Goal: Task Accomplishment & Management: Manage account settings

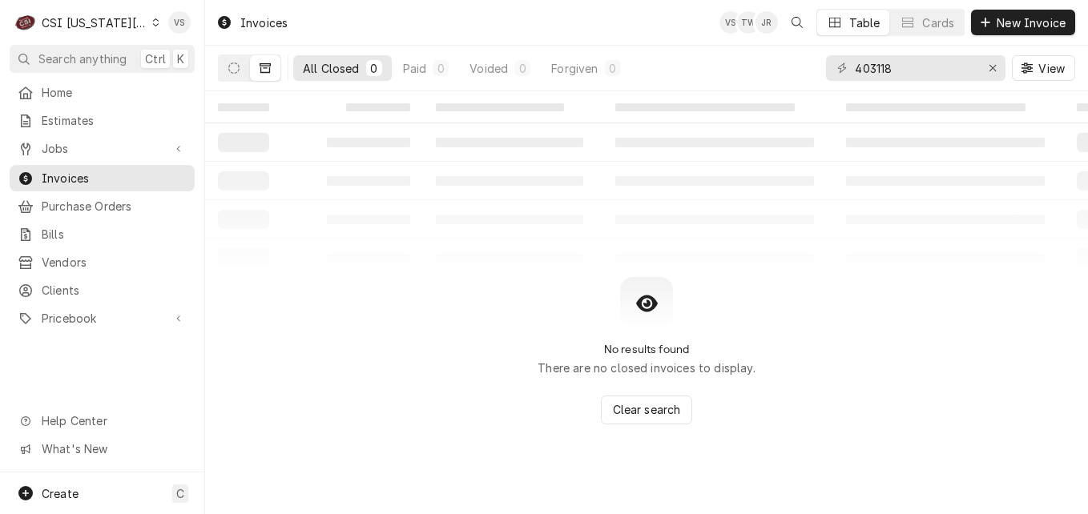
click at [152, 24] on icon "Dynamic Content Wrapper" at bounding box center [155, 22] width 7 height 8
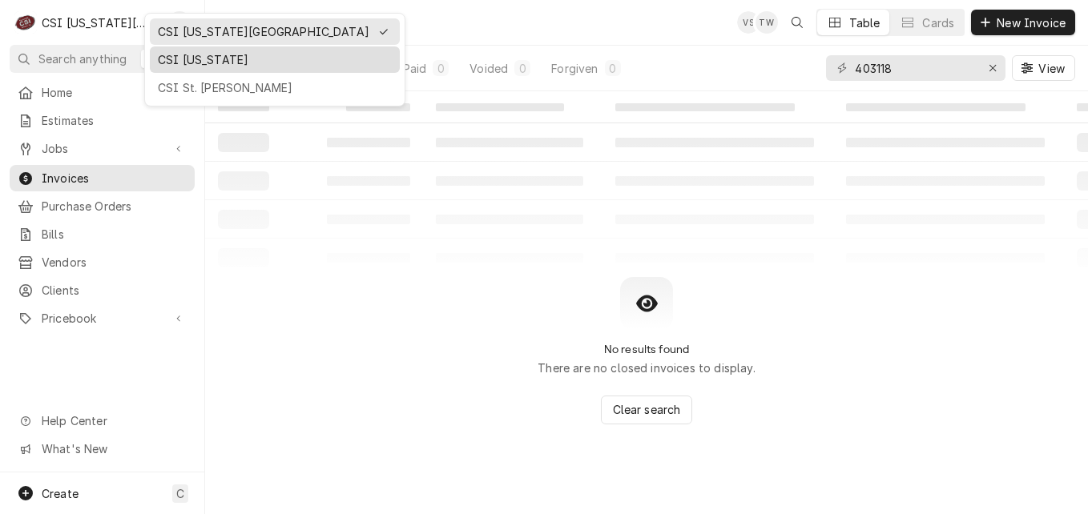
click at [195, 56] on div "CSI [US_STATE]" at bounding box center [275, 59] width 234 height 17
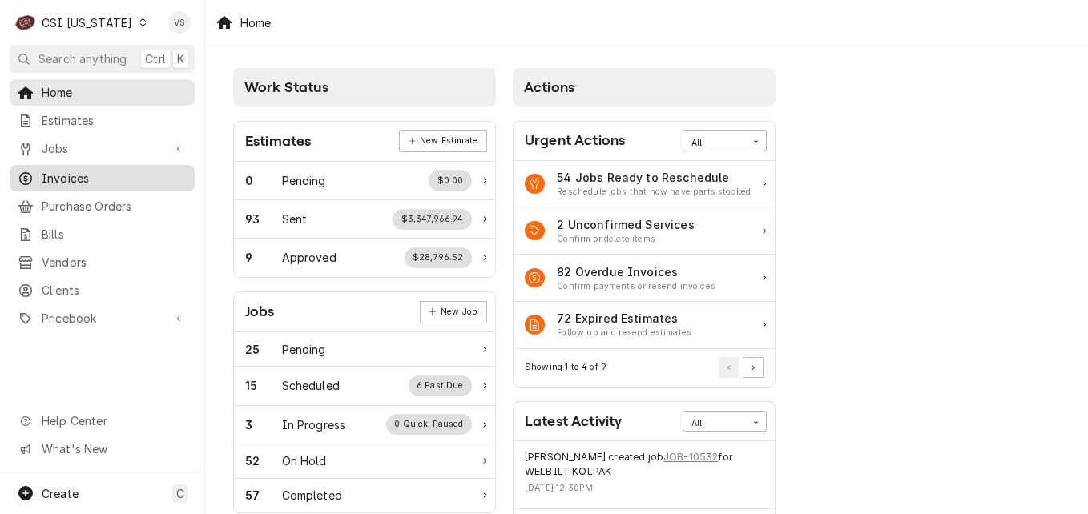
click at [85, 171] on span "Invoices" at bounding box center [114, 178] width 145 height 17
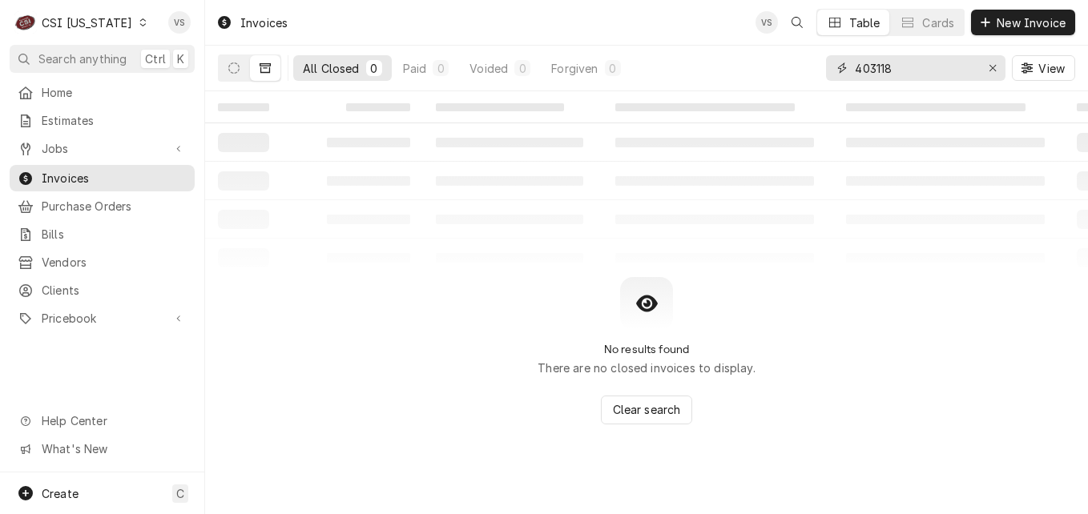
drag, startPoint x: 904, startPoint y: 73, endPoint x: 838, endPoint y: 71, distance: 66.5
click at [828, 74] on div "403118" at bounding box center [915, 68] width 179 height 26
type input "100285"
click at [241, 75] on button "Dynamic Content Wrapper" at bounding box center [234, 68] width 30 height 26
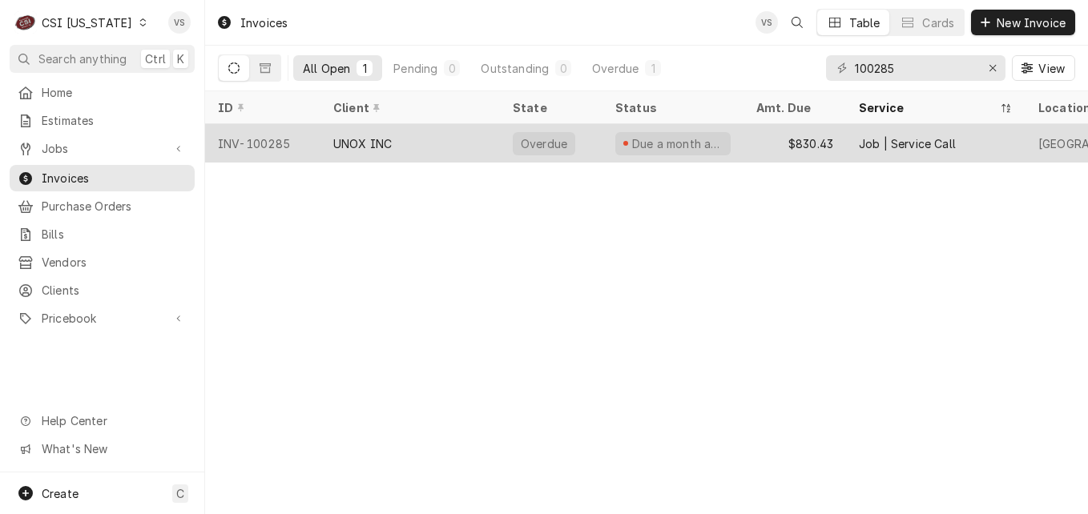
click at [328, 142] on div "UNOX INC" at bounding box center [409, 143] width 179 height 38
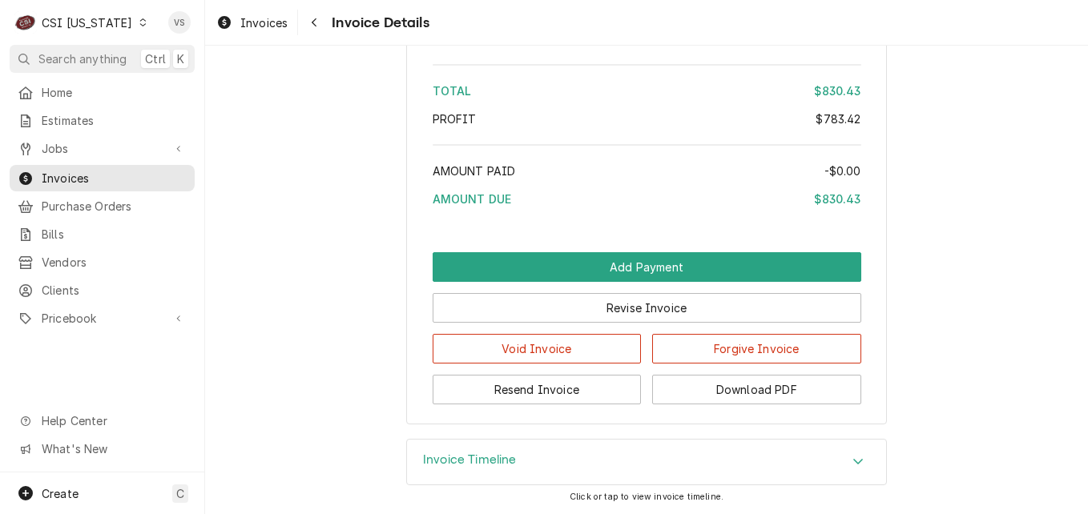
scroll to position [3139, 0]
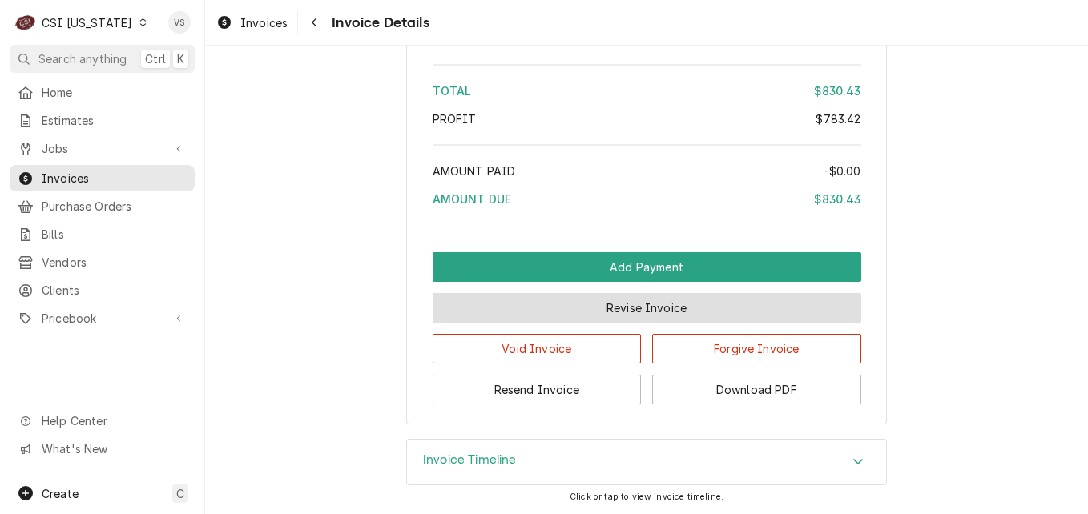
click at [589, 314] on button "Revise Invoice" at bounding box center [647, 308] width 429 height 30
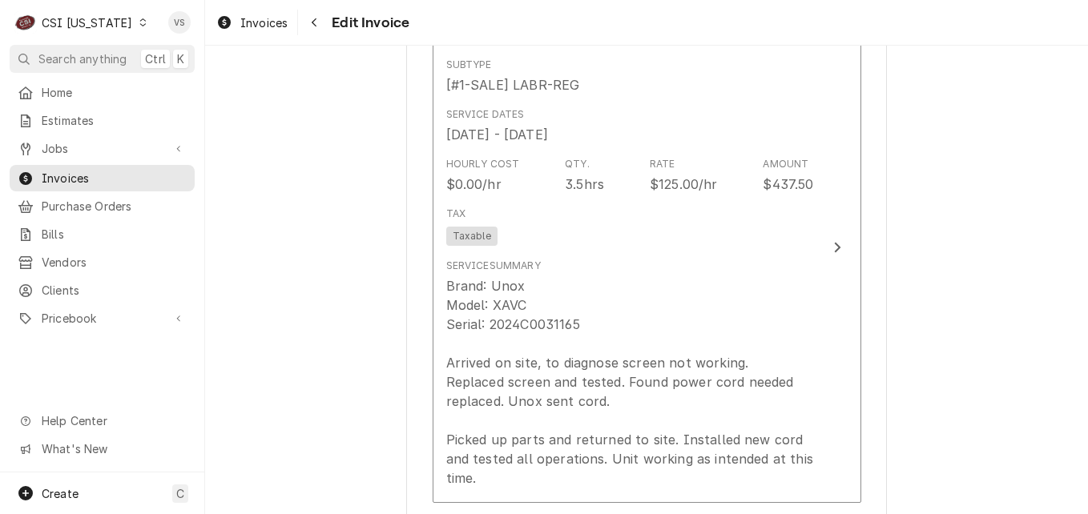
scroll to position [2484, 0]
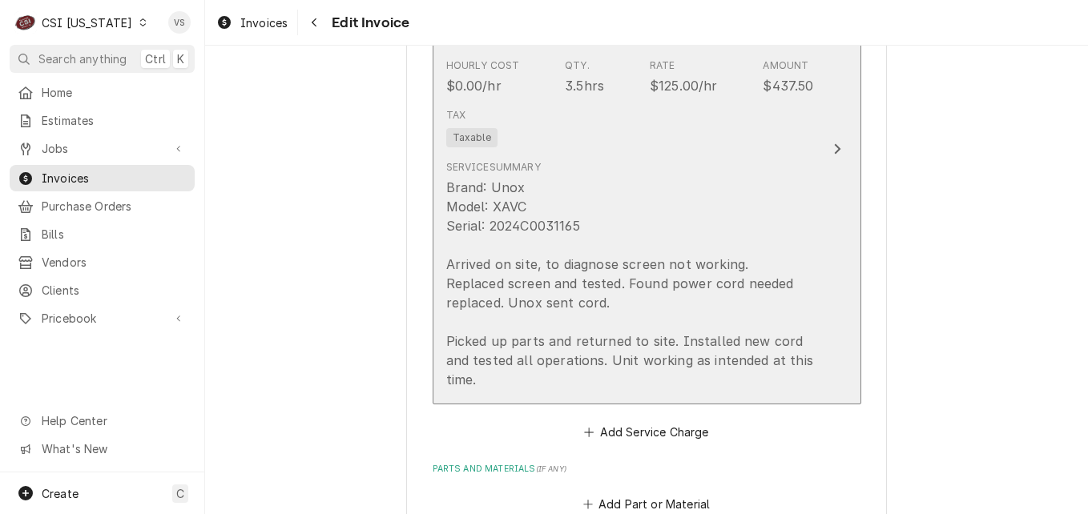
click at [707, 178] on div "Brand: Unox Model: XAVC Serial: 2024C0031165 Arrived on site, to diagnose scree…" at bounding box center [630, 284] width 368 height 212
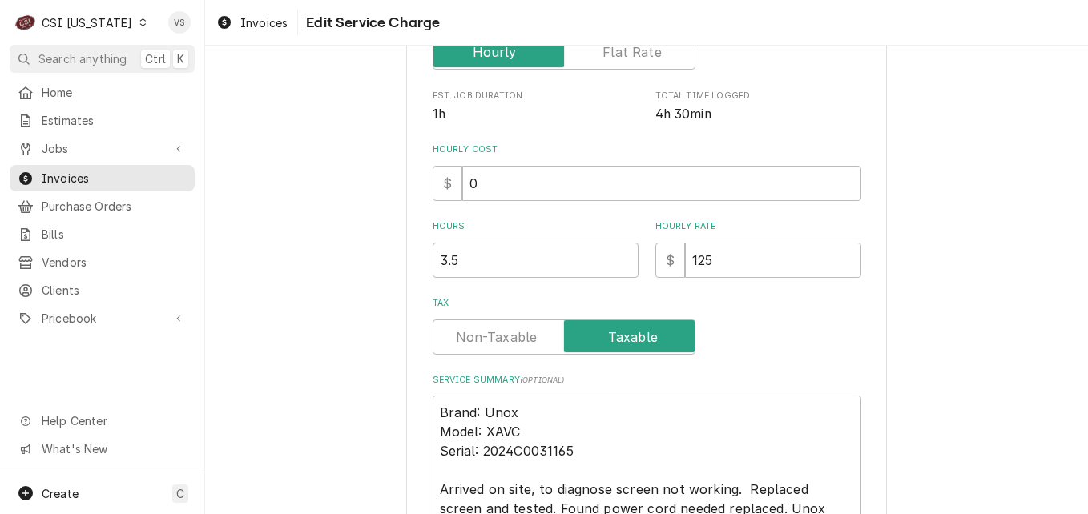
scroll to position [417, 0]
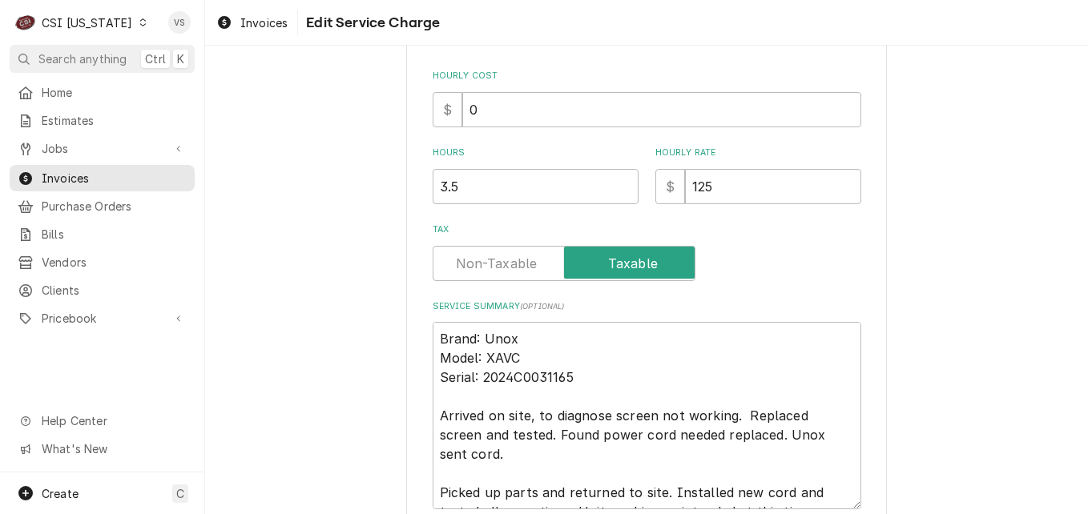
type textarea "x"
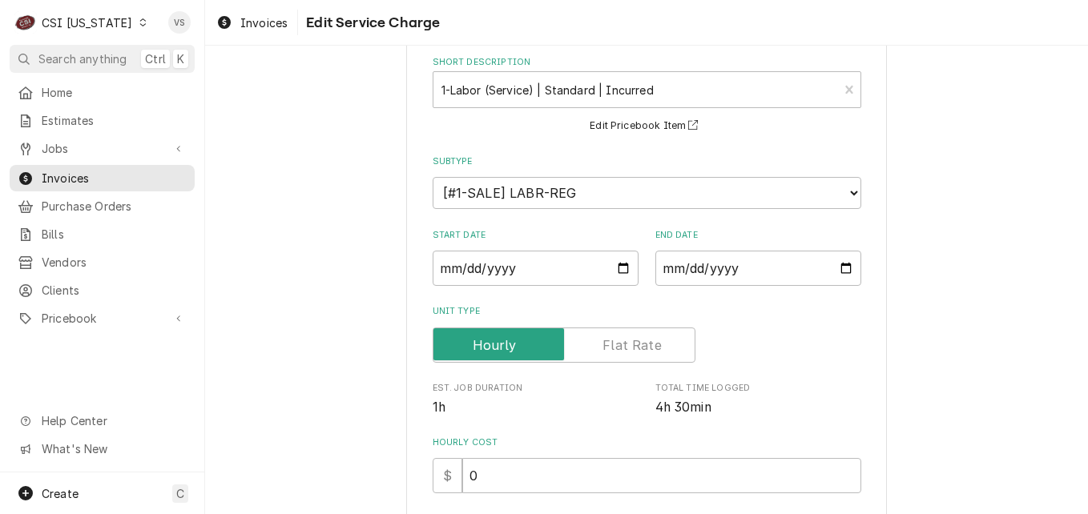
scroll to position [581, 0]
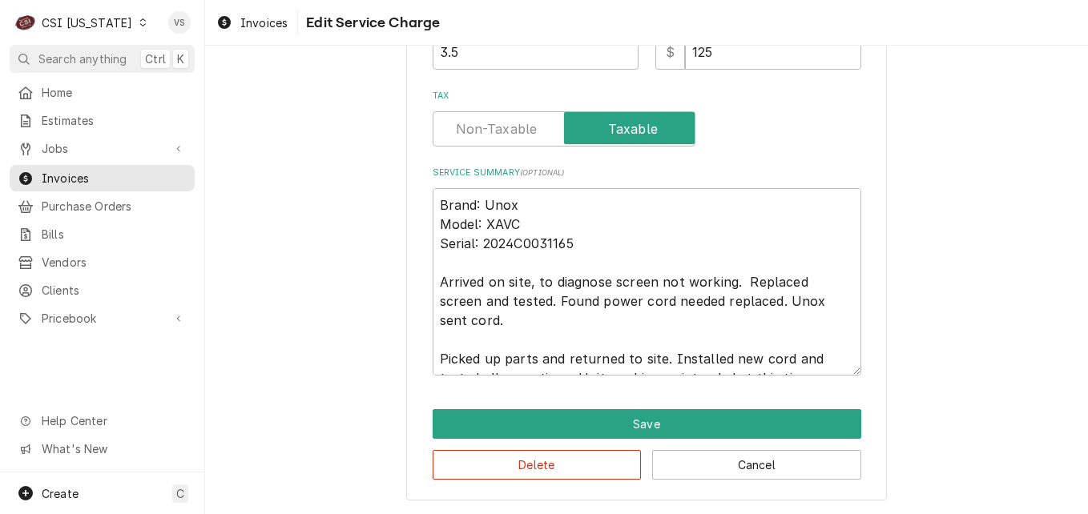
click at [508, 124] on label "Tax" at bounding box center [564, 128] width 263 height 35
click at [508, 124] on input "Tax" at bounding box center [564, 128] width 248 height 35
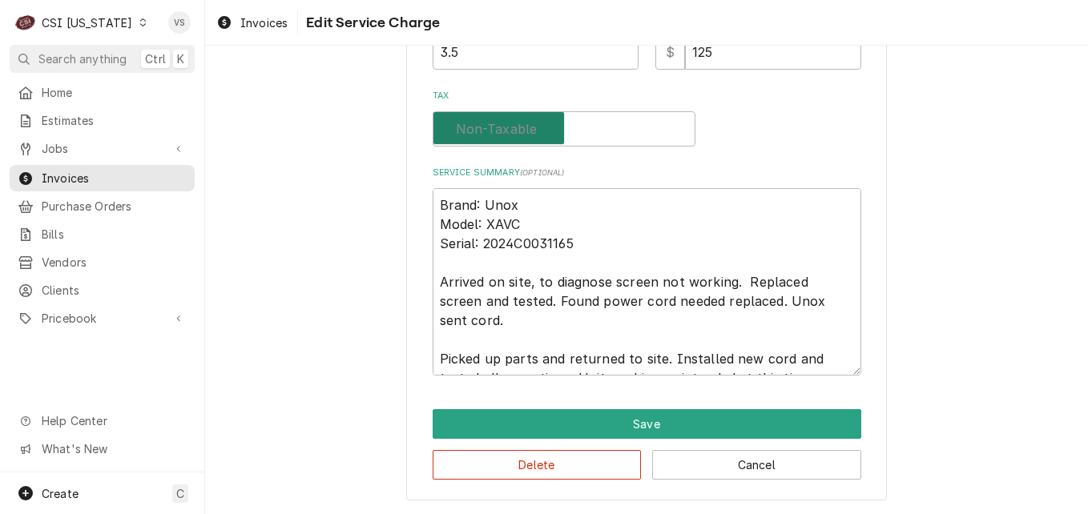
checkbox input "false"
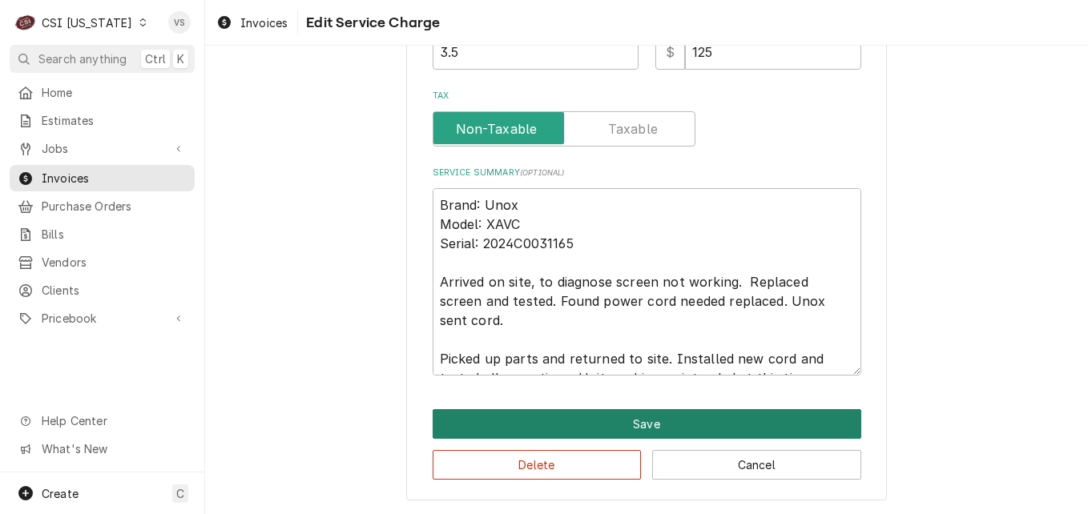
click at [576, 421] on button "Save" at bounding box center [647, 424] width 429 height 30
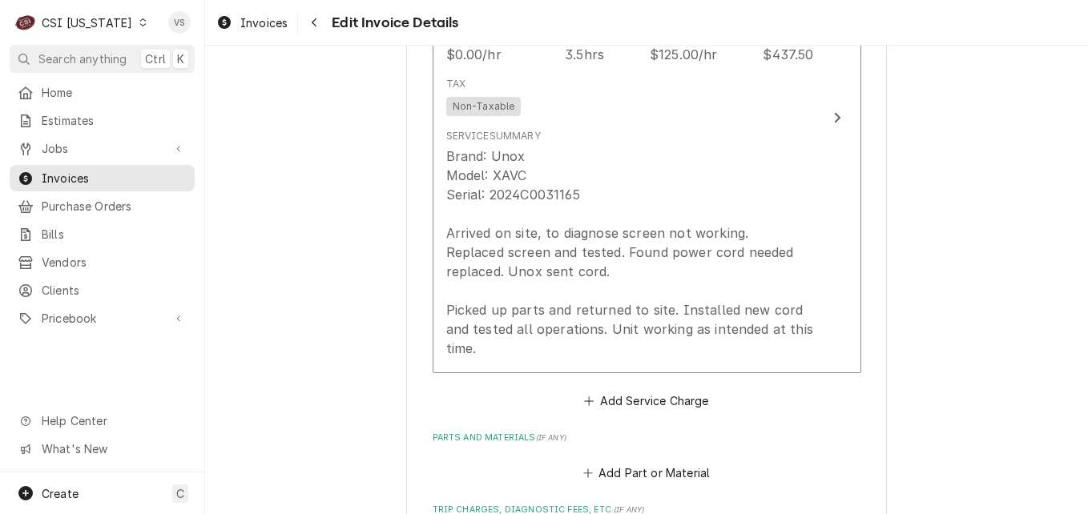
scroll to position [2995, 0]
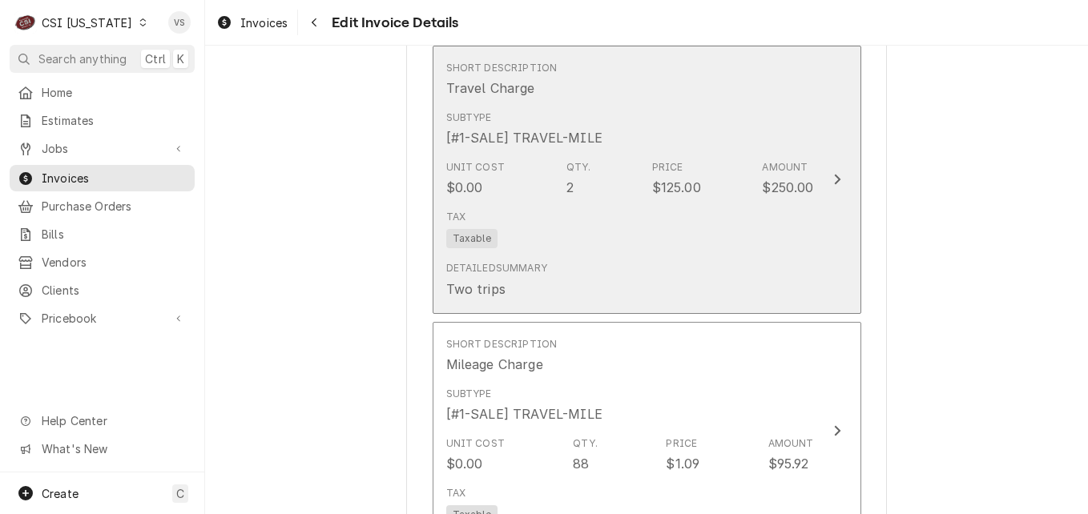
click at [578, 203] on div "Tax Taxable" at bounding box center [630, 228] width 368 height 51
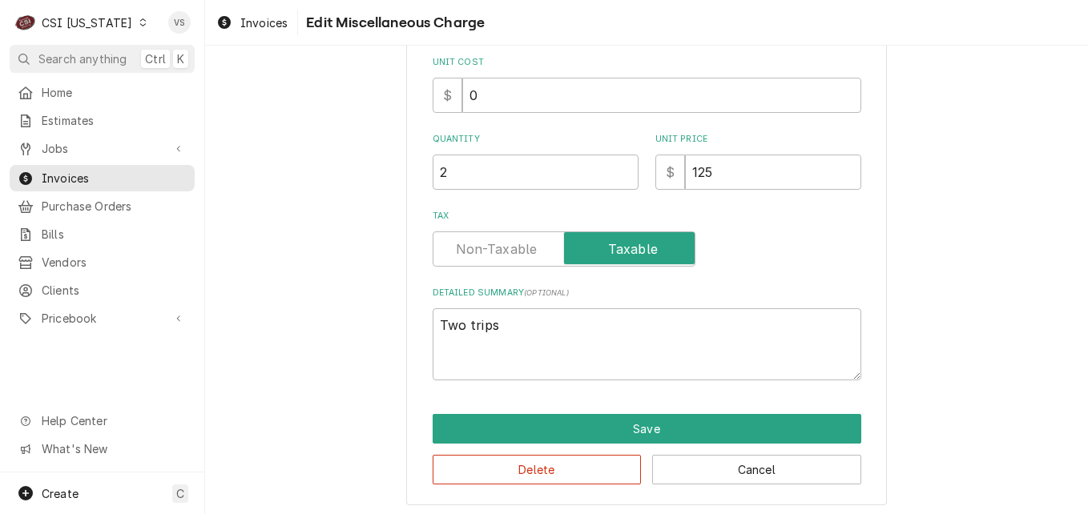
scroll to position [228, 0]
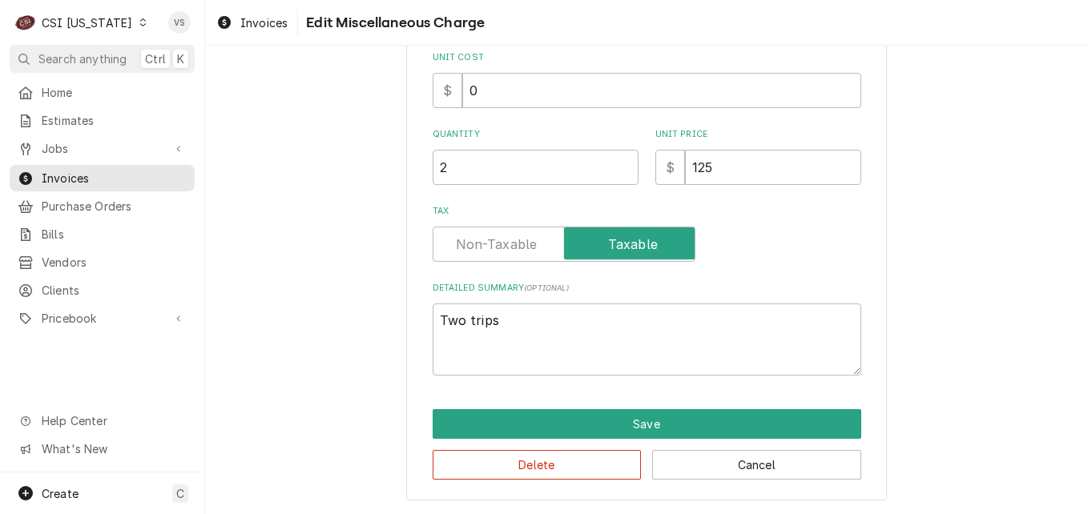
type textarea "x"
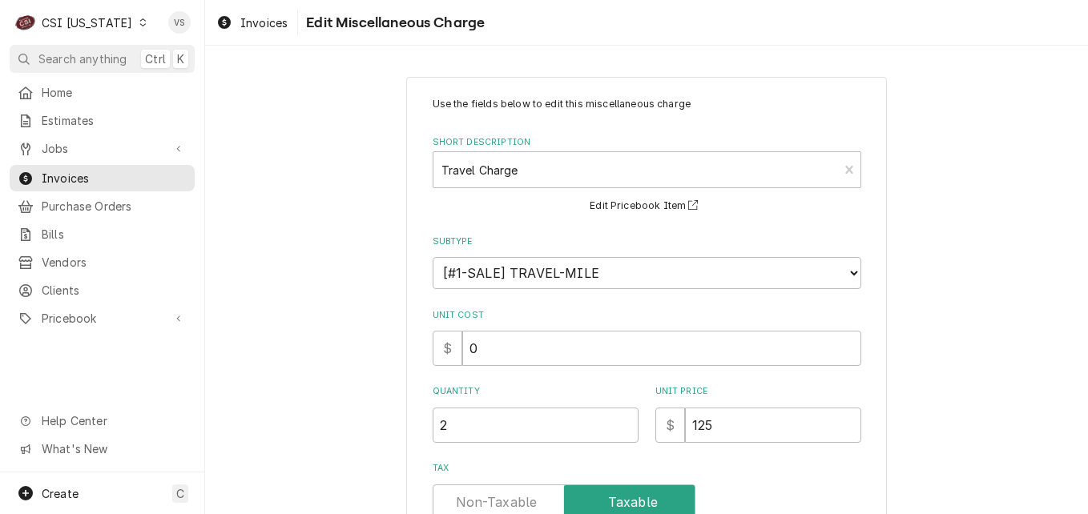
scroll to position [258, 0]
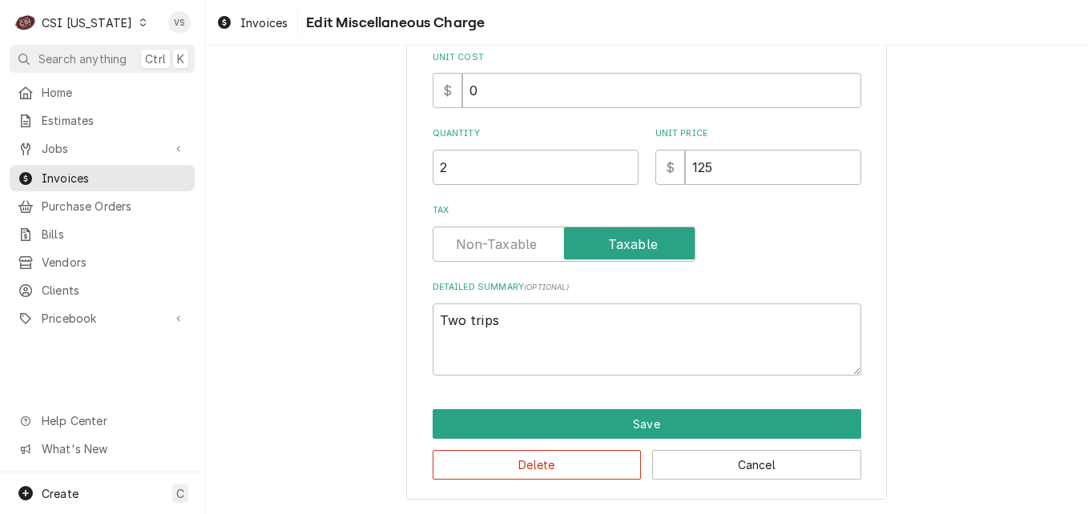
click at [476, 235] on label "Tax" at bounding box center [564, 244] width 263 height 35
click at [476, 235] on input "Tax" at bounding box center [564, 244] width 248 height 35
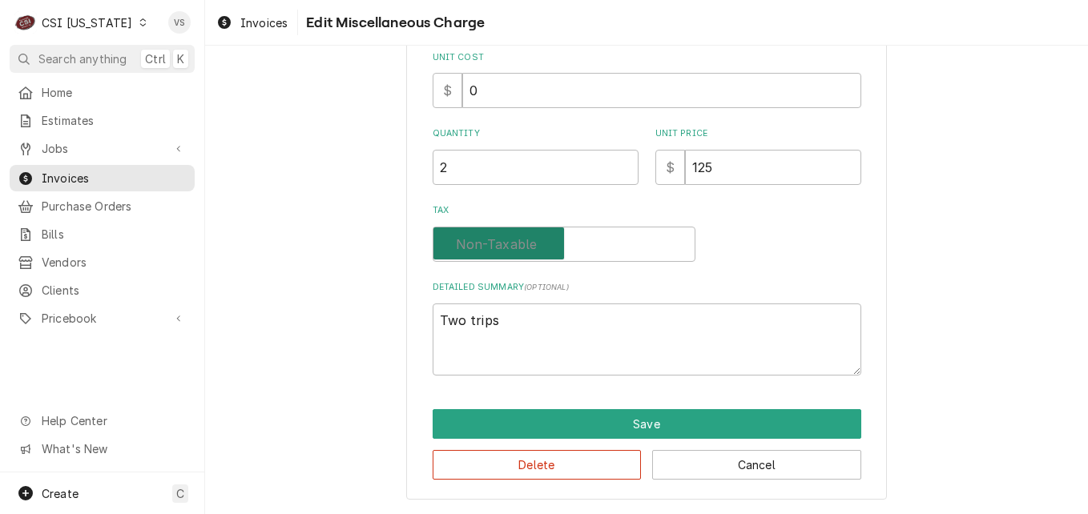
checkbox input "false"
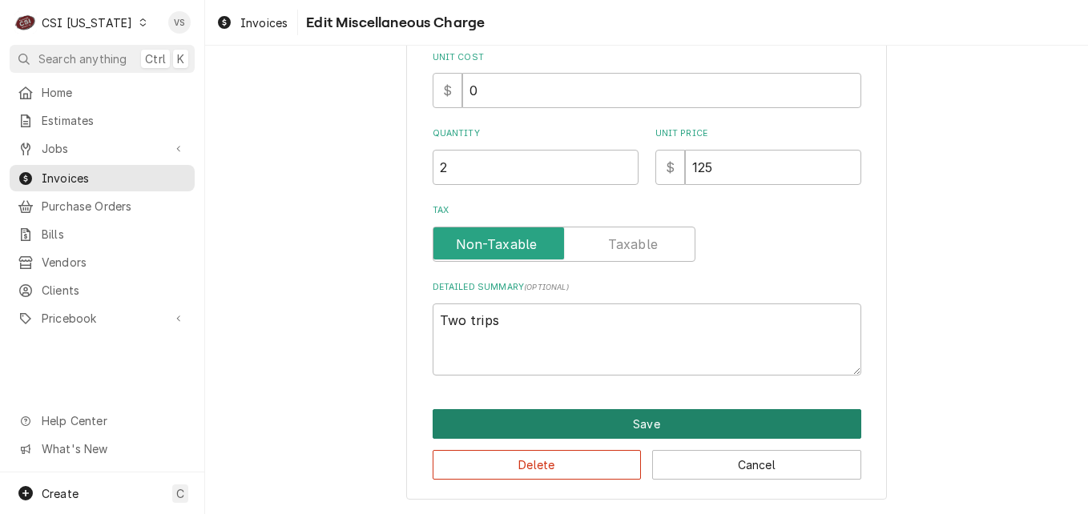
click at [550, 425] on button "Save" at bounding box center [647, 424] width 429 height 30
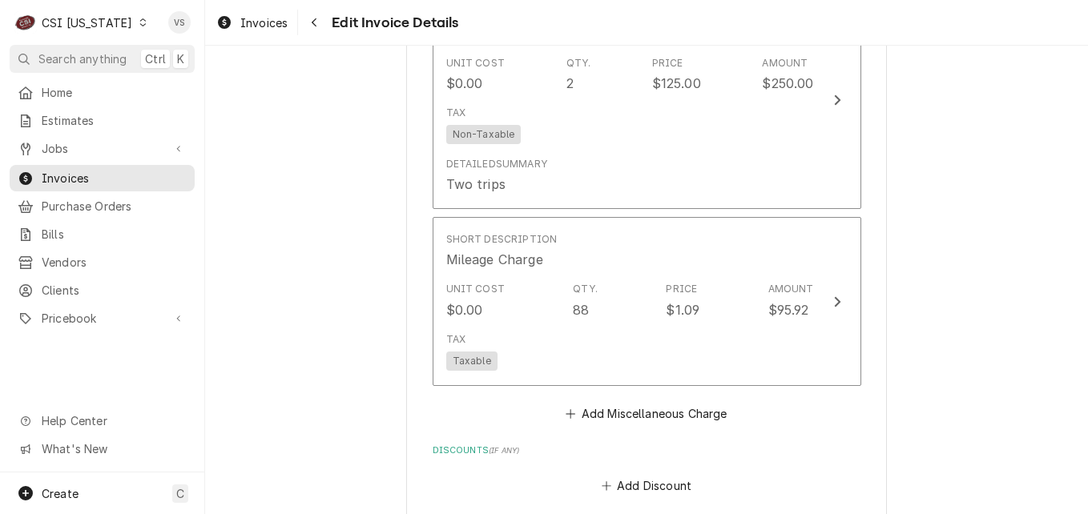
scroll to position [3100, 0]
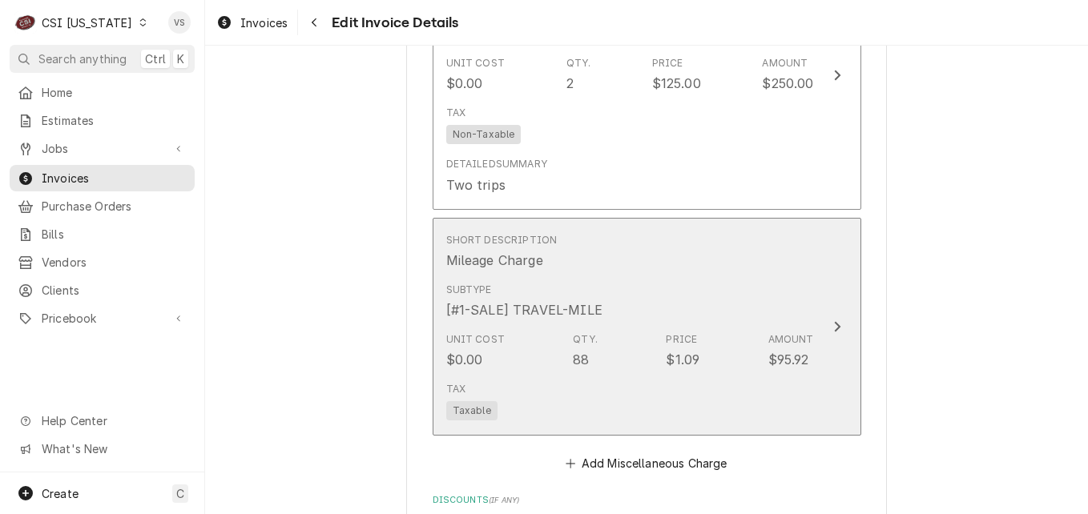
click at [649, 276] on div "Subtype [#1-SALE] TRAVEL-MILE" at bounding box center [630, 301] width 368 height 50
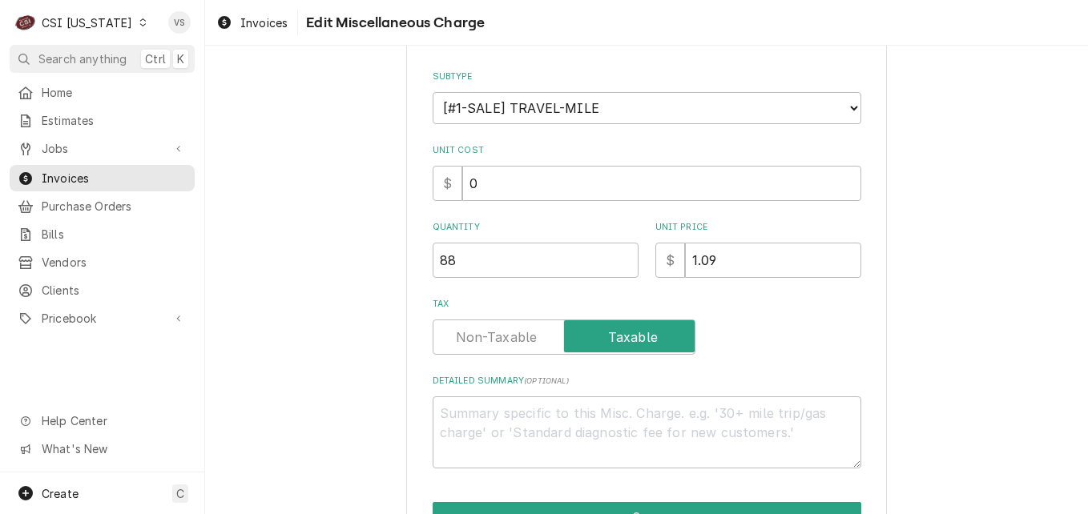
type textarea "x"
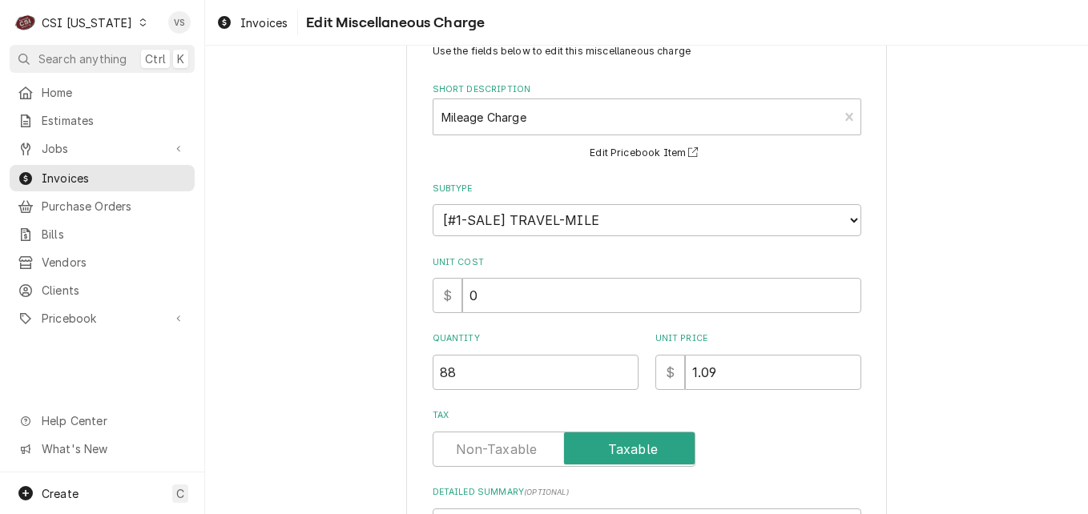
scroll to position [80, 0]
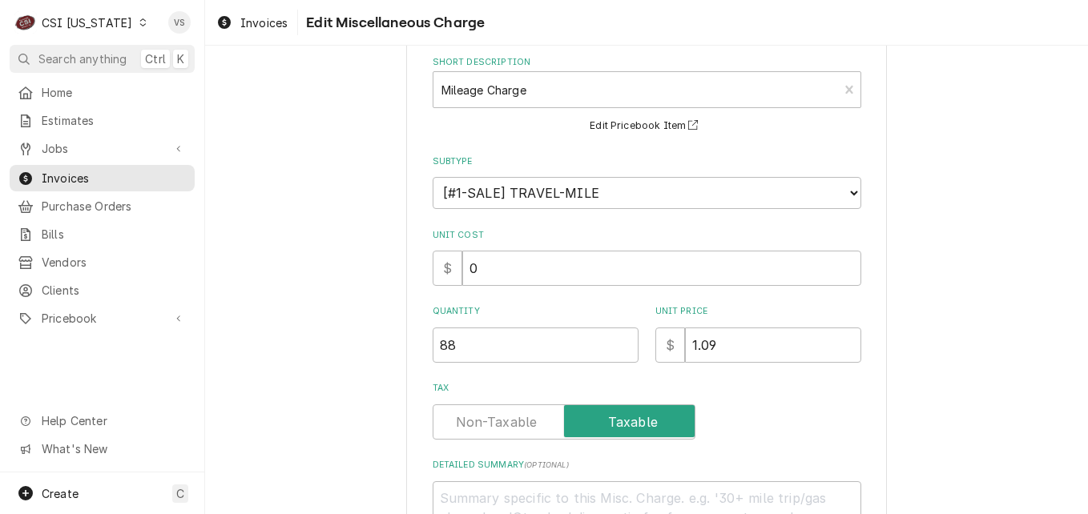
click at [483, 426] on label "Tax" at bounding box center [564, 422] width 263 height 35
click at [483, 426] on input "Tax" at bounding box center [564, 422] width 248 height 35
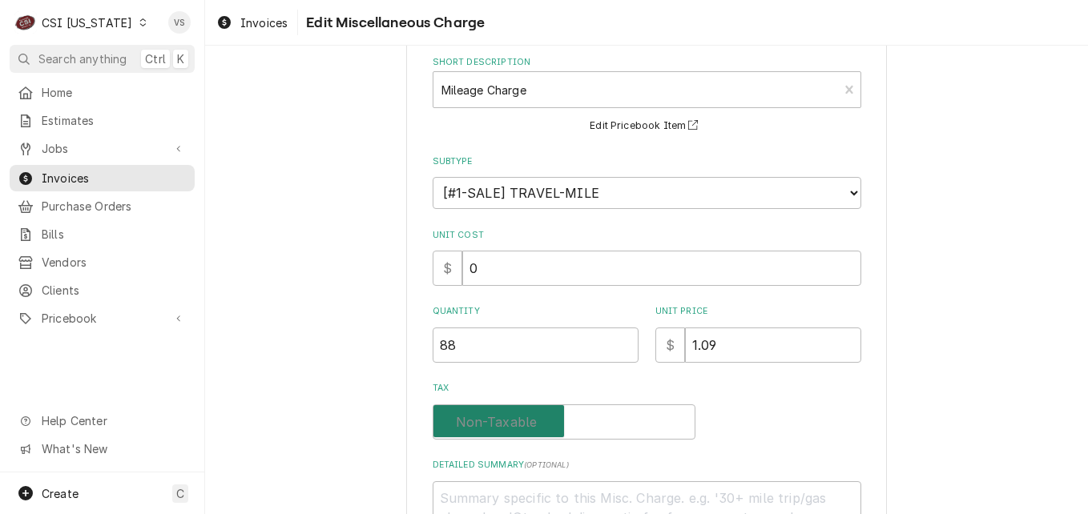
checkbox input "false"
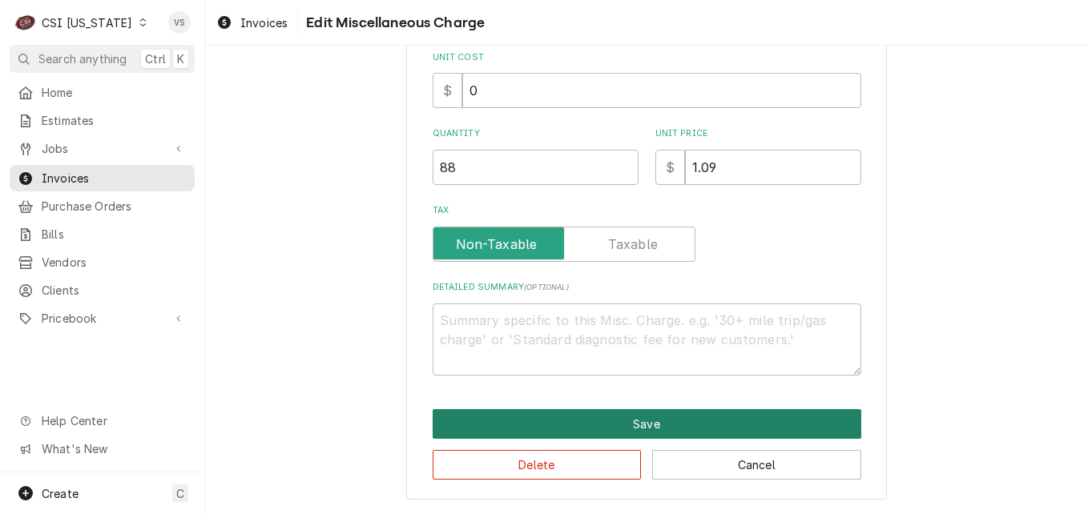
click at [530, 426] on button "Save" at bounding box center [647, 424] width 429 height 30
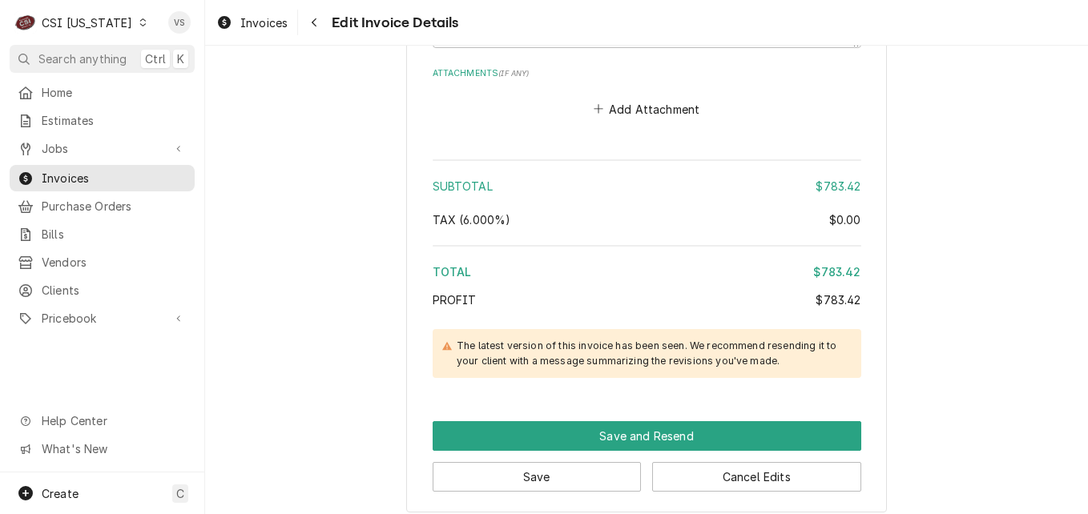
scroll to position [3842, 0]
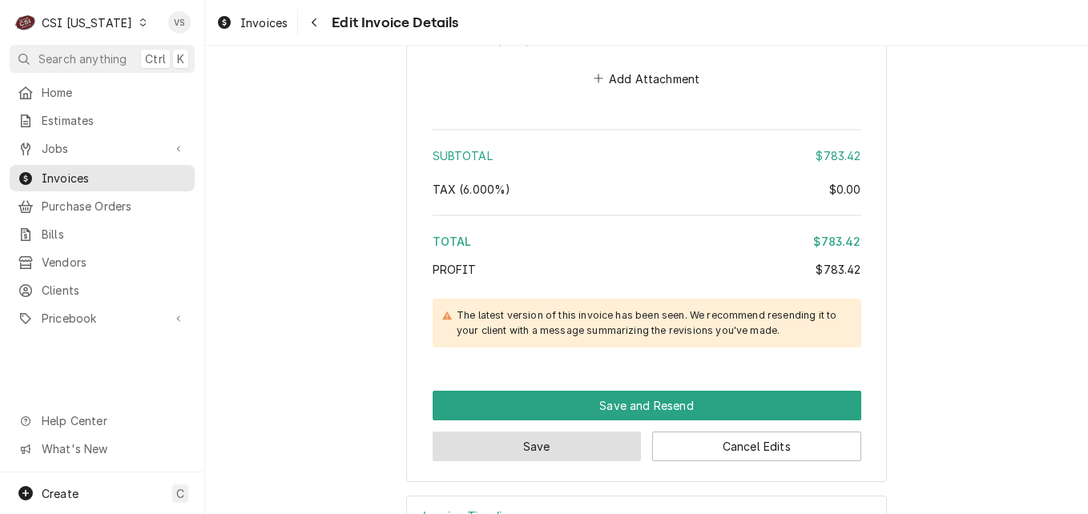
click at [538, 432] on button "Save" at bounding box center [537, 447] width 209 height 30
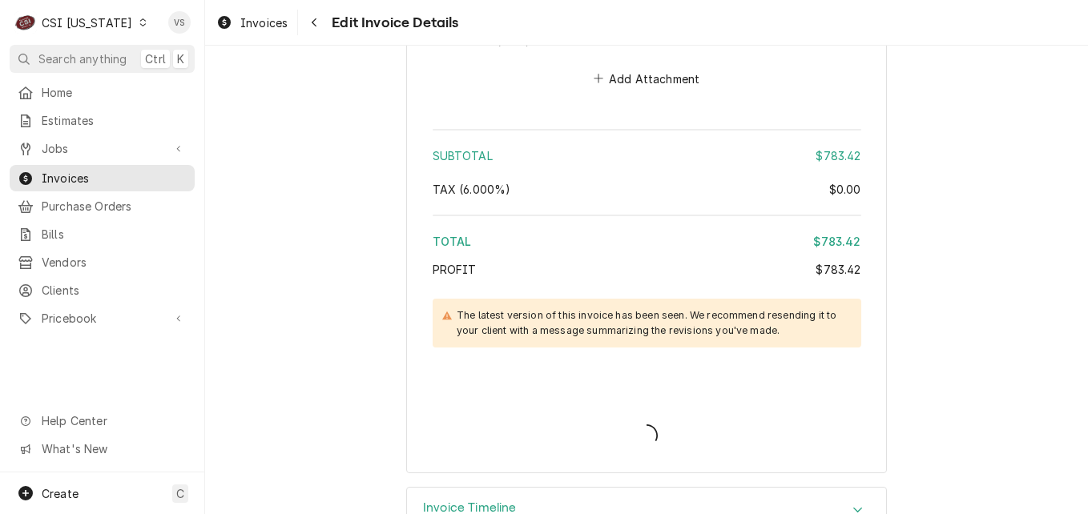
scroll to position [3833, 0]
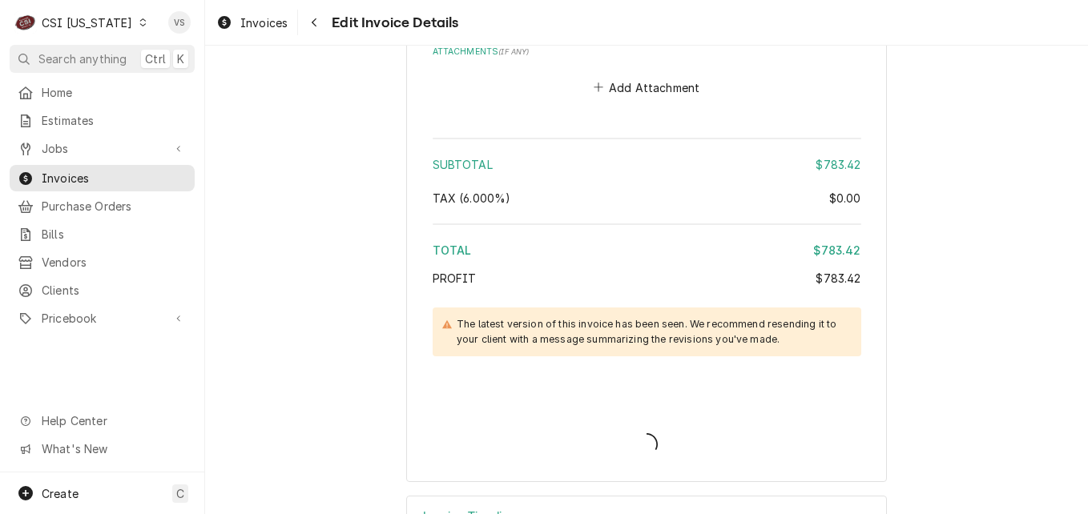
type textarea "x"
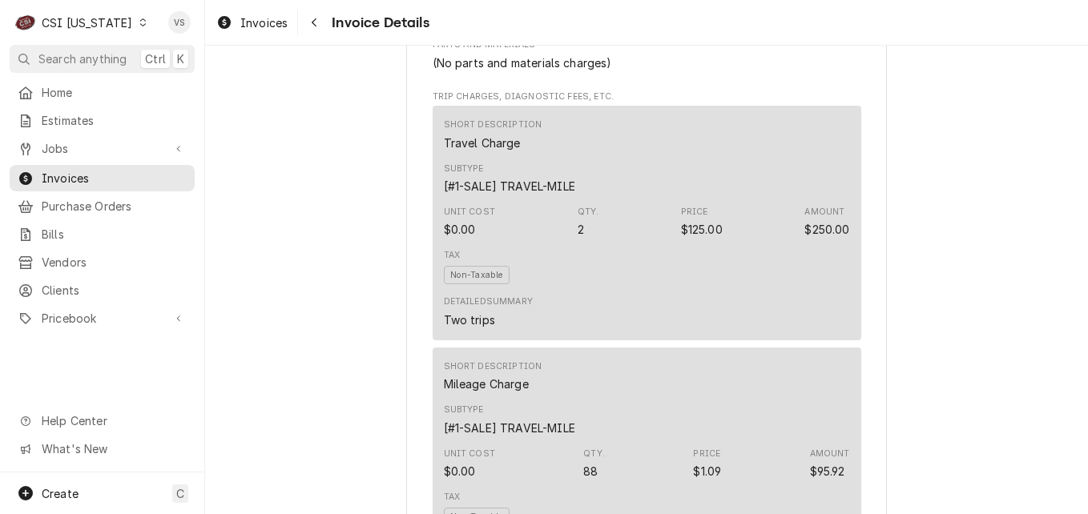
scroll to position [3084, 0]
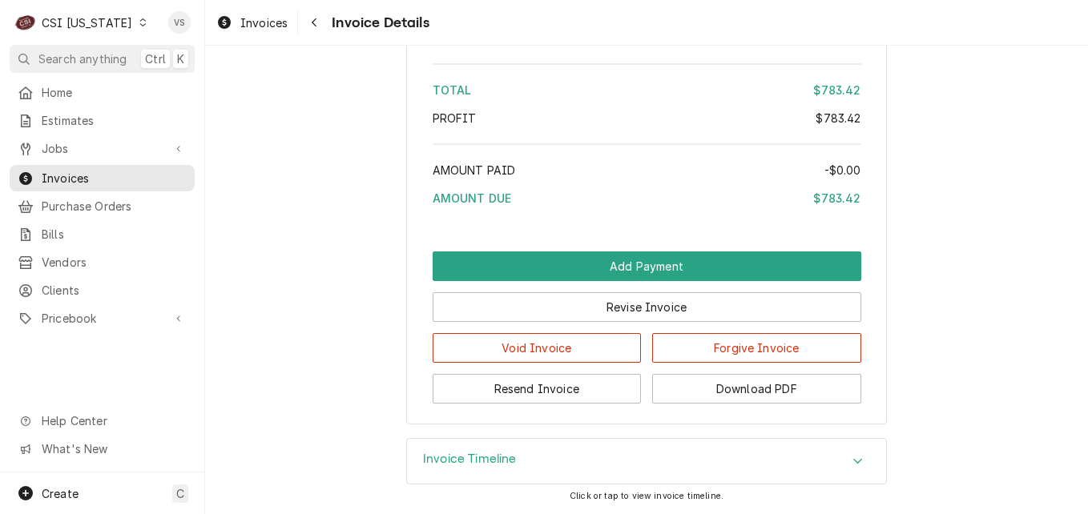
click at [139, 23] on icon "Dynamic Content Wrapper" at bounding box center [142, 22] width 7 height 8
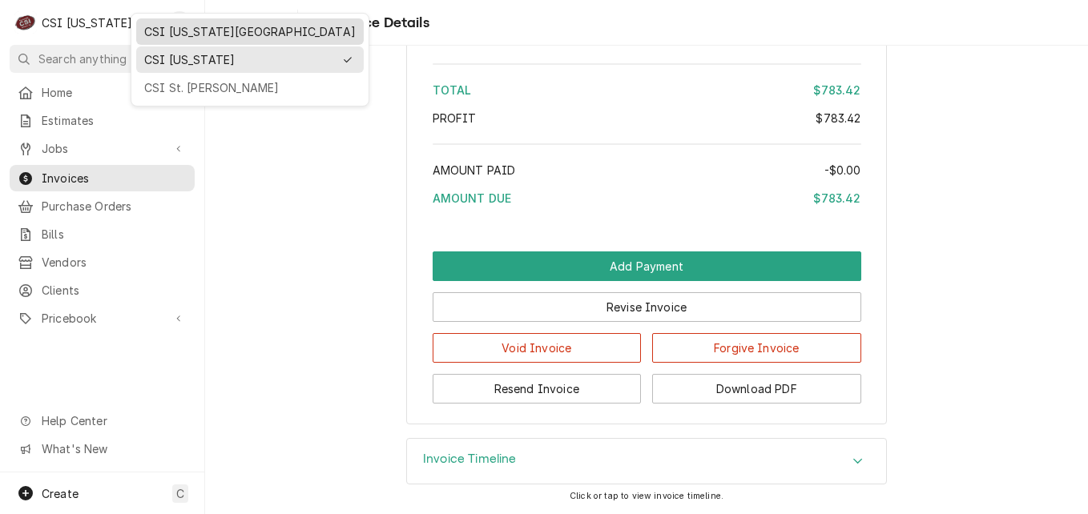
click at [173, 34] on div "CSI [US_STATE][GEOGRAPHIC_DATA]" at bounding box center [250, 31] width 212 height 17
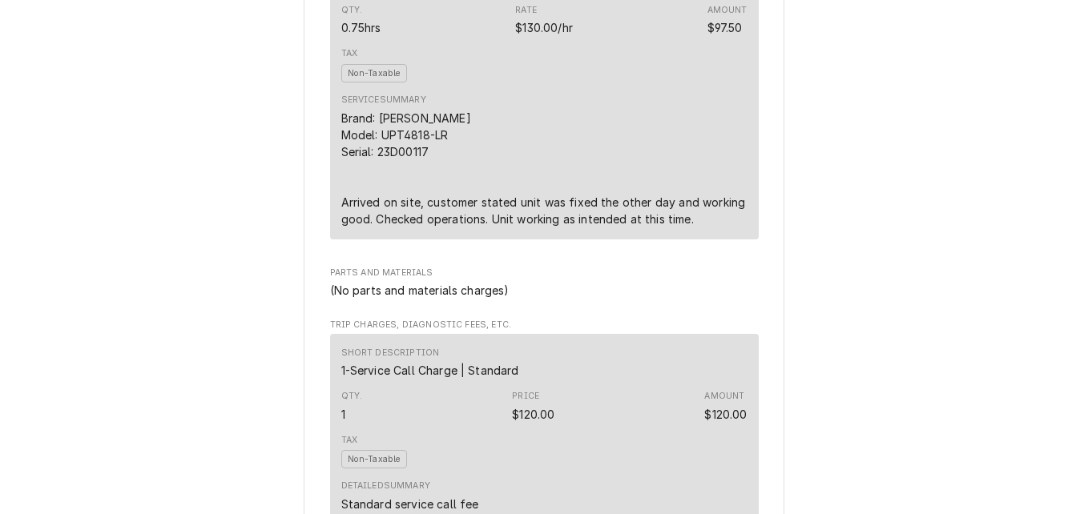
scroll to position [2374, 0]
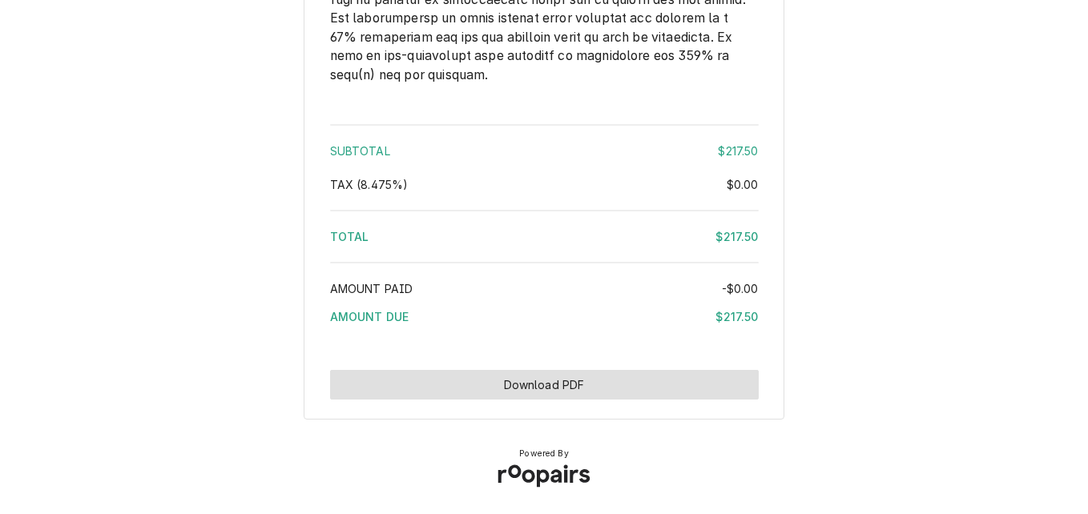
click at [581, 385] on button "Download PDF" at bounding box center [544, 385] width 429 height 30
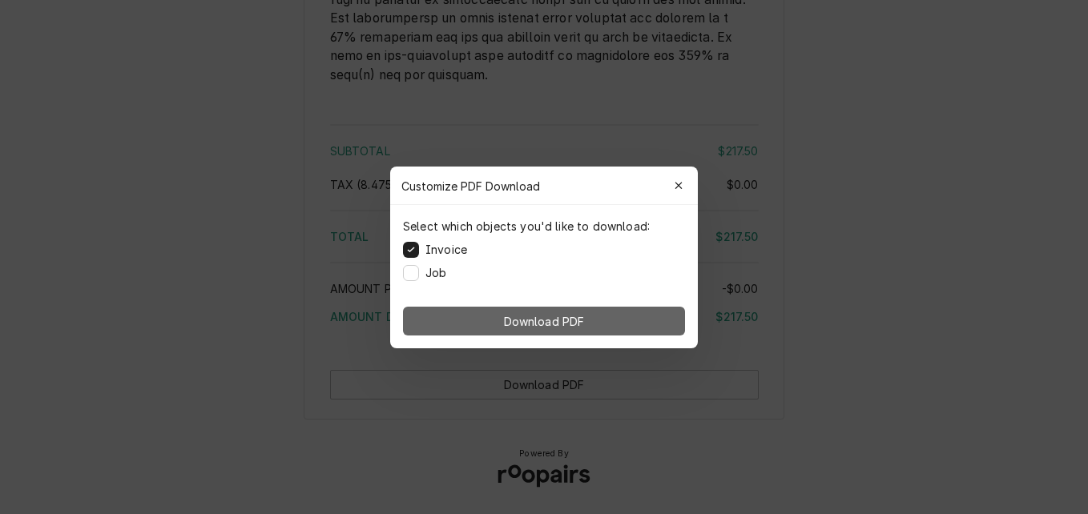
click at [594, 324] on button "Download PDF" at bounding box center [544, 321] width 282 height 29
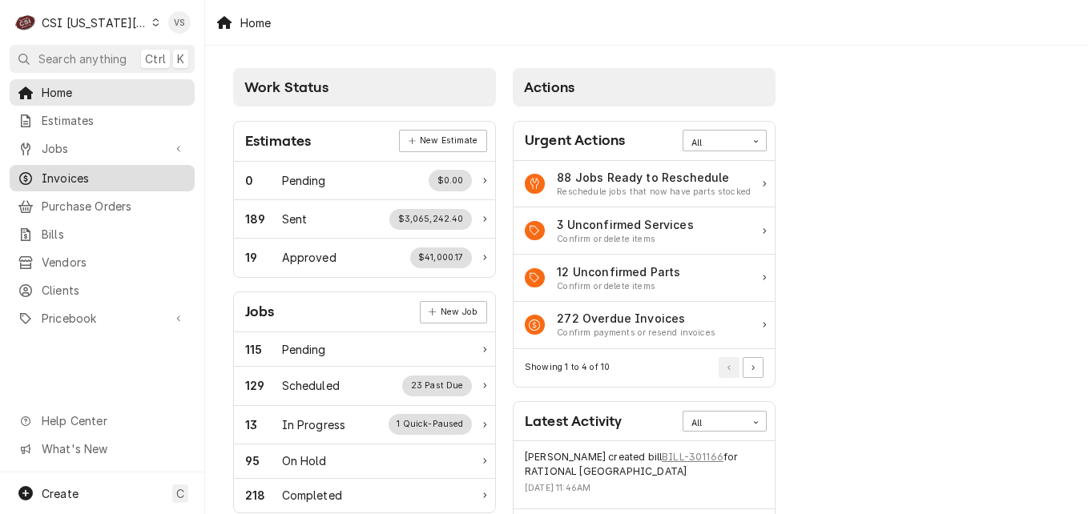
click at [79, 174] on span "Invoices" at bounding box center [114, 178] width 145 height 17
click at [64, 175] on span "Invoices" at bounding box center [114, 178] width 145 height 17
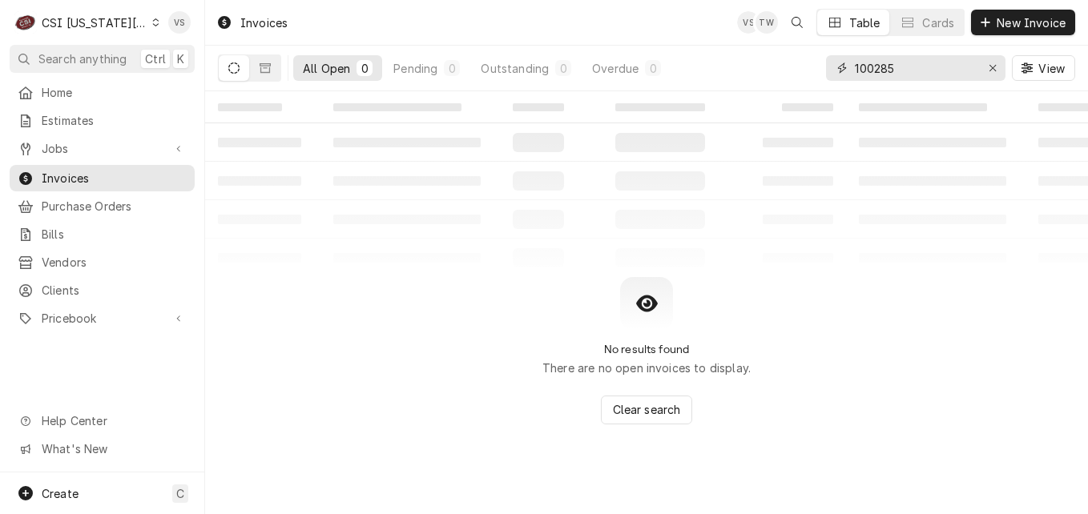
drag, startPoint x: 912, startPoint y: 64, endPoint x: 849, endPoint y: 71, distance: 62.8
click at [840, 66] on div "100285" at bounding box center [915, 68] width 179 height 26
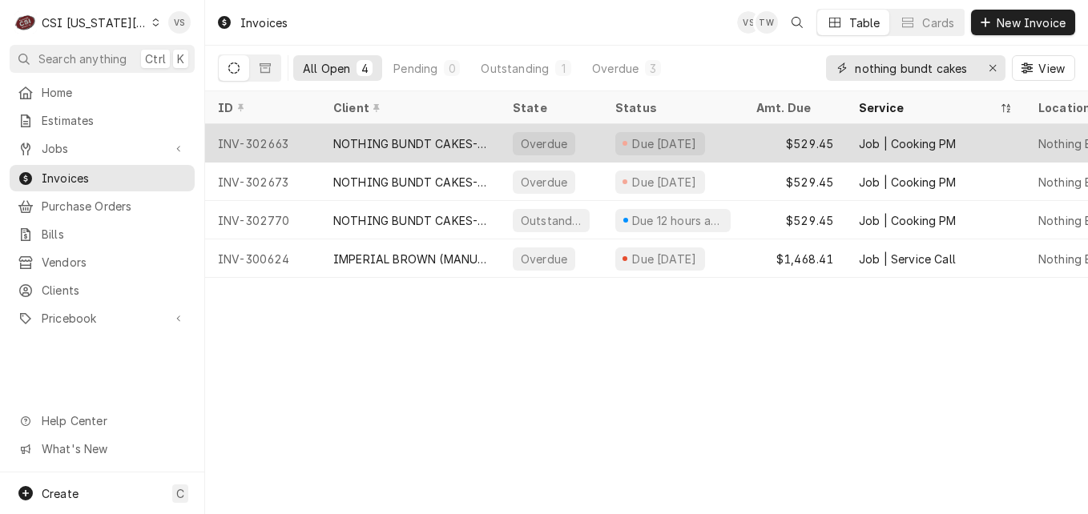
type input "nothing bundt cakes"
click at [409, 143] on div "NOTHING BUNDT CAKES-LIBERTY" at bounding box center [410, 143] width 154 height 17
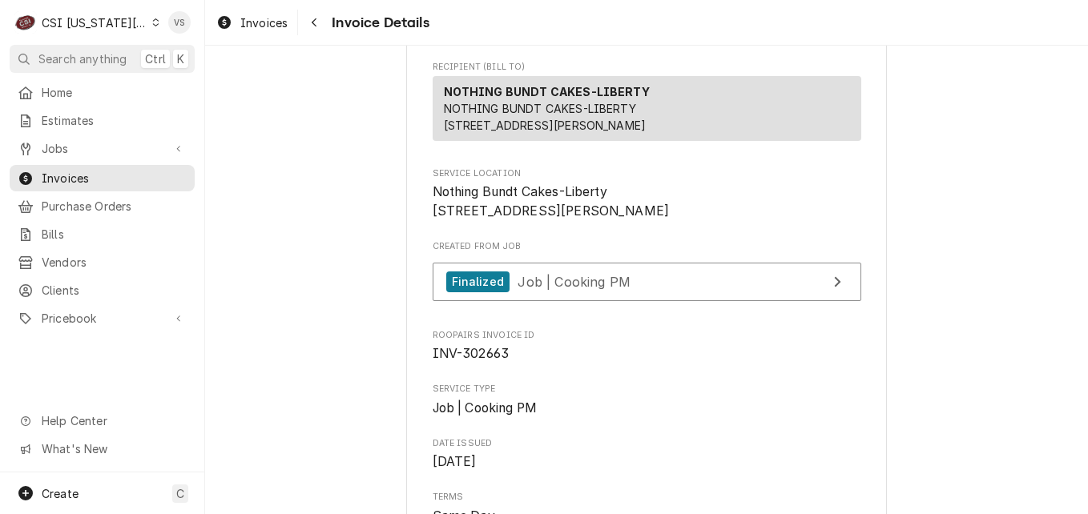
scroll to position [240, 0]
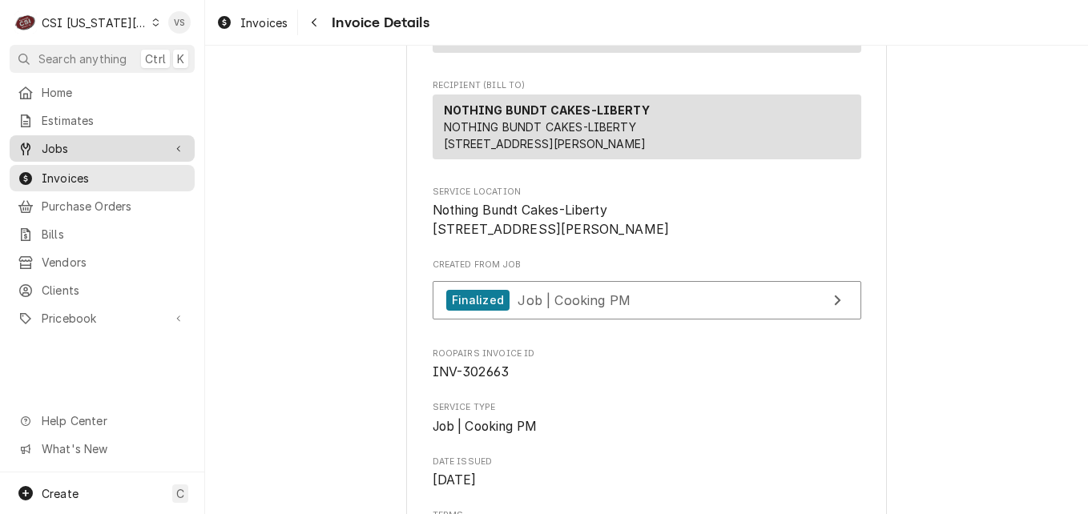
click at [72, 148] on span "Jobs" at bounding box center [102, 148] width 121 height 17
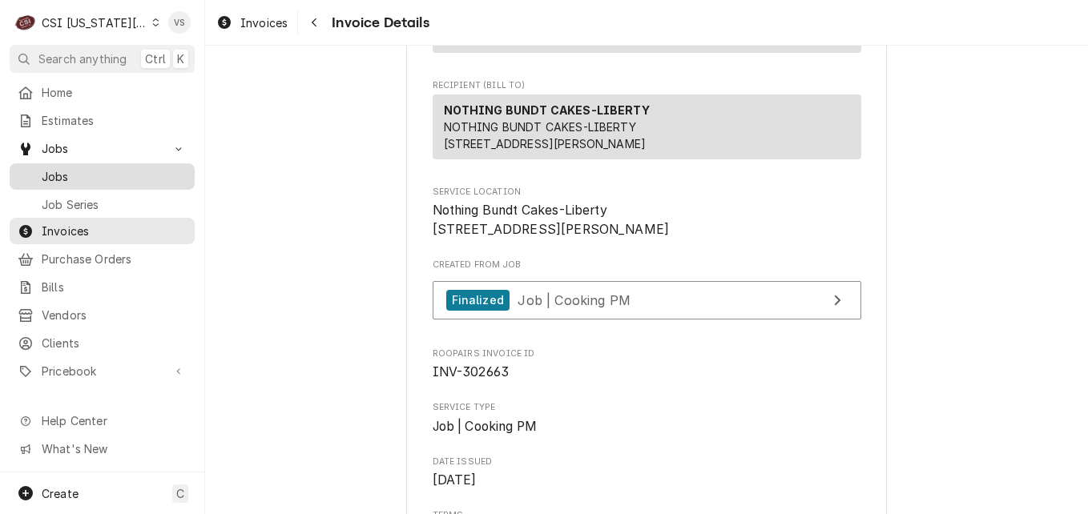
click at [62, 179] on span "Jobs" at bounding box center [114, 176] width 145 height 17
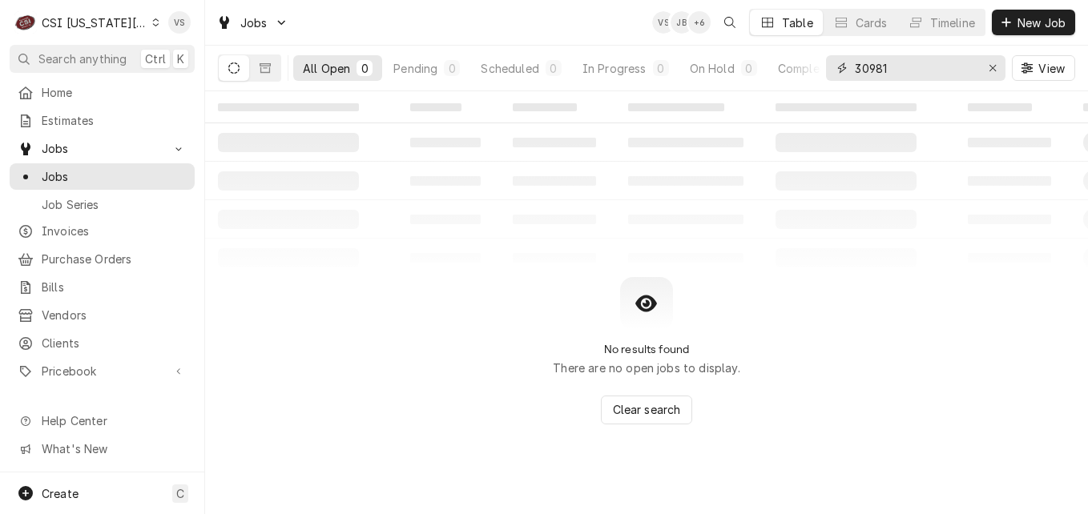
drag, startPoint x: 909, startPoint y: 67, endPoint x: 839, endPoint y: 73, distance: 70.7
click at [839, 73] on div "30981" at bounding box center [915, 68] width 179 height 26
click at [893, 66] on input "30981" at bounding box center [915, 68] width 120 height 26
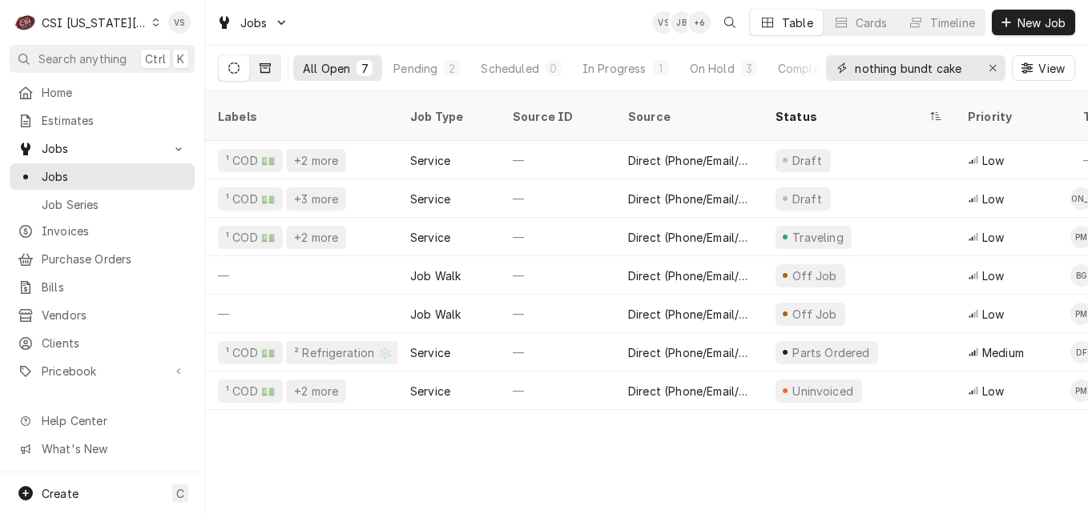
type input "nothing bundt cake"
click at [264, 64] on icon "Dynamic Content Wrapper" at bounding box center [265, 68] width 11 height 10
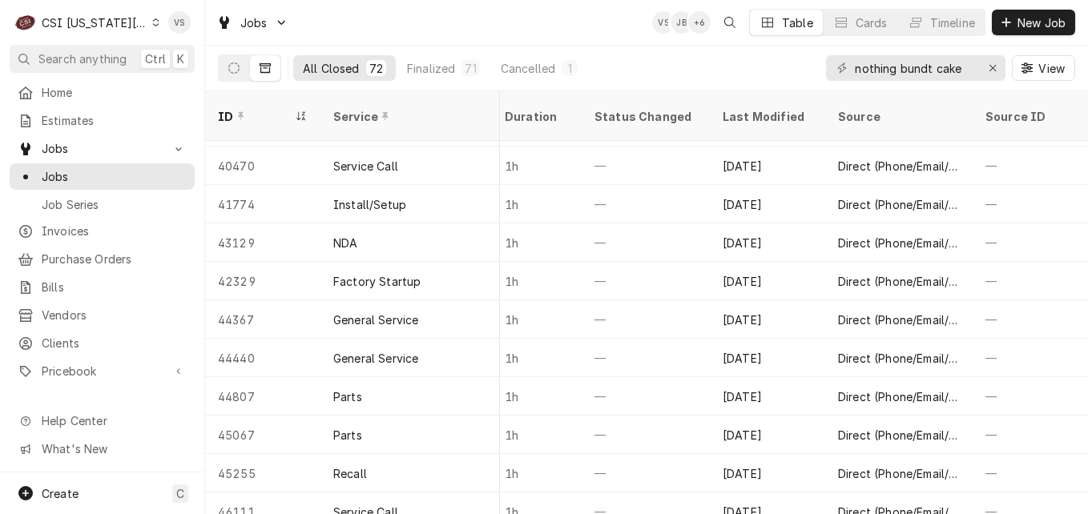
scroll to position [0, 1524]
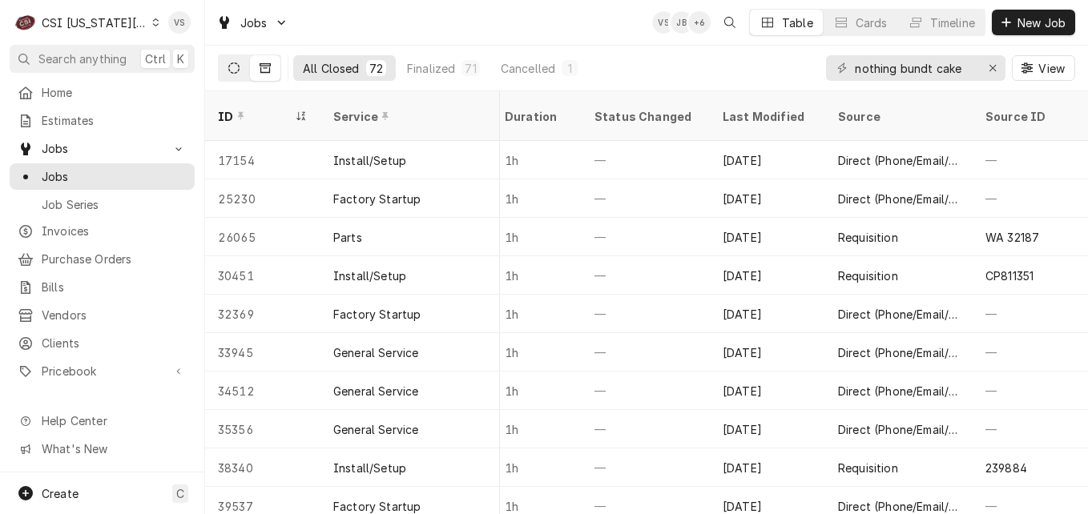
click at [235, 71] on icon "Dynamic Content Wrapper" at bounding box center [233, 67] width 11 height 11
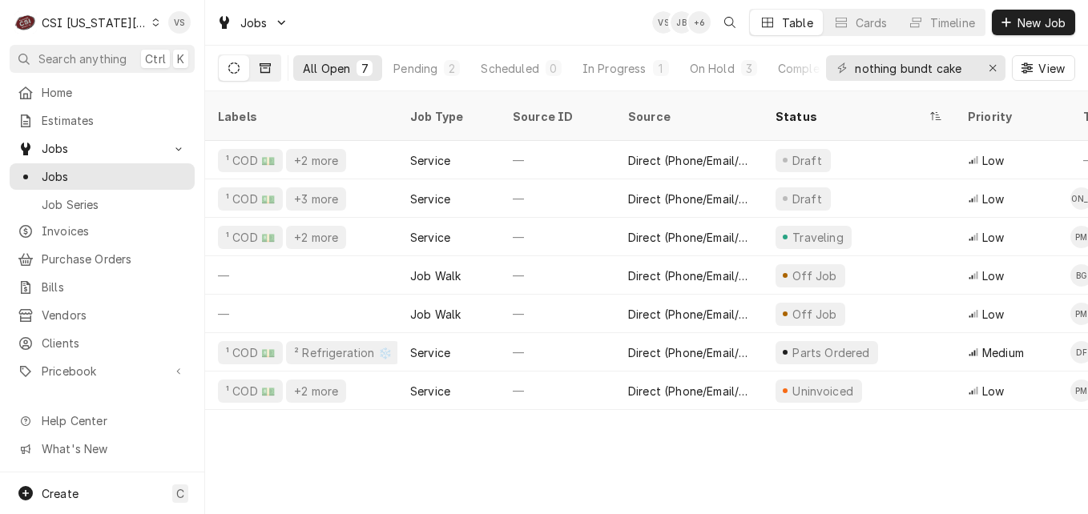
click at [275, 67] on button "Dynamic Content Wrapper" at bounding box center [265, 68] width 30 height 26
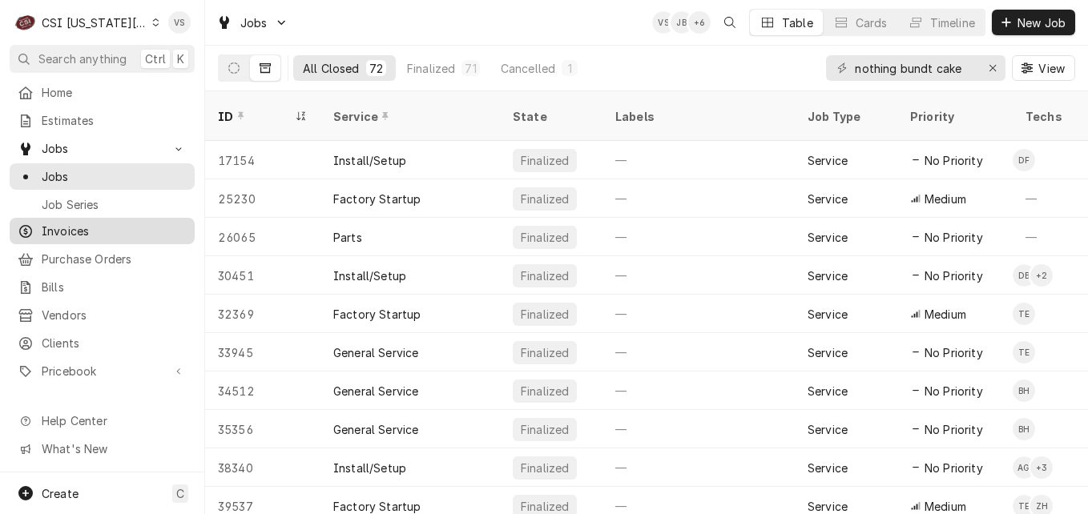
click at [121, 231] on span "Invoices" at bounding box center [114, 231] width 145 height 17
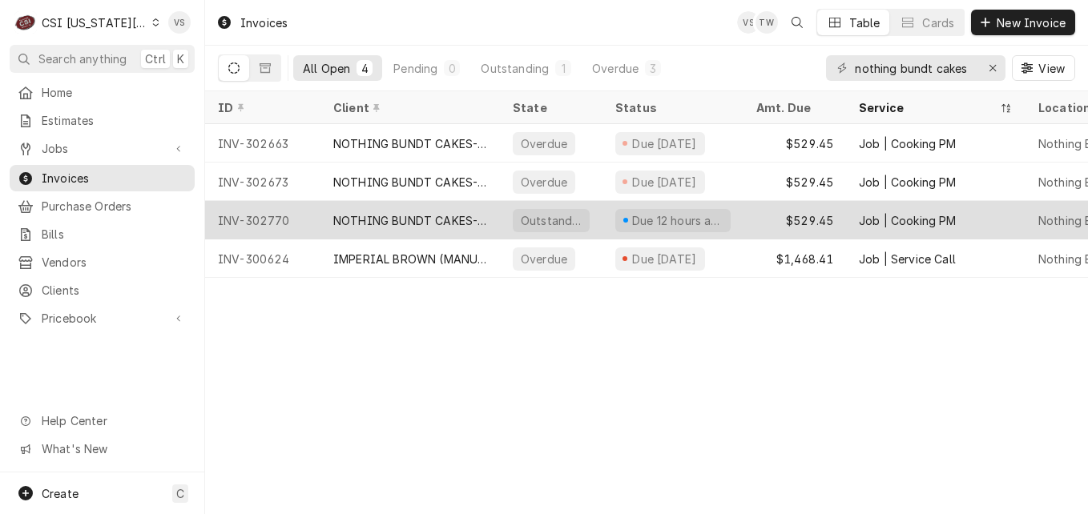
click at [393, 214] on div "NOTHING BUNDT CAKES-NORTH KC" at bounding box center [410, 220] width 154 height 17
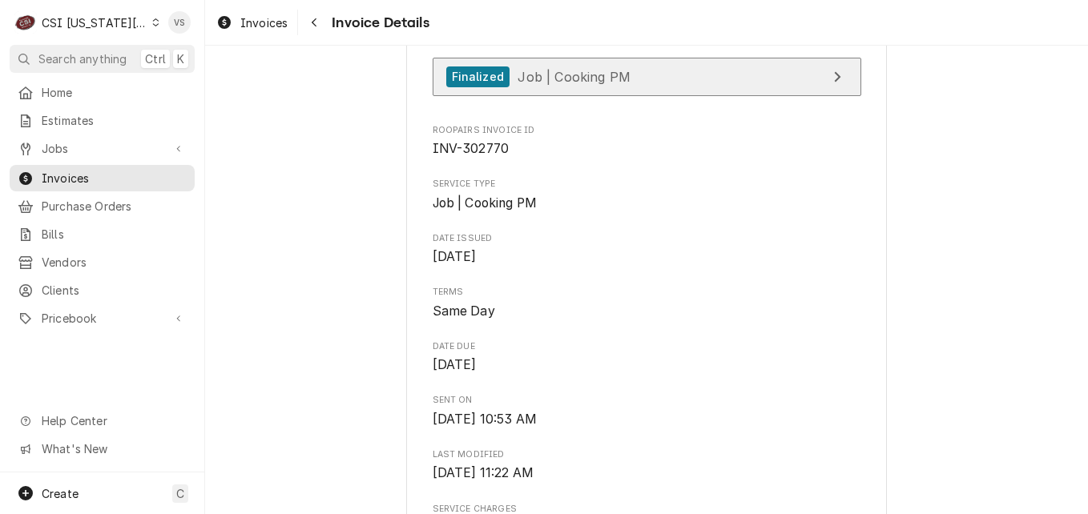
scroll to position [481, 0]
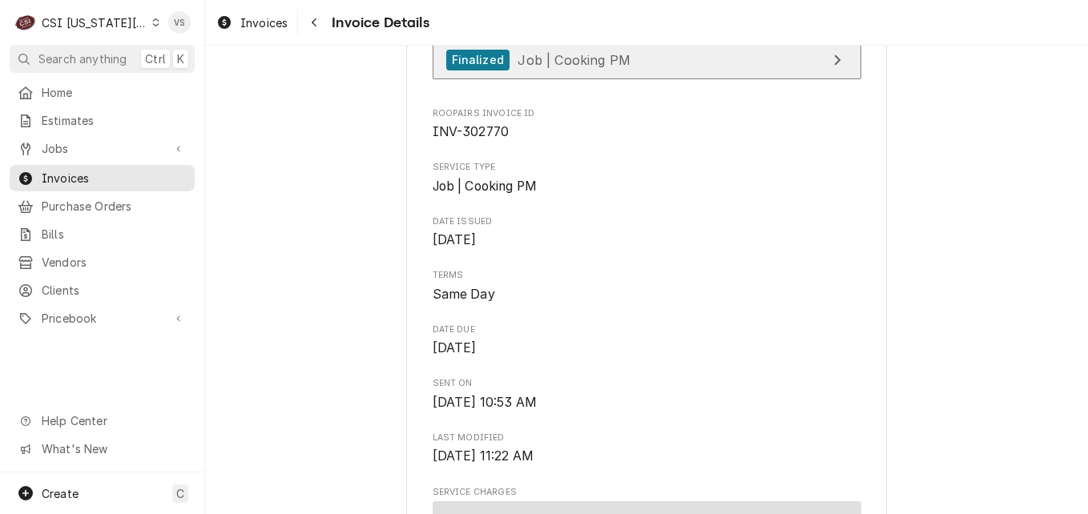
click at [647, 80] on link "Finalized Job | Cooking PM" at bounding box center [647, 60] width 429 height 39
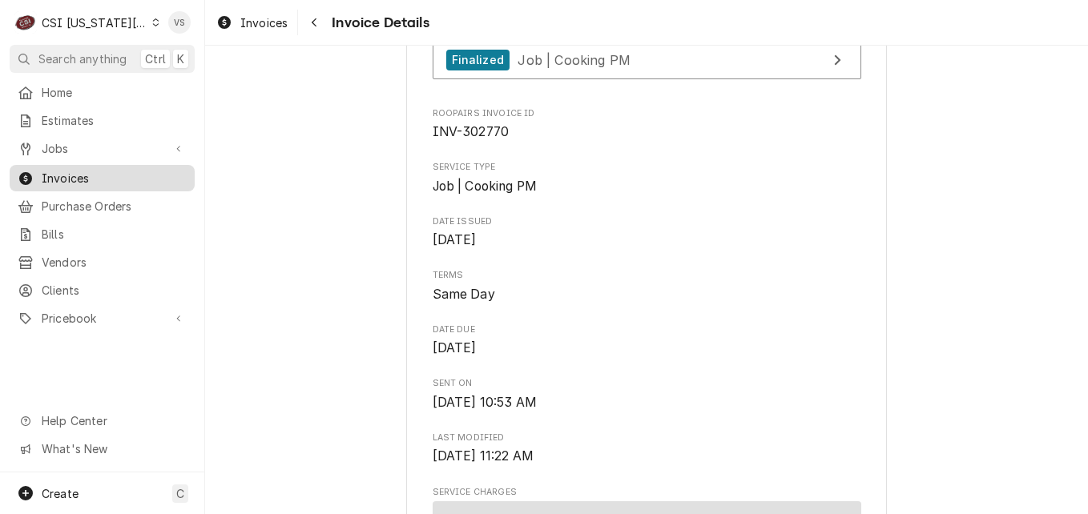
click at [83, 175] on span "Invoices" at bounding box center [114, 178] width 145 height 17
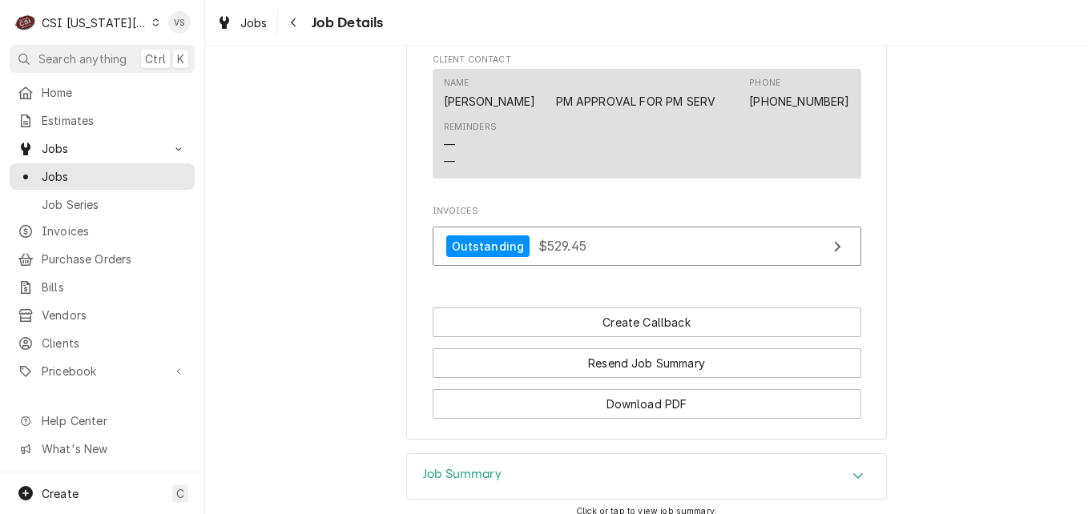
scroll to position [1707, 0]
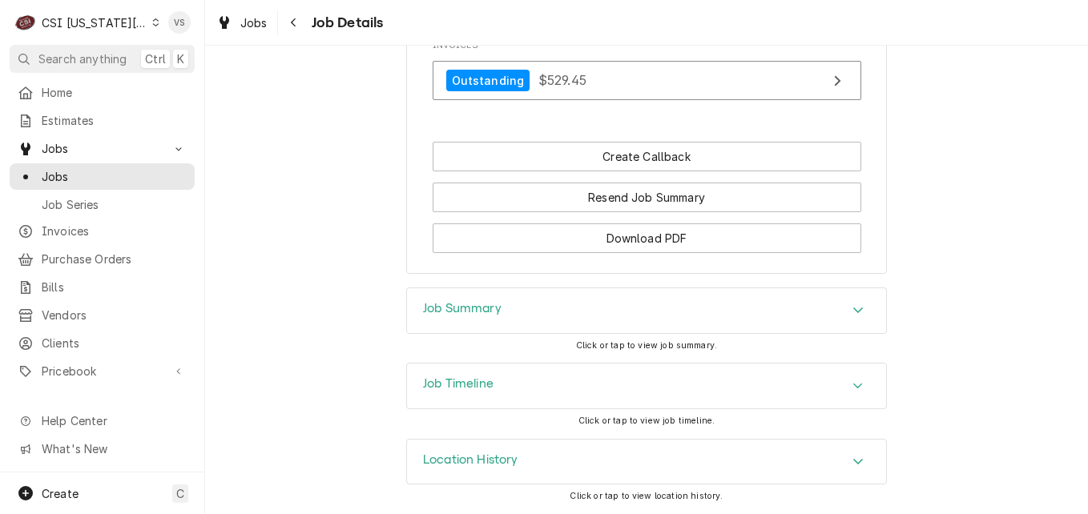
click at [846, 385] on div "Accordion Header" at bounding box center [858, 386] width 24 height 19
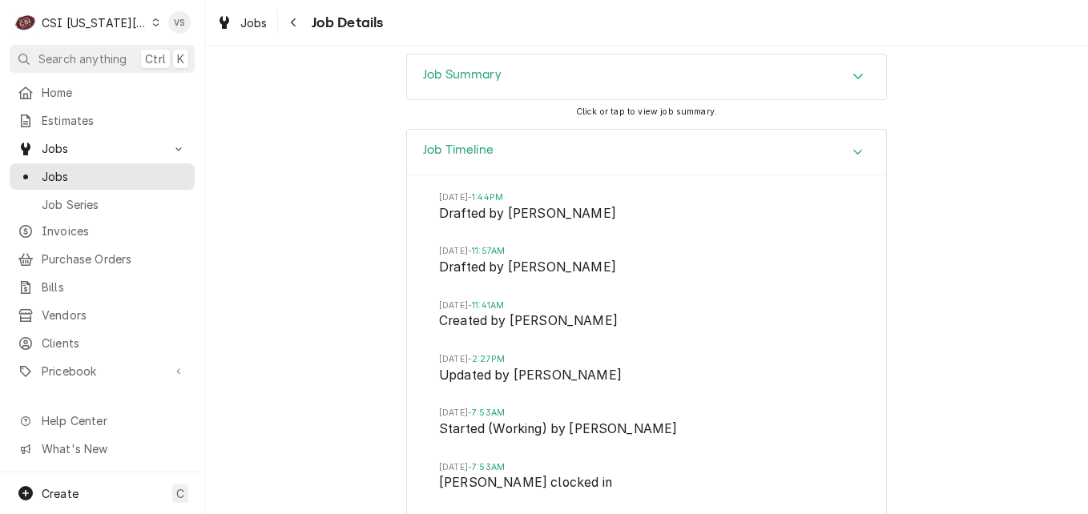
scroll to position [1948, 0]
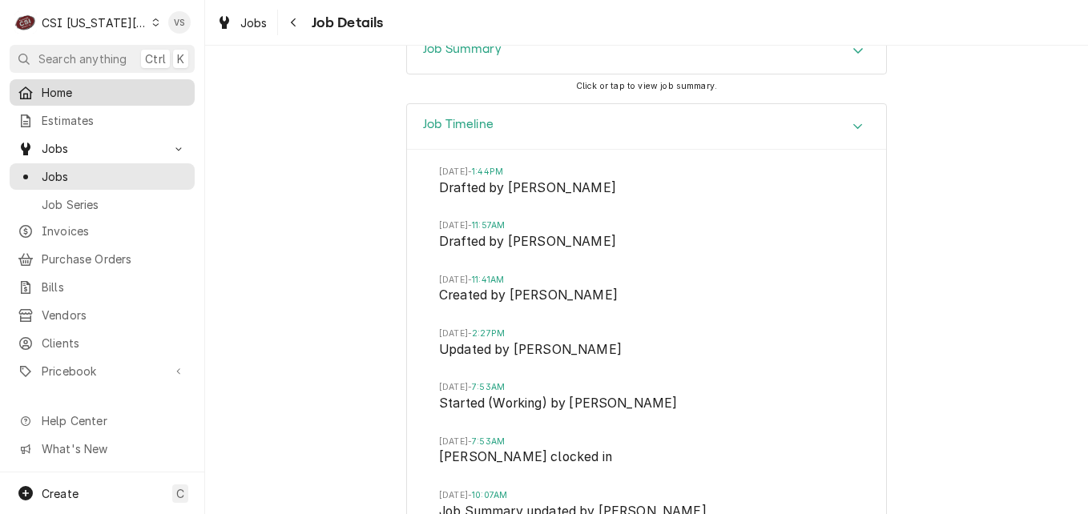
click at [53, 91] on span "Home" at bounding box center [114, 92] width 145 height 17
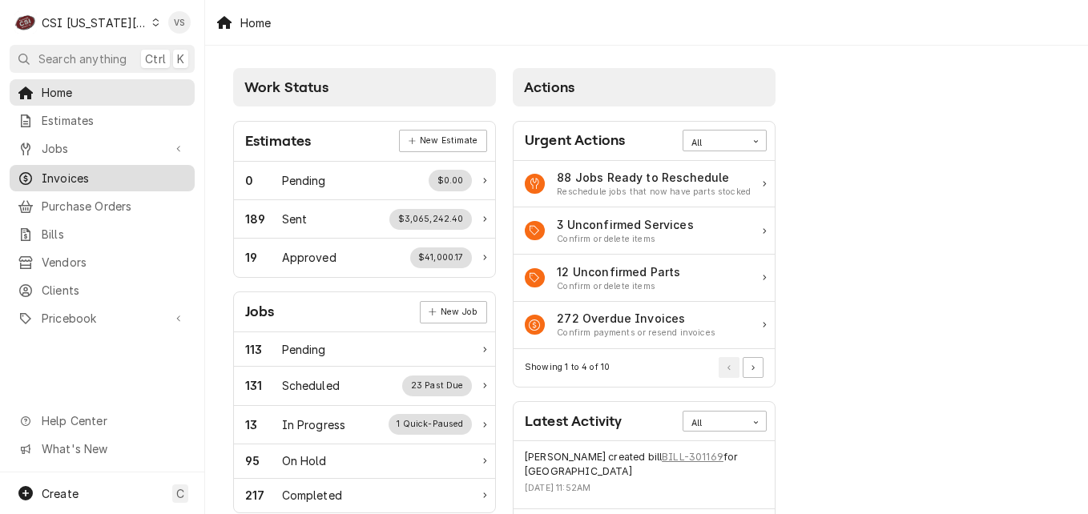
click at [94, 170] on span "Invoices" at bounding box center [114, 178] width 145 height 17
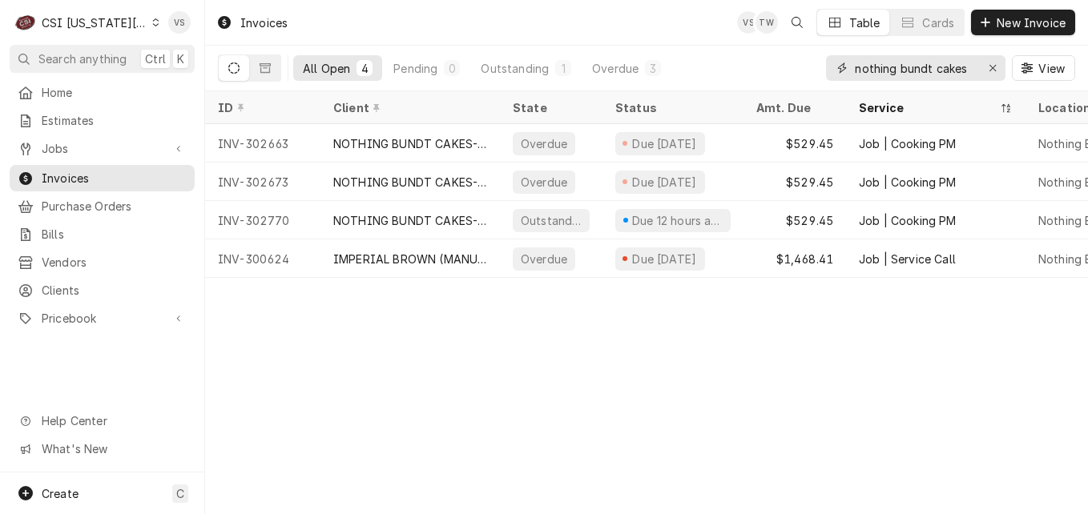
click at [970, 71] on input "nothing bundt cakes" at bounding box center [915, 68] width 120 height 26
drag, startPoint x: 970, startPoint y: 71, endPoint x: 828, endPoint y: 71, distance: 142.6
click at [828, 71] on div "nothing bundt cakes" at bounding box center [915, 68] width 179 height 26
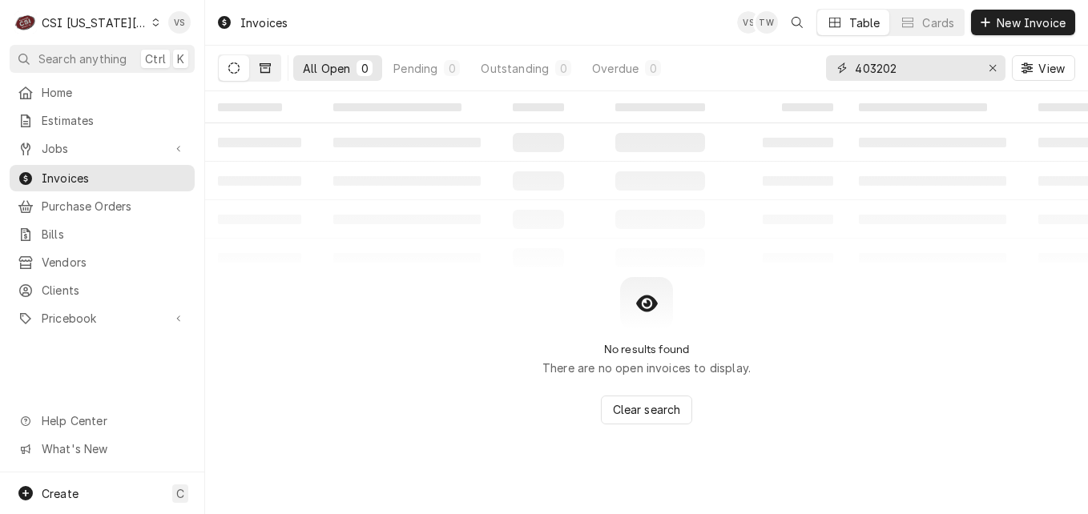
type input "403202"
click at [274, 71] on button "Dynamic Content Wrapper" at bounding box center [265, 68] width 30 height 26
click at [231, 72] on icon "Dynamic Content Wrapper" at bounding box center [233, 67] width 11 height 11
click at [152, 18] on icon "Dynamic Content Wrapper" at bounding box center [155, 22] width 7 height 8
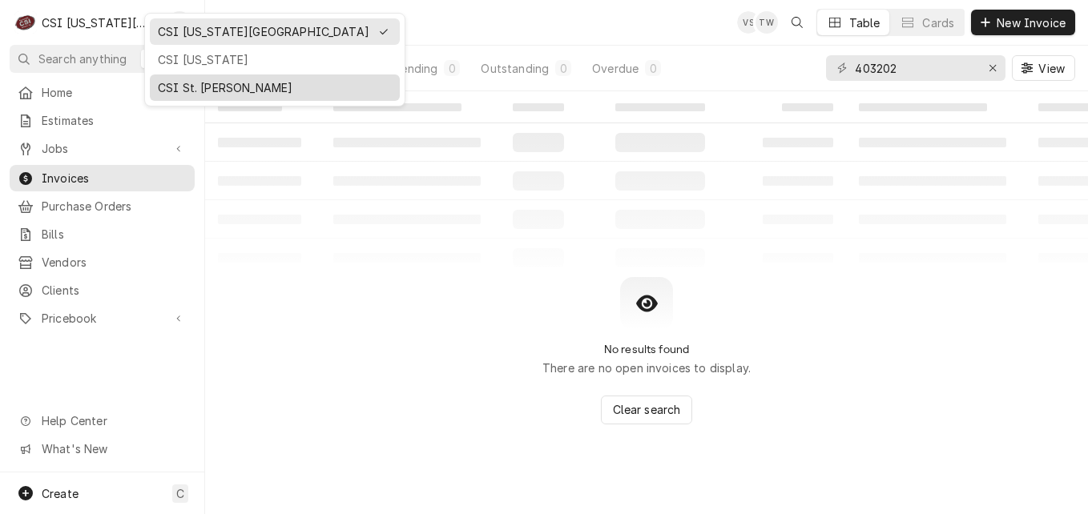
click at [175, 82] on div "CSI St. [PERSON_NAME]" at bounding box center [275, 87] width 234 height 17
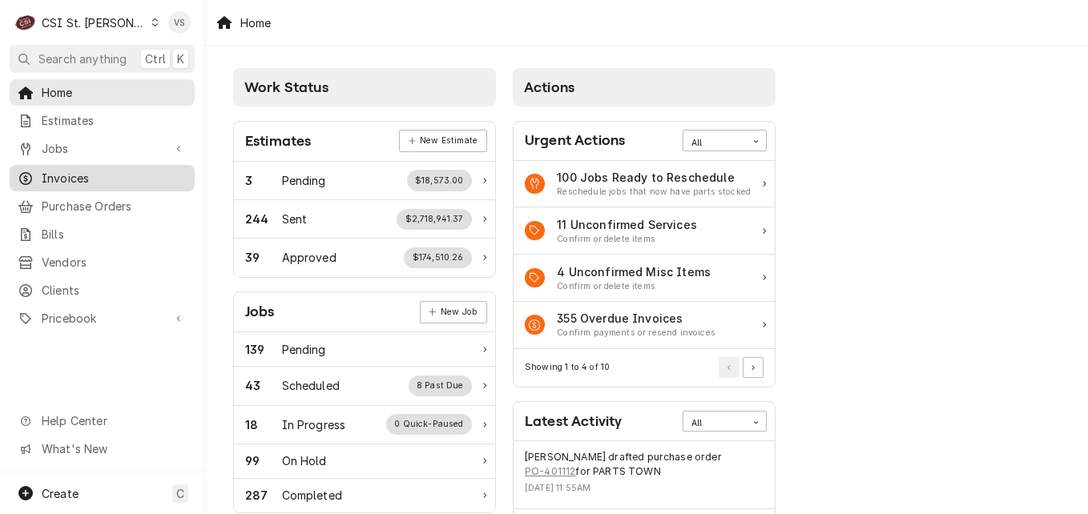
click at [71, 174] on span "Invoices" at bounding box center [114, 178] width 145 height 17
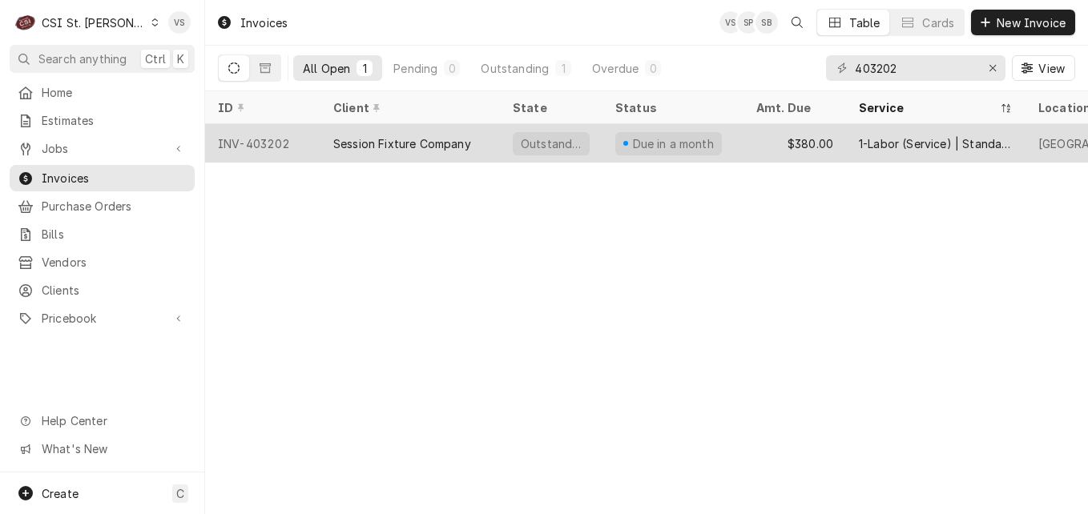
click at [404, 139] on div "Session Fixture Company" at bounding box center [402, 143] width 138 height 17
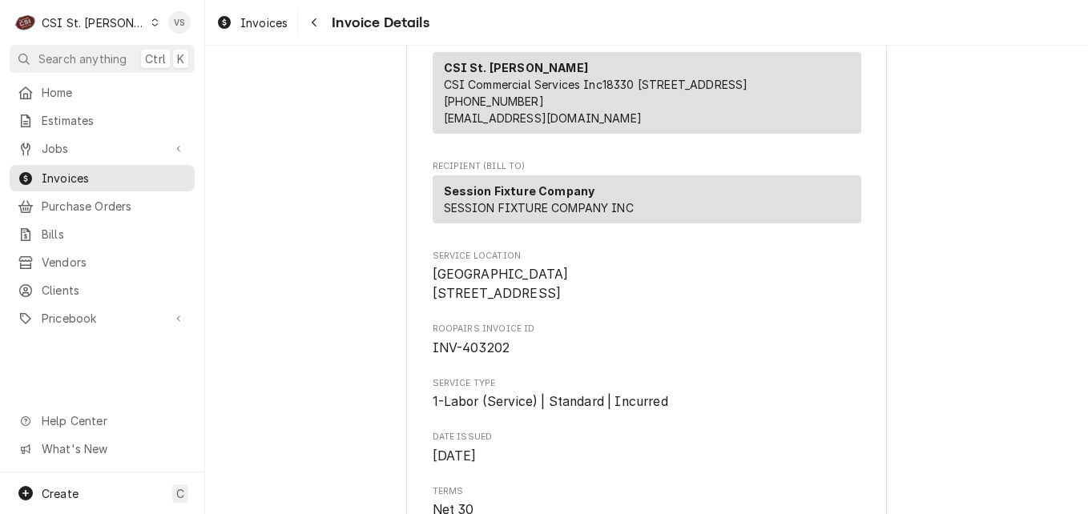
scroll to position [160, 0]
click at [88, 172] on span "Invoices" at bounding box center [114, 178] width 145 height 17
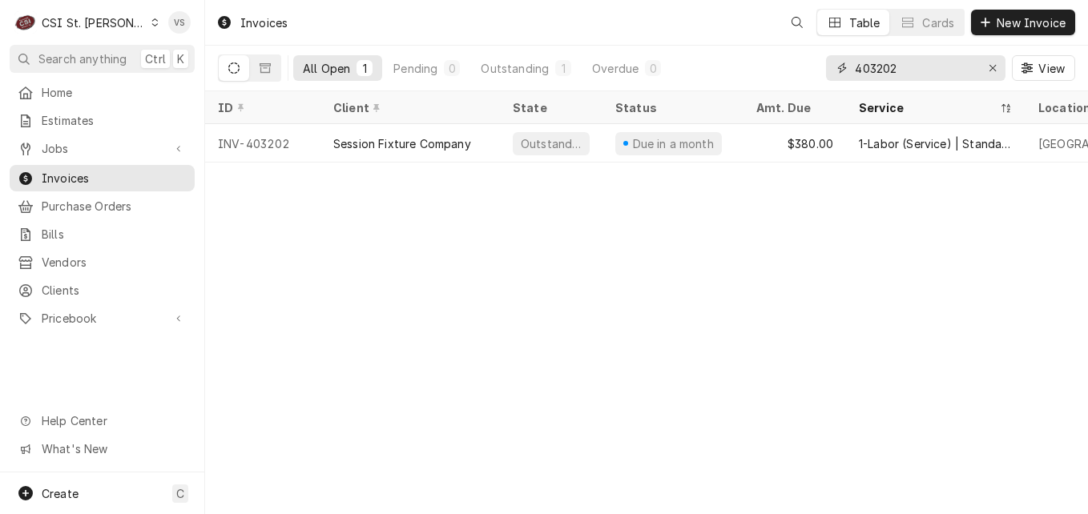
click at [910, 69] on input "403202" at bounding box center [915, 68] width 120 height 26
drag, startPoint x: 905, startPoint y: 67, endPoint x: 598, endPoint y: 63, distance: 307.7
click at [598, 63] on div "All Open 1 Pending 0 Outstanding 1 Overdue 0 403202 View" at bounding box center [646, 68] width 857 height 45
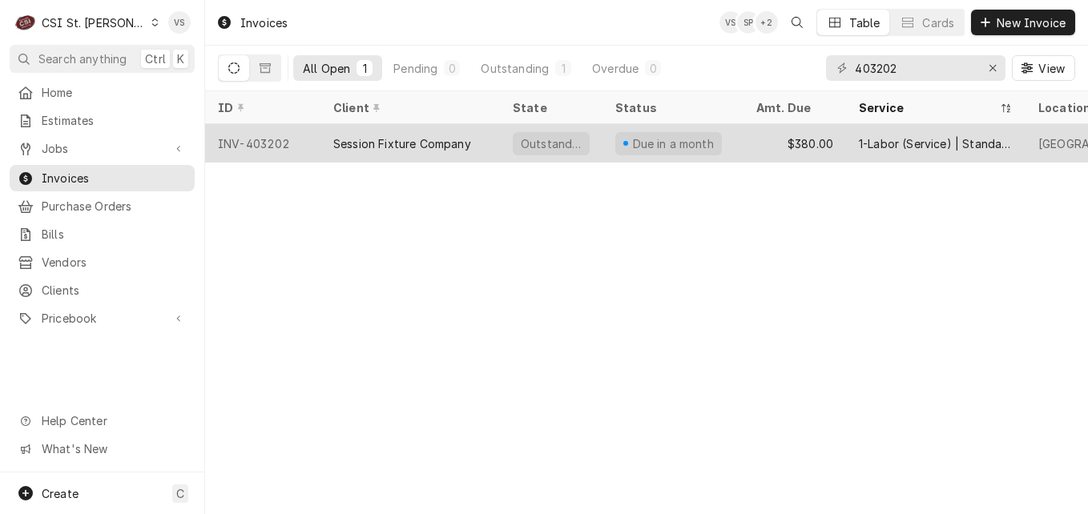
click at [407, 142] on div "Session Fixture Company" at bounding box center [402, 143] width 138 height 17
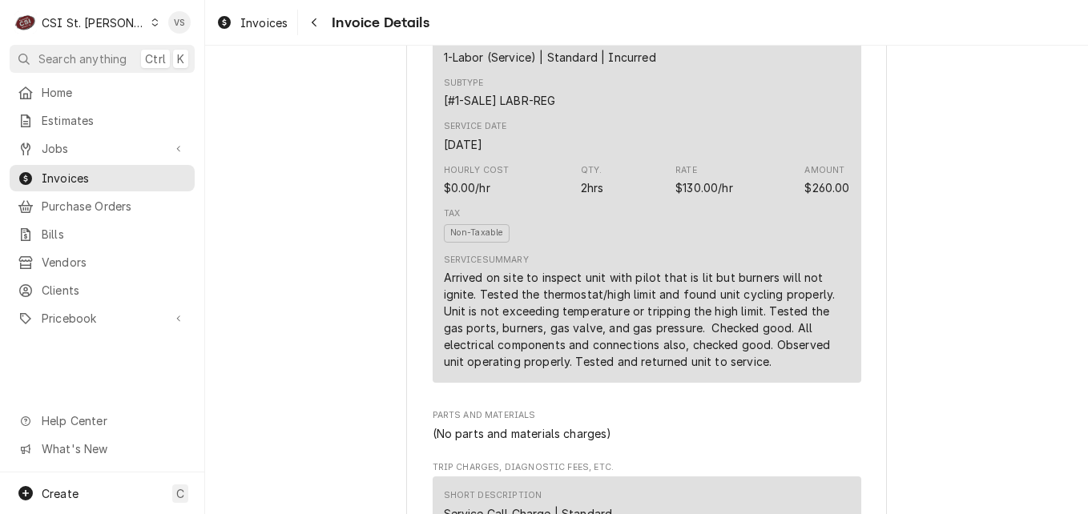
scroll to position [881, 0]
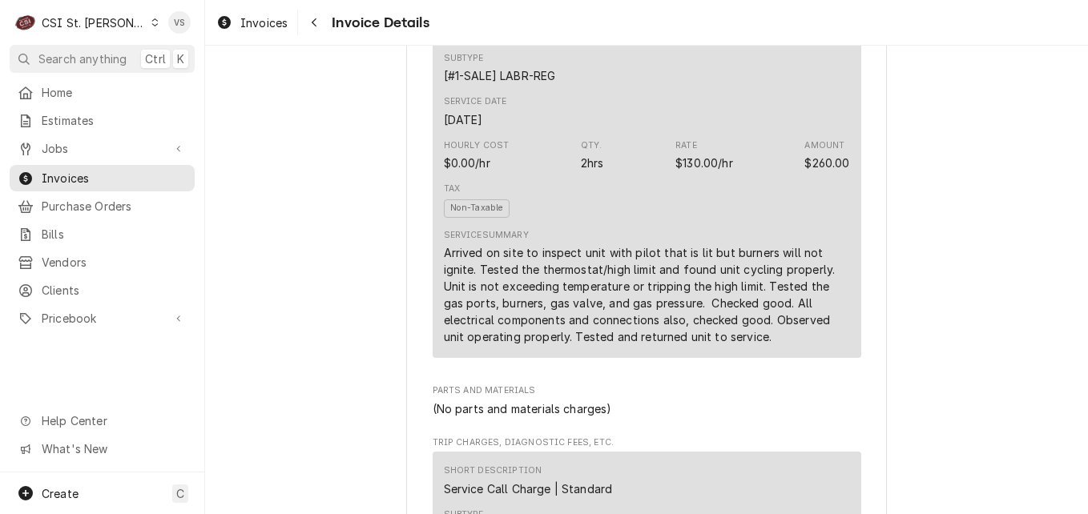
click at [671, 299] on div "Arrived on site to inspect unit with pilot that is lit but burners will not ign…" at bounding box center [647, 294] width 406 height 101
click at [679, 224] on div "Tax Non-Taxable" at bounding box center [647, 200] width 406 height 46
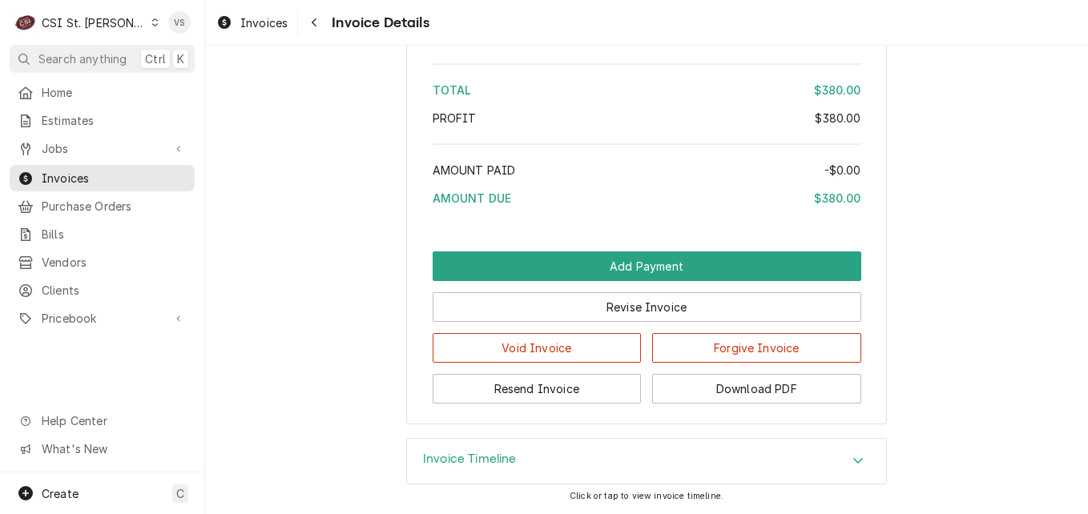
scroll to position [2655, 0]
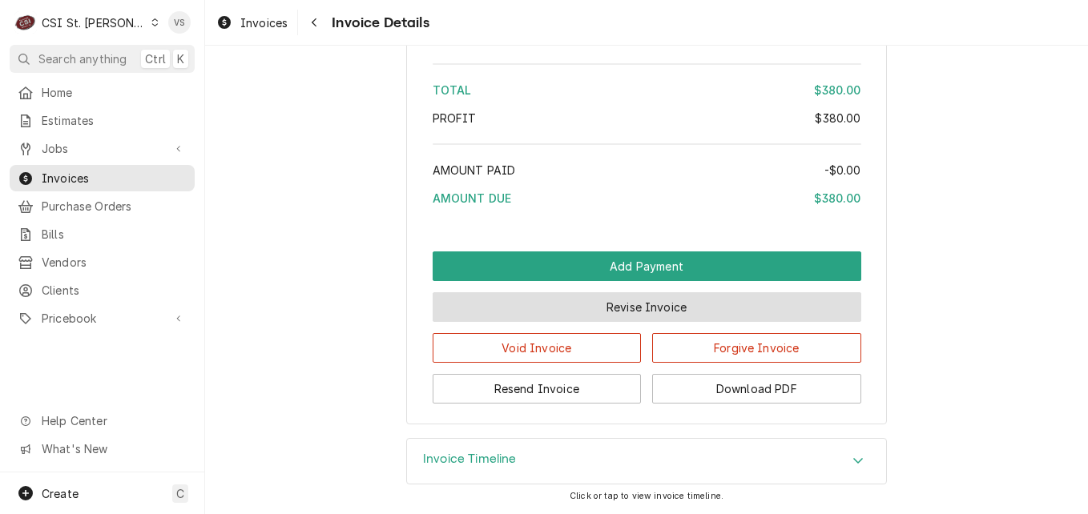
click at [621, 307] on button "Revise Invoice" at bounding box center [647, 307] width 429 height 30
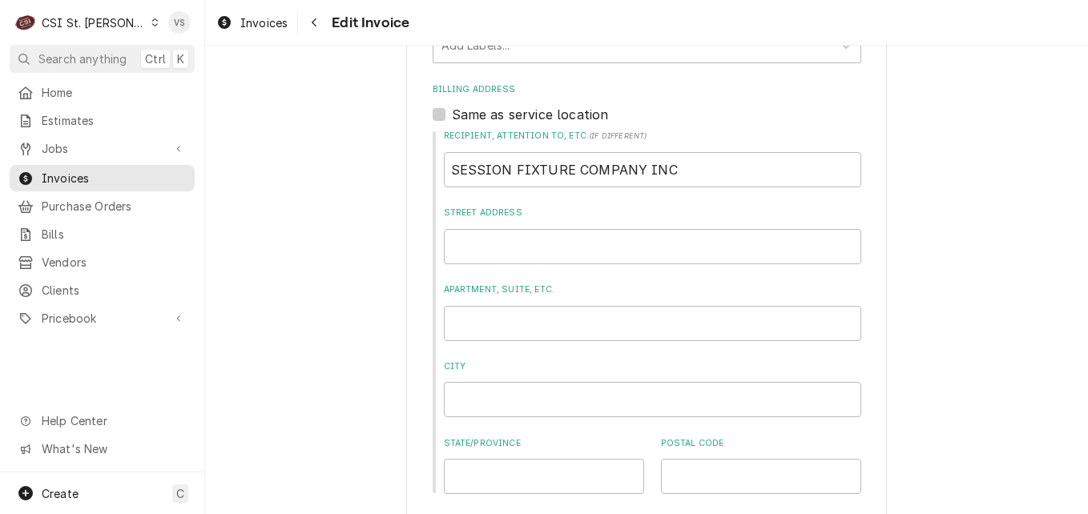
scroll to position [1602, 0]
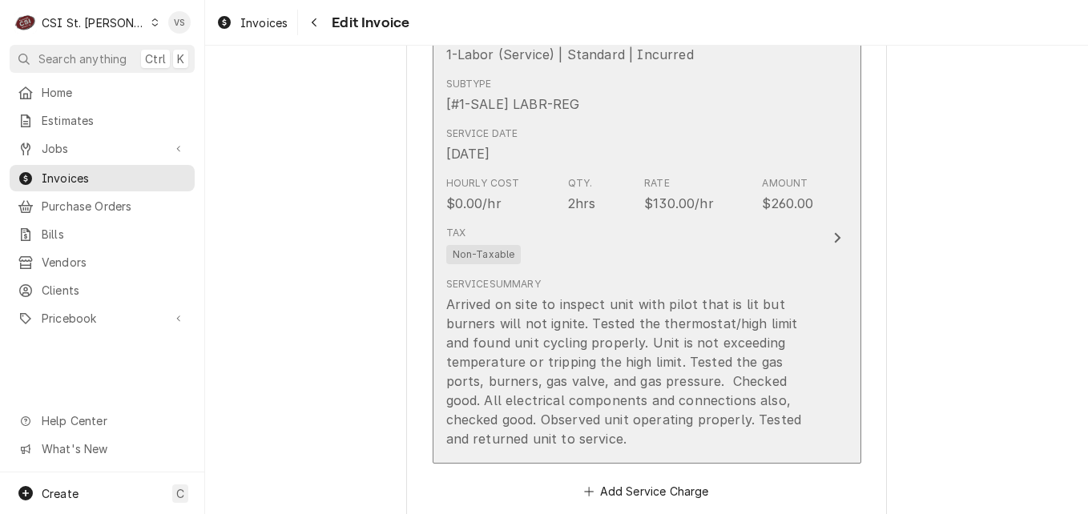
click at [697, 252] on div "Tax Non-Taxable" at bounding box center [630, 245] width 368 height 51
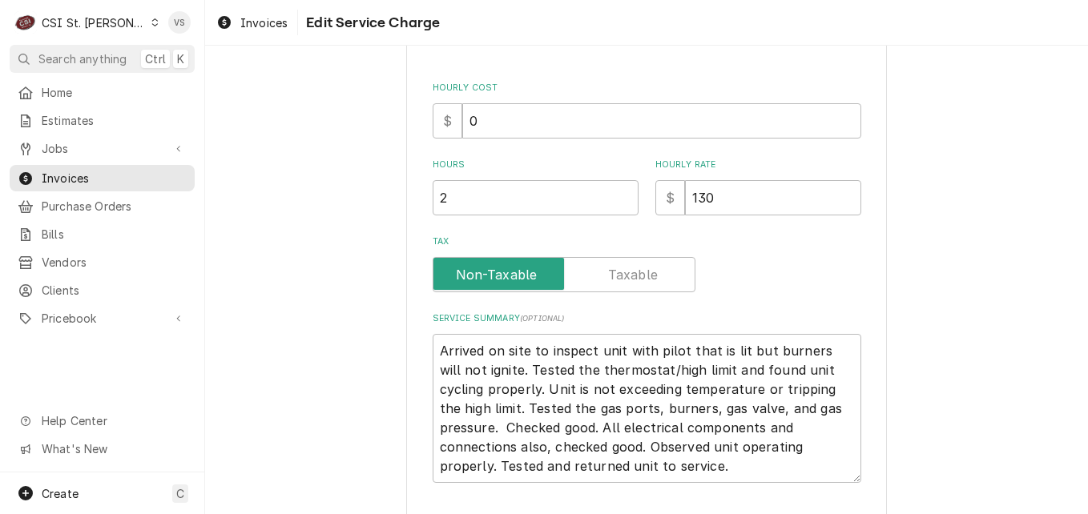
scroll to position [481, 0]
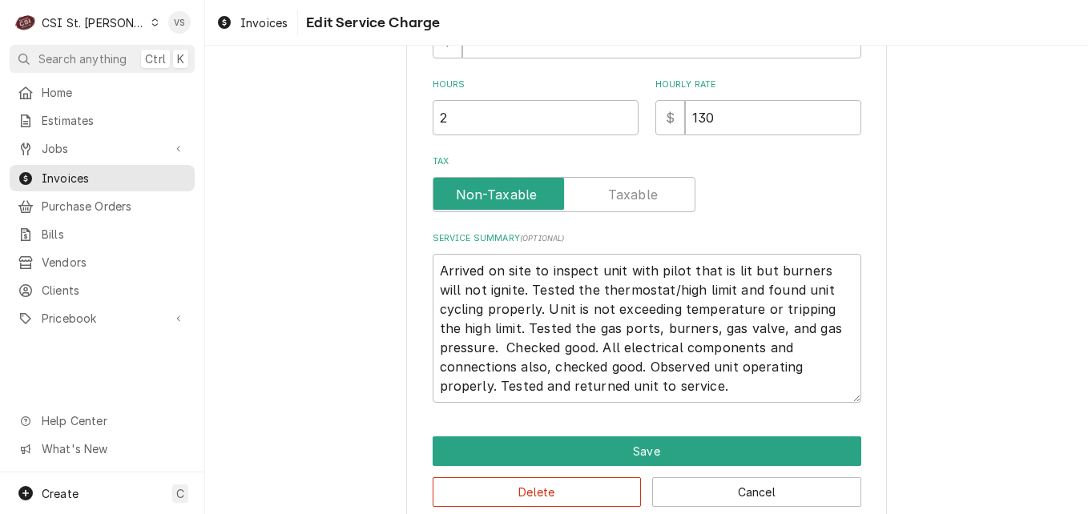
click at [673, 202] on div "Tax" at bounding box center [647, 194] width 429 height 35
click at [707, 198] on div "Tax" at bounding box center [647, 194] width 429 height 35
click at [685, 119] on input "130" at bounding box center [773, 117] width 176 height 35
type textarea "x"
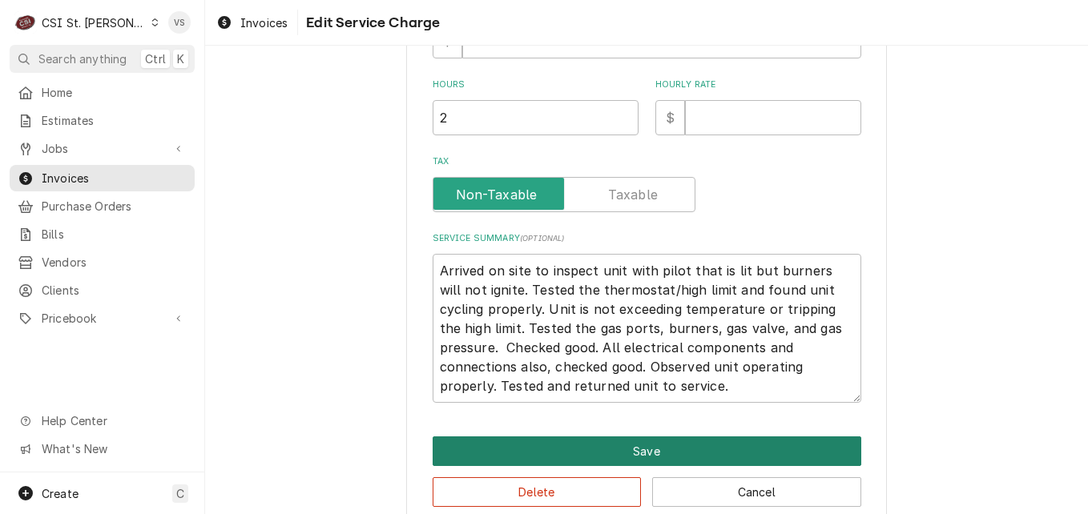
click at [639, 452] on button "Save" at bounding box center [647, 452] width 429 height 30
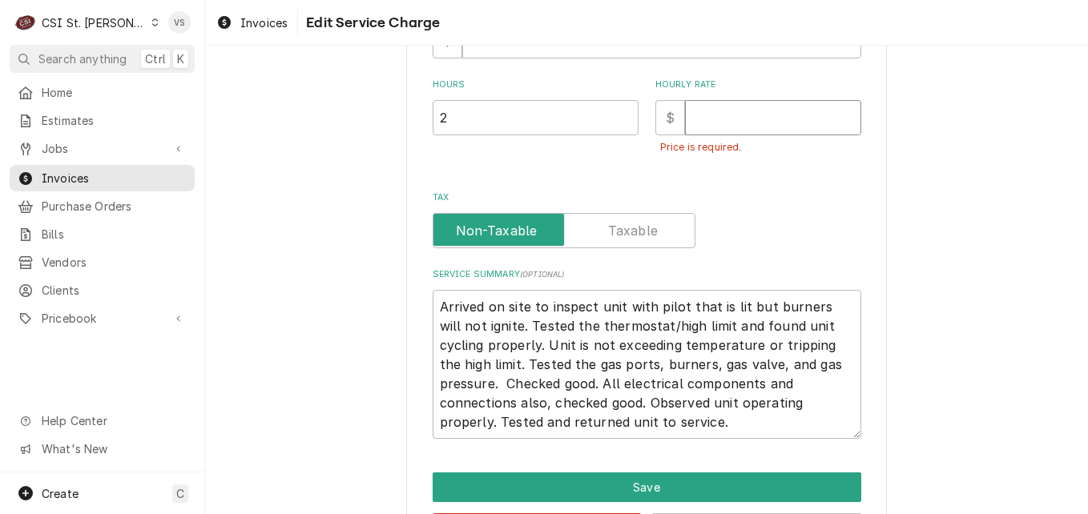
click at [704, 113] on input "Hourly Rate" at bounding box center [773, 117] width 176 height 35
type textarea "x"
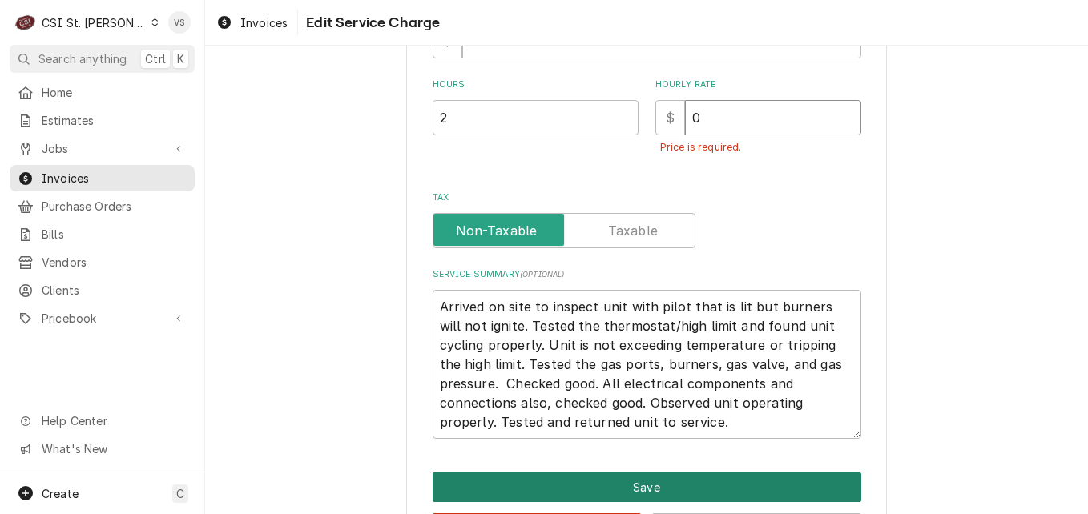
type input "0"
click at [605, 487] on button "Save" at bounding box center [647, 488] width 429 height 30
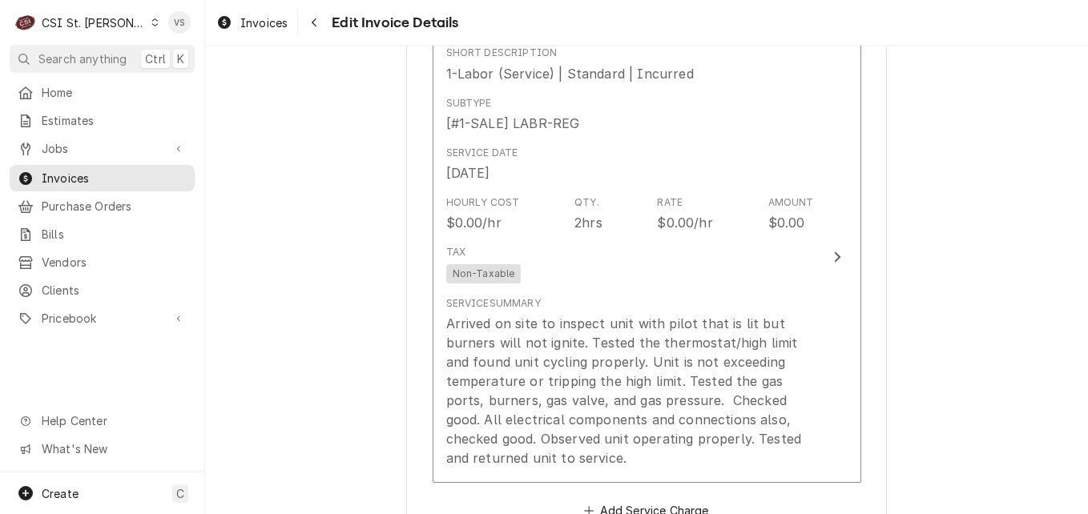
scroll to position [1823, 0]
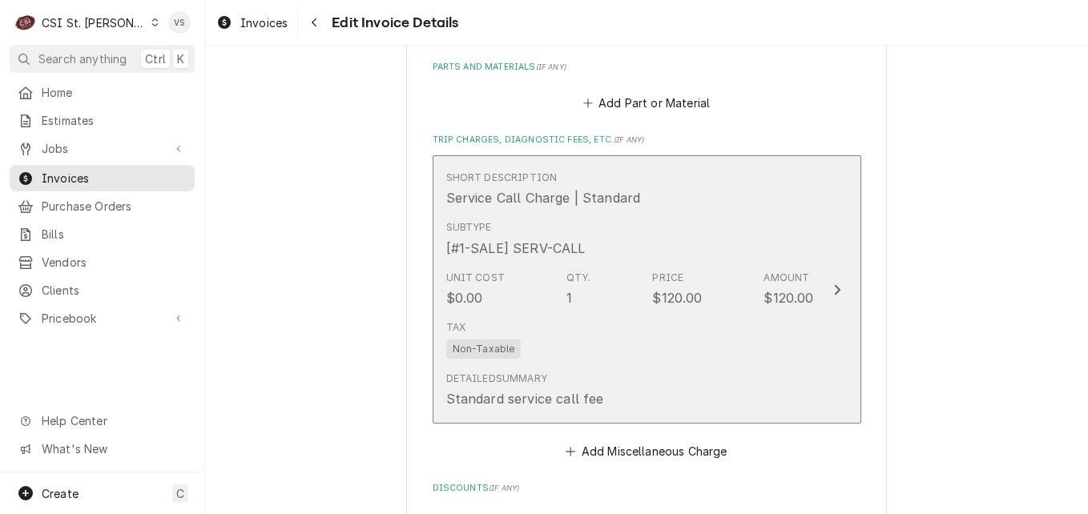
click at [710, 253] on div "Subtype [#1-SALE] SERV-CALL" at bounding box center [630, 239] width 368 height 50
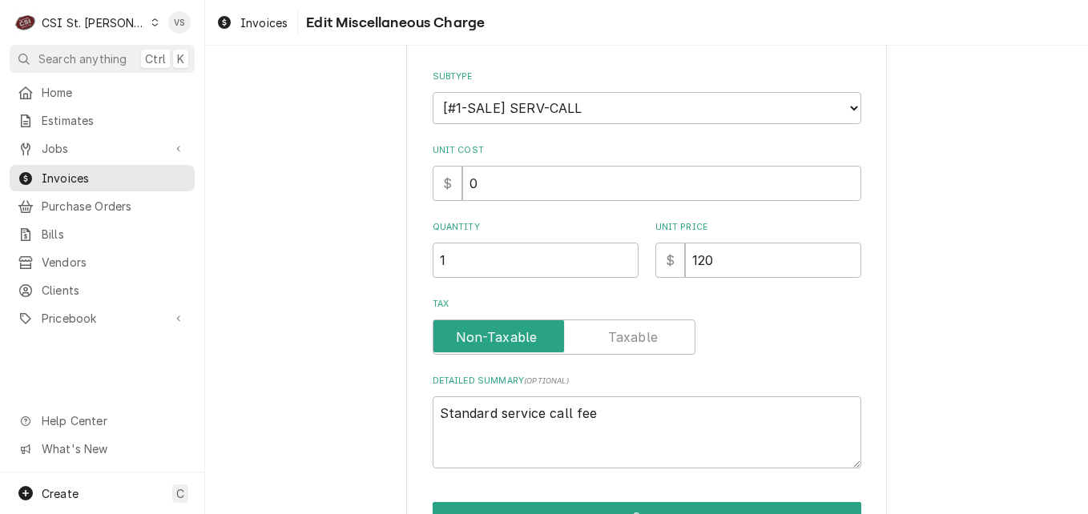
type textarea "x"
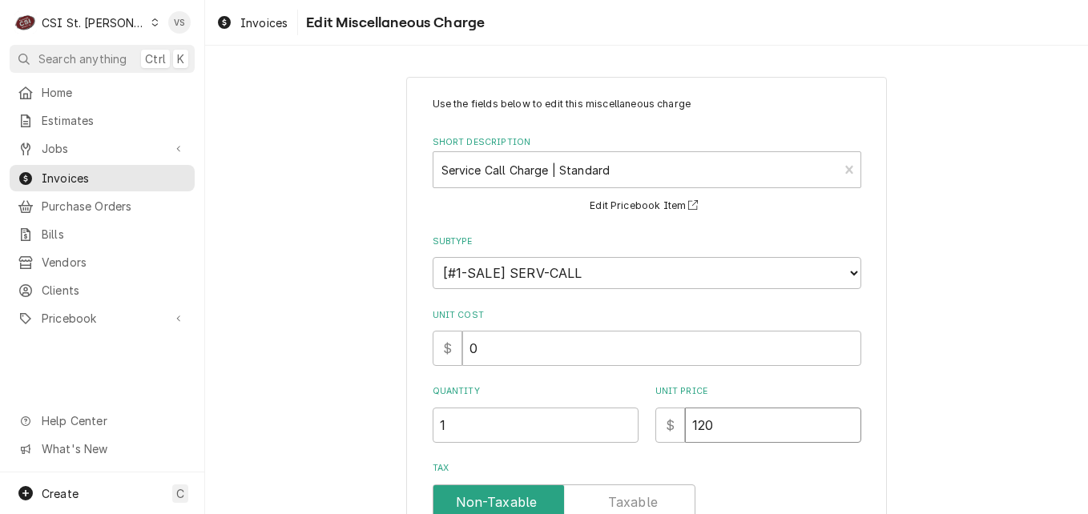
drag, startPoint x: 711, startPoint y: 420, endPoint x: 670, endPoint y: 437, distance: 44.9
click at [670, 437] on div "$ 120" at bounding box center [758, 425] width 206 height 35
type input "0"
type textarea "x"
type input "0"
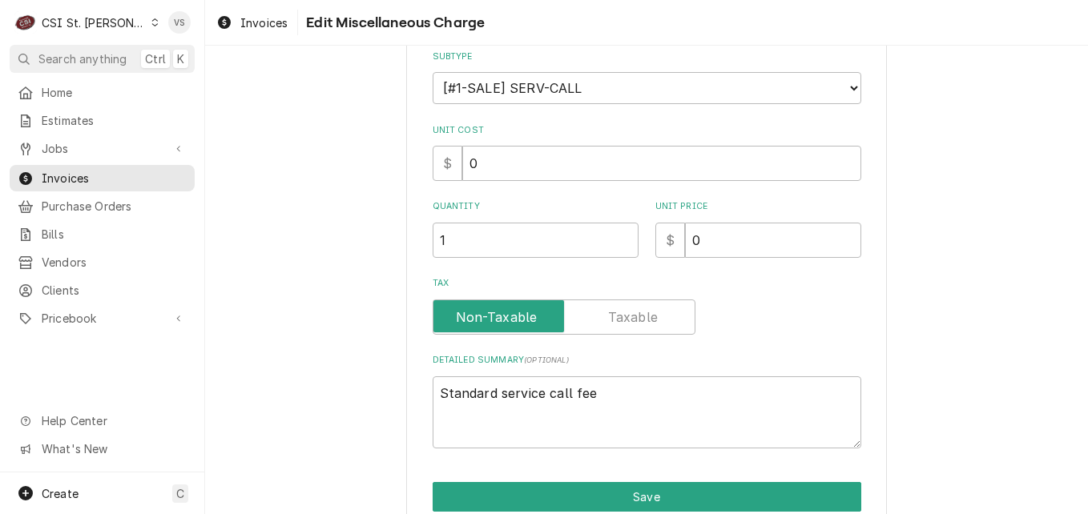
scroll to position [258, 0]
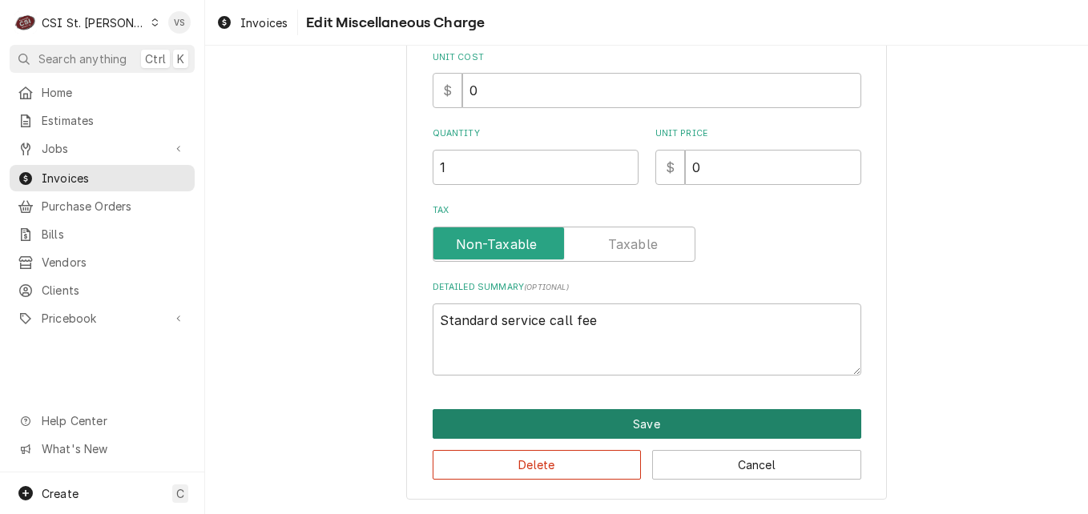
click at [612, 421] on button "Save" at bounding box center [647, 424] width 429 height 30
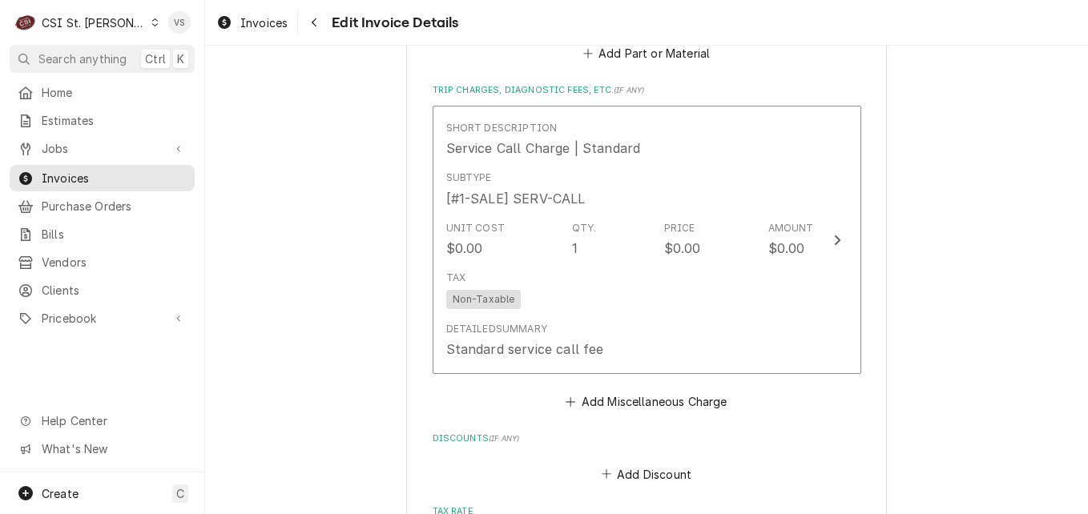
scroll to position [2502, 0]
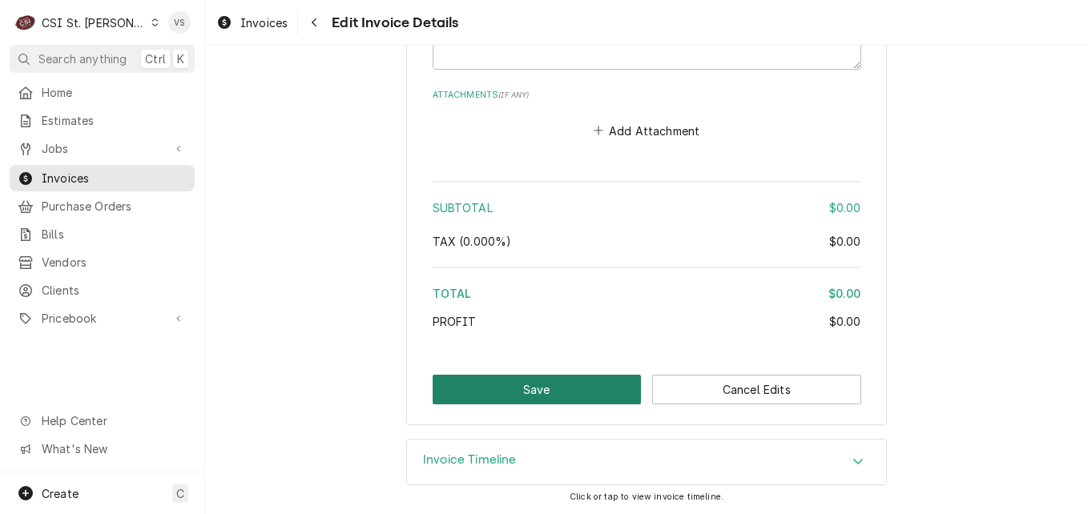
drag, startPoint x: 567, startPoint y: 395, endPoint x: 536, endPoint y: 439, distance: 54.0
click at [536, 439] on div "Please provide the following information to create your invoice: Client Details…" at bounding box center [646, 280] width 883 height 469
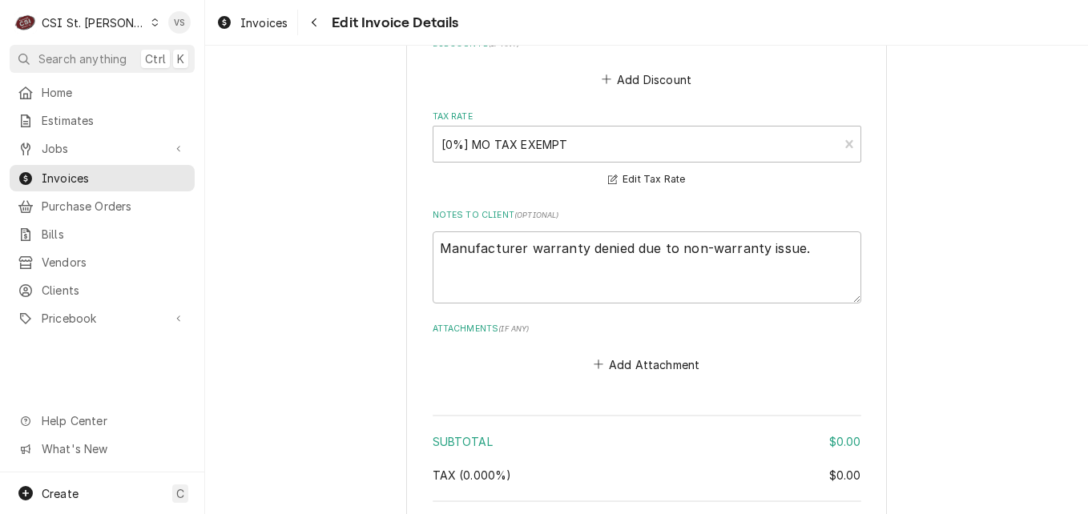
scroll to position [2182, 0]
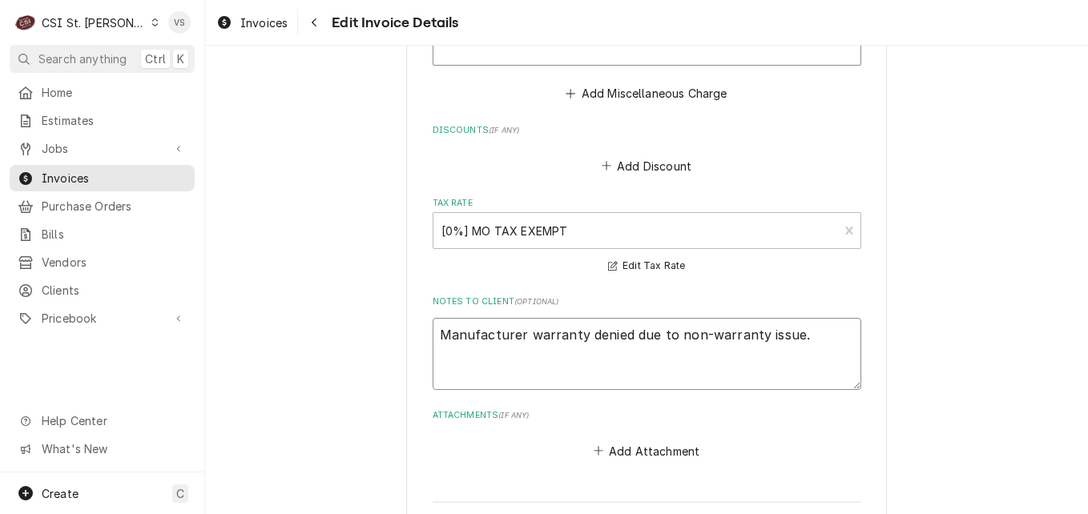
drag, startPoint x: 795, startPoint y: 332, endPoint x: 399, endPoint y: 344, distance: 395.9
type textarea "x"
type textarea "W"
type textarea "x"
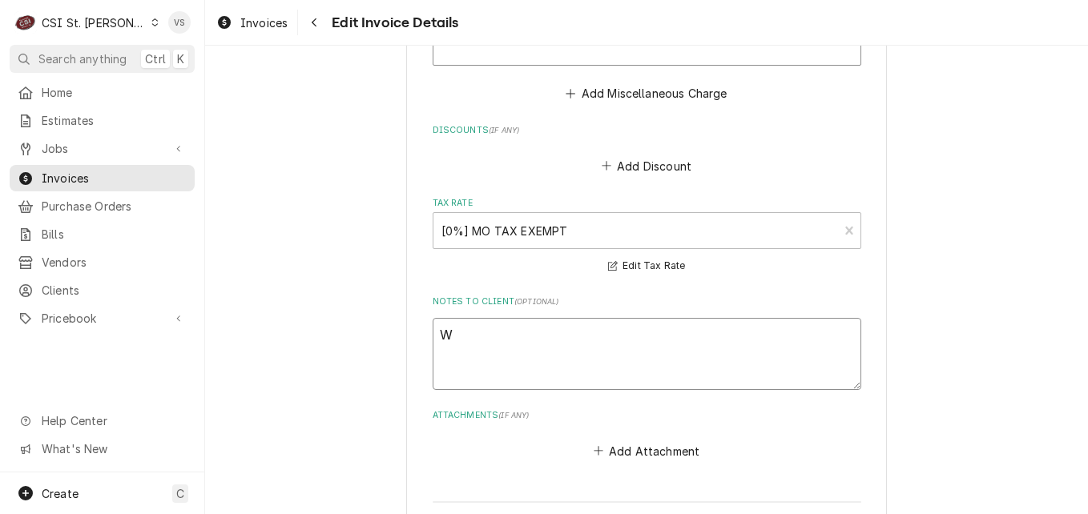
type textarea "Wa"
type textarea "x"
type textarea "Was"
type textarea "x"
type textarea "Was"
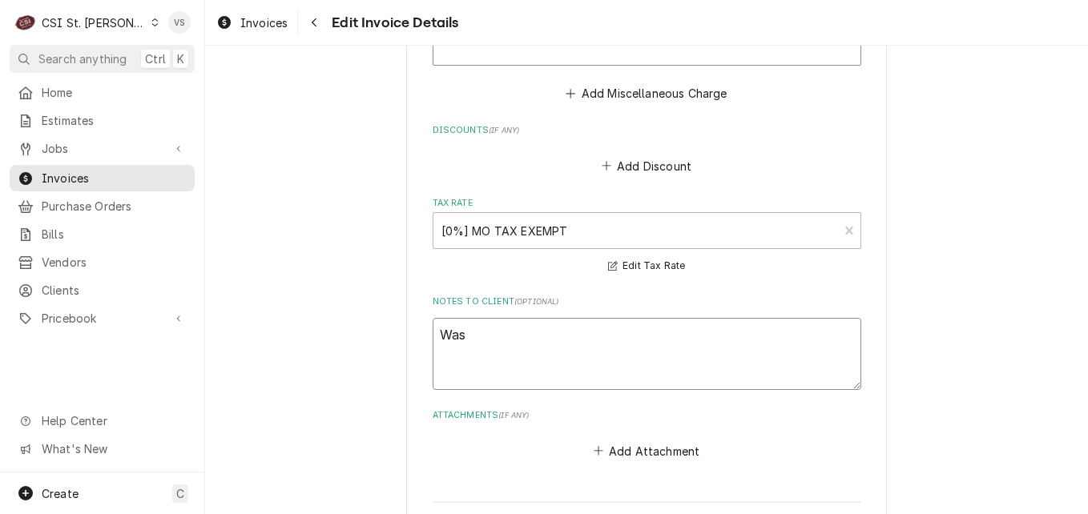
type textarea "x"
type textarea "Was p"
type textarea "x"
type textarea "Was pa"
type textarea "x"
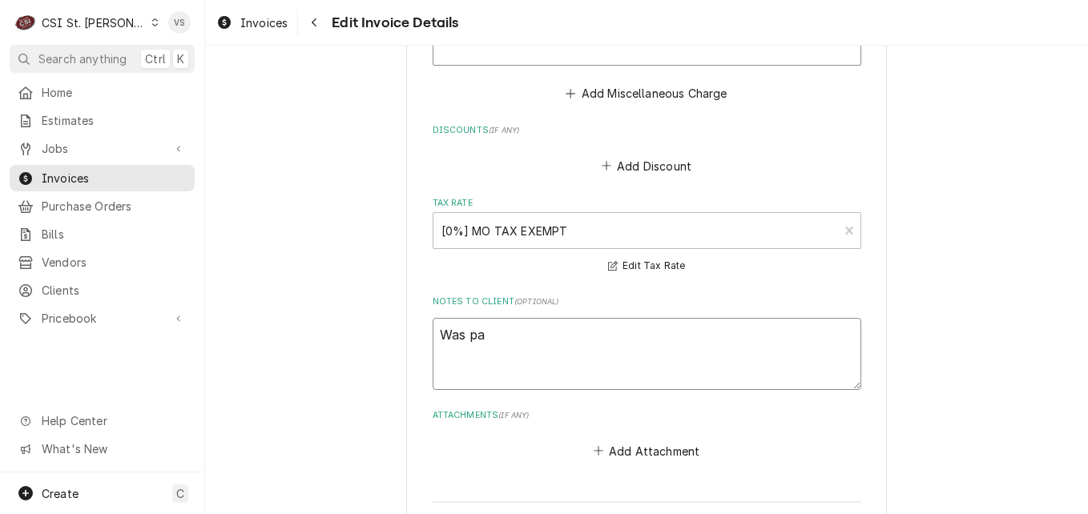
type textarea "Was pai"
type textarea "x"
type textarea "Was paid"
type textarea "x"
type textarea "Was paid"
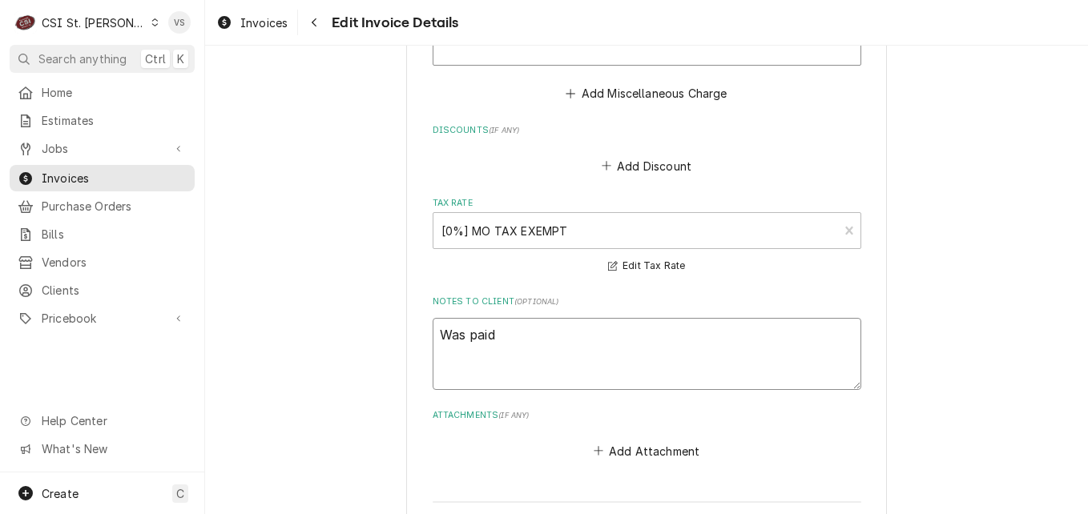
type textarea "x"
type textarea "Was paid b"
type textarea "x"
type textarea "Was paid"
type textarea "x"
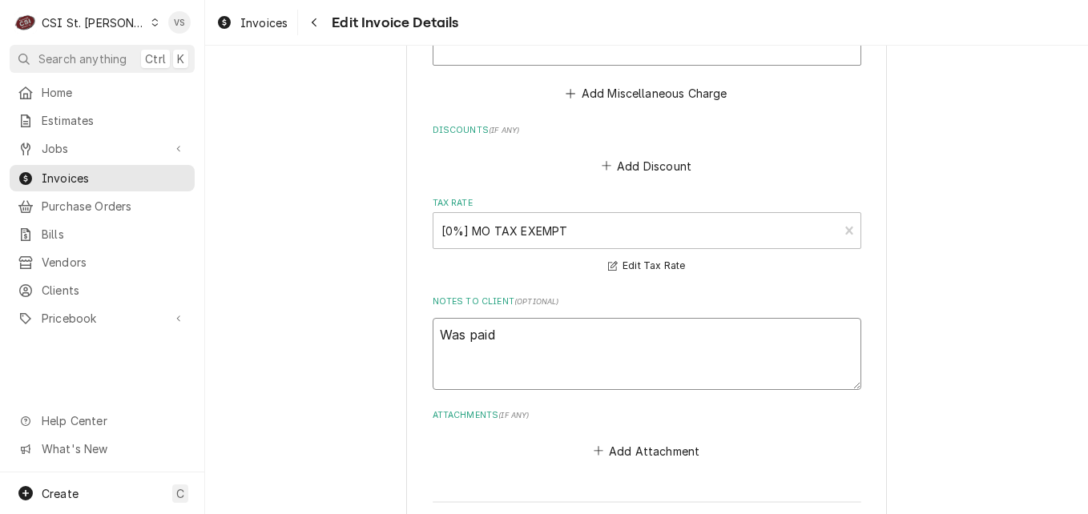
type textarea "Was paid"
type textarea "x"
type textarea "Was pai"
type textarea "x"
type textarea "Was pa"
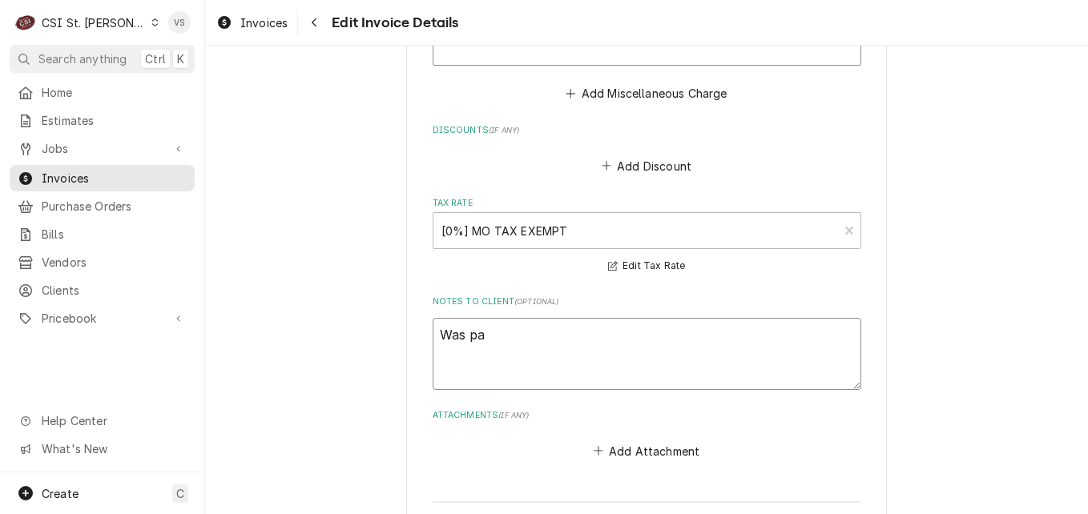
type textarea "x"
type textarea "Was p"
type textarea "x"
type textarea "Was"
type textarea "x"
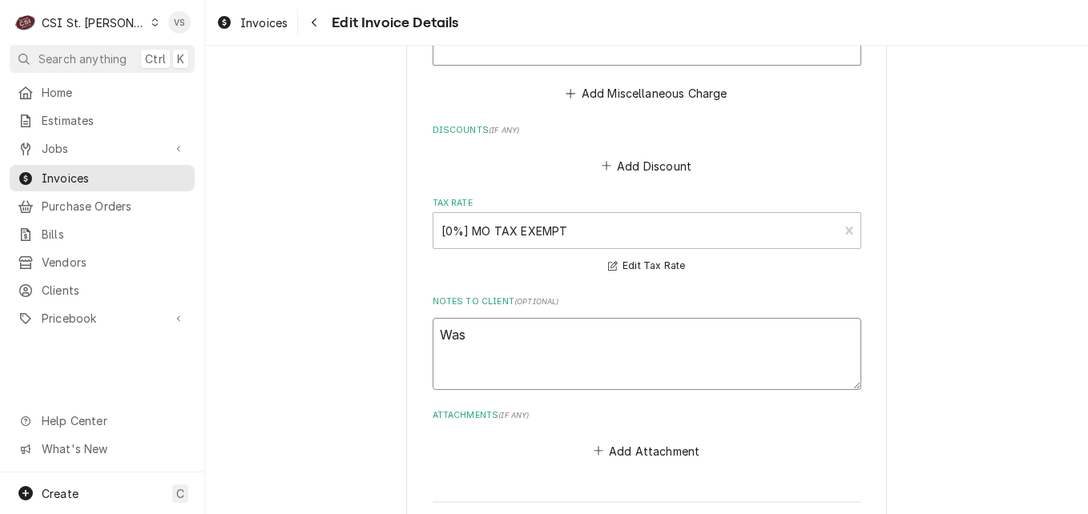
type textarea "Was"
type textarea "x"
type textarea "Wasd"
type textarea "x"
type textarea "Was"
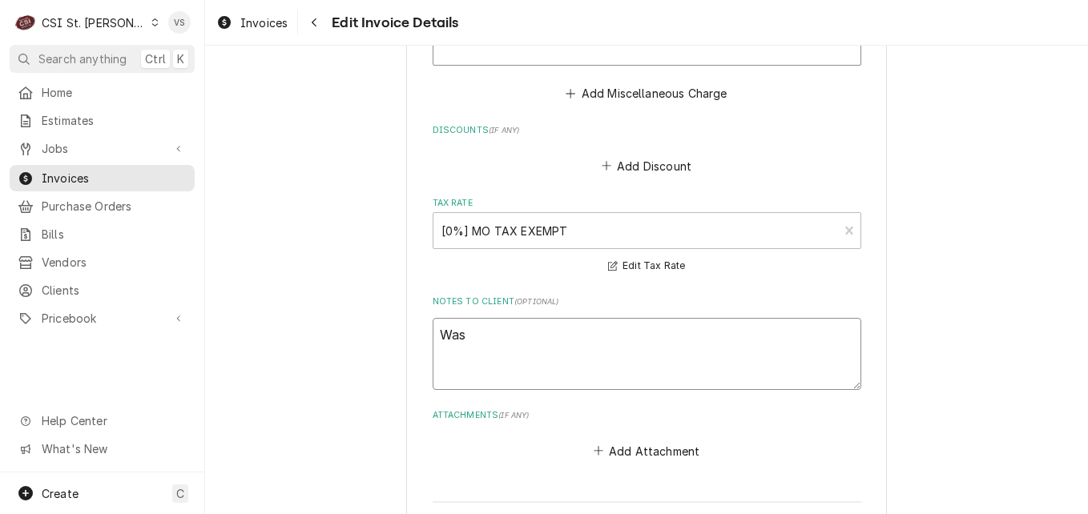
type textarea "x"
type textarea "Was"
type textarea "x"
type textarea "Was d"
type textarea "x"
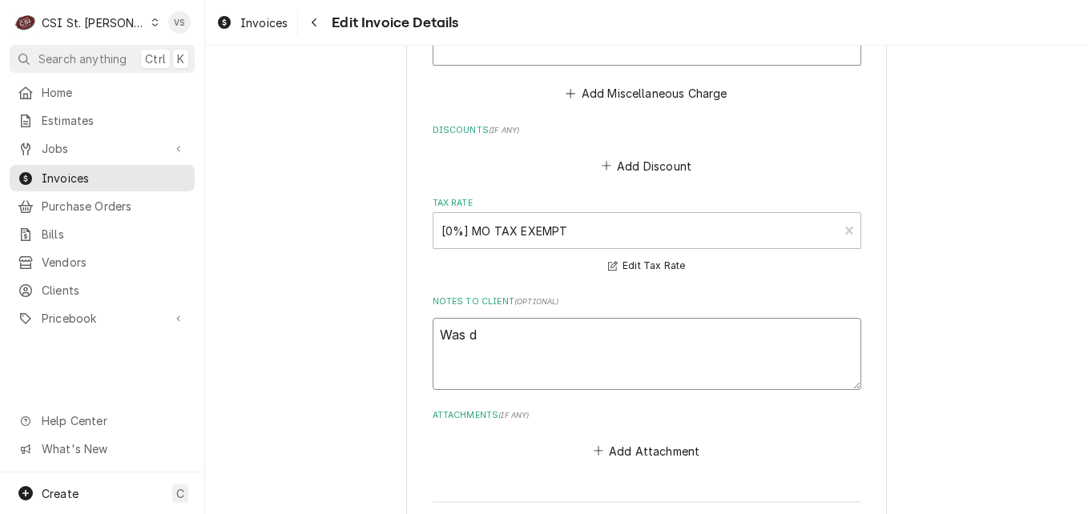
type textarea "Was de"
type textarea "x"
type textarea "Was den"
type textarea "x"
type textarea "Was deni"
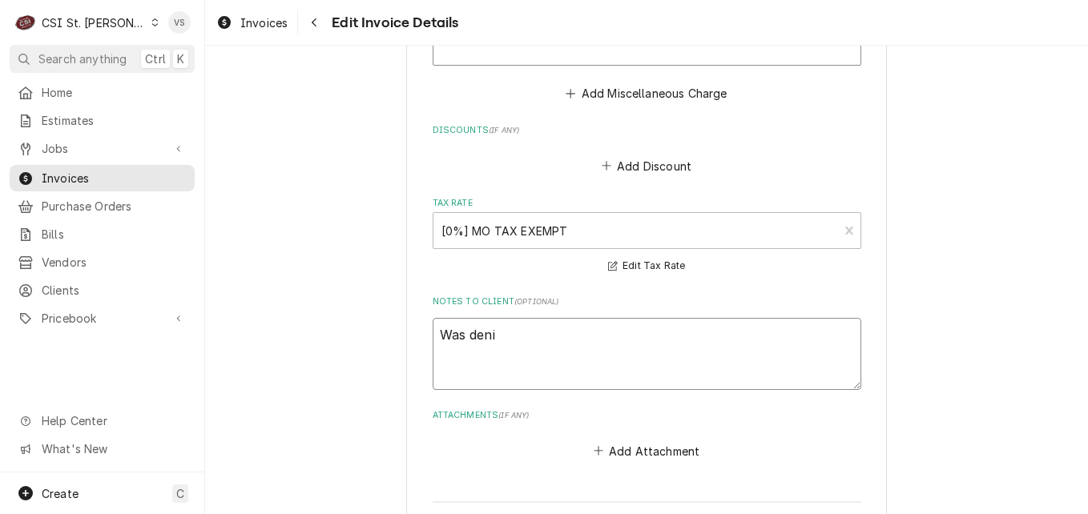
type textarea "x"
type textarea "Was denie"
type textarea "x"
type textarea "Was denied"
type textarea "x"
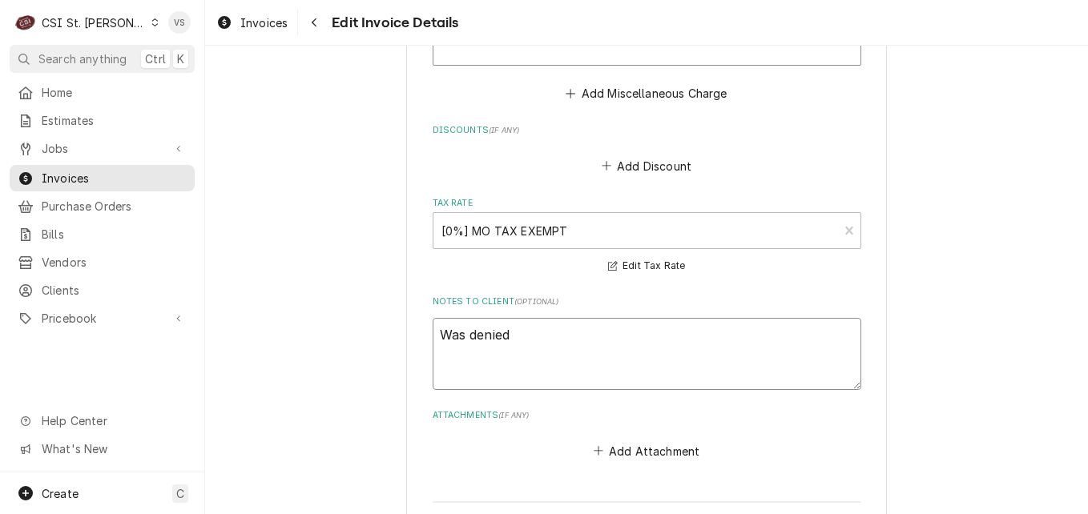
type textarea "Was denied"
type textarea "x"
type textarea "Was denied a"
type textarea "x"
type textarea "Was denied an"
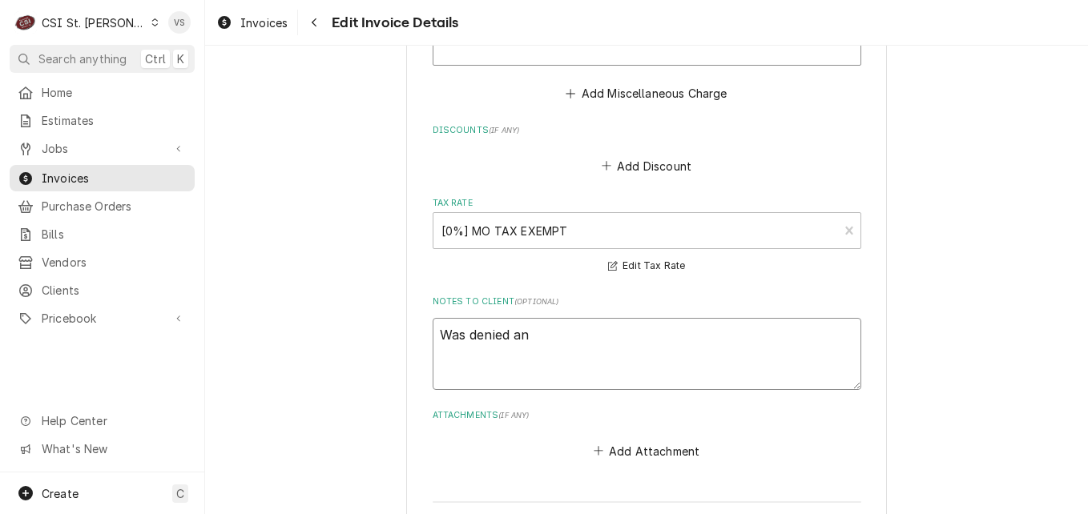
type textarea "x"
type textarea "Was denied and"
type textarea "x"
type textarea "Was denied and t"
type textarea "x"
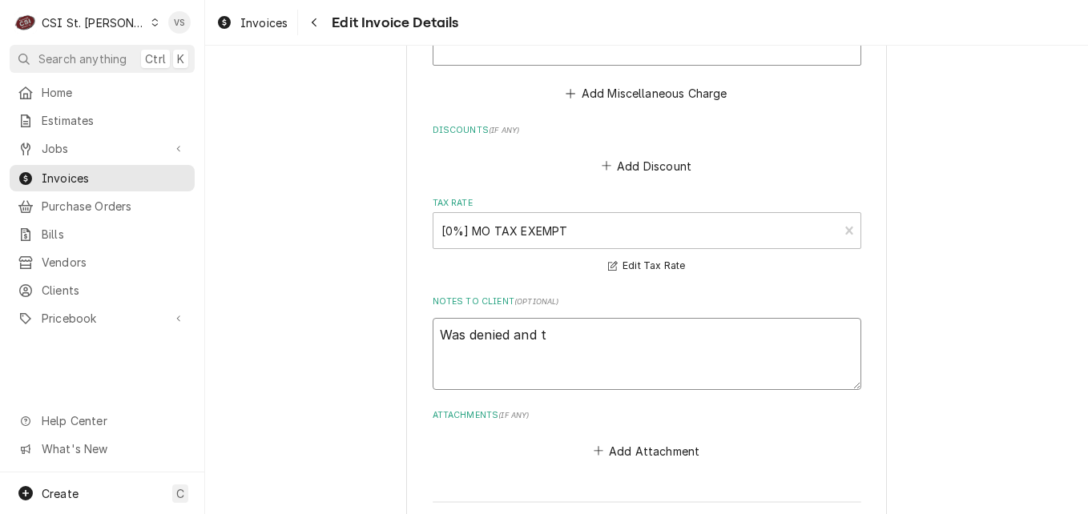
type textarea "Was denied and th"
type textarea "x"
type textarea "Was denied and the"
type textarea "x"
type textarea "Was denied and then"
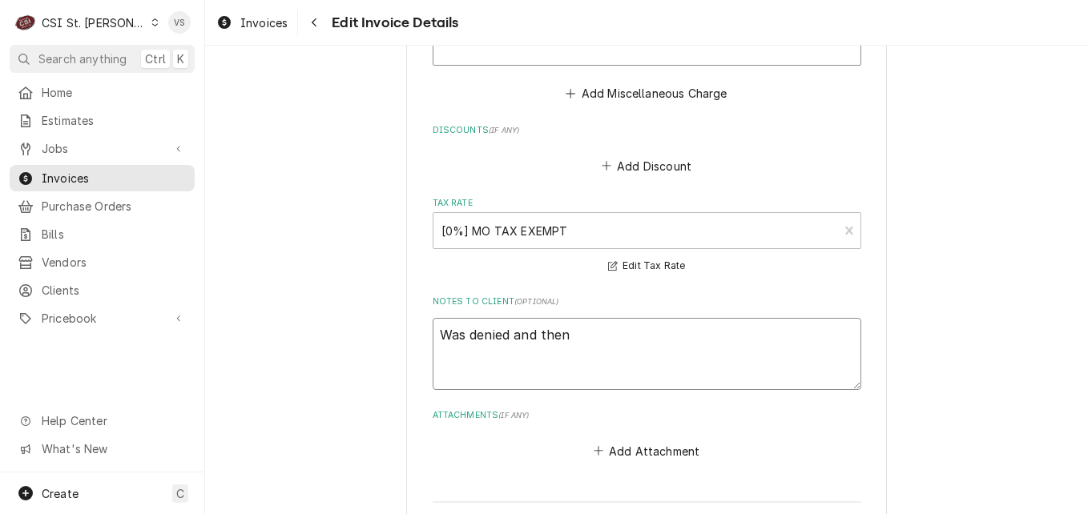
type textarea "x"
type textarea "Was denied and then"
type textarea "x"
type textarea "Was denied and then p"
type textarea "x"
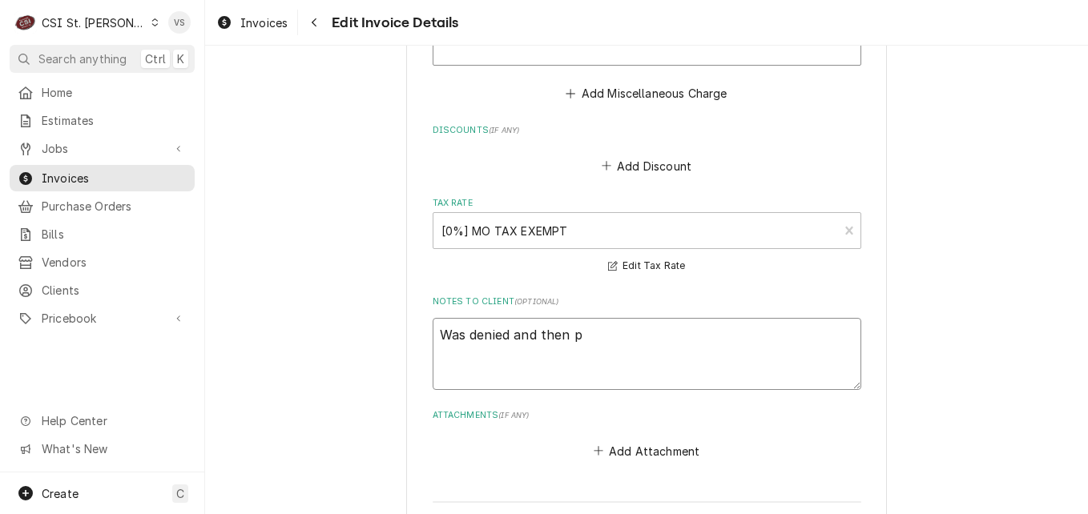
type textarea "Was denied and then pa"
type textarea "x"
type textarea "Was denied and then pai"
type textarea "x"
type textarea "Was denied and then paid"
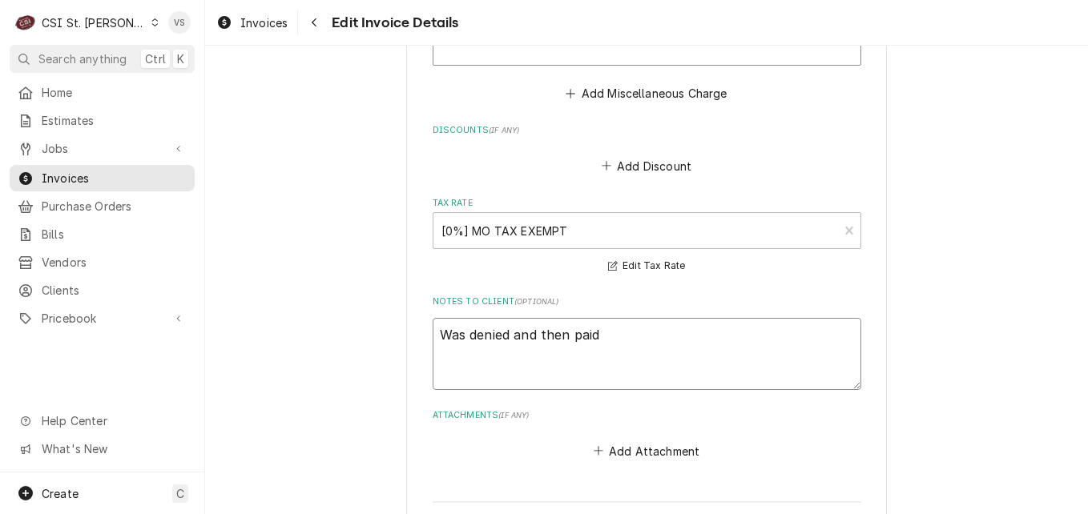
type textarea "x"
type textarea "Was denied and then paid"
type textarea "x"
type textarea "Was denied and then paid b"
type textarea "x"
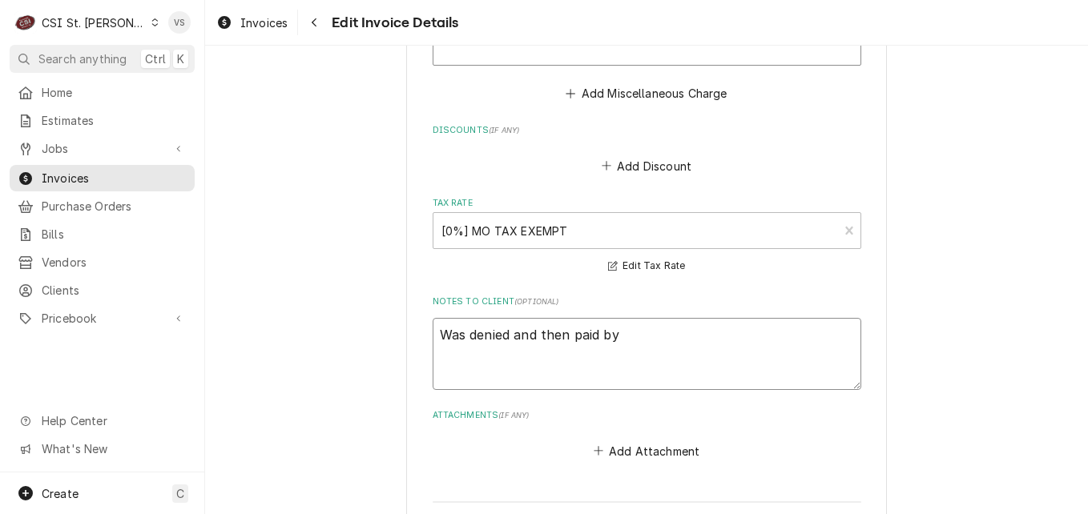
type textarea "Was denied and then paid by"
type textarea "x"
type textarea "Was denied and then paid by F"
type textarea "x"
type textarea "Was denied and then paid by Fr"
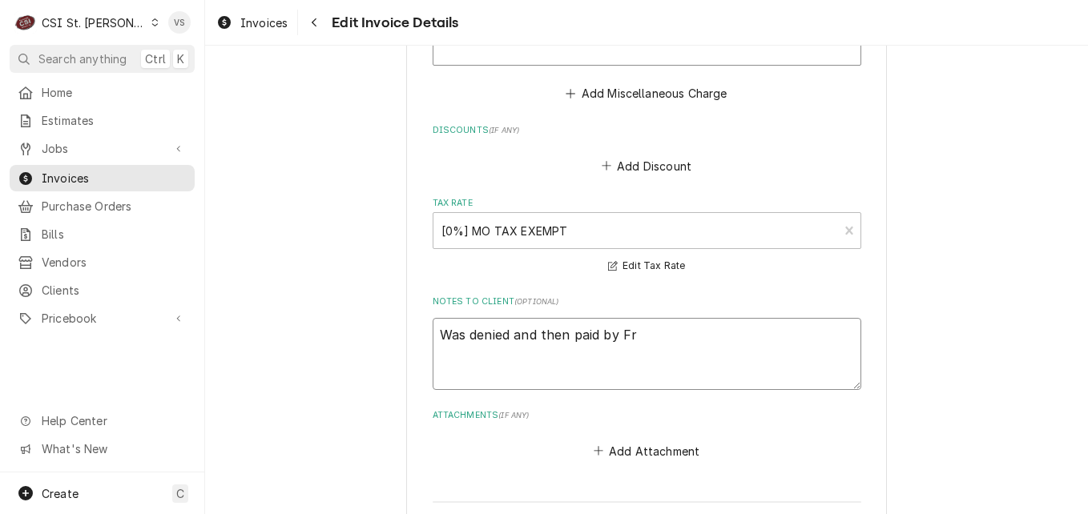
type textarea "x"
type textarea "Was denied and then paid by Fry"
type textarea "x"
type textarea "Was denied and then paid by Frym"
type textarea "x"
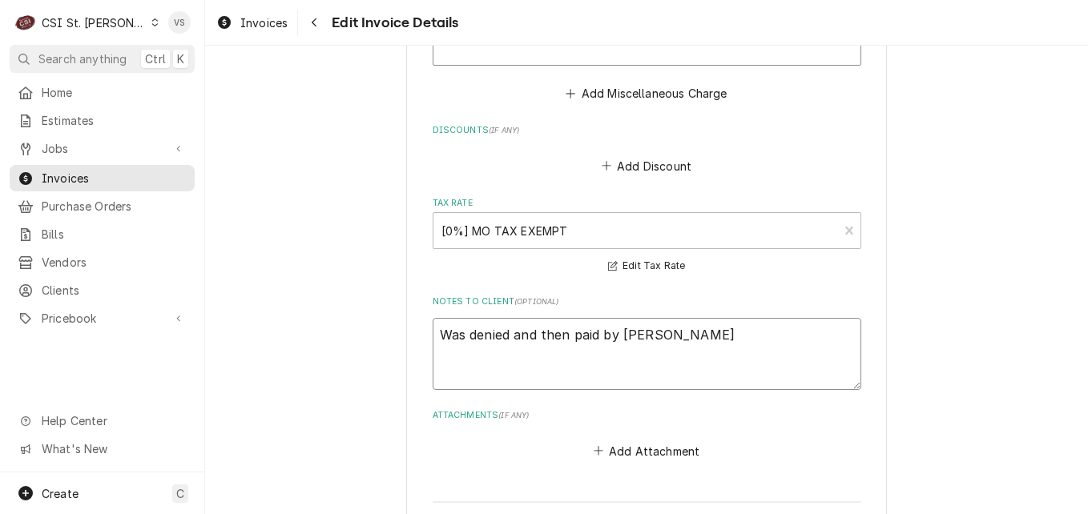
type textarea "Was denied and then paid by Fryma"
type textarea "x"
type textarea "Was denied and then paid by Frymas"
type textarea "x"
type textarea "Was denied and then paid by Frymast"
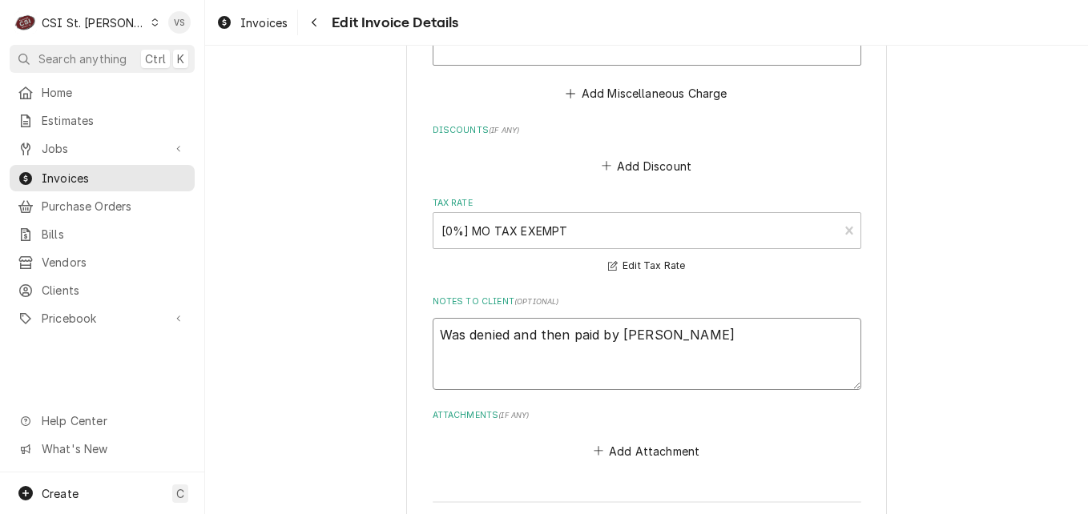
type textarea "x"
type textarea "Was denied and then paid by Frymaste"
type textarea "x"
type textarea "Was denied and then paid by Frymaster"
type textarea "x"
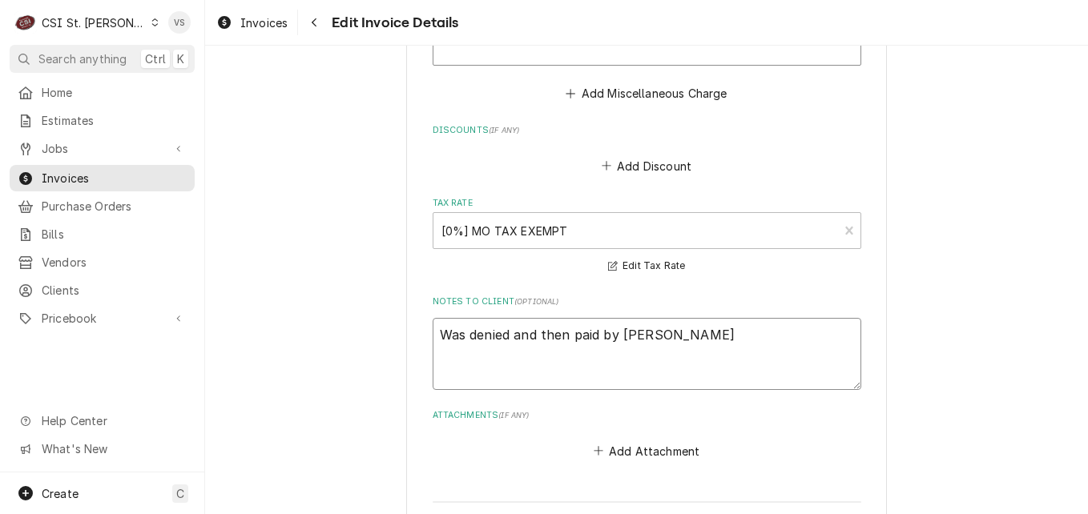
type textarea "Was denied and then paid by Frymaster"
type textarea "x"
type textarea "Was denied and then paid by Frymaster o"
type textarea "x"
type textarea "Was denied and then paid by Frymaster on"
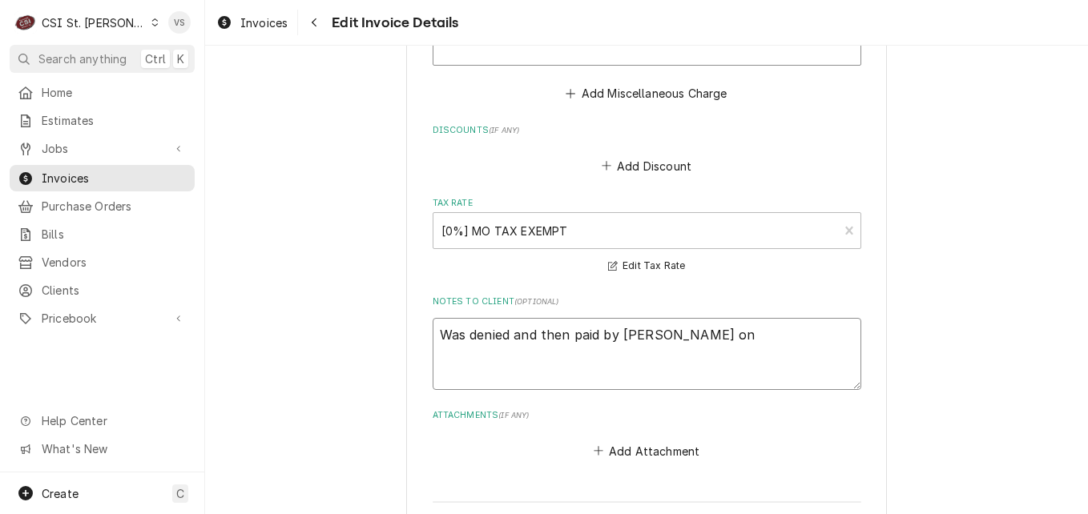
type textarea "x"
type textarea "Was denied and then paid by Frymaster on i"
type textarea "x"
type textarea "Was denied and then paid by Frymaster on in"
type textarea "x"
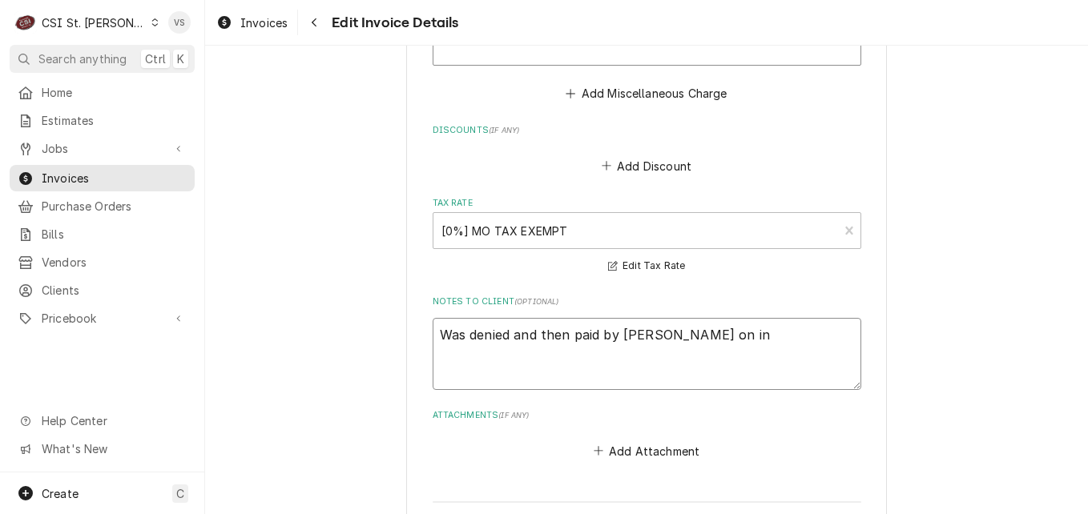
type textarea "Was denied and then paid by Frymaster on inv"
type textarea "x"
type textarea "Was denied and then paid by Frymaster on invo"
type textarea "x"
type textarea "Was denied and then paid by Frymaster on invoi"
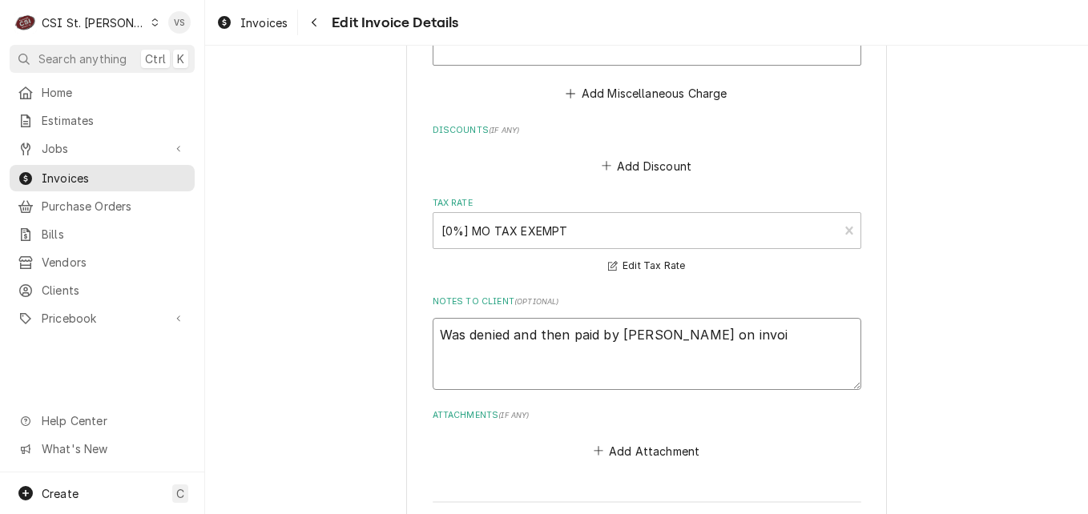
type textarea "x"
type textarea "Was denied and then paid by Frymaster on invoic"
type textarea "x"
type textarea "Was denied and then paid by Frymaster on invoice"
type textarea "x"
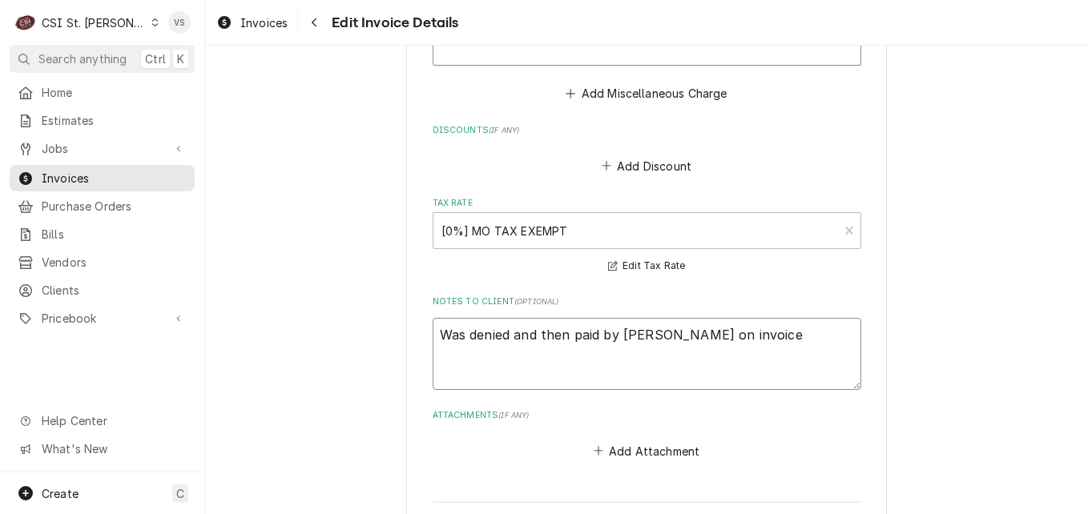
type textarea "Was denied and then paid by Frymaster on invoice"
type textarea "x"
type textarea "Was denied and then paid by Frymaster on invoice 3"
type textarea "x"
type textarea "Was denied and then paid by Frymaster on invoice 30"
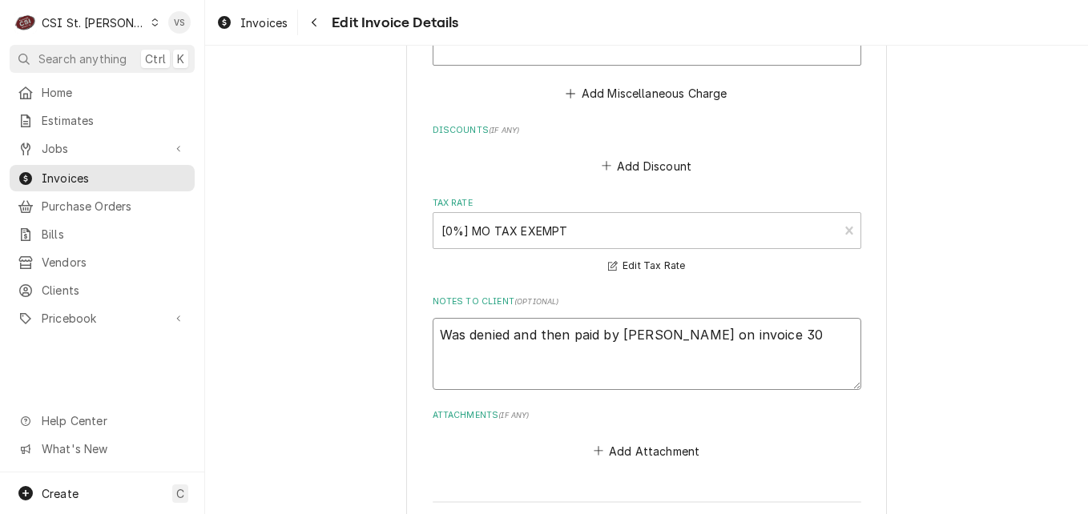
type textarea "x"
type textarea "Was denied and then paid by Frymaster on invoice 302"
type textarea "x"
type textarea "Was denied and then paid by Frymaster on invoice 3024"
type textarea "x"
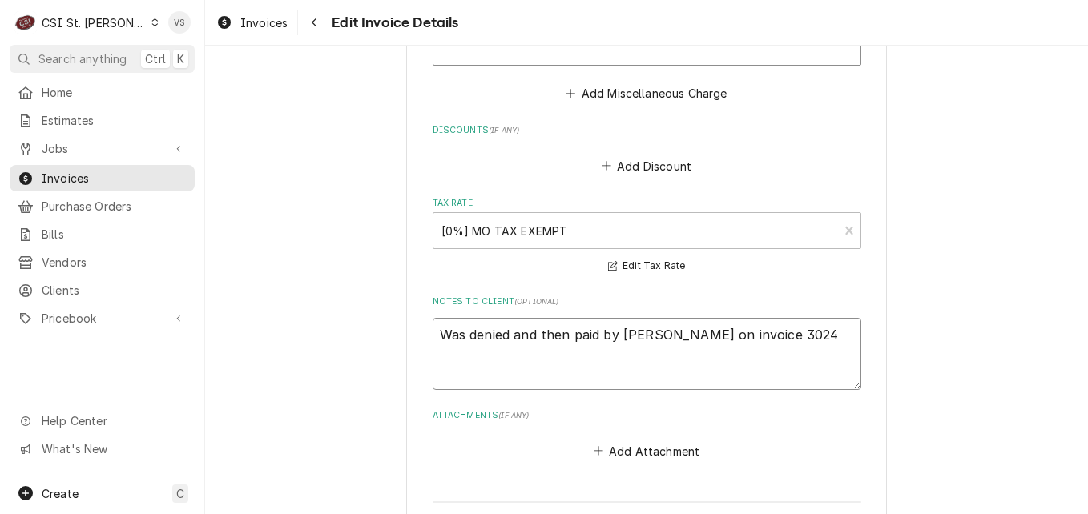
type textarea "Was denied and then paid by Frymaster on invoice 30240"
type textarea "x"
type textarea "Was denied and then paid by Frymaster on invoice 302406"
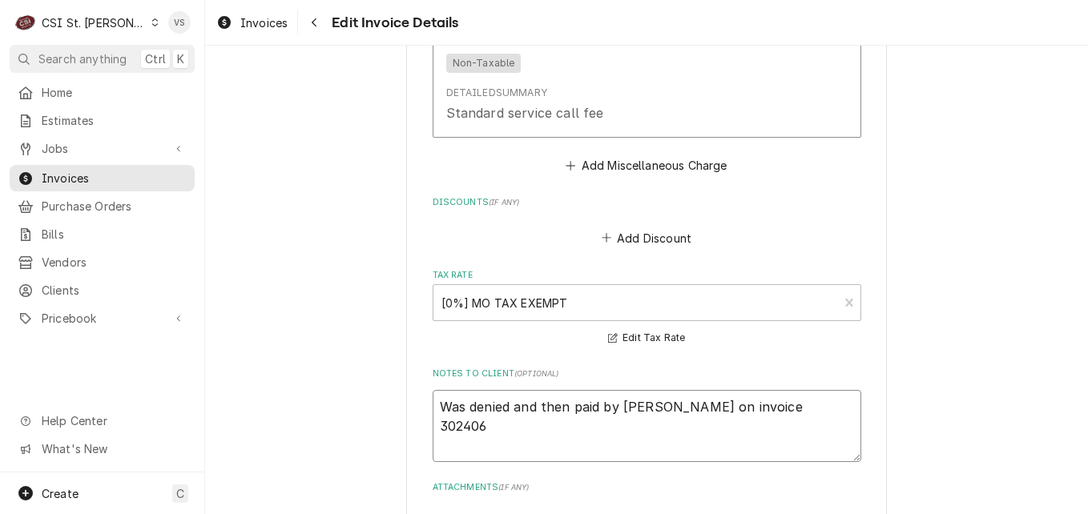
scroll to position [2101, 0]
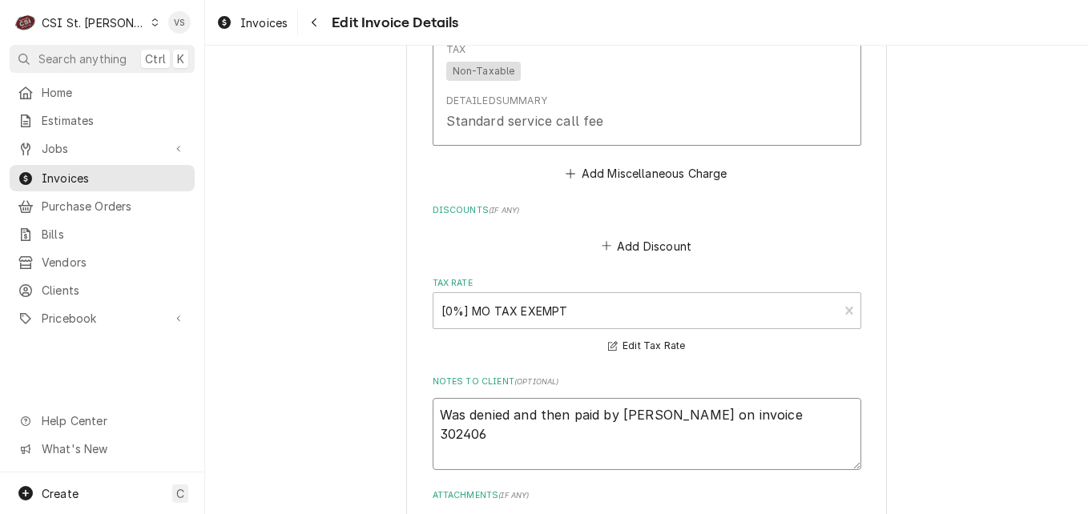
click at [751, 413] on textarea "Was denied and then paid by Frymaster on invoice 302406" at bounding box center [647, 434] width 429 height 72
type textarea "x"
type textarea "Was denied and then paid by Frymaster on invoice e302406"
type textarea "x"
type textarea "Was denied and then paid by Frymaster on invoice es302406"
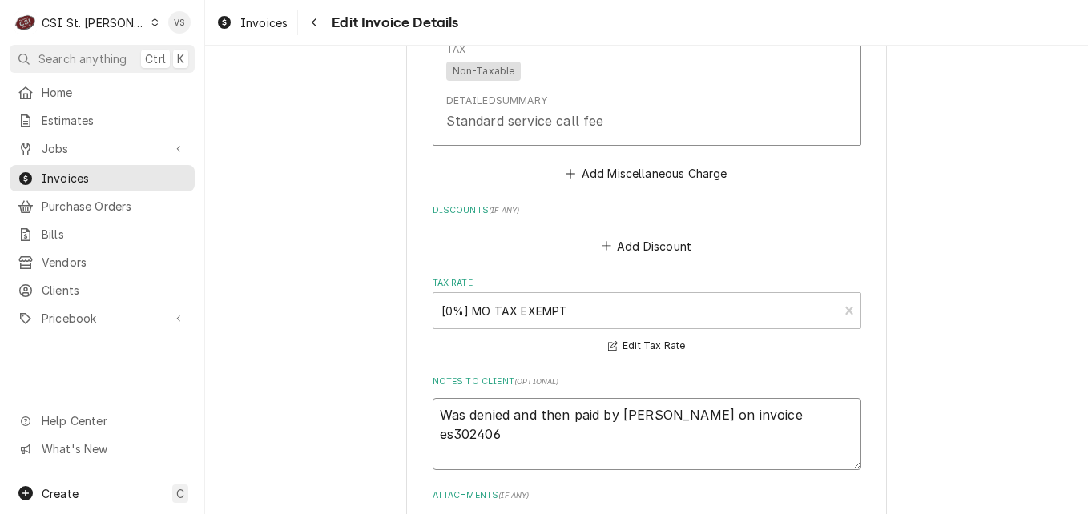
type textarea "x"
type textarea "Was denied and then paid by Frymaster on invoice esc302406"
type textarea "x"
type textarea "Was denied and then paid by Frymaster on invoice esc 302406"
type textarea "x"
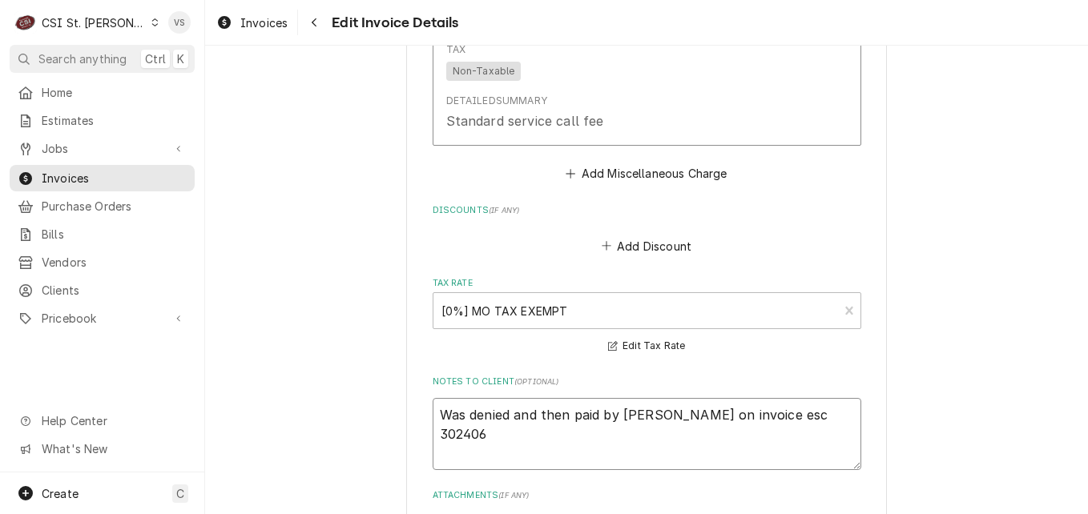
type textarea "Was denied and then paid by Frymaster on invoice esc u302406"
type textarea "x"
type textarea "Was denied and then paid by Frymaster on invoice esc ub302406"
type textarea "x"
type textarea "Was denied and then paid by Frymaster on invoice esc ubv302406"
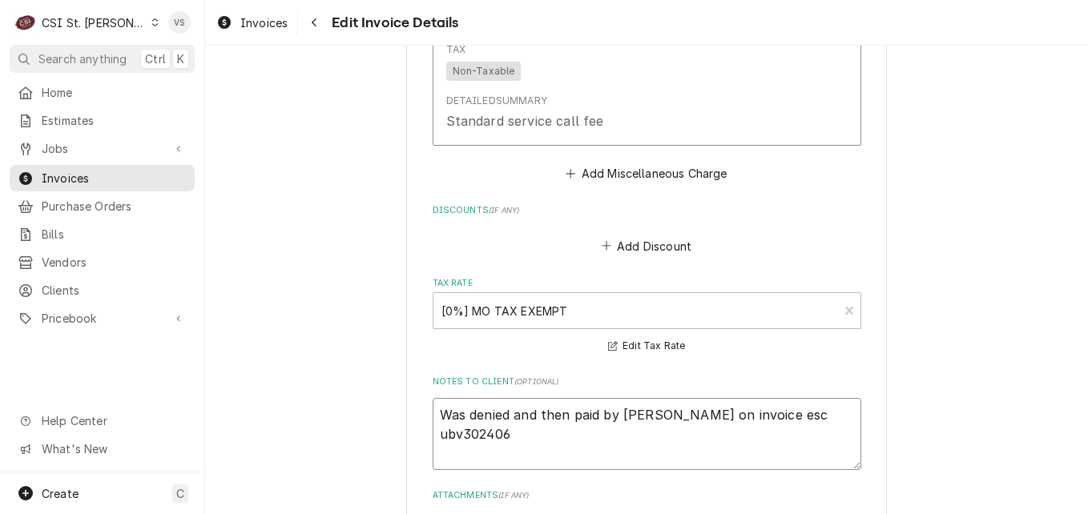
type textarea "x"
type textarea "Was denied and then paid by Frymaster on invoice esc ub302406"
type textarea "x"
type textarea "Was denied and then paid by Frymaster on invoice esc u302406"
type textarea "x"
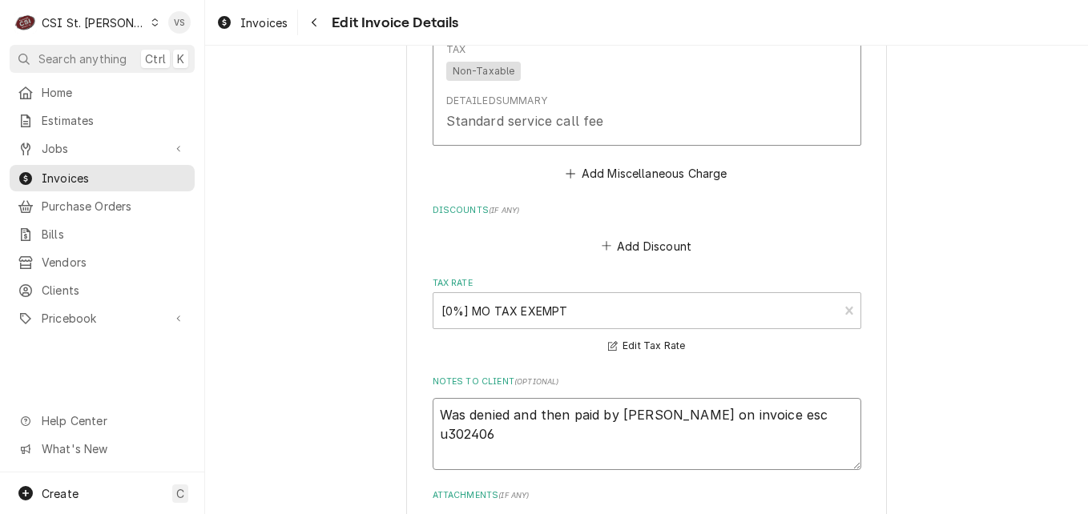
type textarea "Was denied and then paid by Frymaster on invoice esc 302406"
type textarea "x"
type textarea "Was denied and then paid by Frymaster on invoice esc u302406"
type textarea "x"
type textarea "Was denied and then paid by Frymaster on invoice esc ub302406"
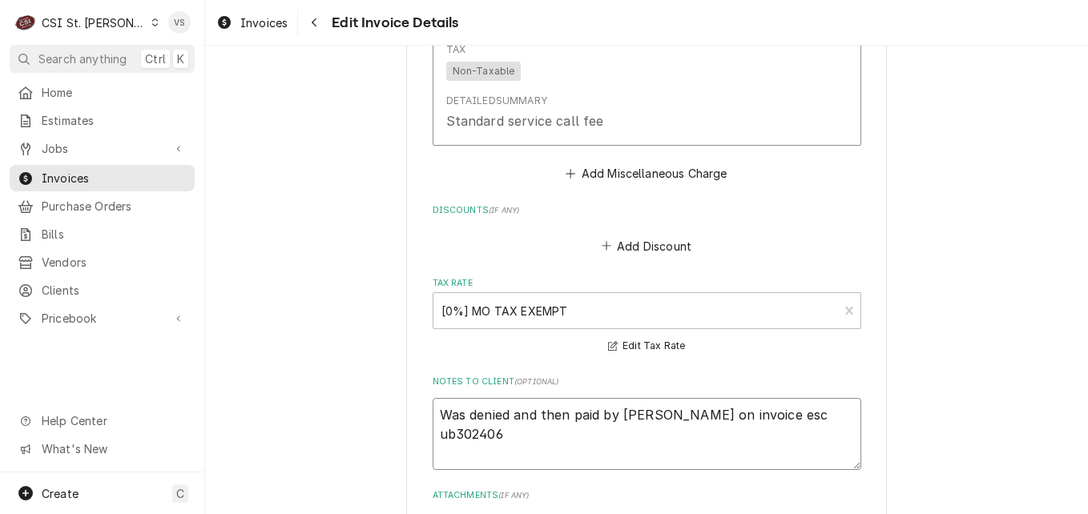
type textarea "x"
type textarea "Was denied and then paid by Frymaster on invoice esc ubv302406"
type textarea "x"
type textarea "Was denied and then paid by Frymaster on invoice esc ub302406"
type textarea "x"
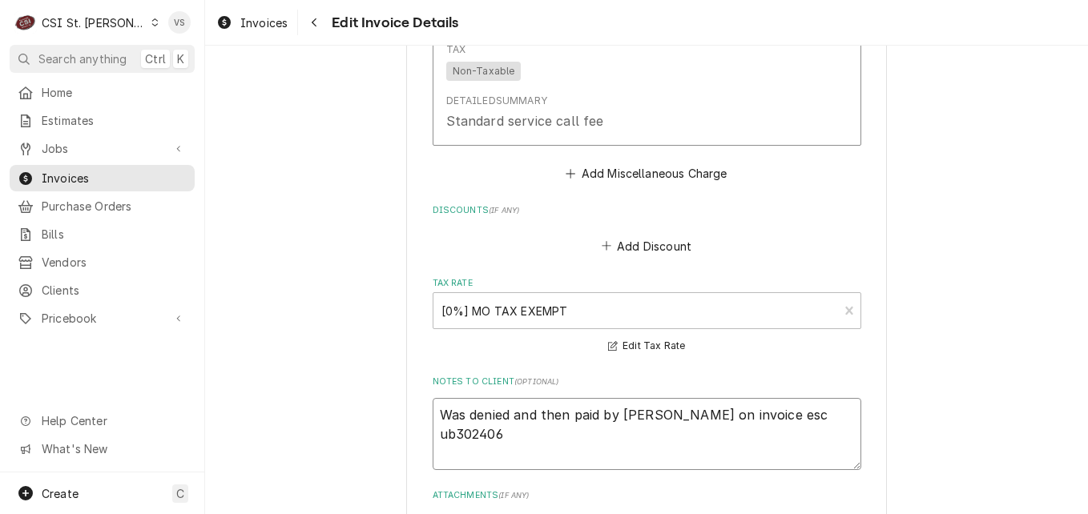
type textarea "Was denied and then paid by Frymaster on invoice esc u302406"
type textarea "x"
type textarea "Was denied and then paid by Frymaster on invoice esc 302406"
type textarea "x"
type textarea "Was denied and then paid by Frymaster on invoice esc i302406"
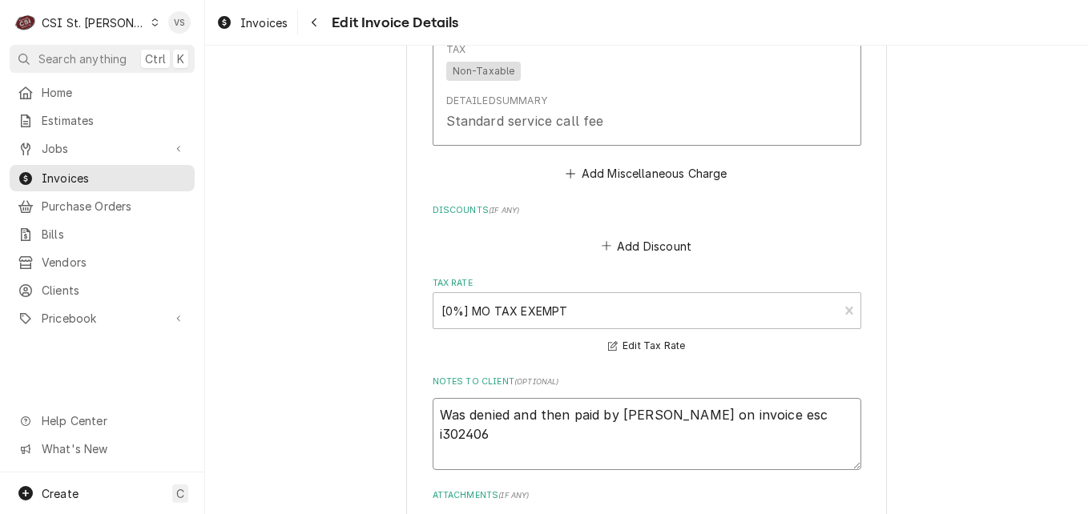
type textarea "x"
type textarea "Was denied and then paid by Frymaster on invoice esc in302406"
type textarea "x"
type textarea "Was denied and then paid by Frymaster on invoice esc inv302406"
type textarea "x"
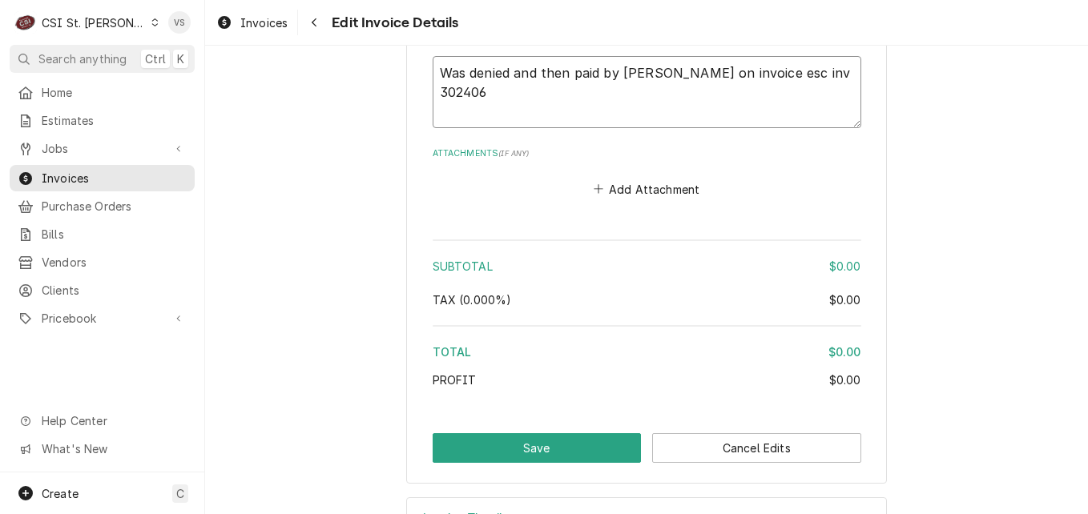
scroll to position [2502, 0]
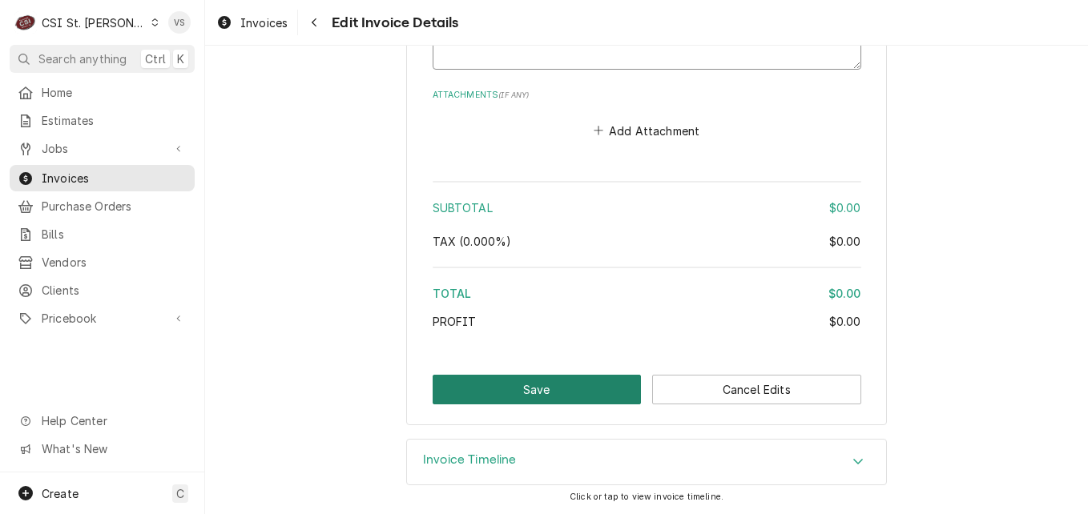
type textarea "Was denied and then paid by Frymaster on invoice esc inv 302406"
click at [585, 389] on button "Save" at bounding box center [537, 390] width 209 height 30
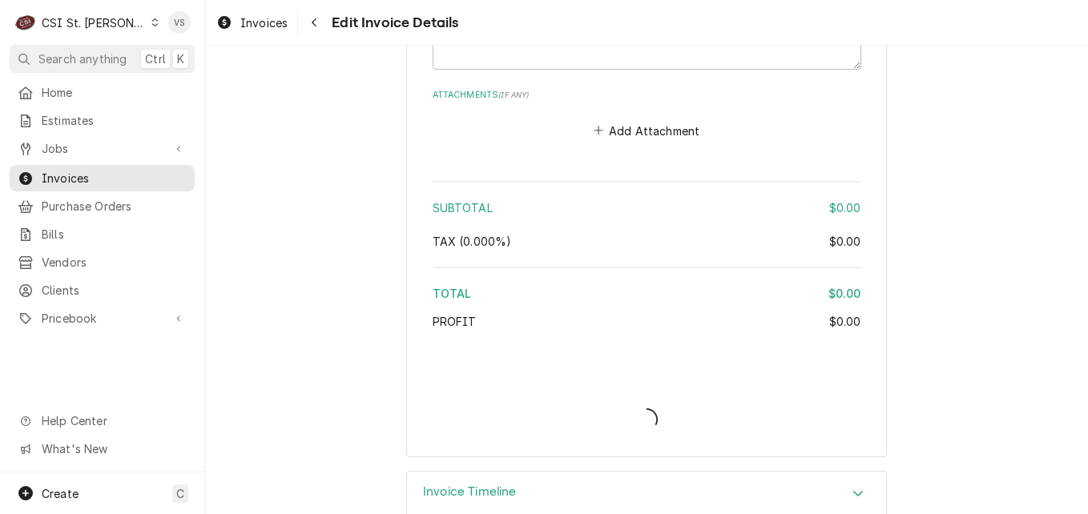
type textarea "x"
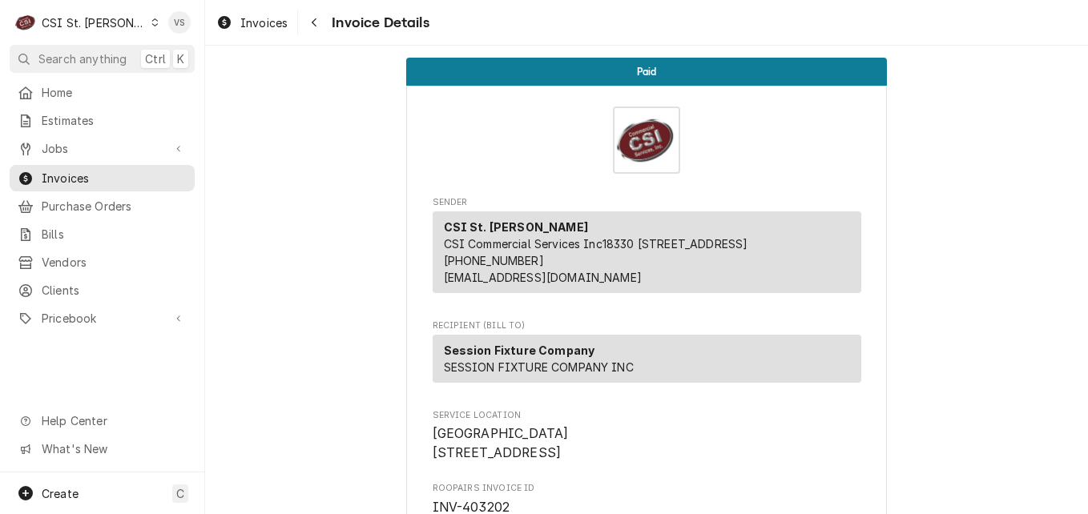
click at [151, 22] on icon "Dynamic Content Wrapper" at bounding box center [154, 22] width 7 height 8
click at [74, 179] on html "C CSI St. Louis VS Search anything Ctrl K Home Estimates Jobs Jobs Job Series I…" at bounding box center [544, 257] width 1088 height 514
click at [98, 172] on span "Invoices" at bounding box center [114, 178] width 145 height 17
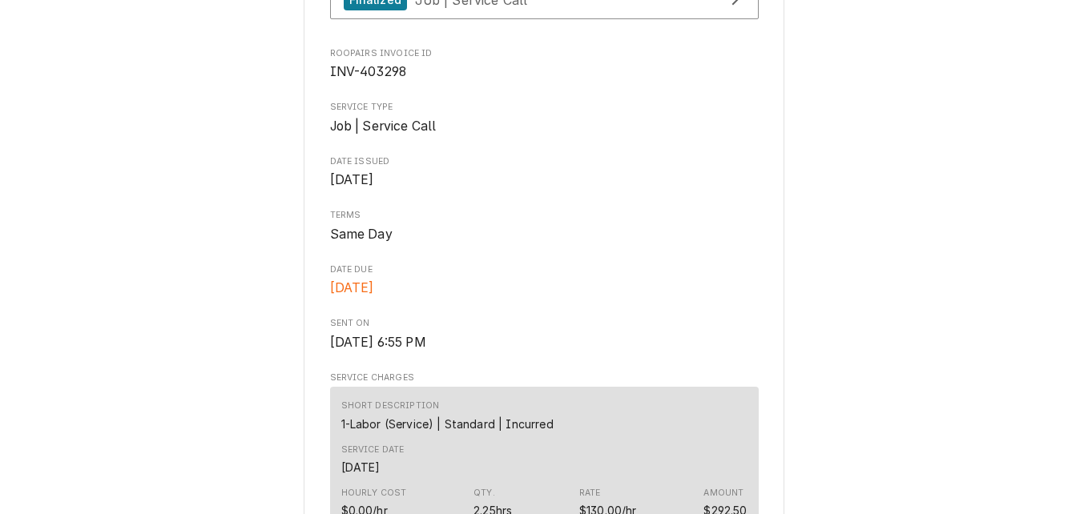
scroll to position [380, 0]
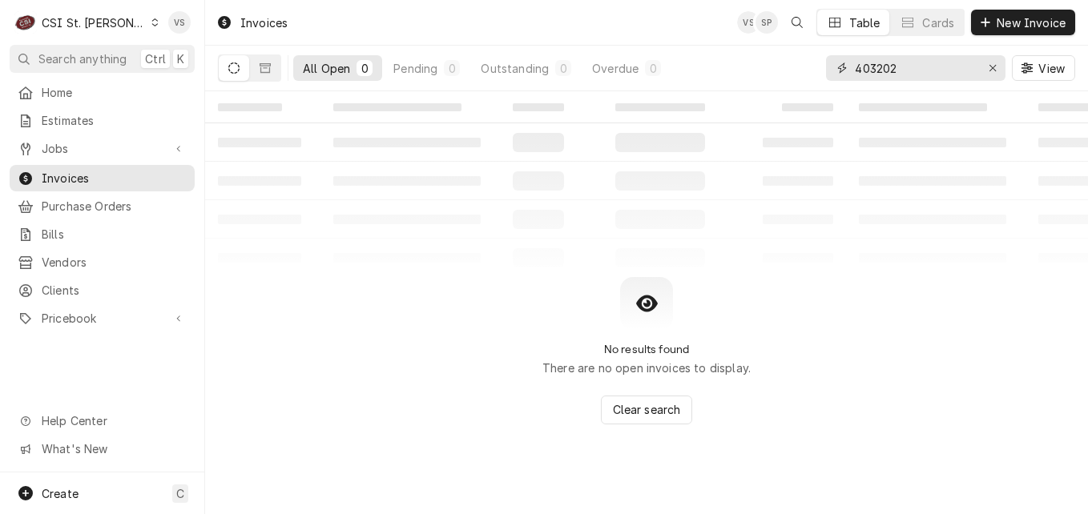
click at [901, 68] on input "403202" at bounding box center [915, 68] width 120 height 26
click at [884, 67] on input "403202" at bounding box center [915, 68] width 120 height 26
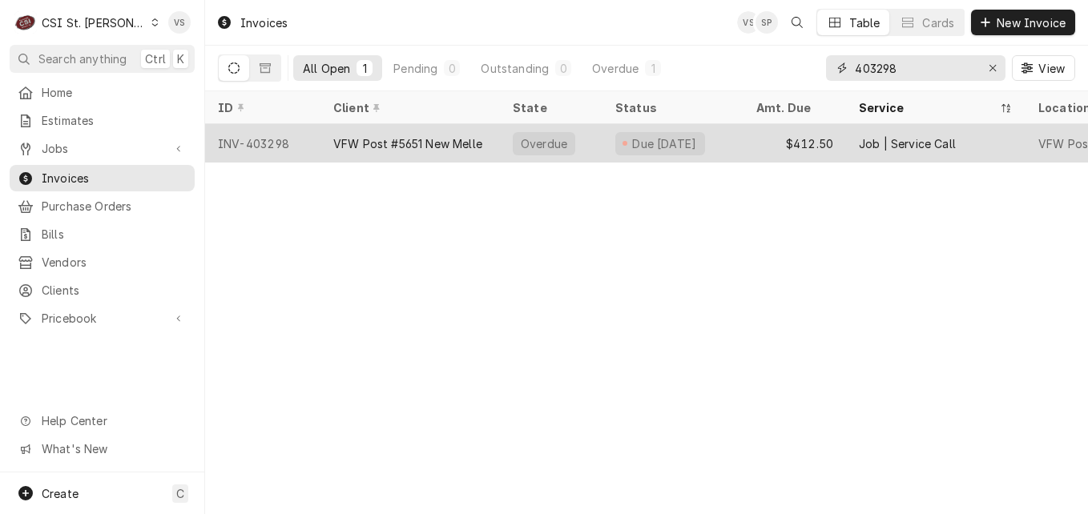
type input "403298"
click at [440, 147] on div "VFW Post #5651 New Melle" at bounding box center [407, 143] width 149 height 17
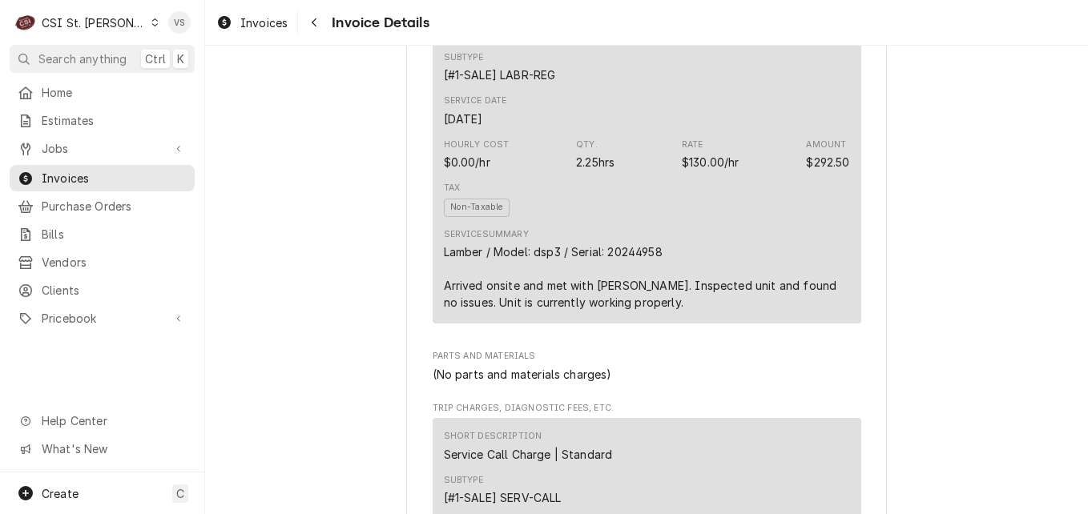
scroll to position [401, 0]
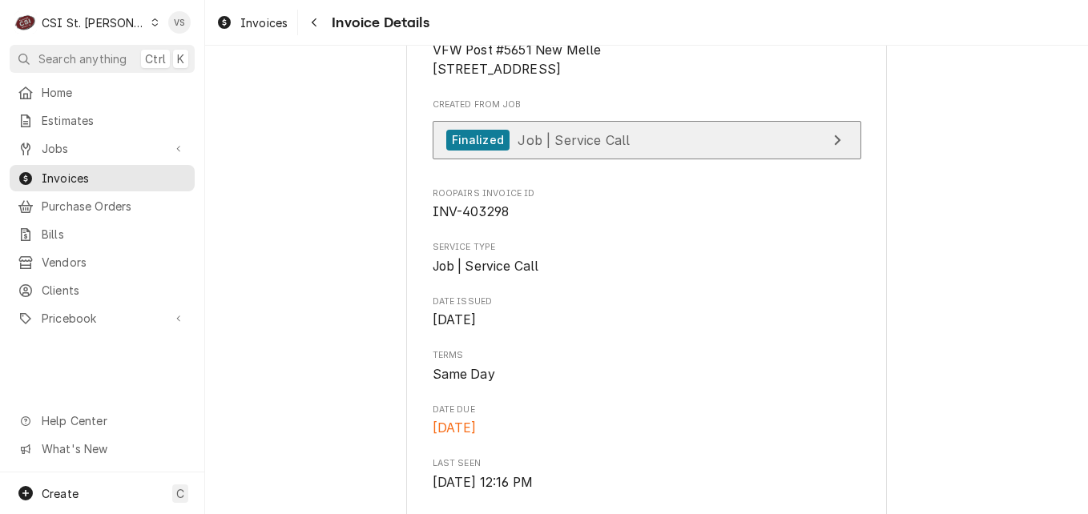
click at [610, 147] on span "Job | Service Call" at bounding box center [574, 139] width 112 height 16
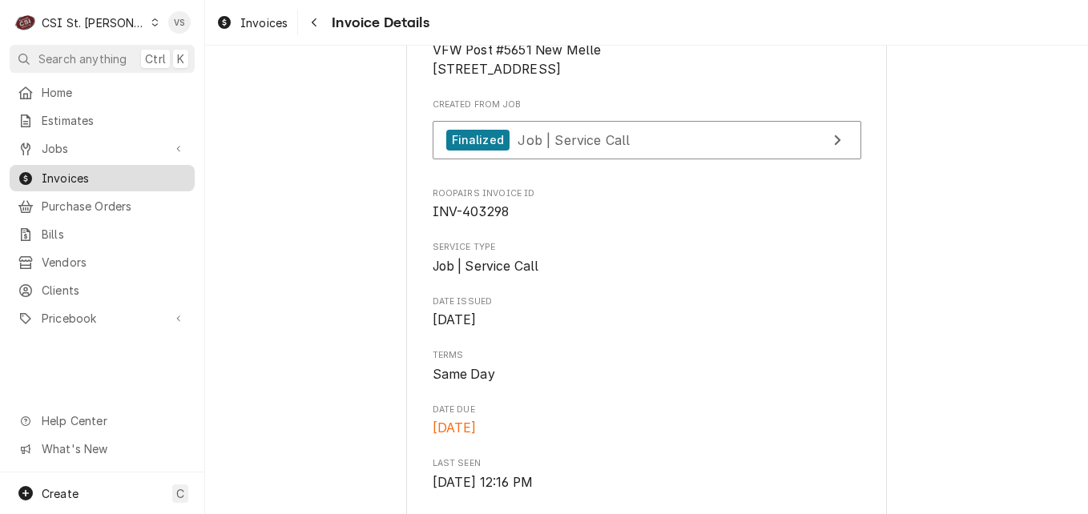
click at [136, 171] on span "Invoices" at bounding box center [114, 178] width 145 height 17
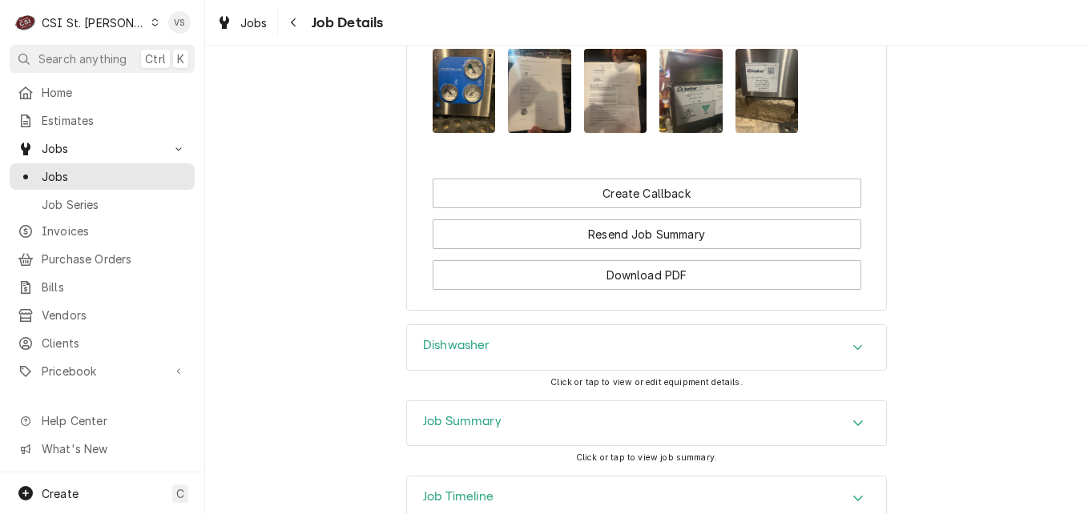
scroll to position [1645, 0]
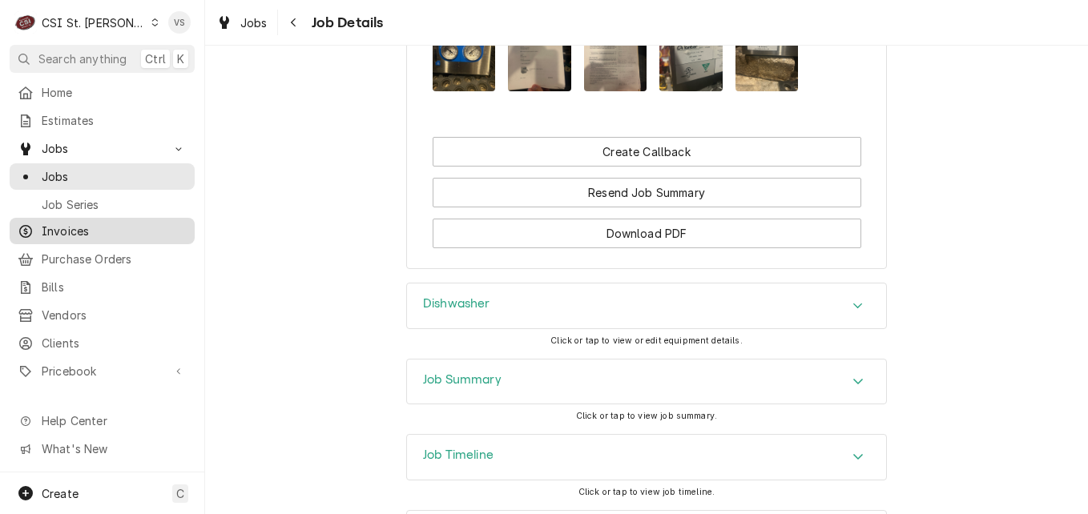
click at [62, 224] on span "Invoices" at bounding box center [114, 231] width 145 height 17
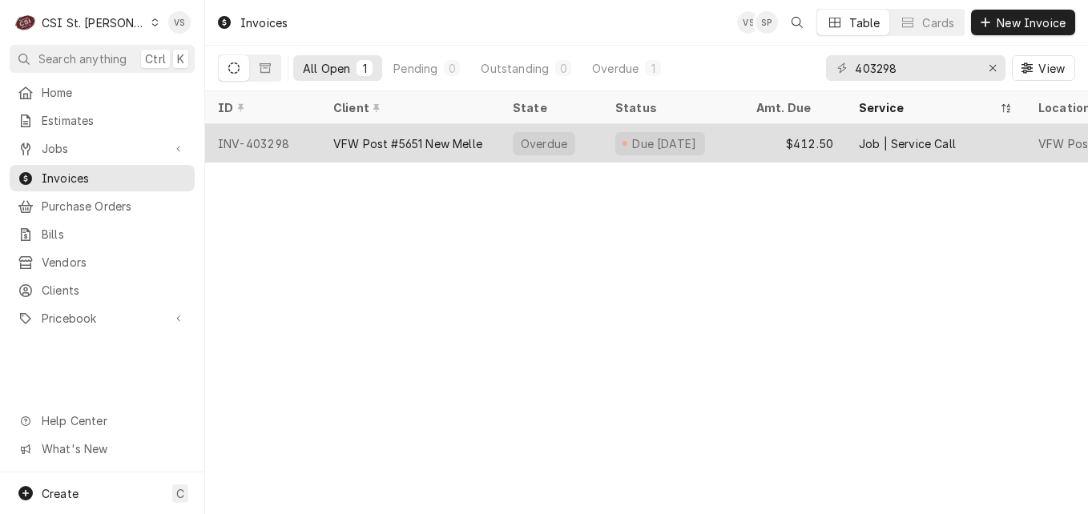
click at [445, 143] on div "VFW Post #5651 New Melle" at bounding box center [407, 143] width 149 height 17
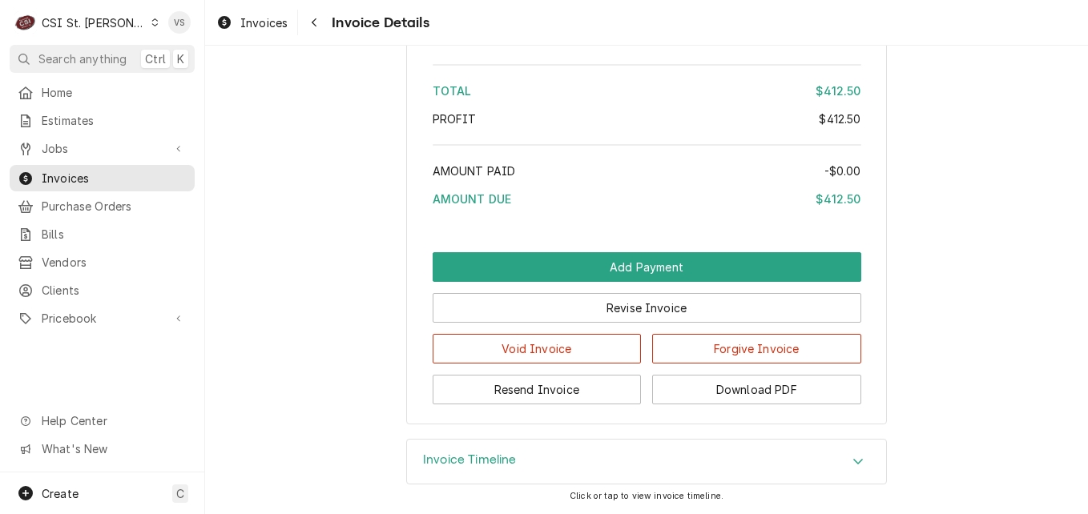
scroll to position [2664, 0]
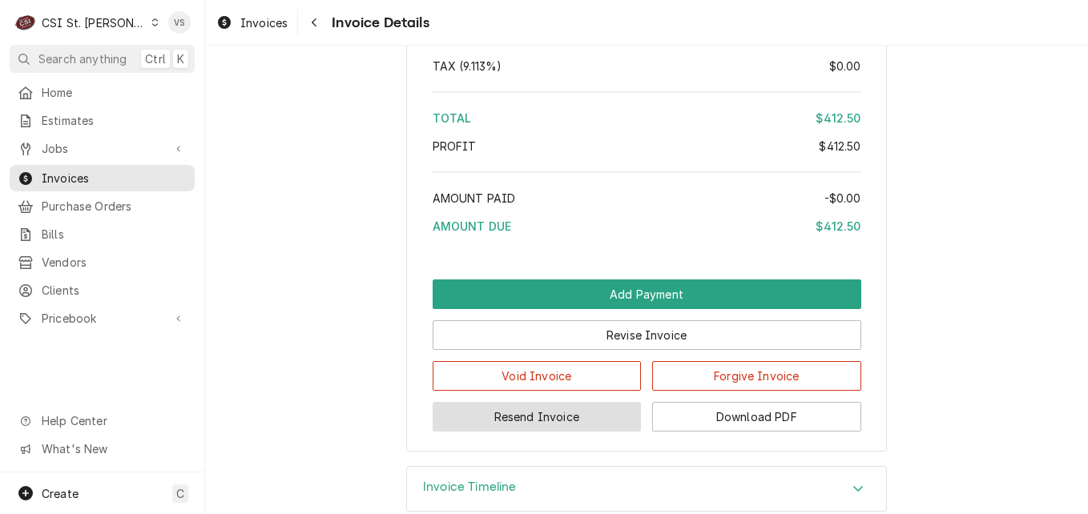
click at [576, 432] on button "Resend Invoice" at bounding box center [537, 417] width 209 height 30
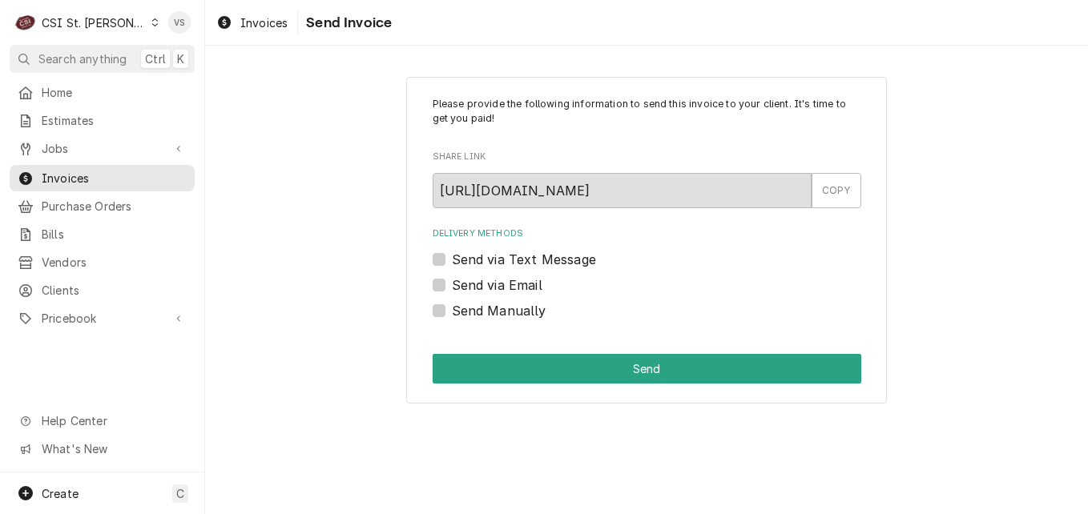
click at [452, 282] on label "Send via Email" at bounding box center [497, 285] width 91 height 19
click at [452, 282] on input "Send via Email" at bounding box center [666, 293] width 429 height 35
checkbox input "true"
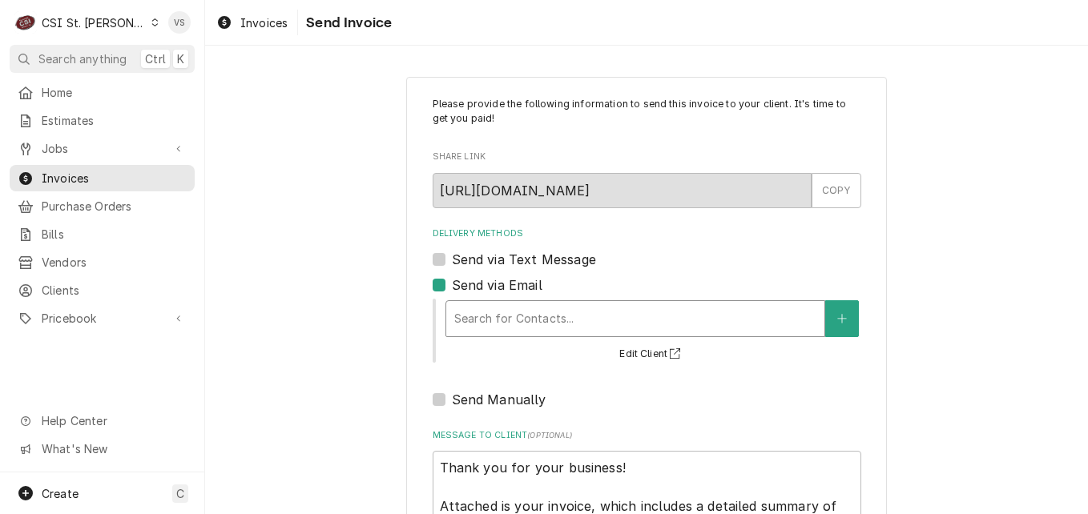
click at [500, 322] on div "Delivery Methods" at bounding box center [635, 318] width 362 height 29
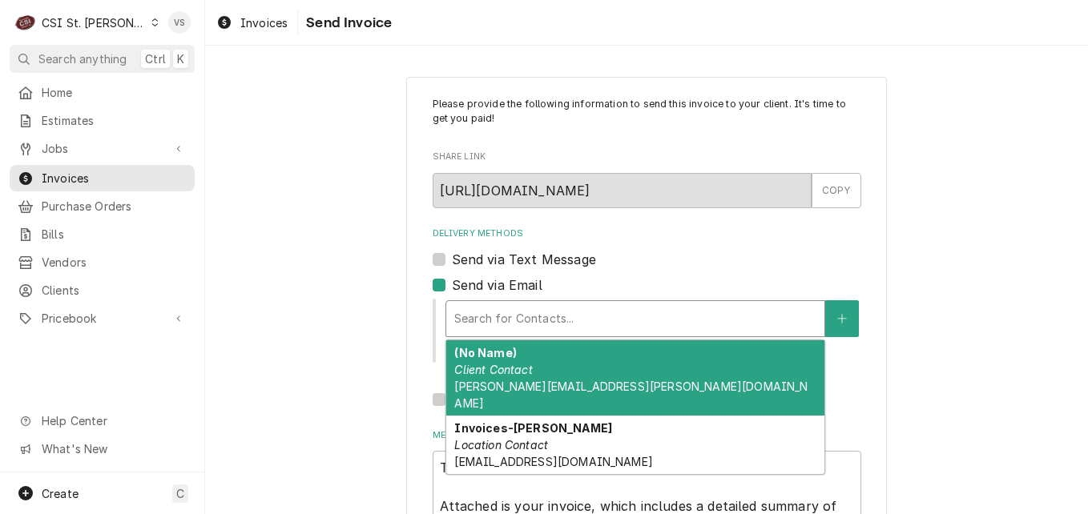
click at [339, 306] on div "Please provide the following information to send this invoice to your client. I…" at bounding box center [646, 370] width 883 height 616
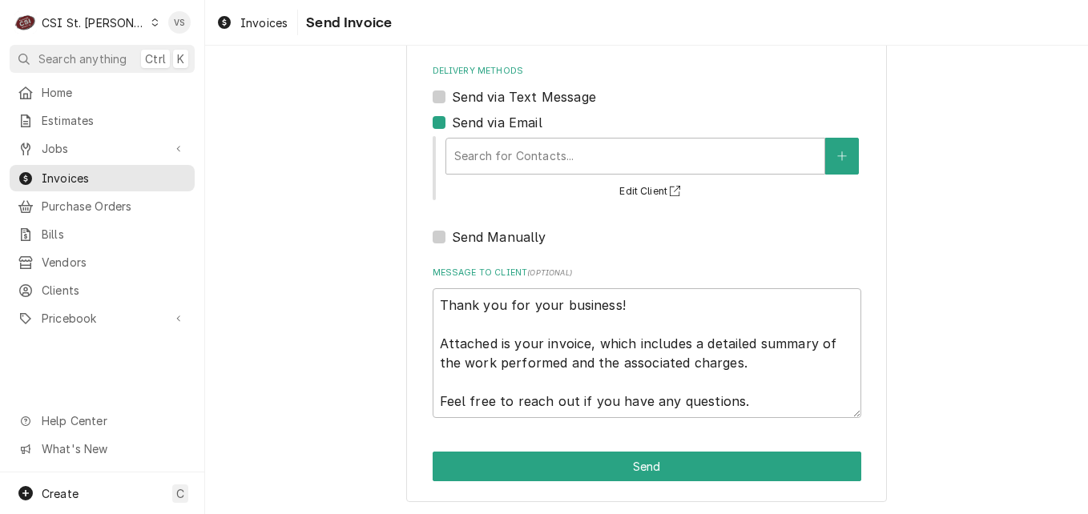
scroll to position [164, 0]
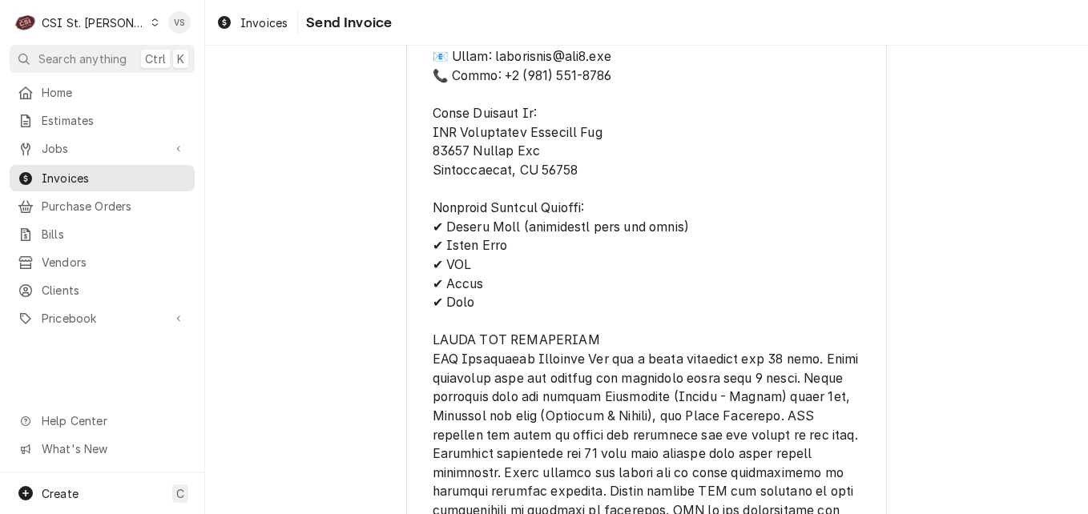
scroll to position [2744, 0]
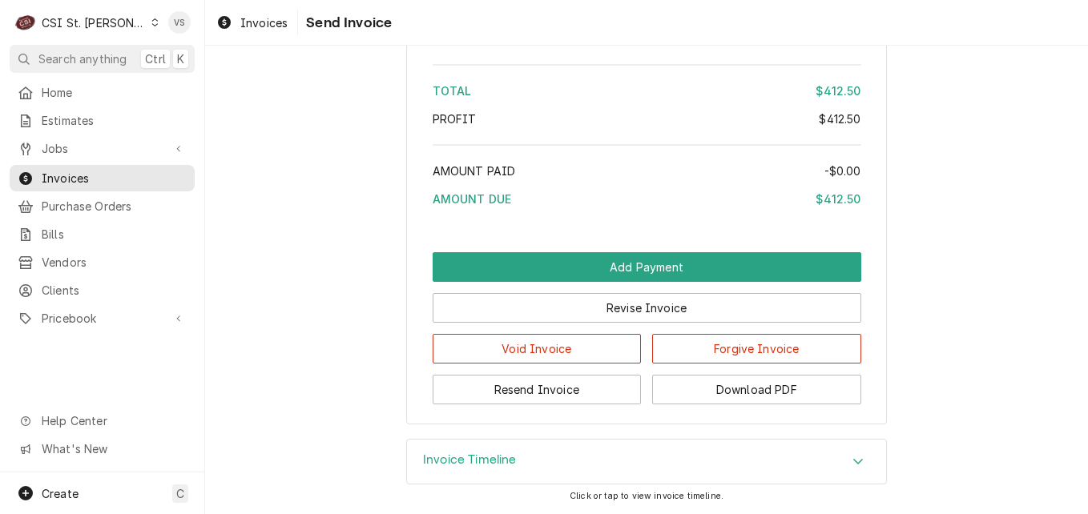
click at [852, 457] on icon "Accordion Header" at bounding box center [857, 461] width 11 height 13
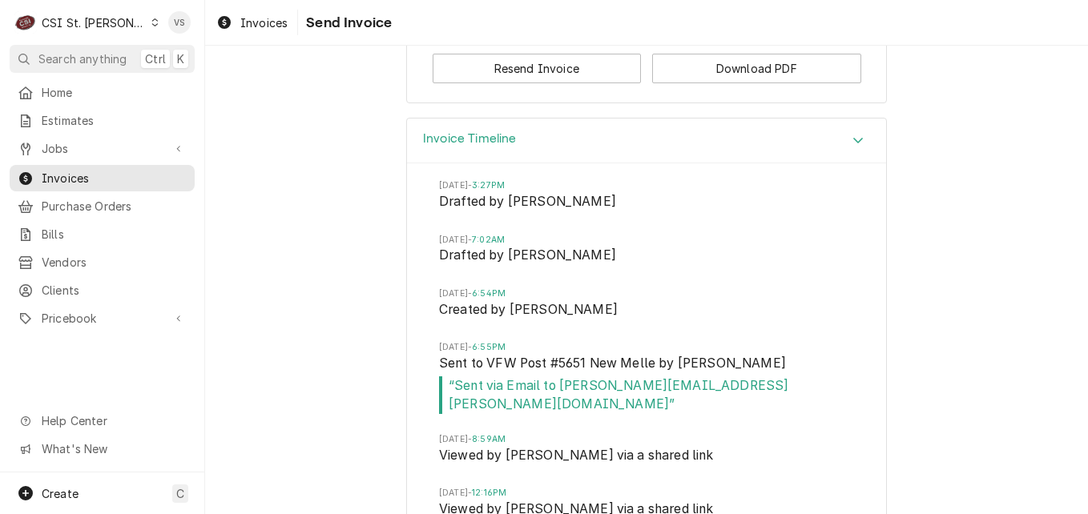
scroll to position [2984, 0]
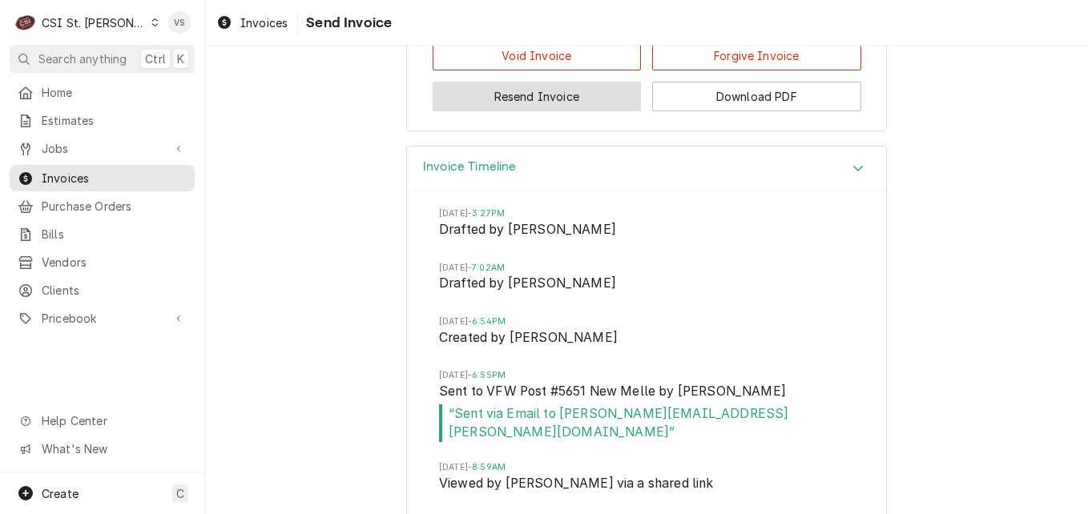
click at [522, 111] on button "Resend Invoice" at bounding box center [537, 97] width 209 height 30
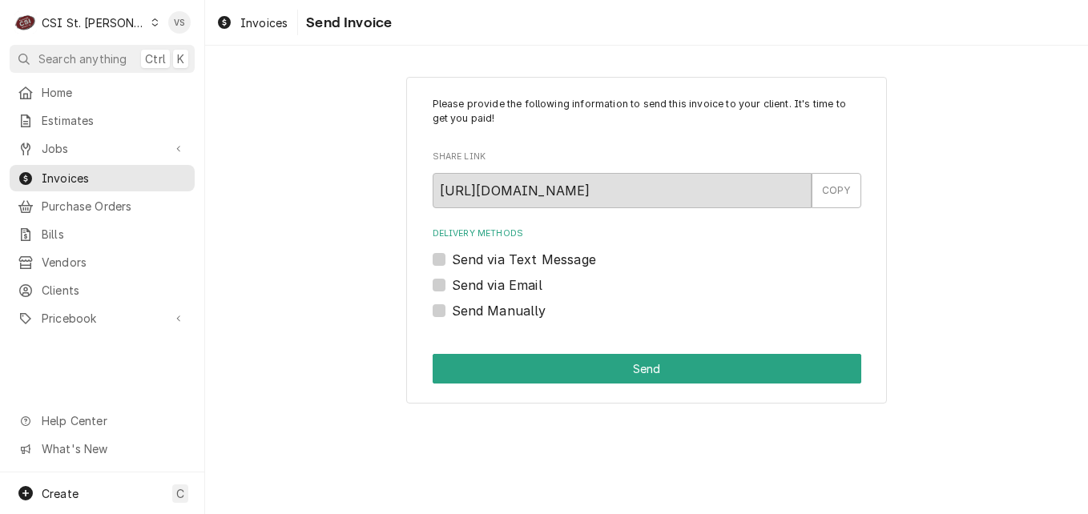
click at [452, 288] on label "Send via Email" at bounding box center [497, 285] width 91 height 19
click at [452, 288] on input "Send via Email" at bounding box center [666, 293] width 429 height 35
checkbox input "true"
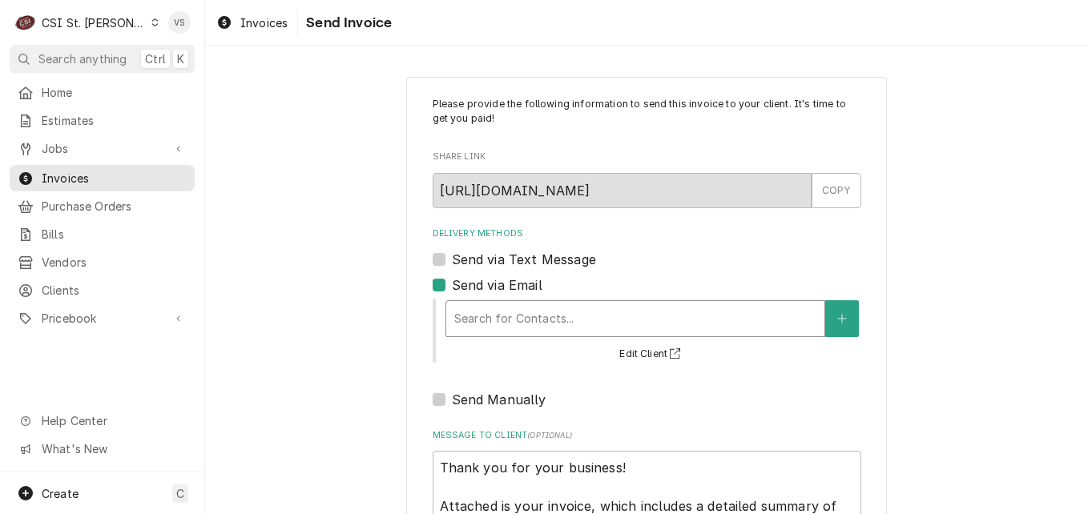
click at [502, 316] on div "Delivery Methods" at bounding box center [635, 318] width 362 height 29
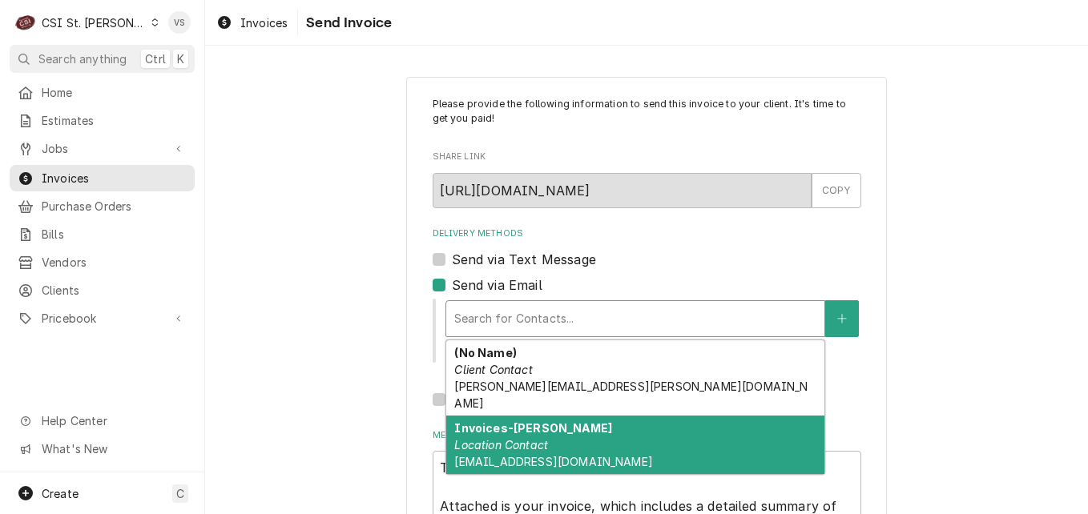
click at [518, 438] on em "Location Contact" at bounding box center [501, 445] width 94 height 14
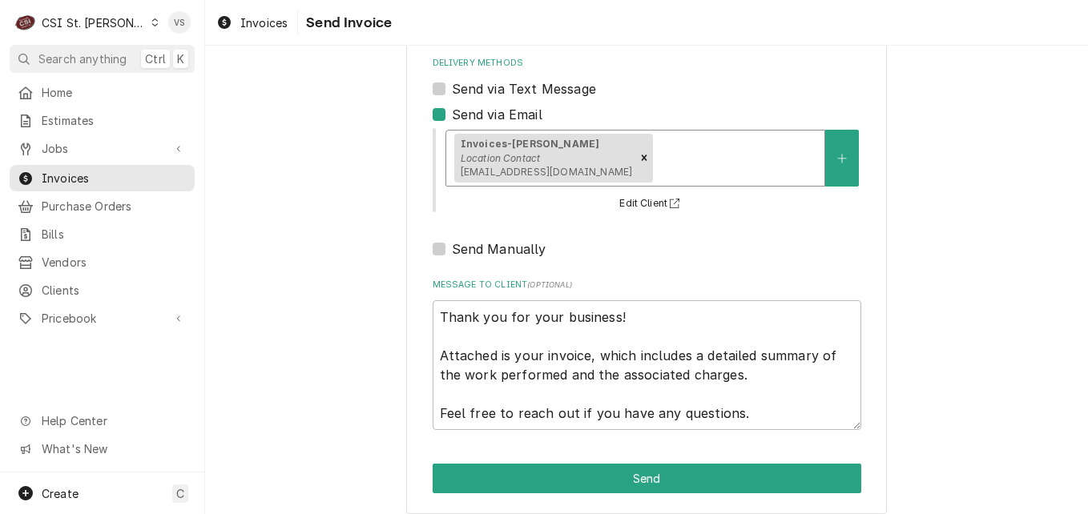
scroll to position [184, 0]
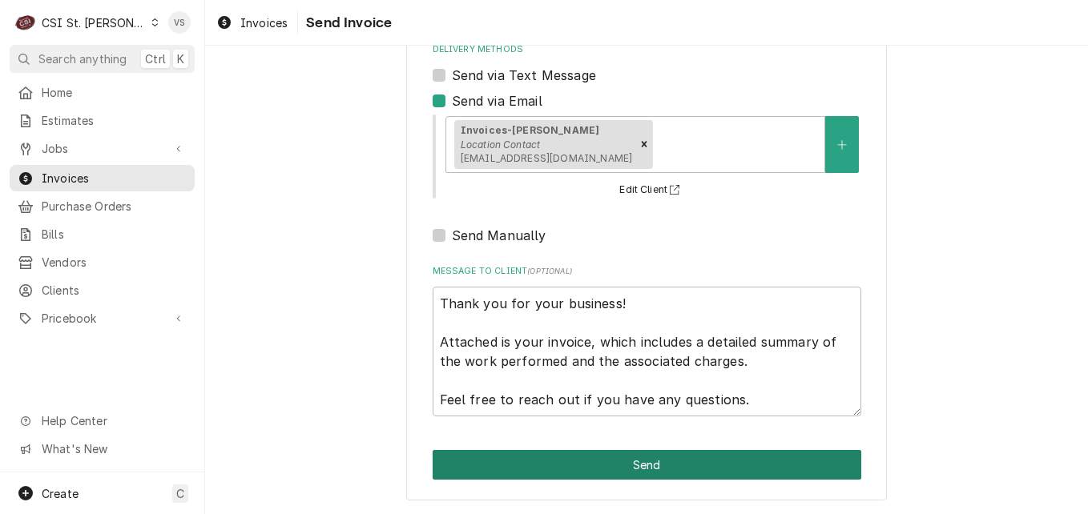
click at [571, 458] on button "Send" at bounding box center [647, 465] width 429 height 30
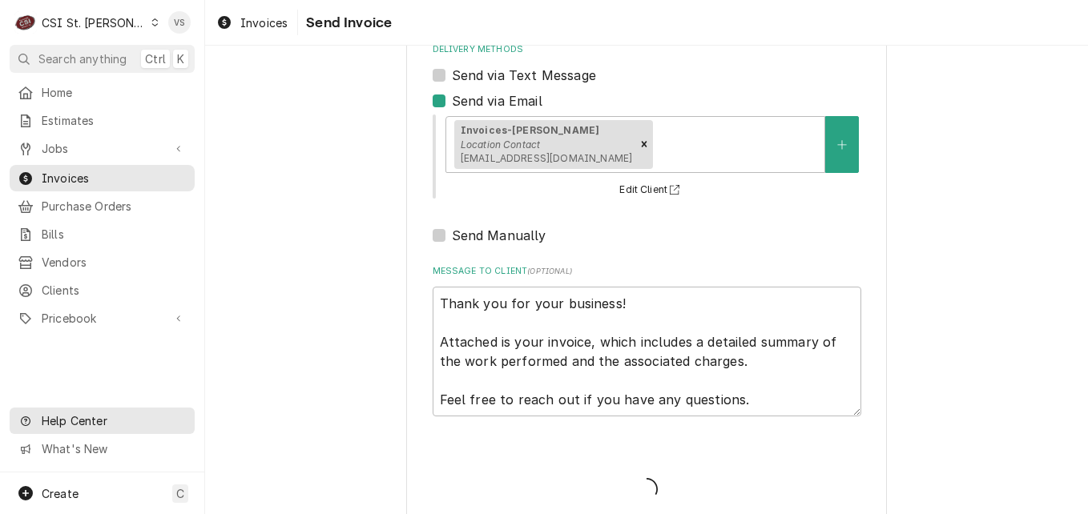
type textarea "x"
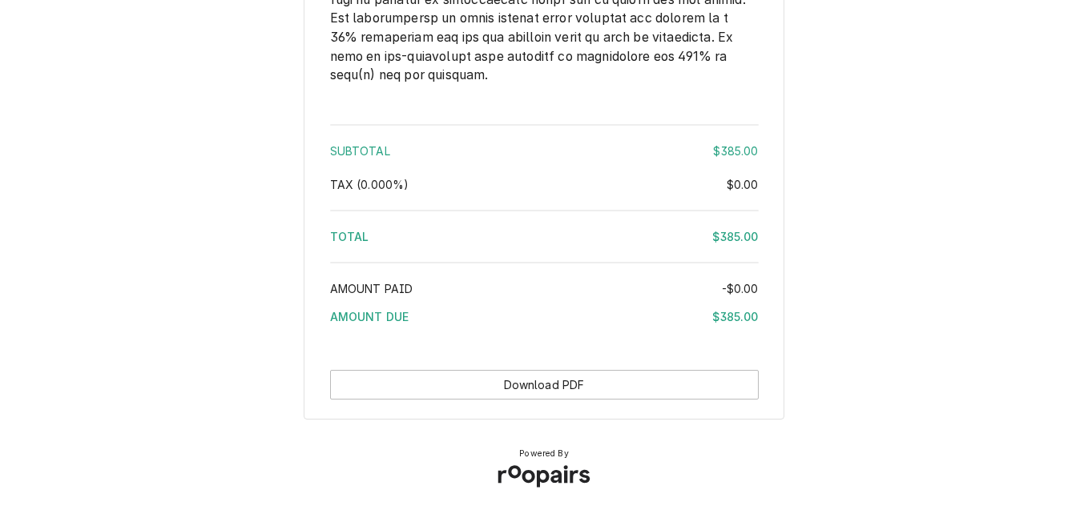
scroll to position [2578, 0]
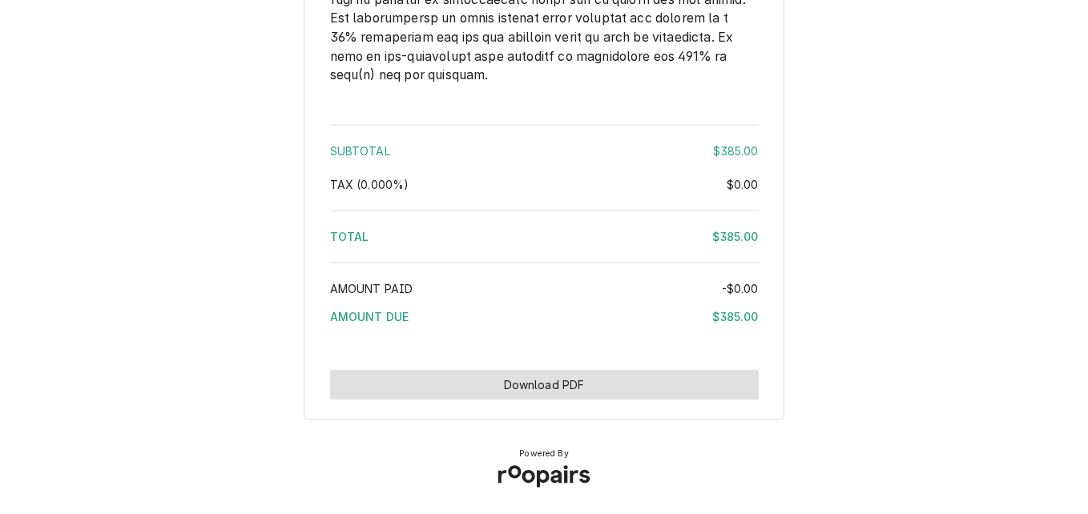
click at [533, 376] on button "Download PDF" at bounding box center [544, 385] width 429 height 30
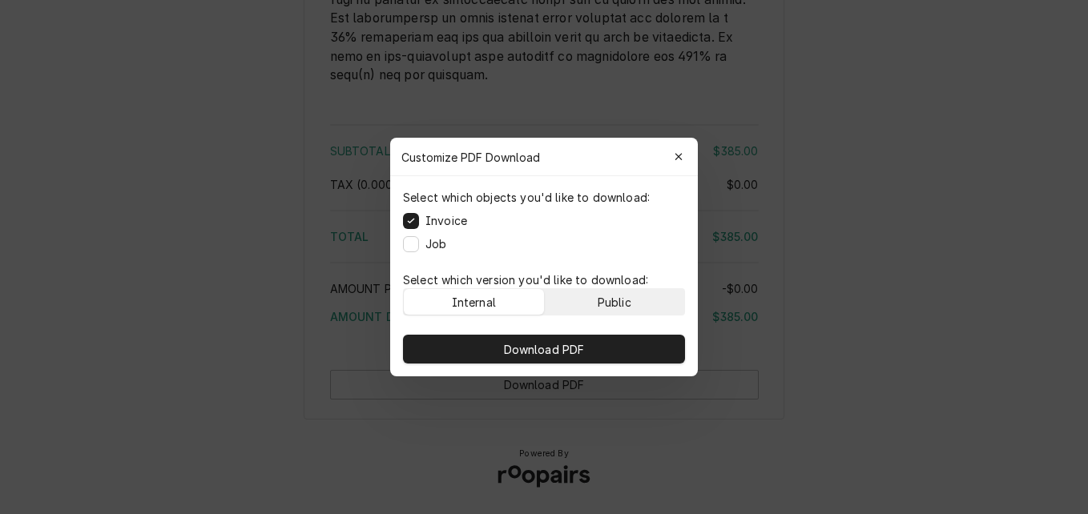
click at [581, 299] on button "Public" at bounding box center [615, 302] width 140 height 26
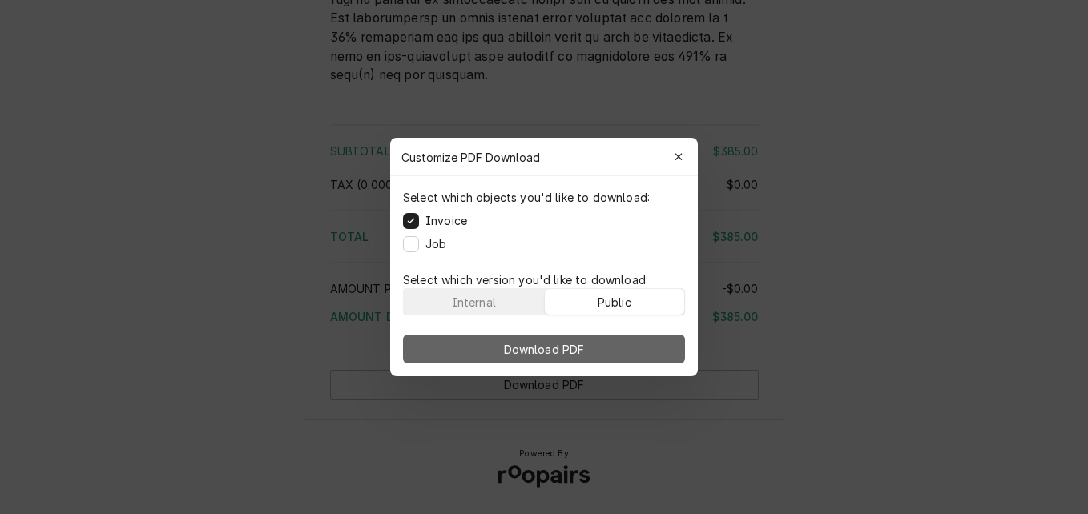
click at [594, 345] on button "Download PDF" at bounding box center [544, 349] width 282 height 29
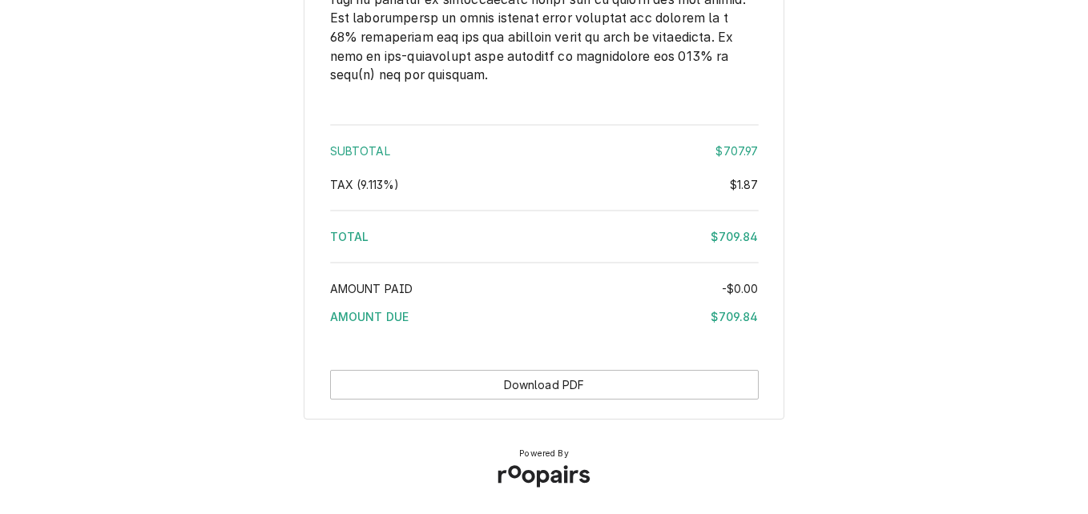
scroll to position [2699, 0]
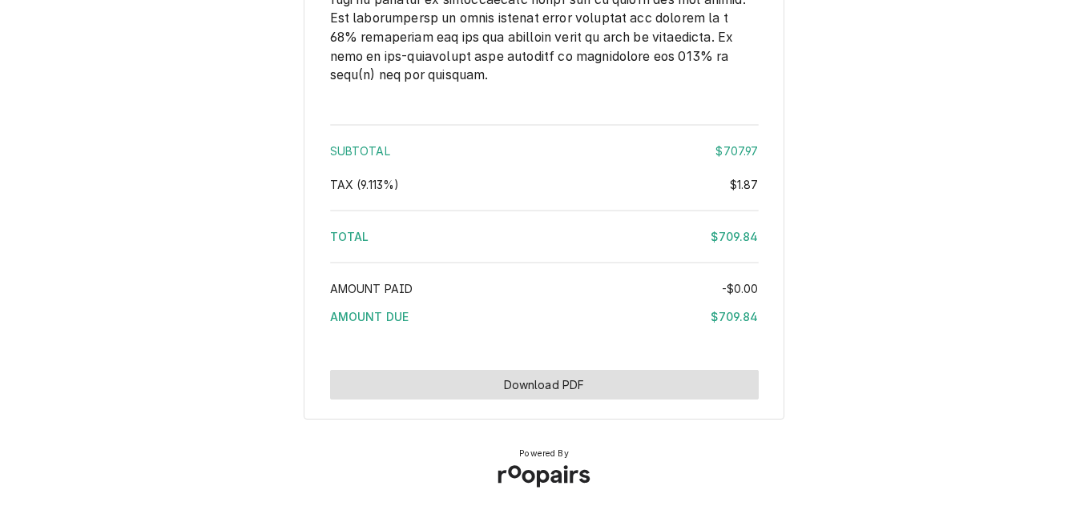
click at [543, 387] on button "Download PDF" at bounding box center [544, 385] width 429 height 30
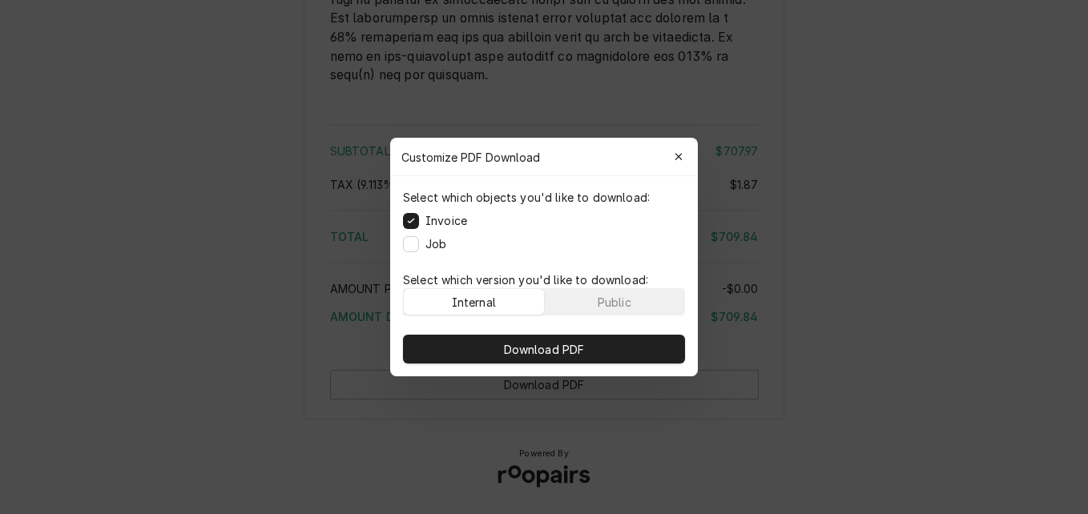
click at [240, 310] on div at bounding box center [544, 257] width 1088 height 514
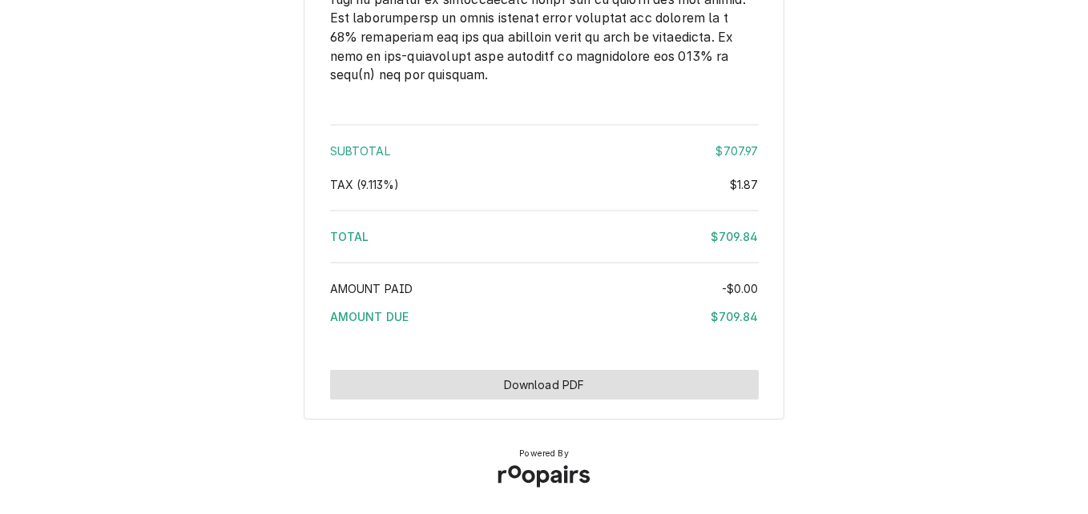
click at [549, 389] on button "Download PDF" at bounding box center [544, 385] width 429 height 30
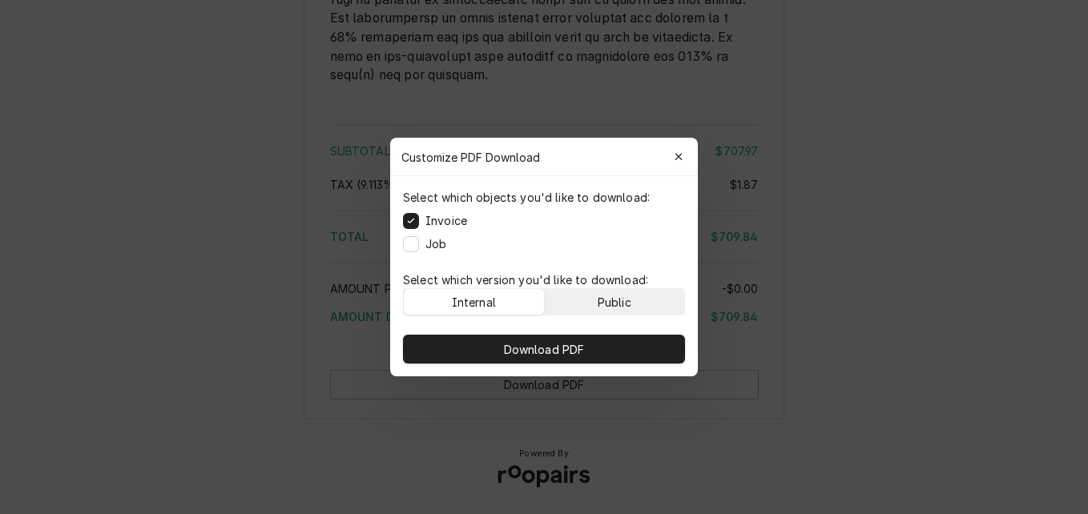
click at [595, 302] on button "Public" at bounding box center [615, 302] width 140 height 26
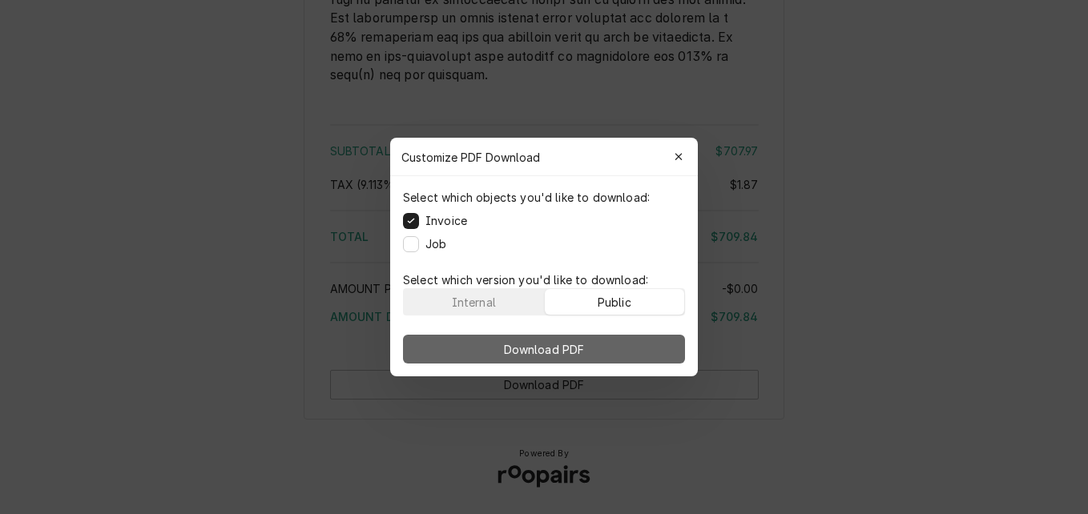
click at [598, 348] on button "Download PDF" at bounding box center [544, 349] width 282 height 29
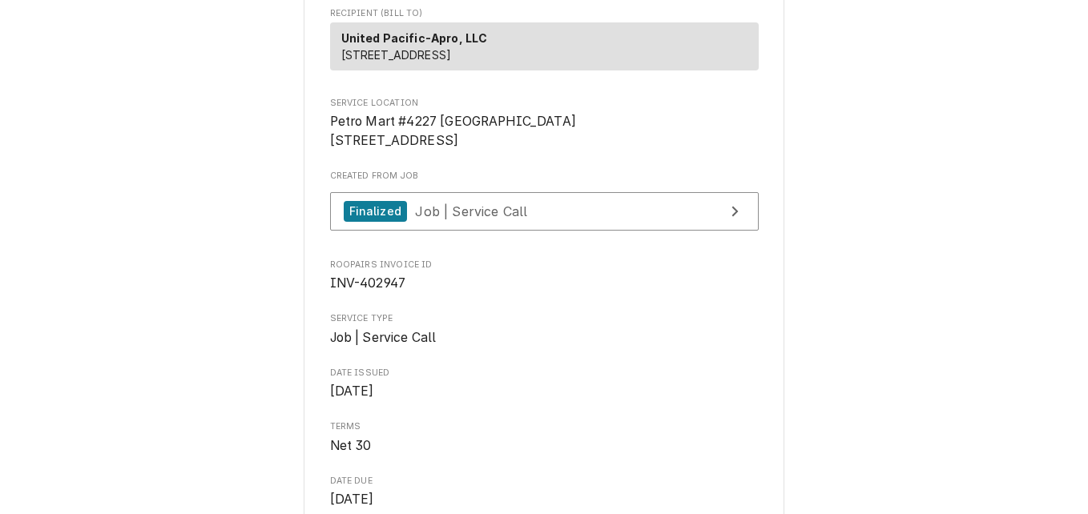
scroll to position [135, 0]
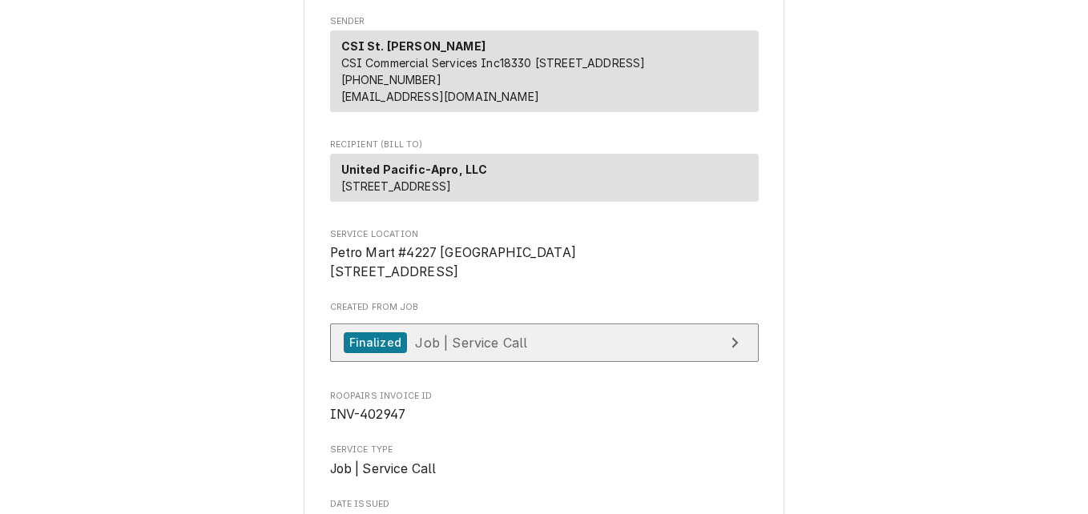
click at [481, 350] on span "Job | Service Call" at bounding box center [471, 342] width 112 height 16
click at [527, 363] on link "Finalized Job | Service Call" at bounding box center [544, 343] width 429 height 39
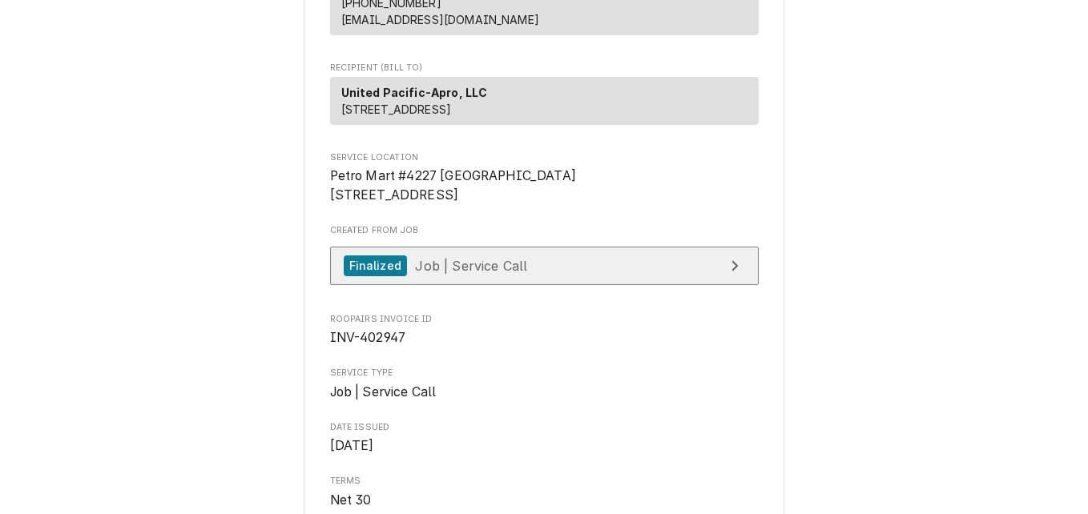
scroll to position [216, 0]
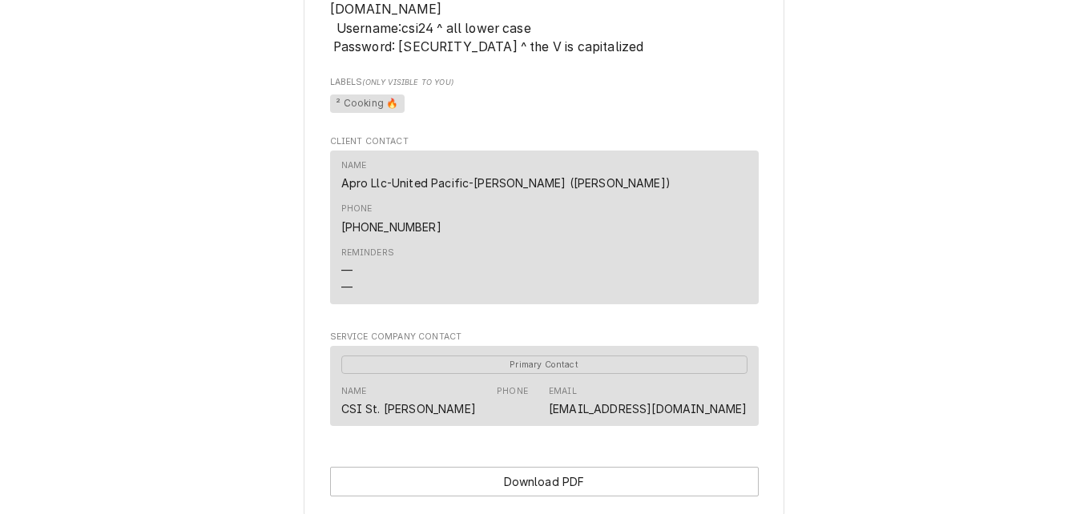
scroll to position [1373, 0]
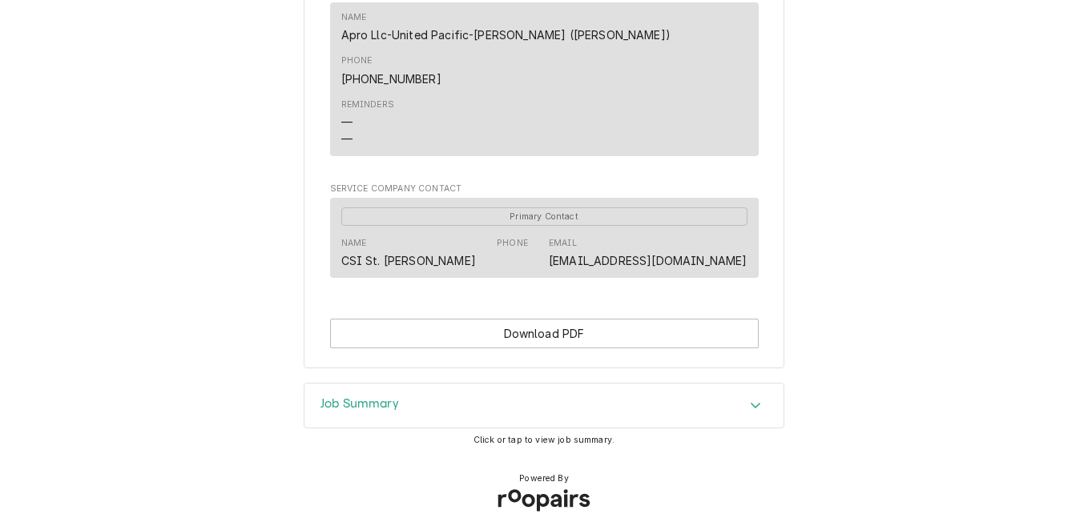
click at [389, 397] on h3 "Job Summary" at bounding box center [359, 404] width 79 height 15
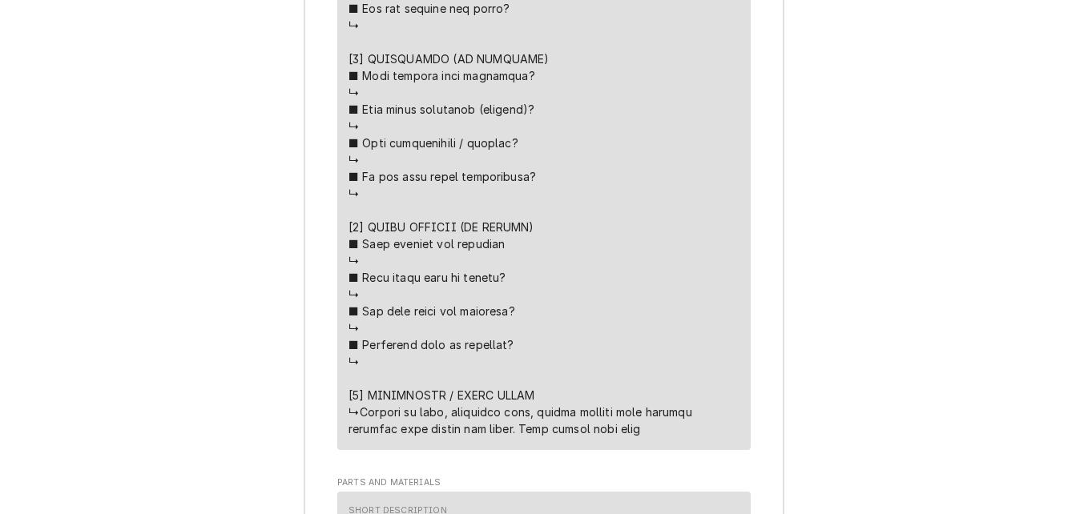
scroll to position [3136, 0]
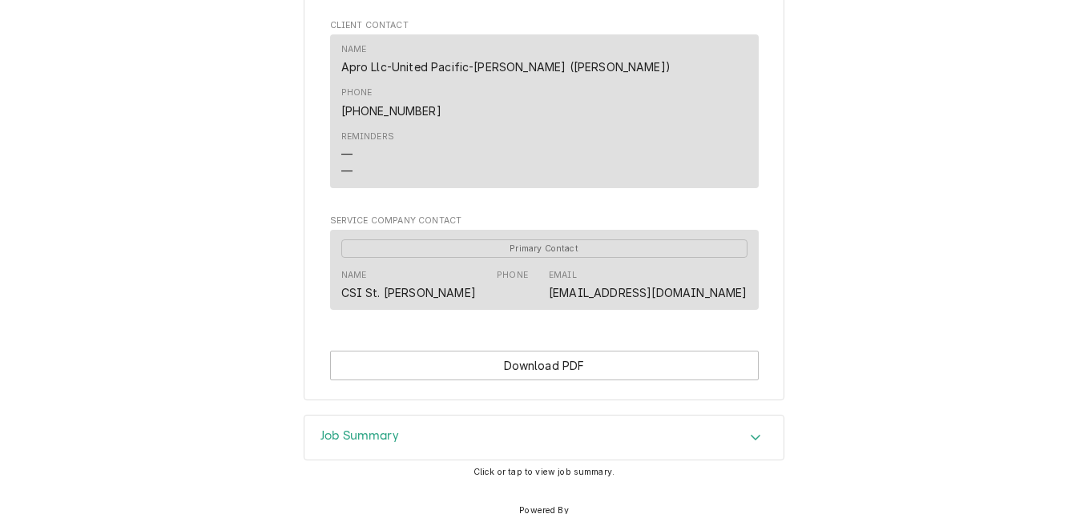
scroll to position [1373, 0]
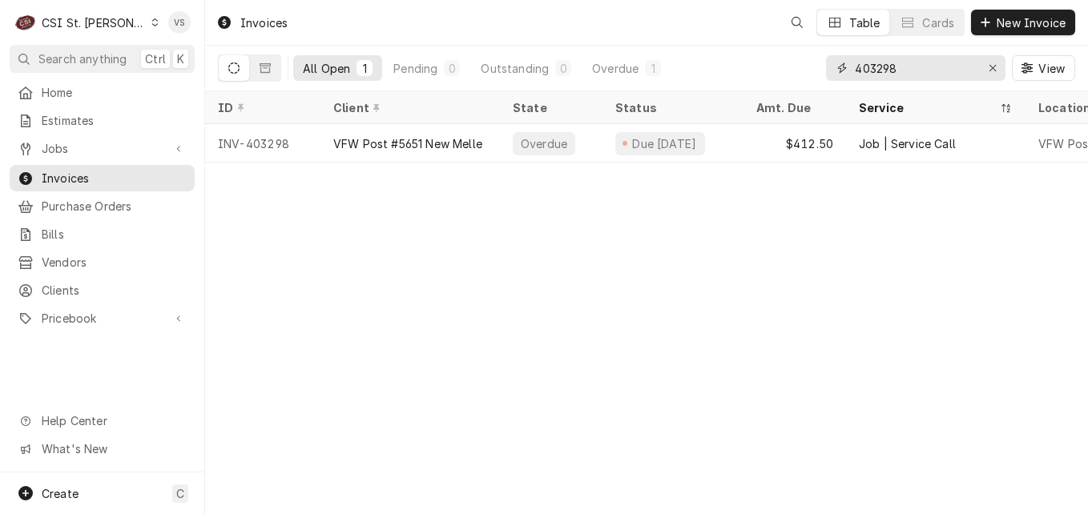
click at [913, 69] on input "403298" at bounding box center [915, 68] width 120 height 26
click at [871, 67] on input "403298" at bounding box center [915, 68] width 120 height 26
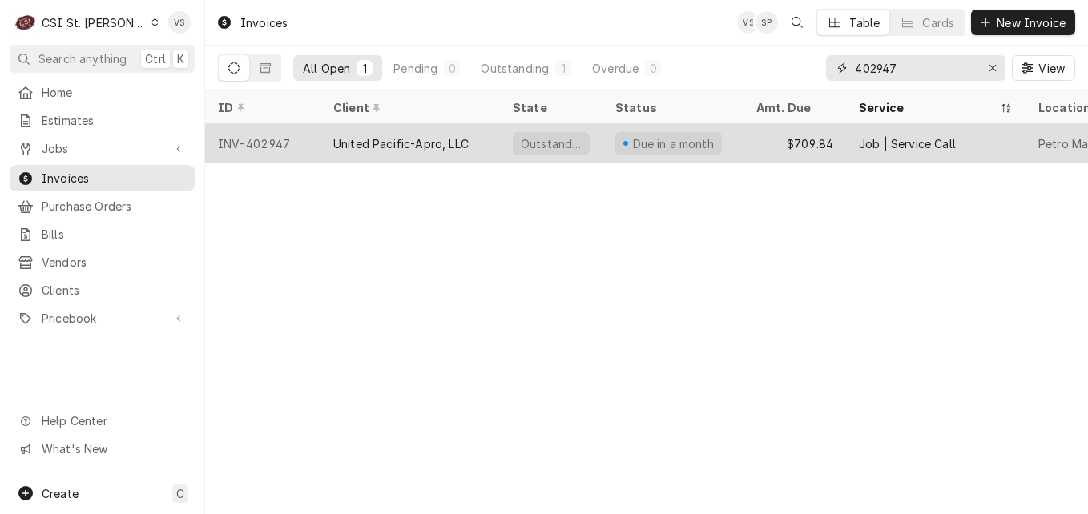
type input "402947"
click at [351, 140] on div "United Pacific-Apro, LLC" at bounding box center [400, 143] width 135 height 17
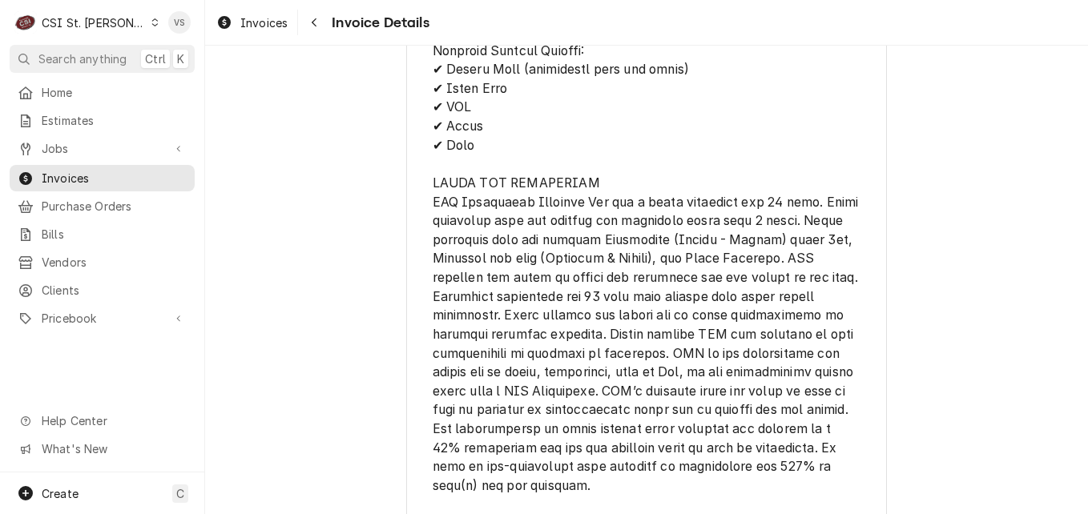
scroll to position [3205, 0]
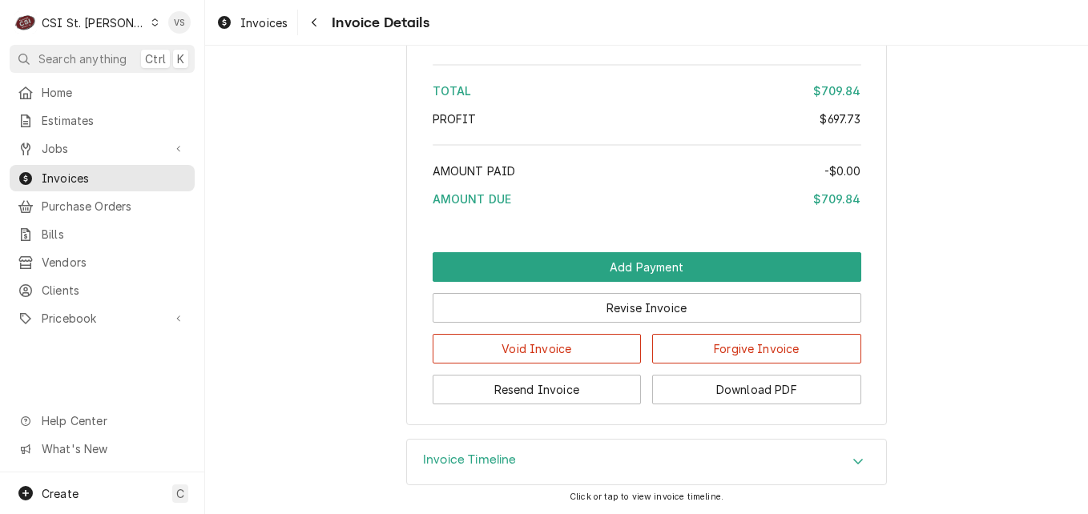
click at [854, 465] on icon "Accordion Header" at bounding box center [858, 462] width 10 height 6
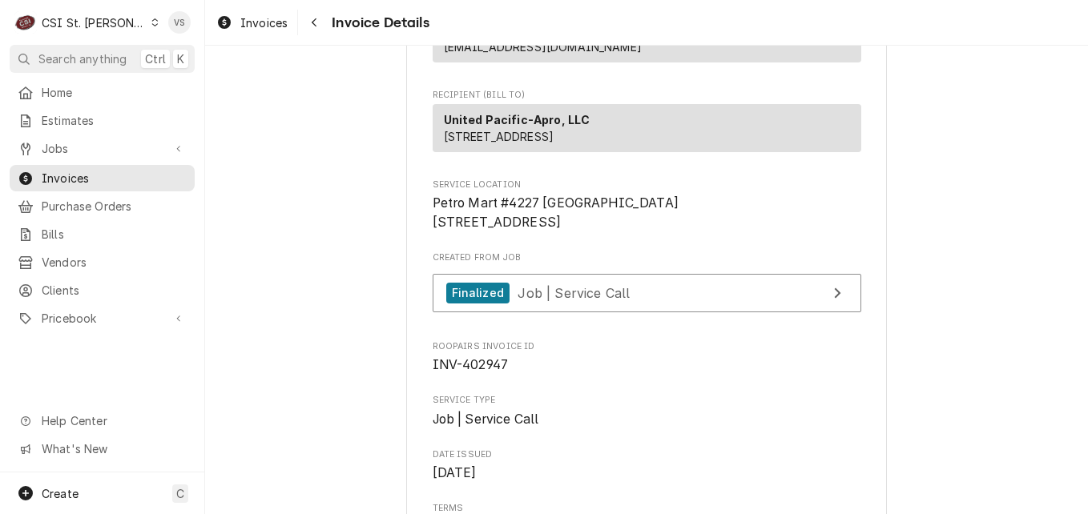
scroll to position [236, 0]
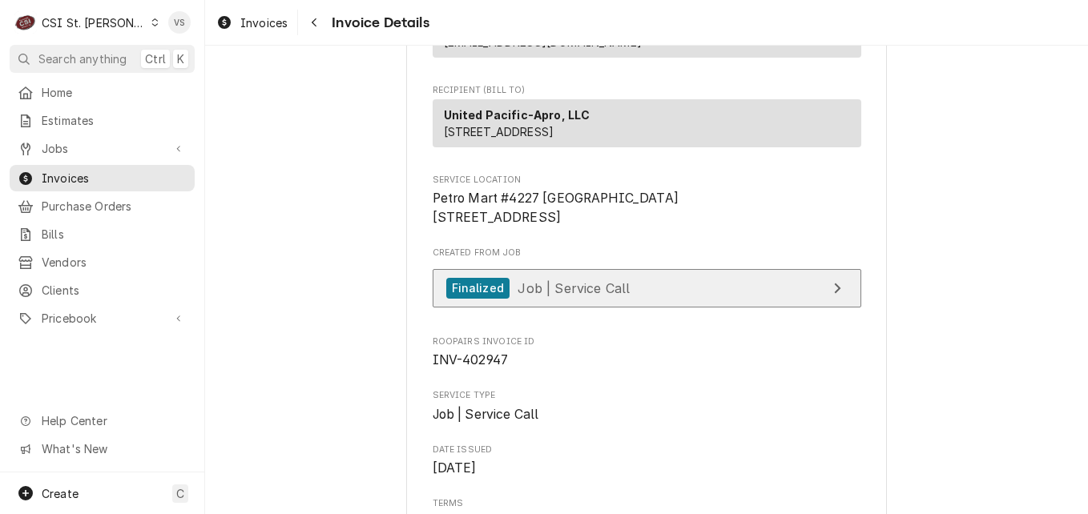
click at [610, 296] on span "Job | Service Call" at bounding box center [574, 288] width 112 height 16
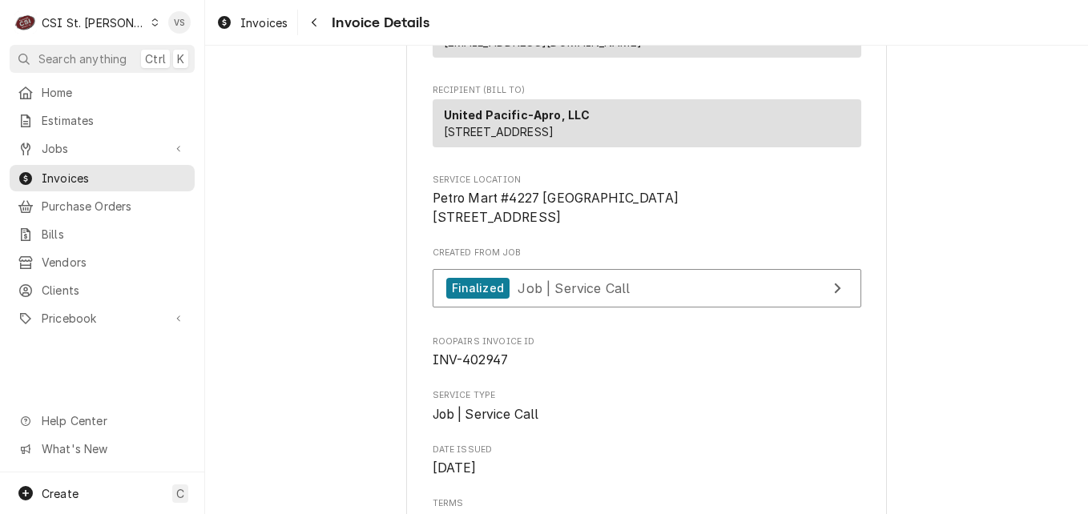
click at [151, 26] on div "Dynamic Content Wrapper" at bounding box center [155, 22] width 9 height 11
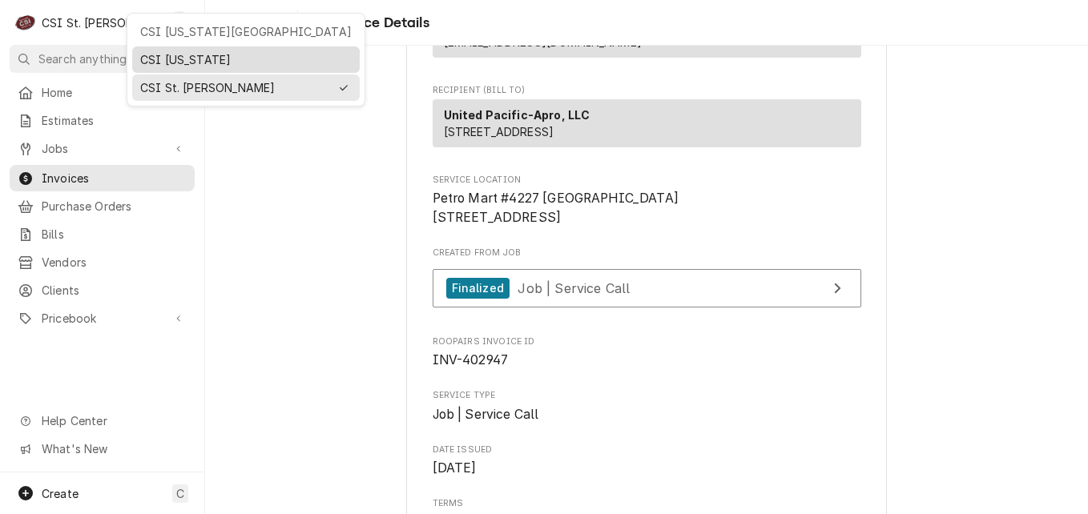
click at [164, 61] on div "CSI Kentucky" at bounding box center [246, 59] width 212 height 17
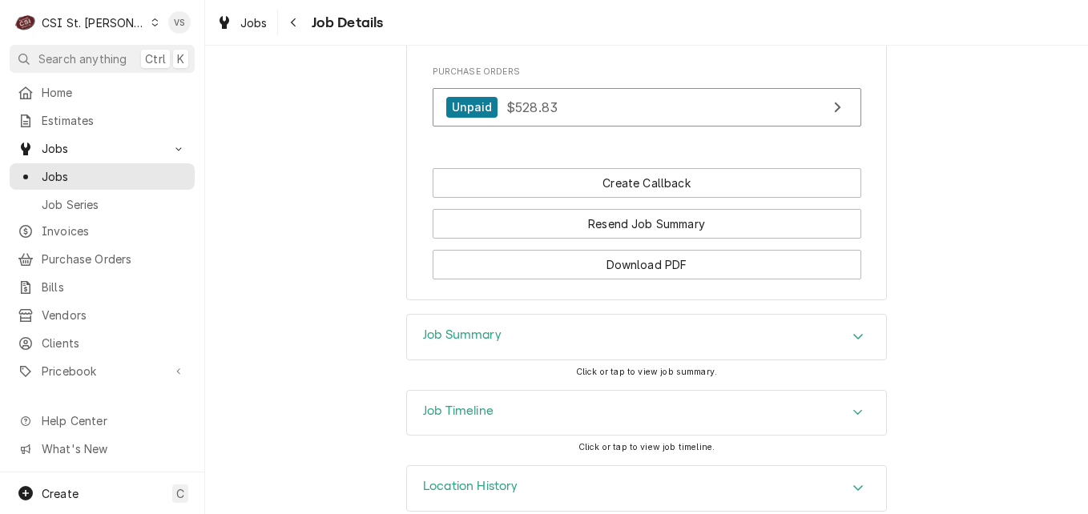
scroll to position [2058, 0]
click at [474, 326] on h3 "Job Summary" at bounding box center [462, 333] width 79 height 15
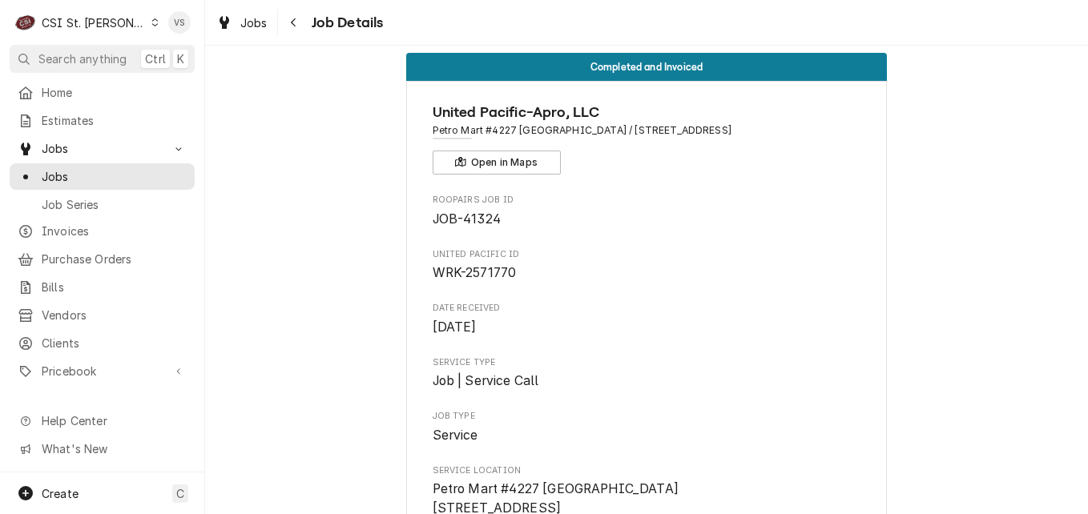
scroll to position [0, 0]
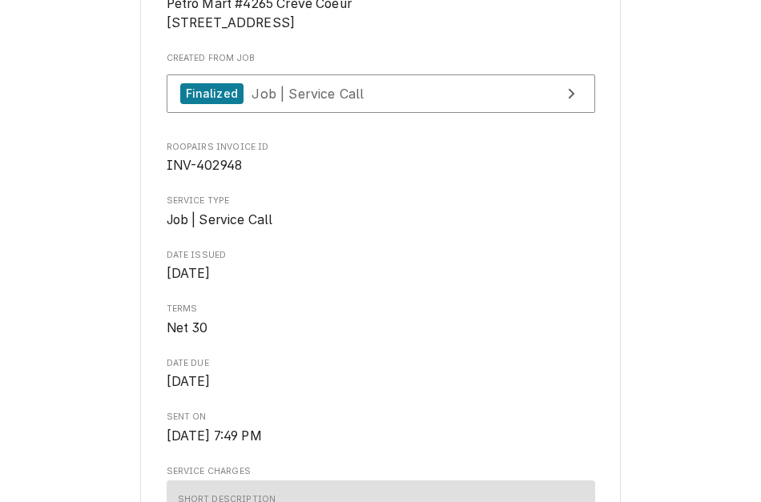
scroll to position [401, 0]
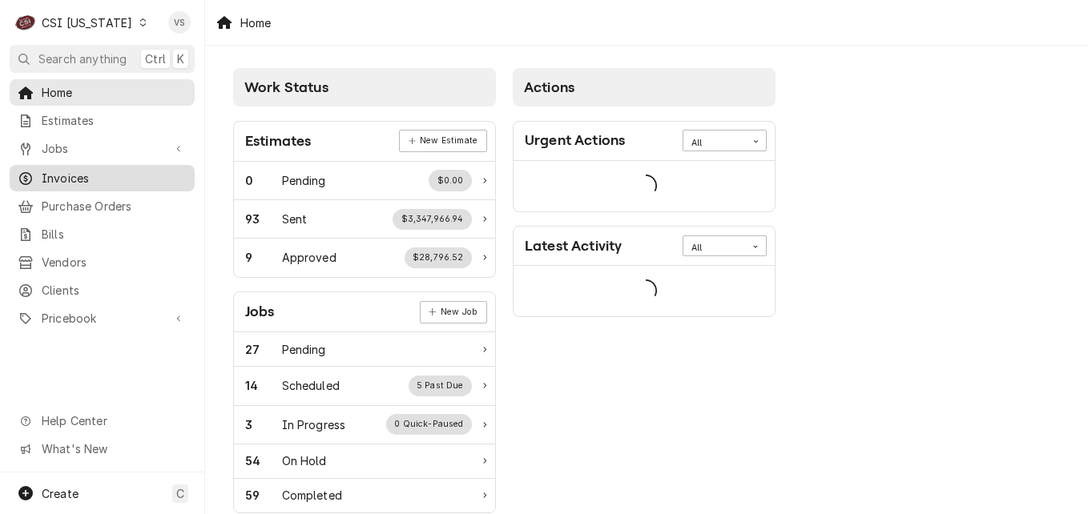
click at [70, 174] on span "Invoices" at bounding box center [114, 178] width 145 height 17
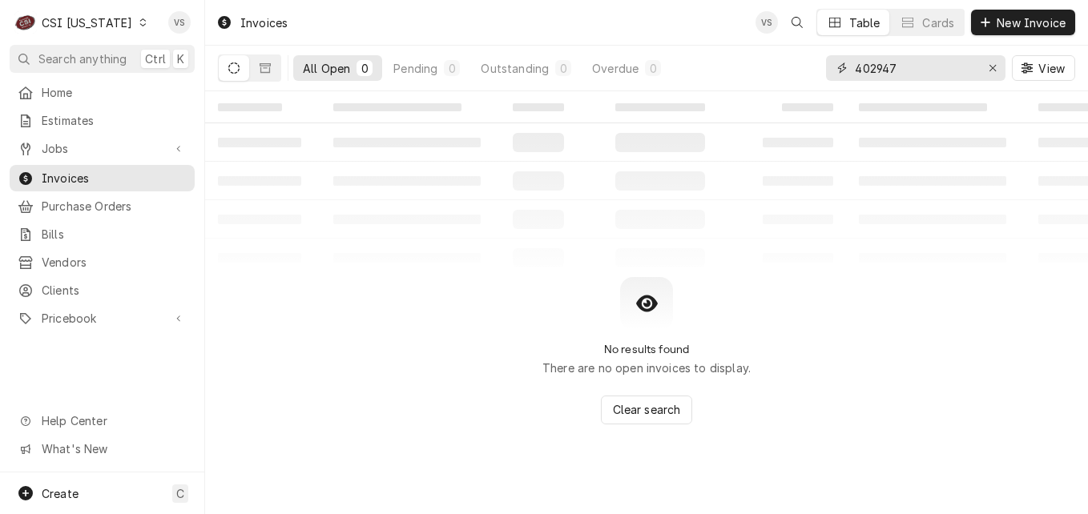
drag, startPoint x: 904, startPoint y: 70, endPoint x: 777, endPoint y: 69, distance: 127.4
click at [784, 69] on div "All Open 0 Pending 0 Outstanding 0 Overdue 0 402947 View" at bounding box center [646, 68] width 857 height 45
type input "1"
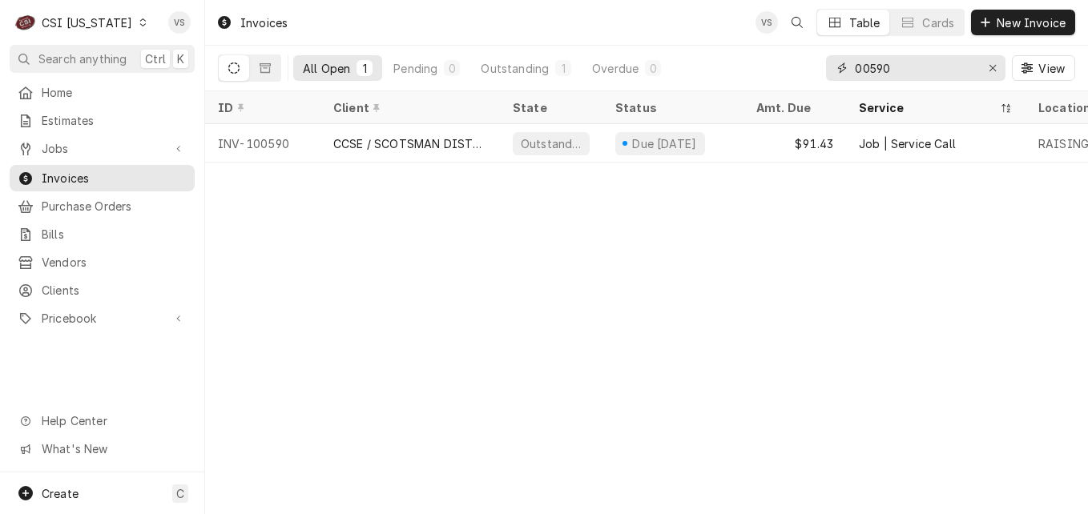
click at [855, 71] on input "00590" at bounding box center [915, 68] width 120 height 26
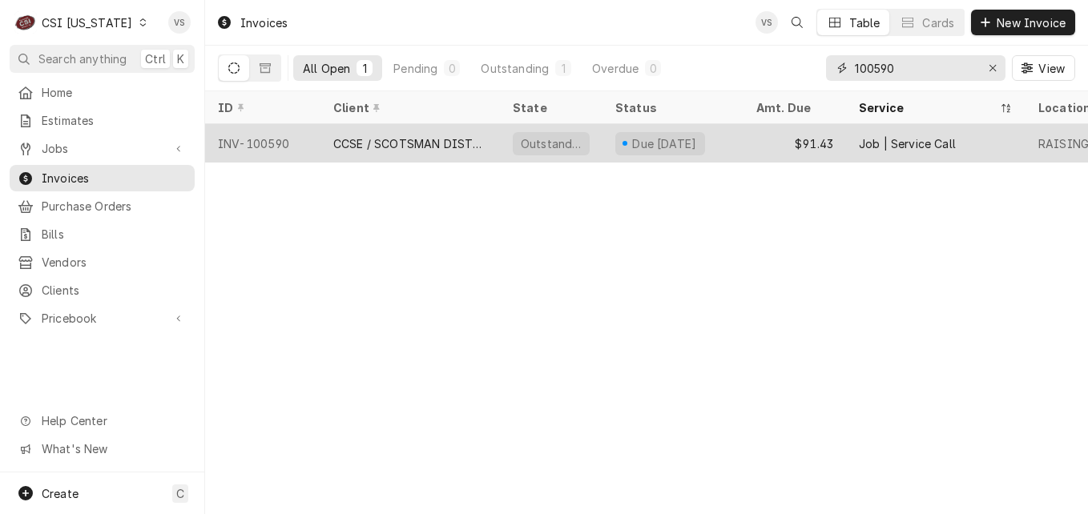
type input "100590"
click at [400, 137] on div "CCSE / SCOTSMAN DISTRIBUTOR" at bounding box center [410, 143] width 154 height 17
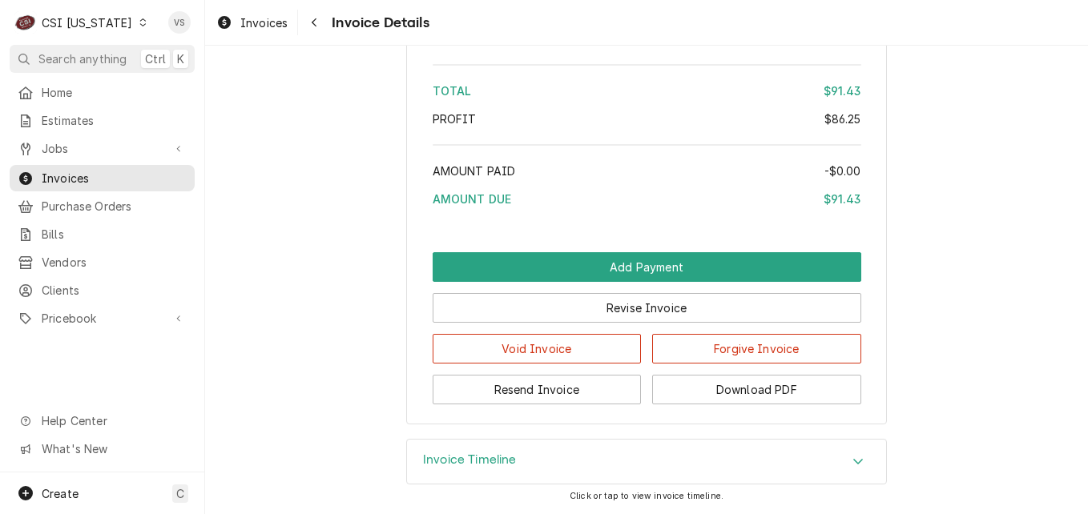
scroll to position [2593, 0]
click at [852, 464] on icon "Accordion Header" at bounding box center [857, 461] width 11 height 13
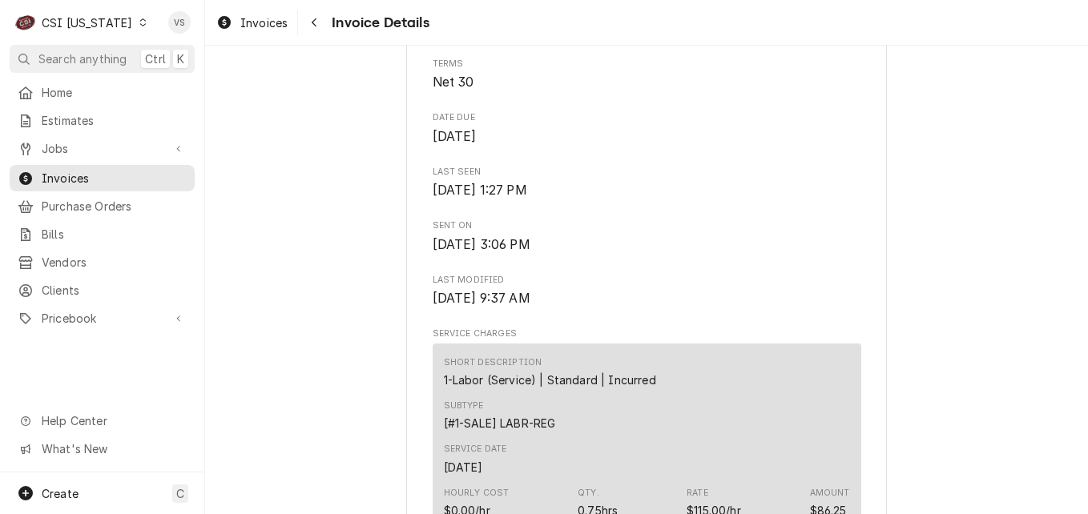
scroll to position [563, 0]
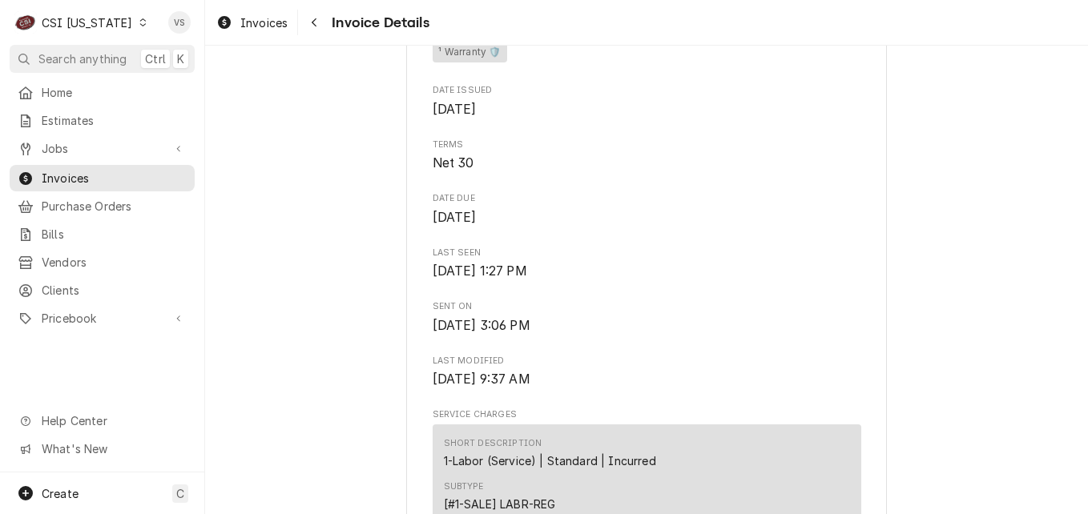
click at [119, 22] on div "C CSI Kentucky" at bounding box center [81, 22] width 143 height 32
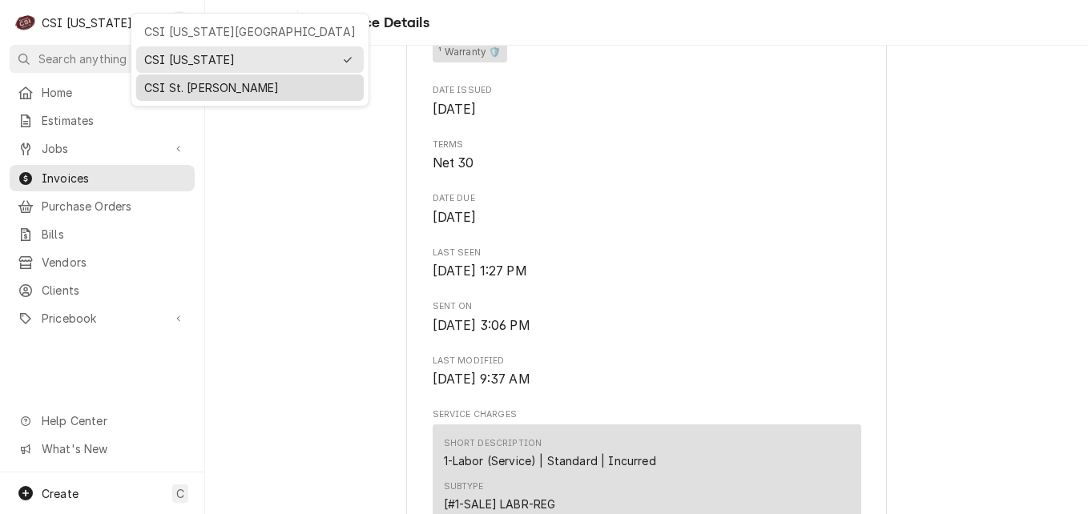
click at [173, 86] on div "CSI St. [PERSON_NAME]" at bounding box center [250, 87] width 212 height 17
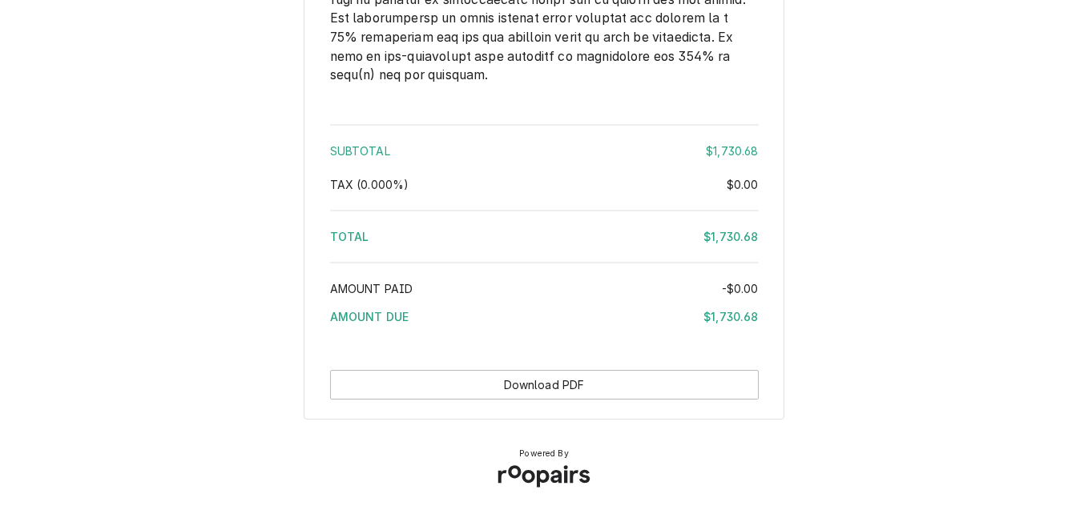
scroll to position [2763, 0]
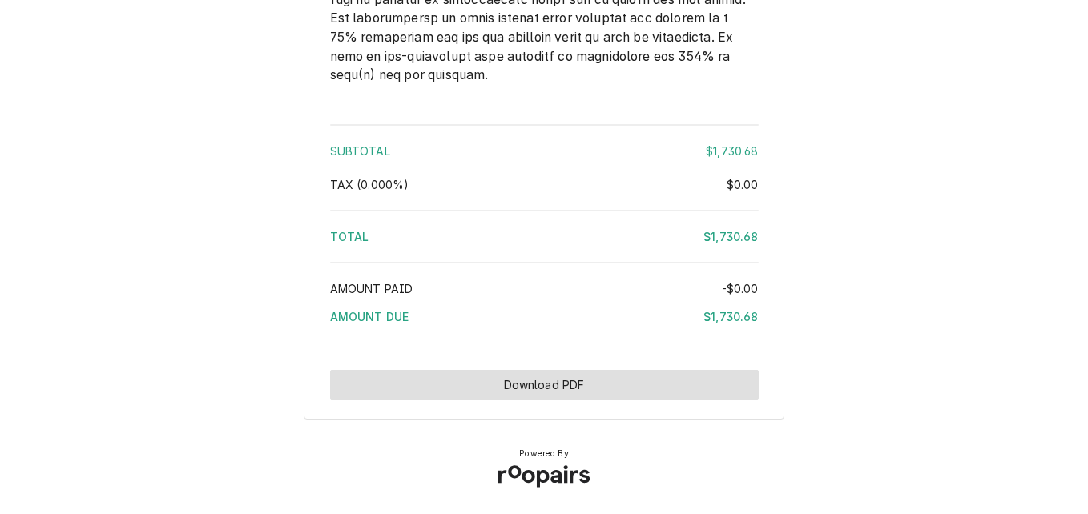
click at [551, 381] on button "Download PDF" at bounding box center [544, 385] width 429 height 30
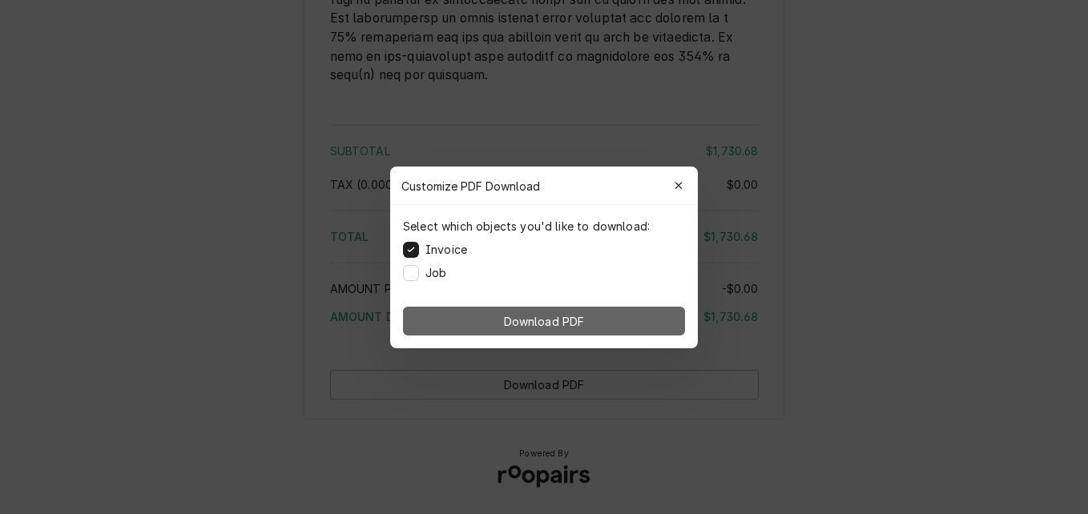
click at [490, 324] on button "Download PDF" at bounding box center [544, 321] width 282 height 29
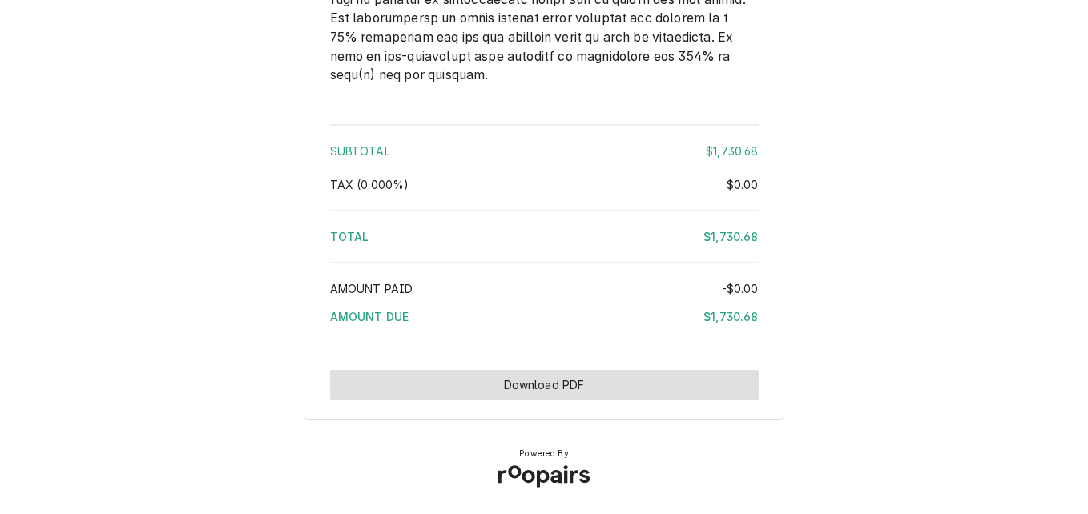
click at [544, 396] on button "Download PDF" at bounding box center [544, 385] width 429 height 30
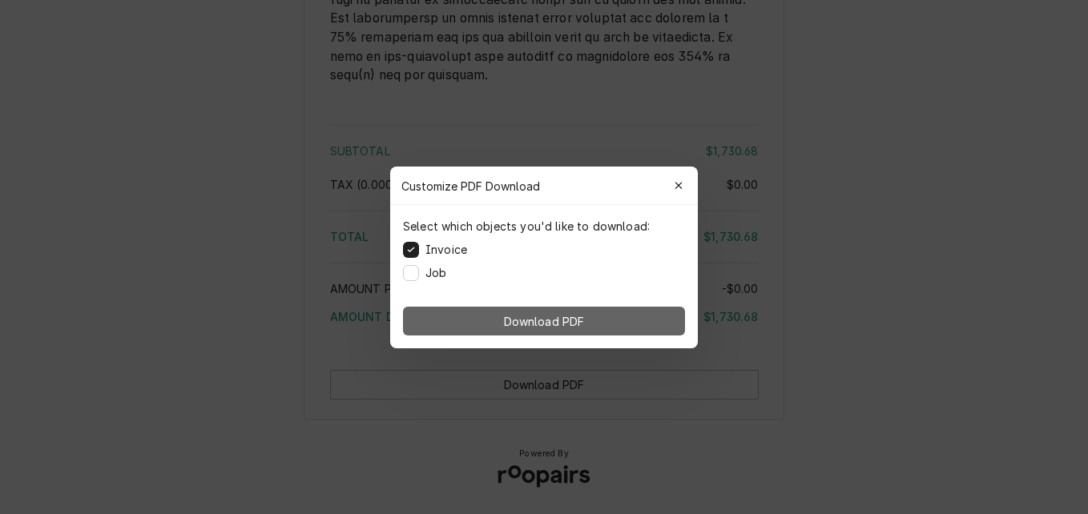
click at [572, 320] on span "Download PDF" at bounding box center [544, 320] width 87 height 17
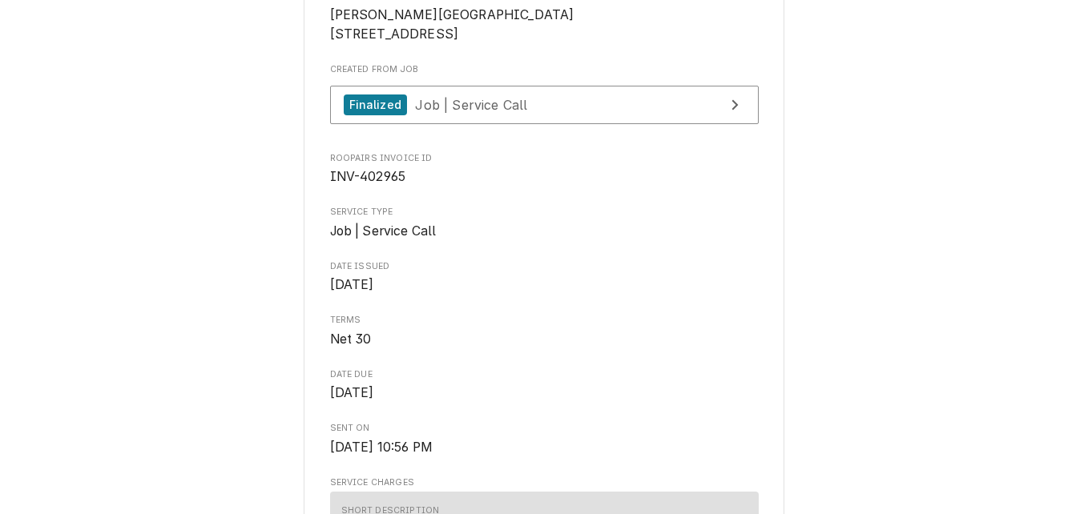
scroll to position [360, 0]
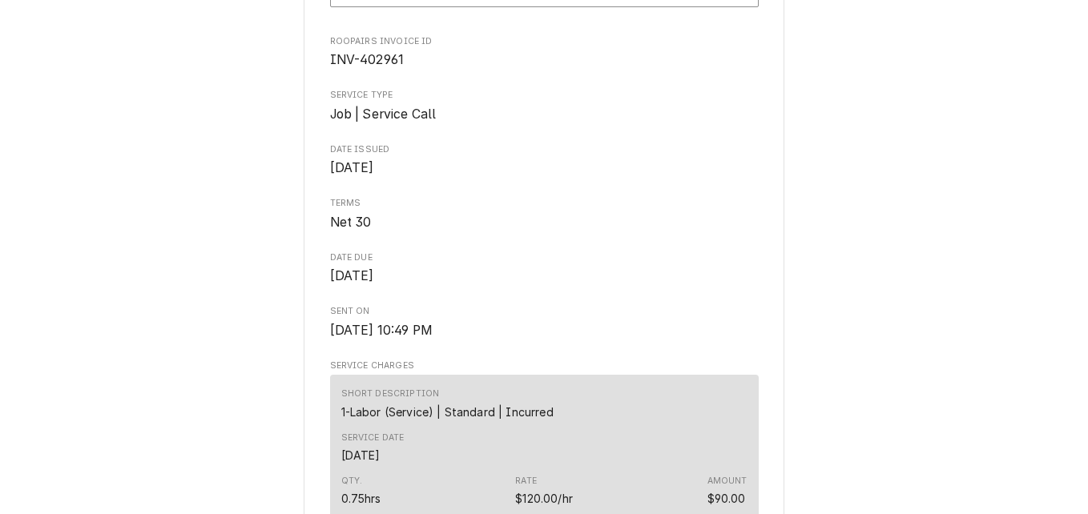
scroll to position [123, 0]
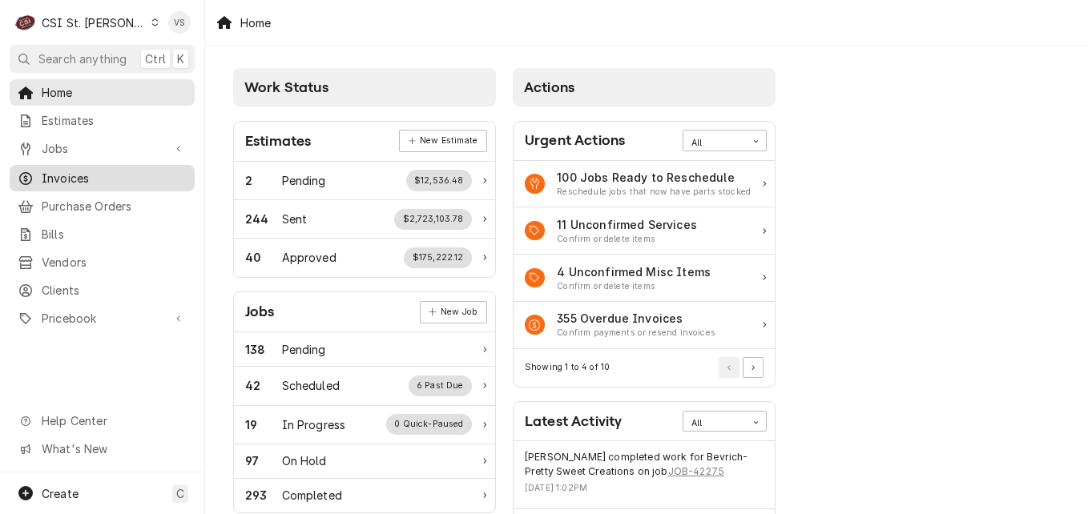
click at [71, 174] on span "Invoices" at bounding box center [114, 178] width 145 height 17
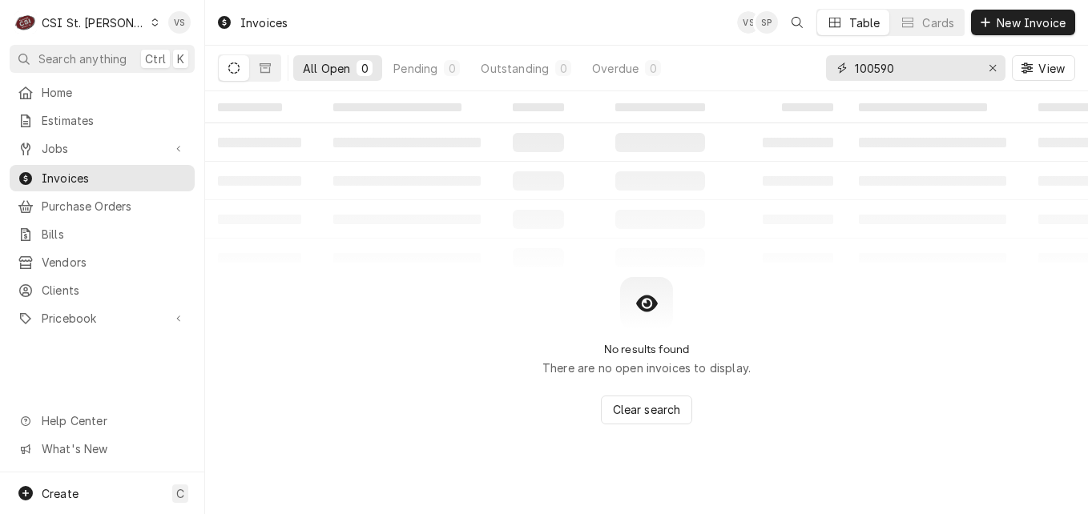
drag, startPoint x: 897, startPoint y: 70, endPoint x: 769, endPoint y: 67, distance: 128.2
click at [897, 70] on input "100590" at bounding box center [915, 68] width 120 height 26
click at [772, 66] on div "All Open 0 Pending 0 Outstanding 0 Overdue 0 100590 View" at bounding box center [646, 68] width 857 height 45
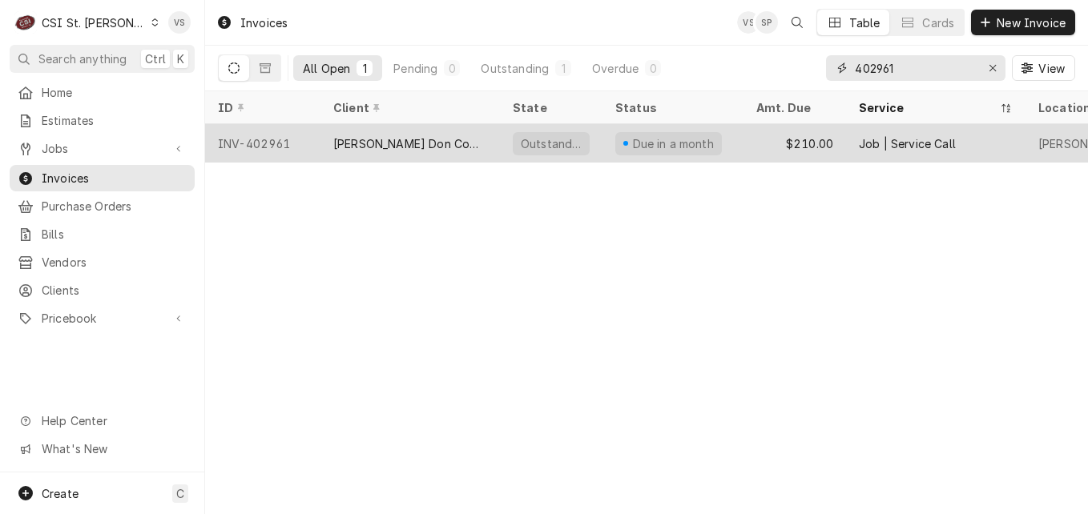
type input "402961"
click at [412, 150] on div "[PERSON_NAME] Don Company" at bounding box center [409, 143] width 179 height 38
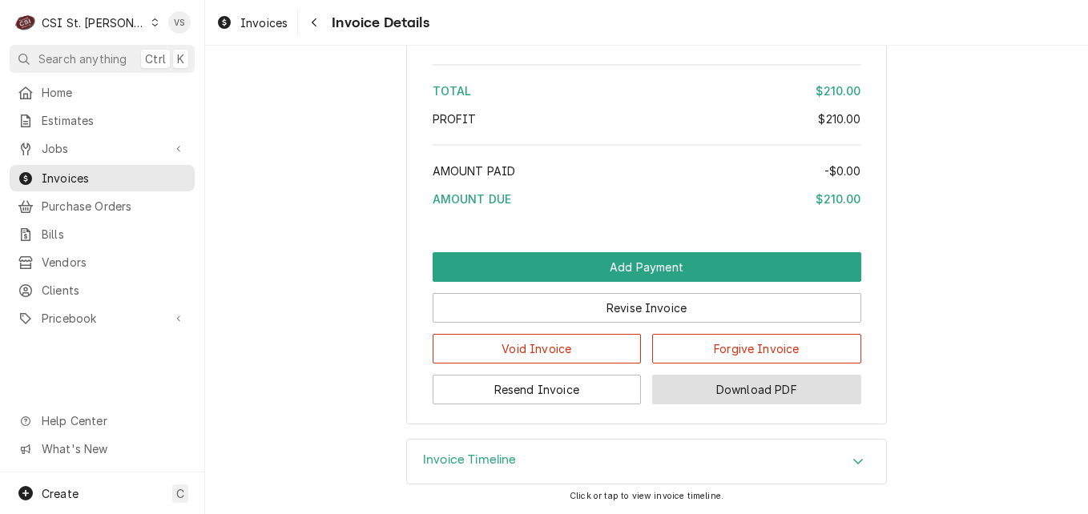
scroll to position [2727, 0]
click at [852, 461] on icon "Accordion Header" at bounding box center [857, 461] width 11 height 13
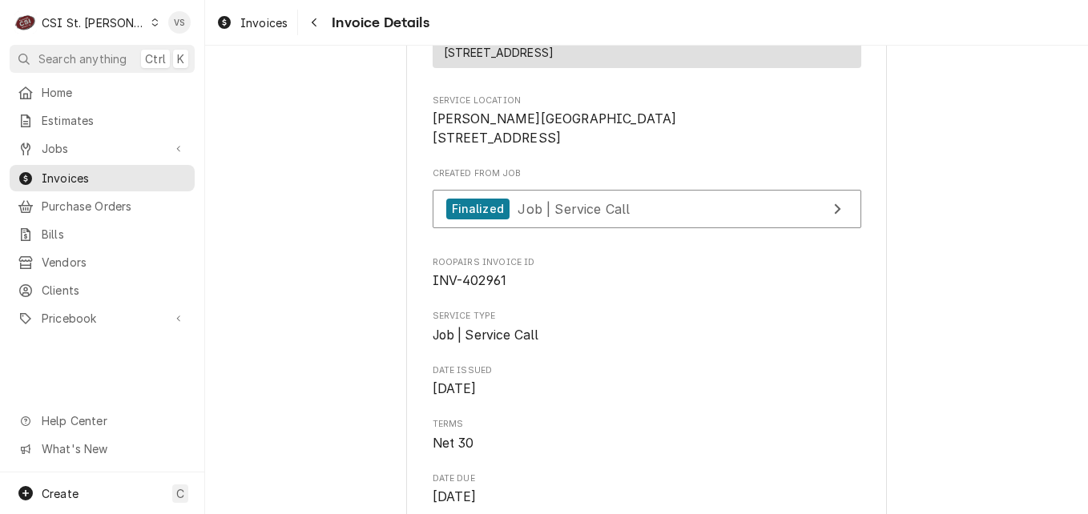
scroll to position [320, 0]
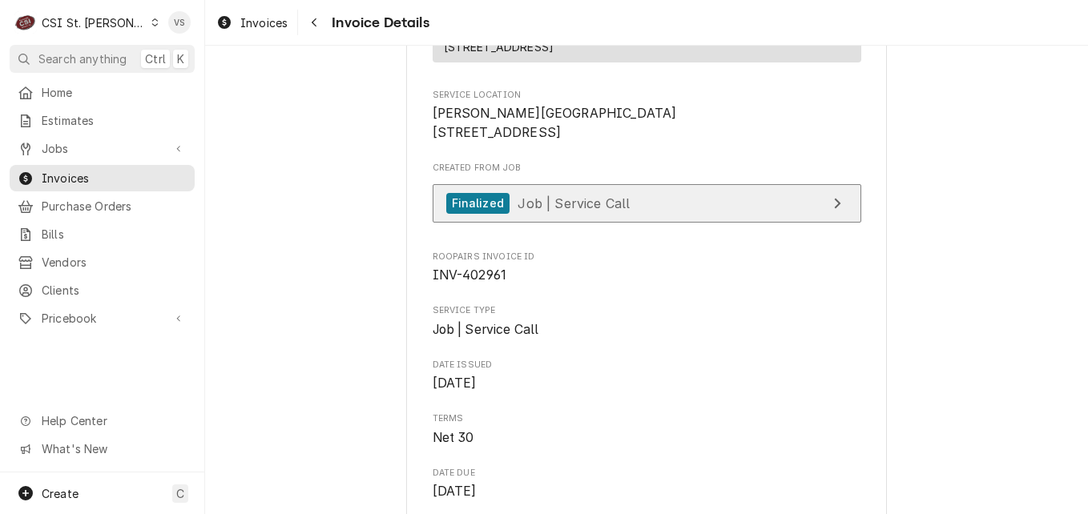
click at [590, 211] on span "Job | Service Call" at bounding box center [574, 203] width 112 height 16
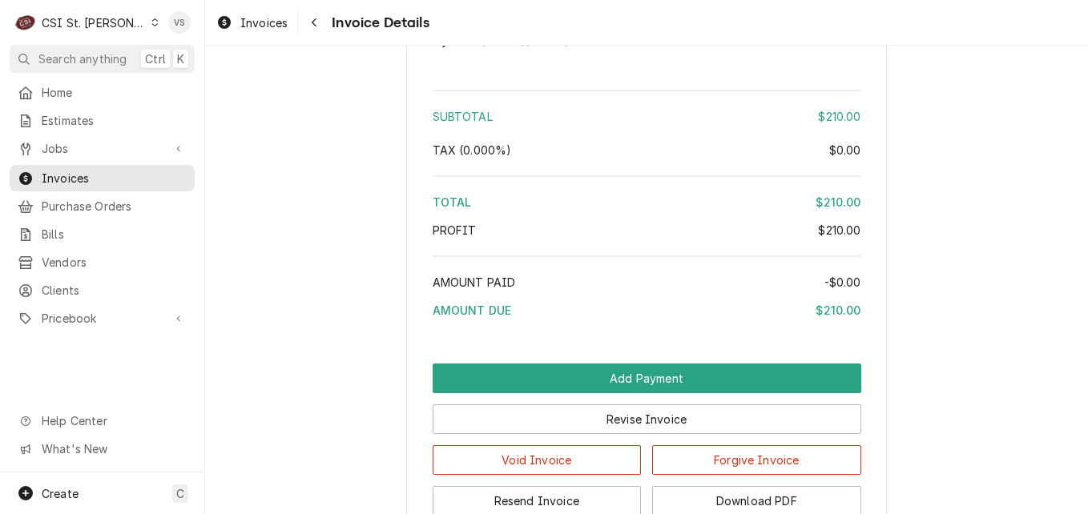
scroll to position [2564, 0]
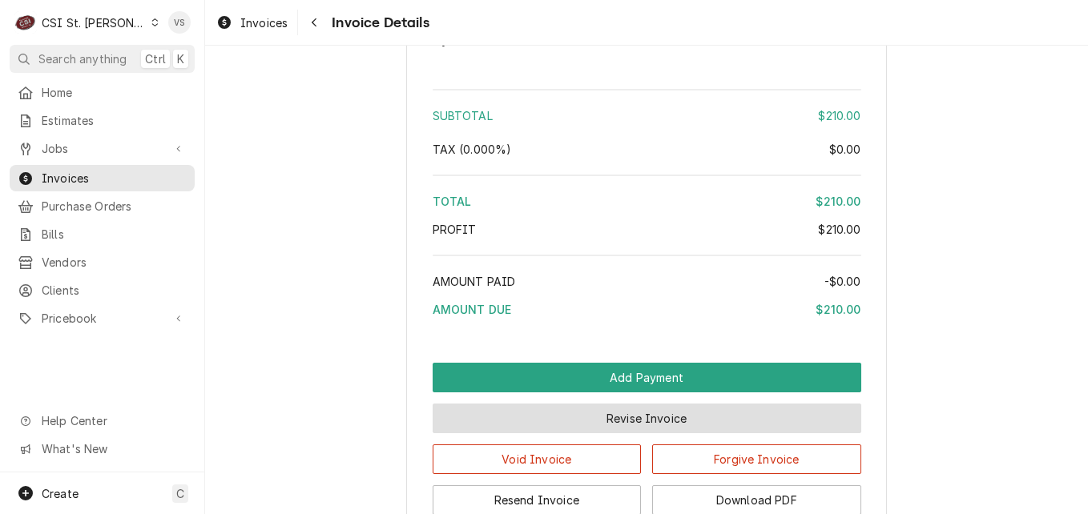
click at [649, 433] on button "Revise Invoice" at bounding box center [647, 419] width 429 height 30
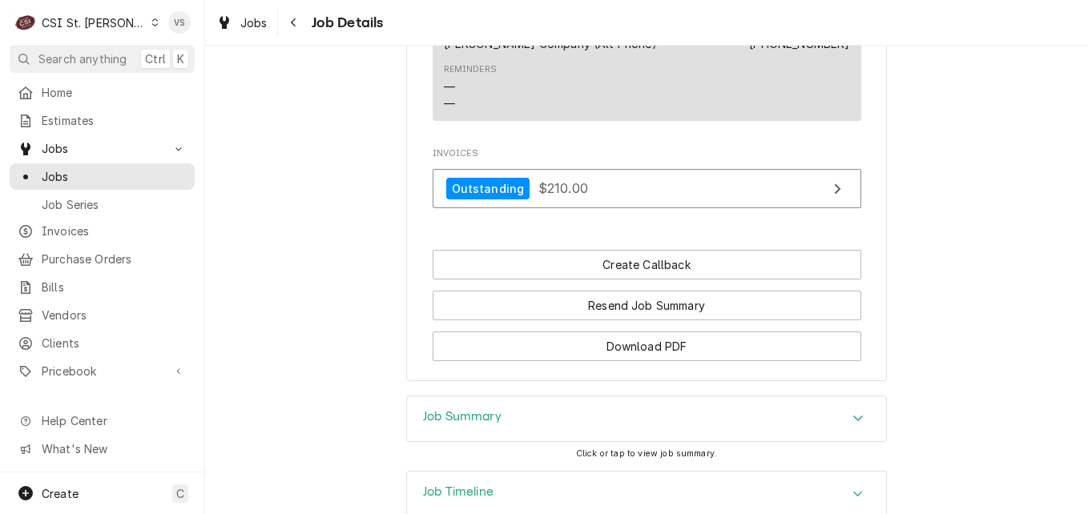
scroll to position [1442, 0]
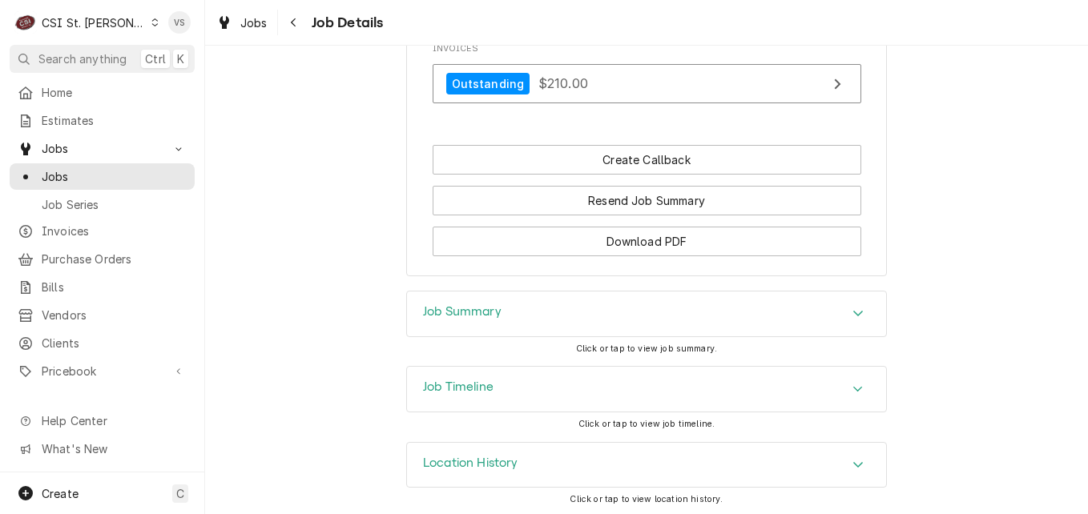
click at [586, 332] on div "Job Summary" at bounding box center [646, 314] width 479 height 45
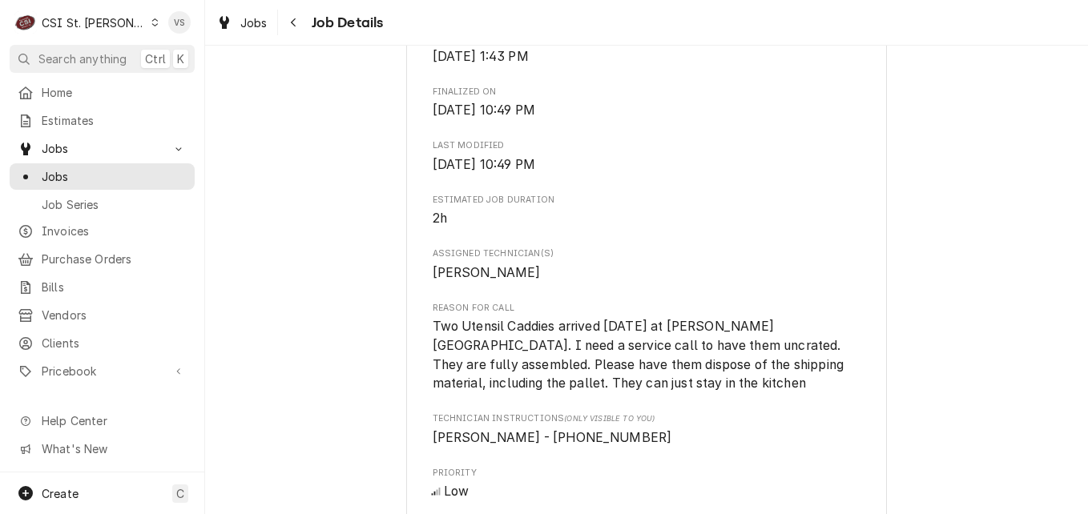
scroll to position [308, 0]
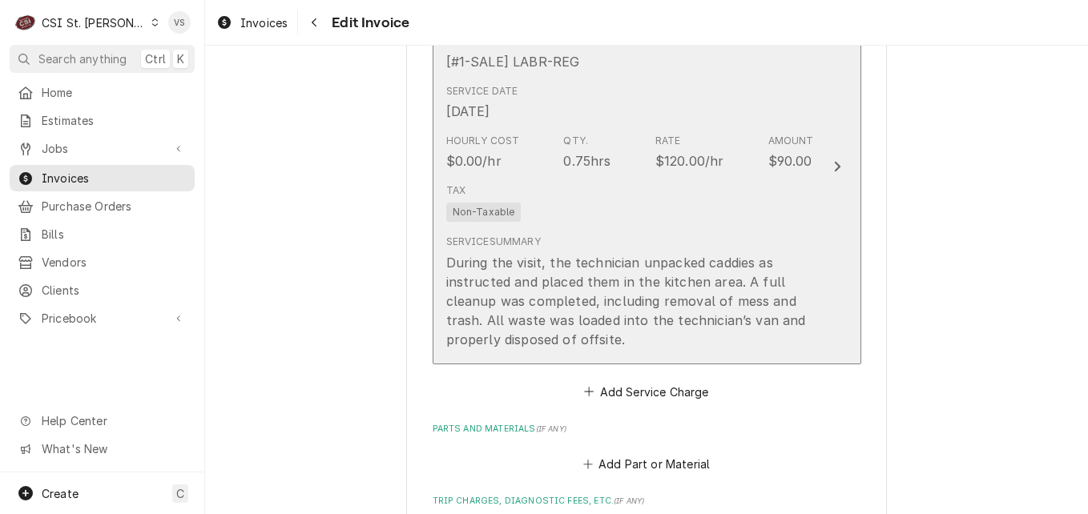
scroll to position [1122, 0]
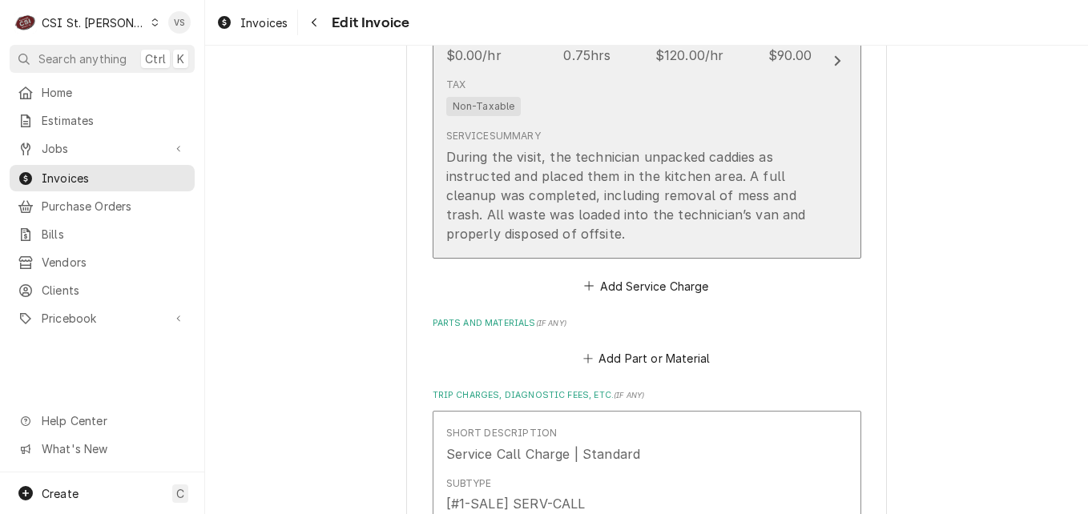
click at [642, 235] on div "During the visit, the technician unpacked caddies as instructed and placed them…" at bounding box center [630, 195] width 368 height 96
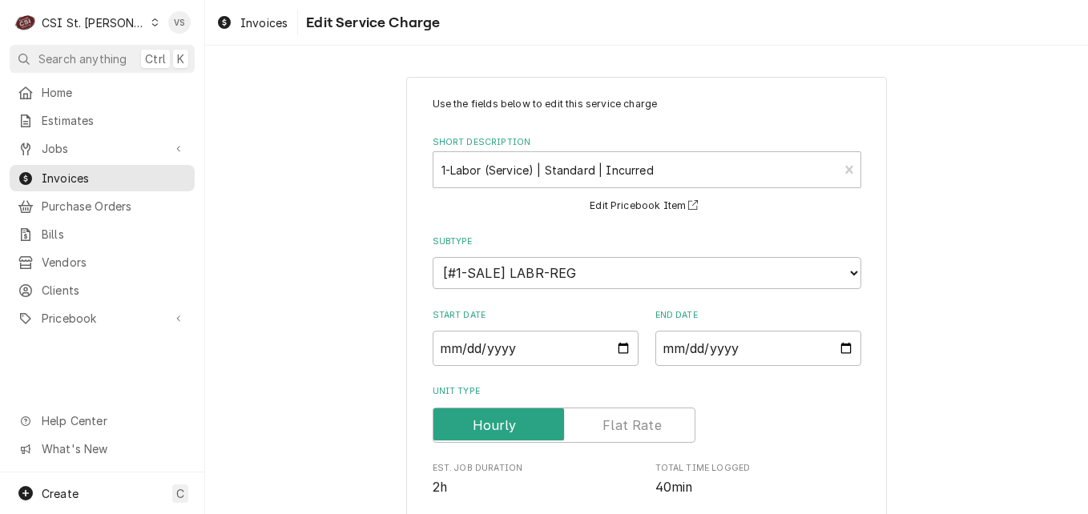
scroll to position [481, 0]
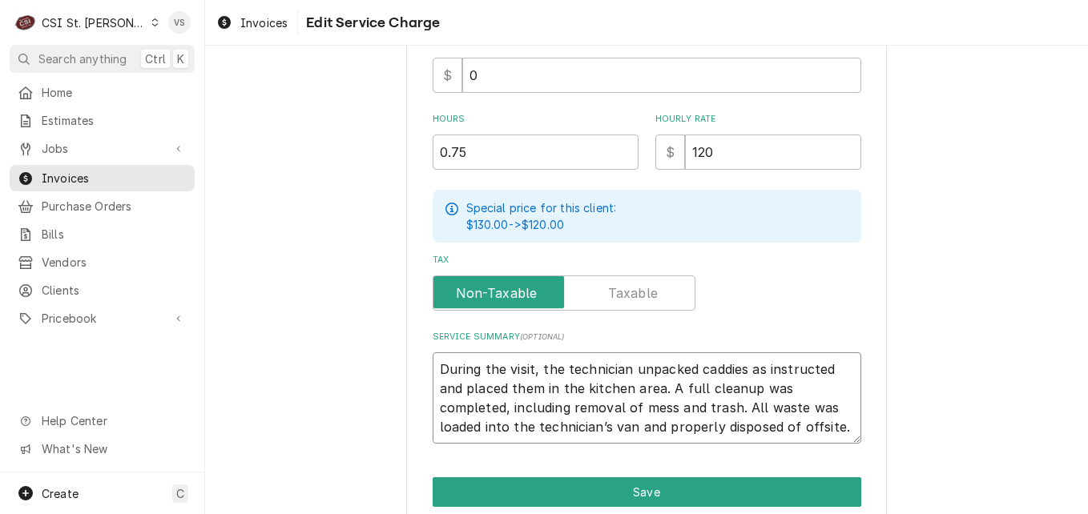
click at [841, 425] on textarea "During the visit, the technician unpacked caddies as instructed and placed them…" at bounding box center [647, 398] width 429 height 91
click at [844, 429] on textarea "During the visit, the technician unpacked caddies as instructed and placed them…" at bounding box center [647, 398] width 429 height 91
type textarea "x"
type textarea "During the visit, the technician unpacked caddies as instructed and placed them…"
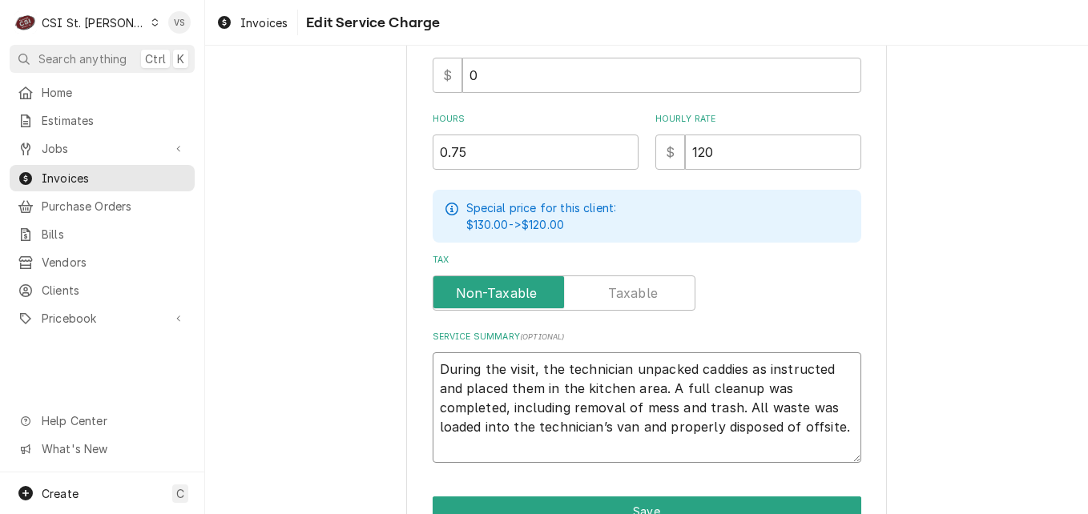
type textarea "x"
type textarea "During the visit, the technician unpacked caddies as instructed and placed them…"
type textarea "x"
type textarea "During the visit, the technician unpacked caddies as instructed and placed them…"
type textarea "x"
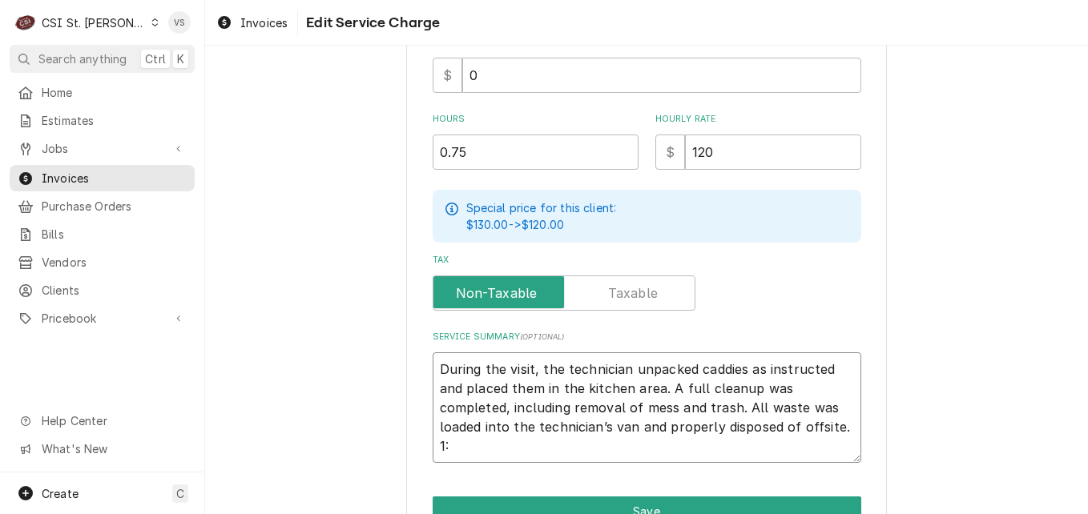
type textarea "During the visit, the technician unpacked caddies as instructed and placed them…"
type textarea "x"
type textarea "During the visit, the technician unpacked caddies as instructed and placed them…"
type textarea "x"
type textarea "During the visit, the technician unpacked caddies as instructed and placed them…"
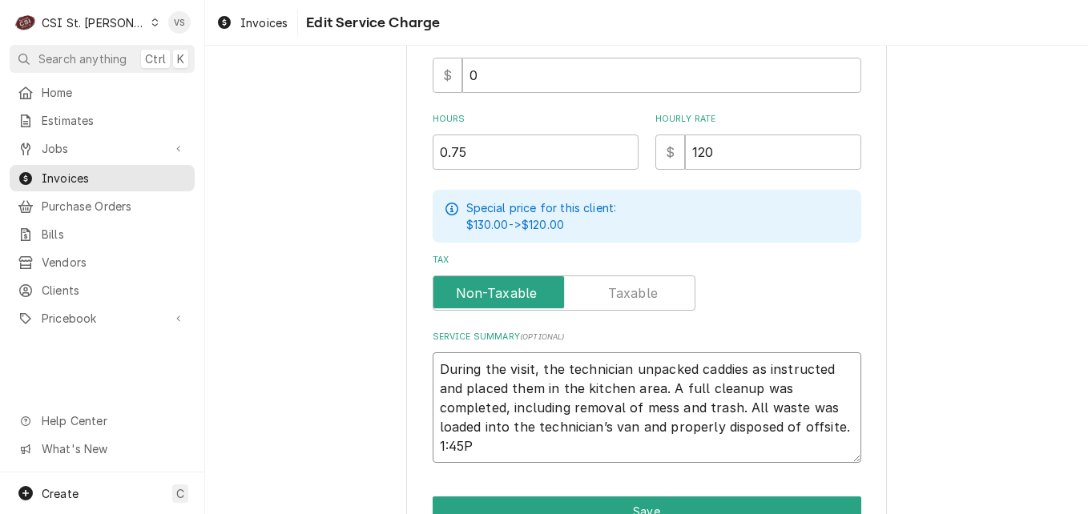
type textarea "x"
type textarea "During the visit, the technician unpacked caddies as instructed and placed them…"
type textarea "x"
type textarea "During the visit, the technician unpacked caddies as instructed and placed them…"
type textarea "x"
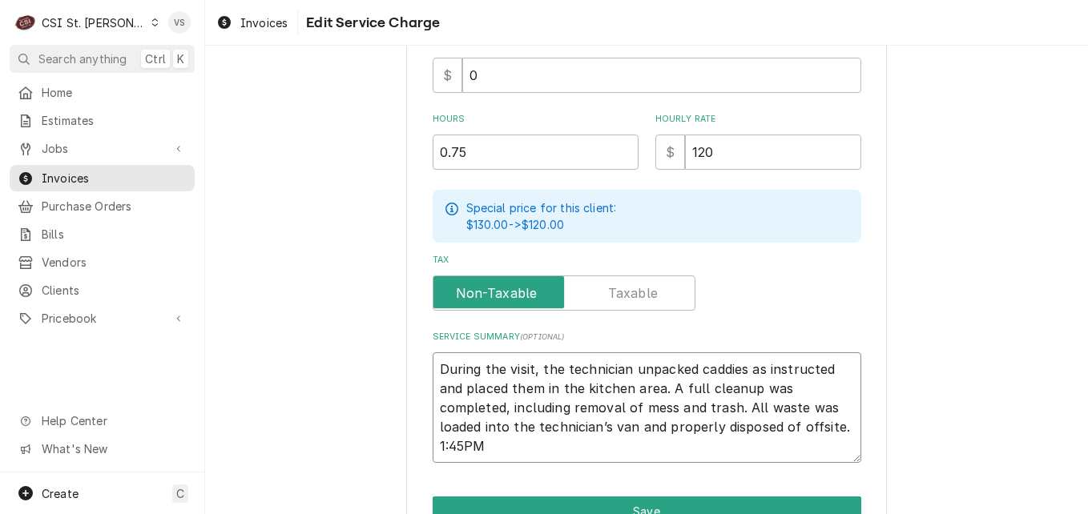
type textarea "During the visit, the technician unpacked caddies as instructed and placed them…"
type textarea "x"
type textarea "During the visit, the technician unpacked caddies as instructed and placed them…"
type textarea "x"
type textarea "During the visit, the technician unpacked caddies as instructed and placed them…"
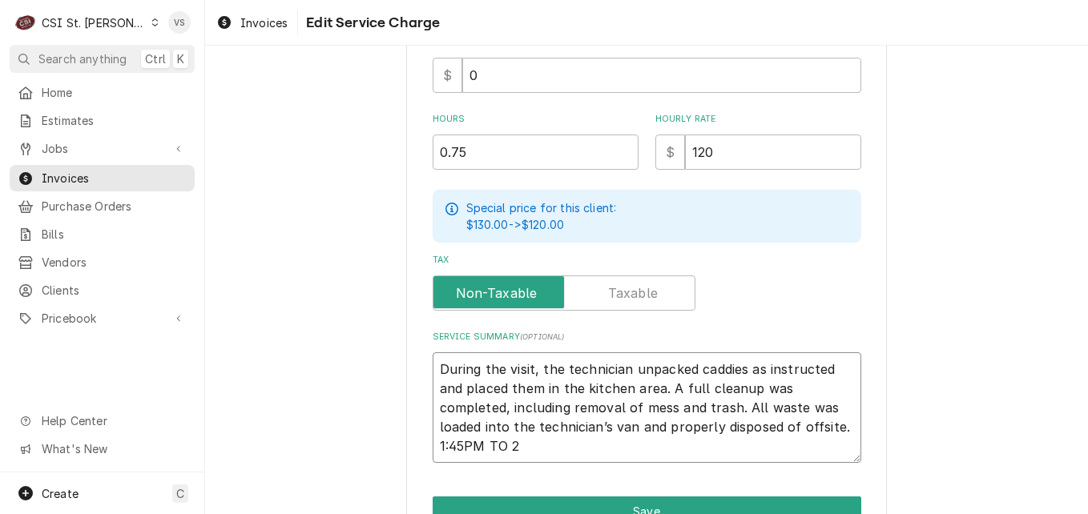
type textarea "x"
type textarea "During the visit, the technician unpacked caddies as instructed and placed them…"
type textarea "x"
type textarea "During the visit, the technician unpacked caddies as instructed and placed them…"
type textarea "x"
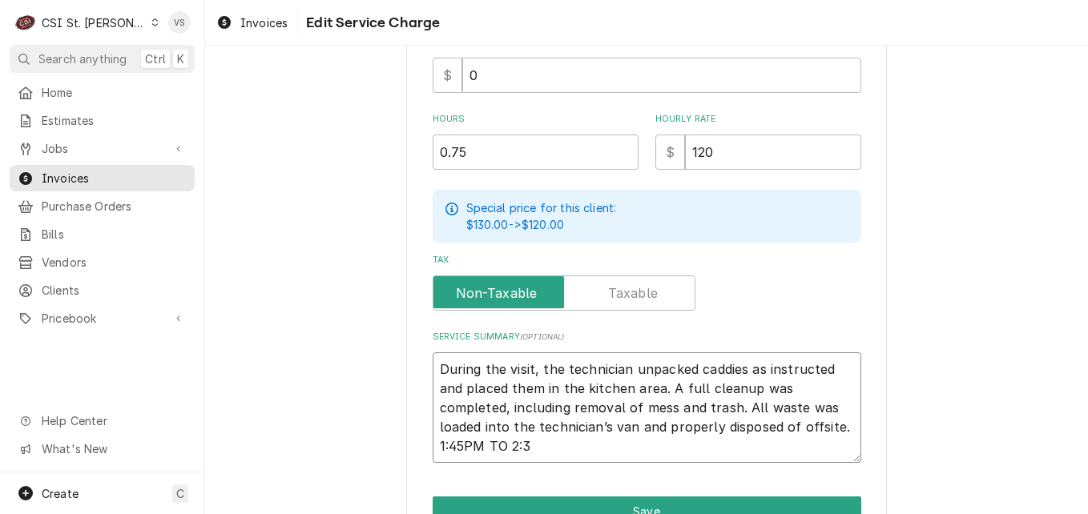
type textarea "During the visit, the technician unpacked caddies as instructed and placed them…"
type textarea "x"
type textarea "During the visit, the technician unpacked caddies as instructed and placed them…"
type textarea "x"
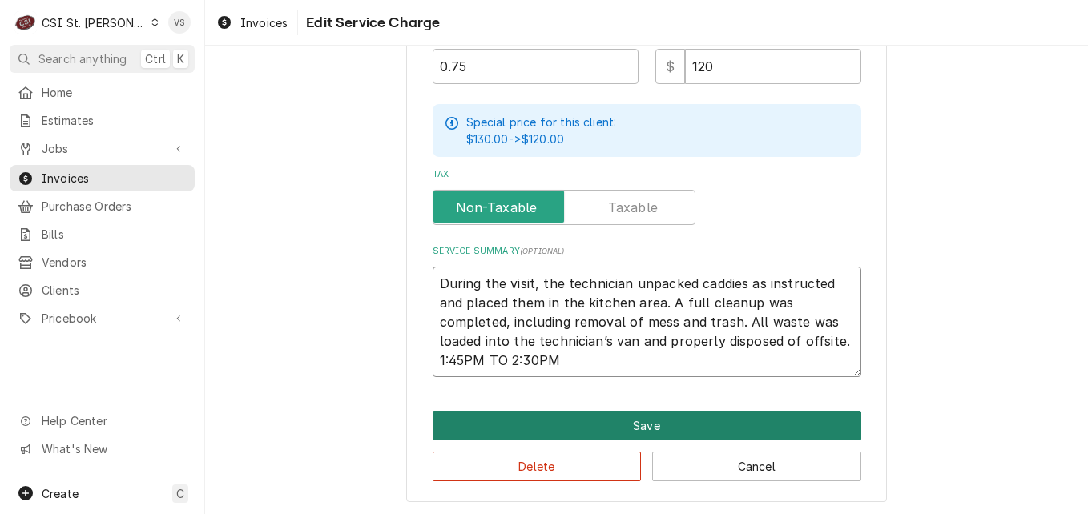
type textarea "During the visit, the technician unpacked caddies as instructed and placed them…"
click at [660, 417] on button "Save" at bounding box center [647, 426] width 429 height 30
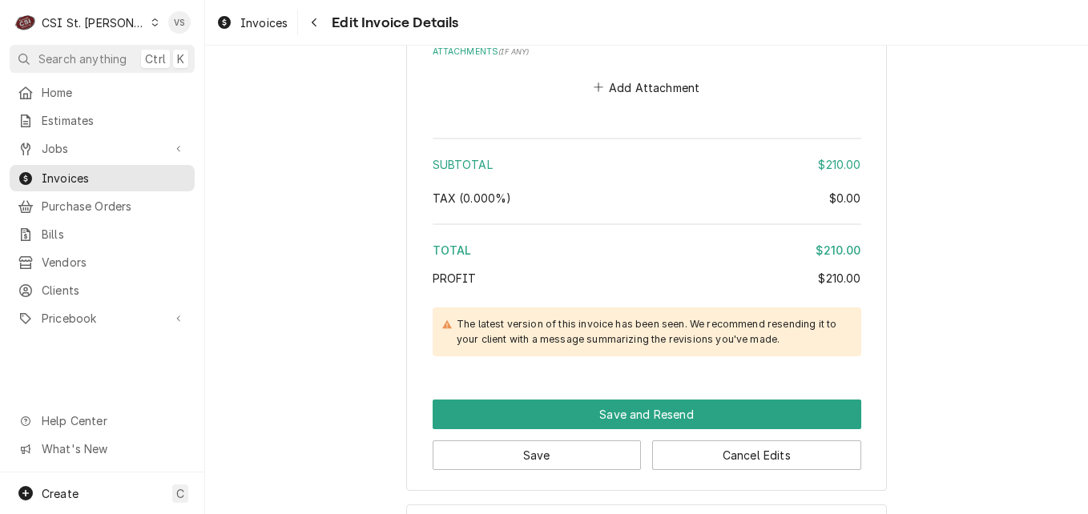
scroll to position [2265, 0]
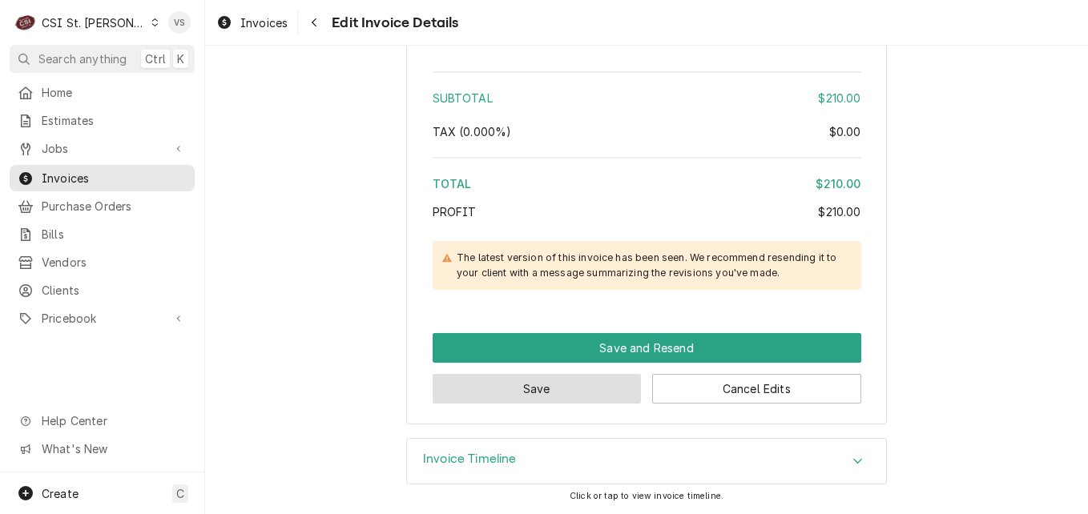
click at [578, 392] on button "Save" at bounding box center [537, 389] width 209 height 30
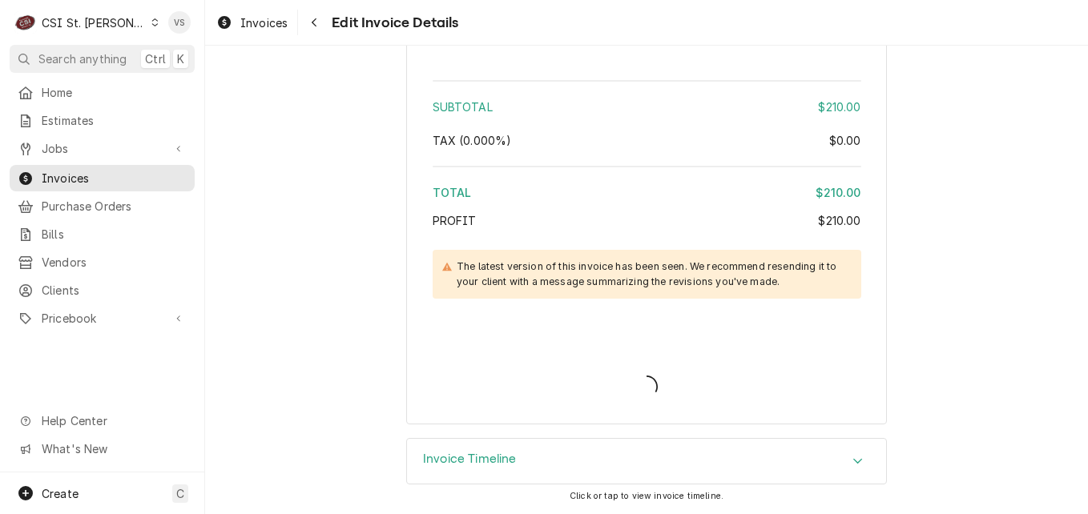
type textarea "x"
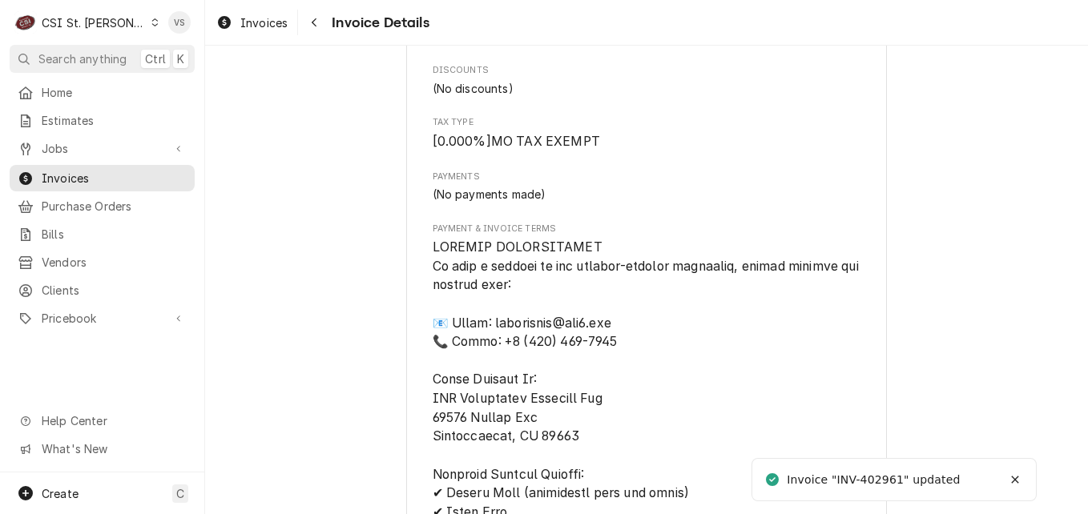
scroll to position [2689, 0]
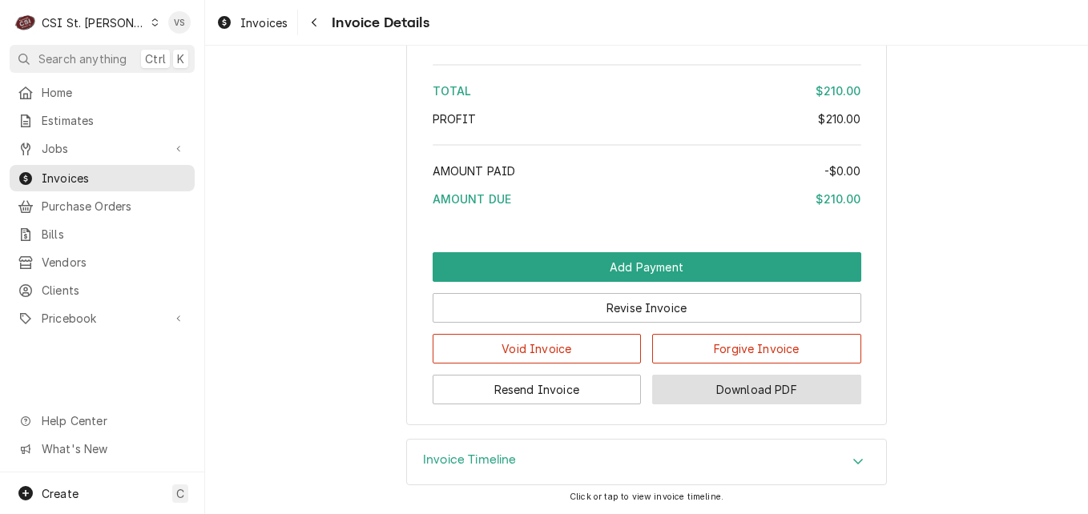
click at [727, 390] on button "Download PDF" at bounding box center [756, 390] width 209 height 30
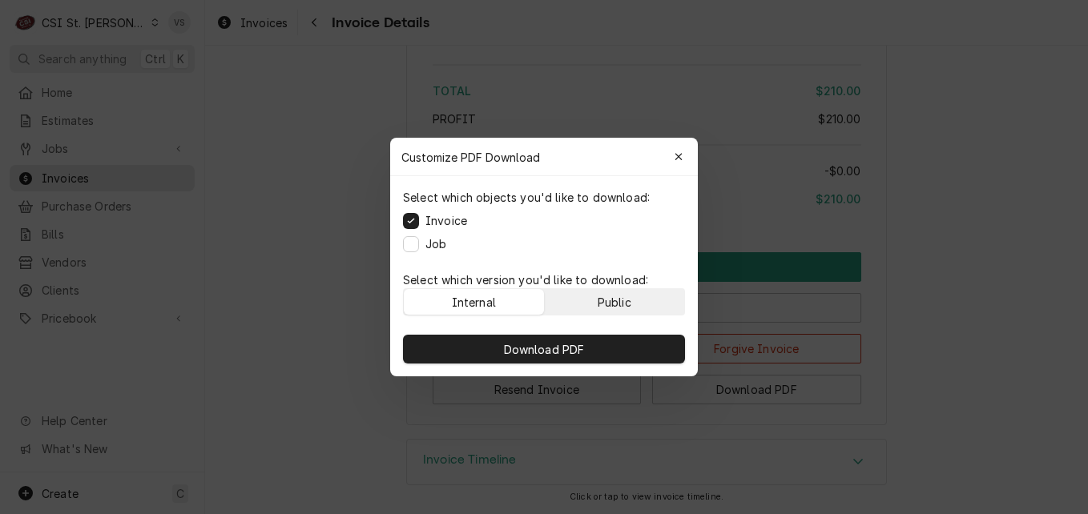
click at [621, 292] on button "Public" at bounding box center [615, 302] width 140 height 26
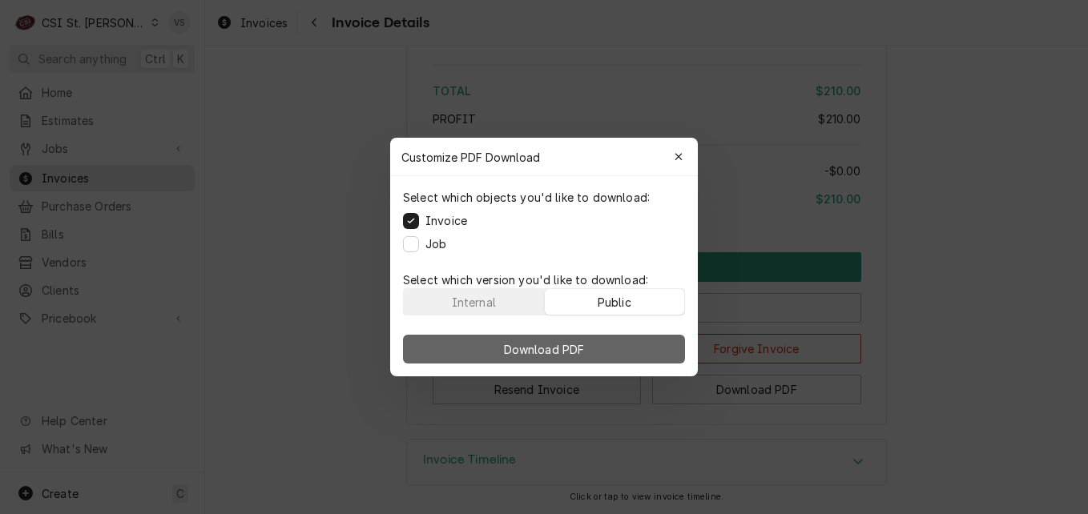
click at [631, 341] on button "Download PDF" at bounding box center [544, 349] width 282 height 29
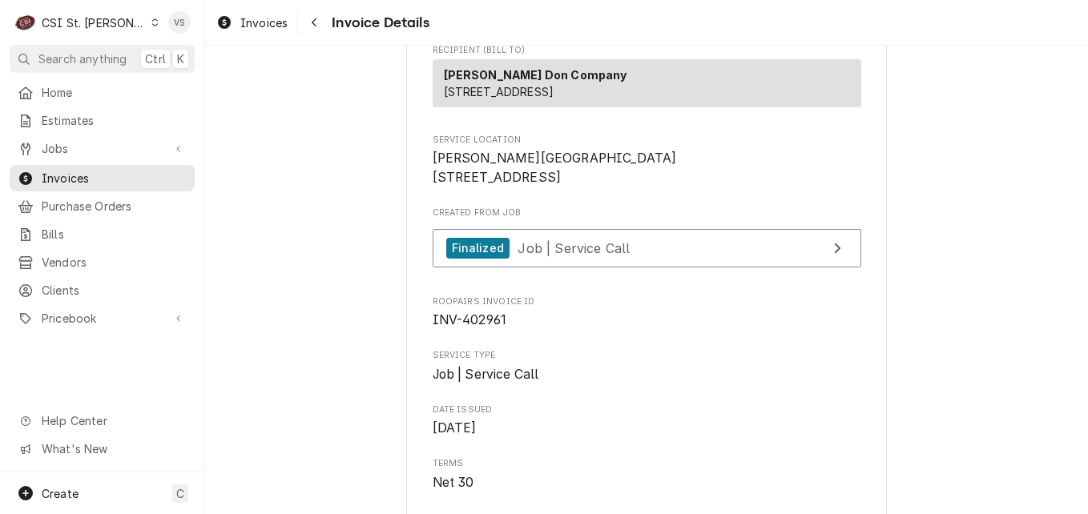
scroll to position [320, 0]
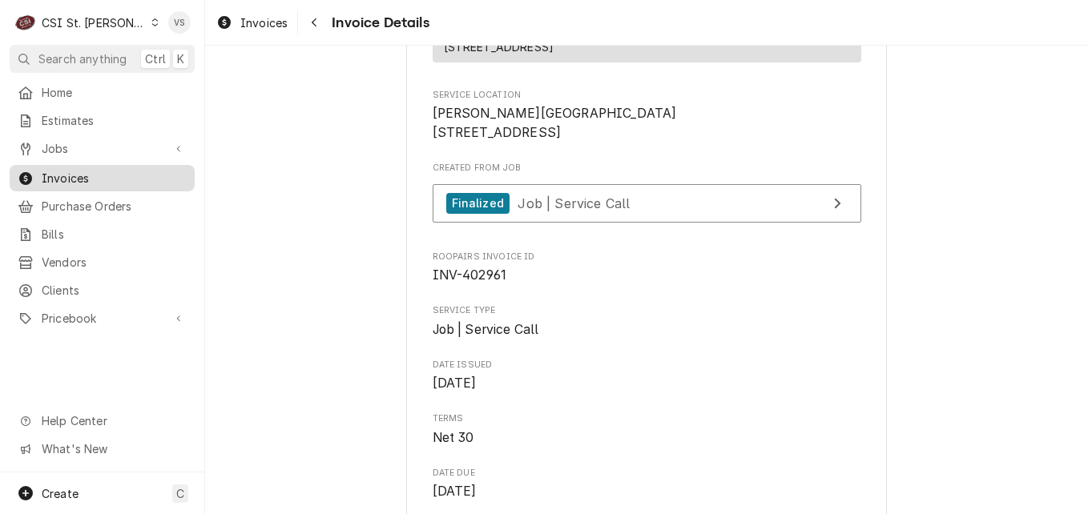
click at [66, 175] on span "Invoices" at bounding box center [114, 178] width 145 height 17
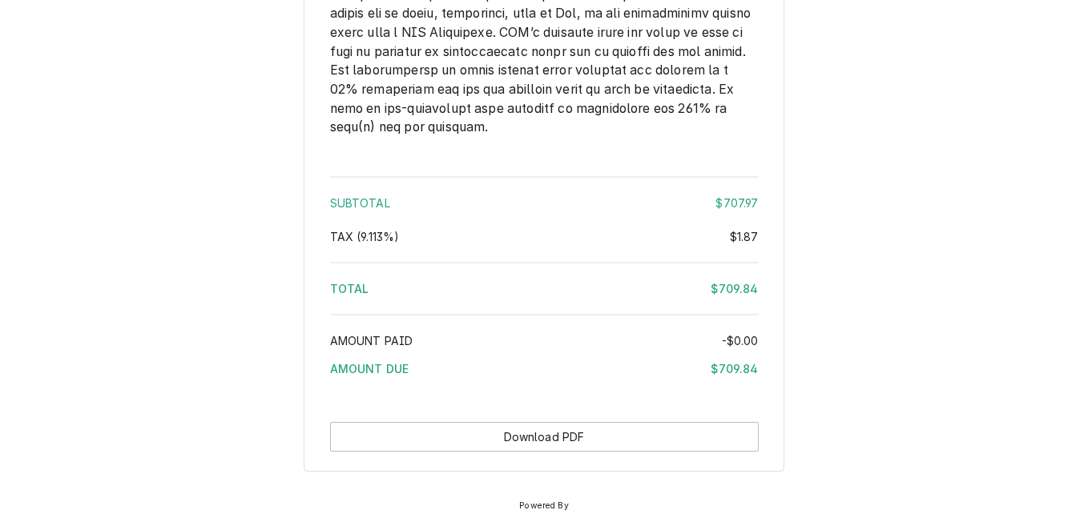
scroll to position [2699, 0]
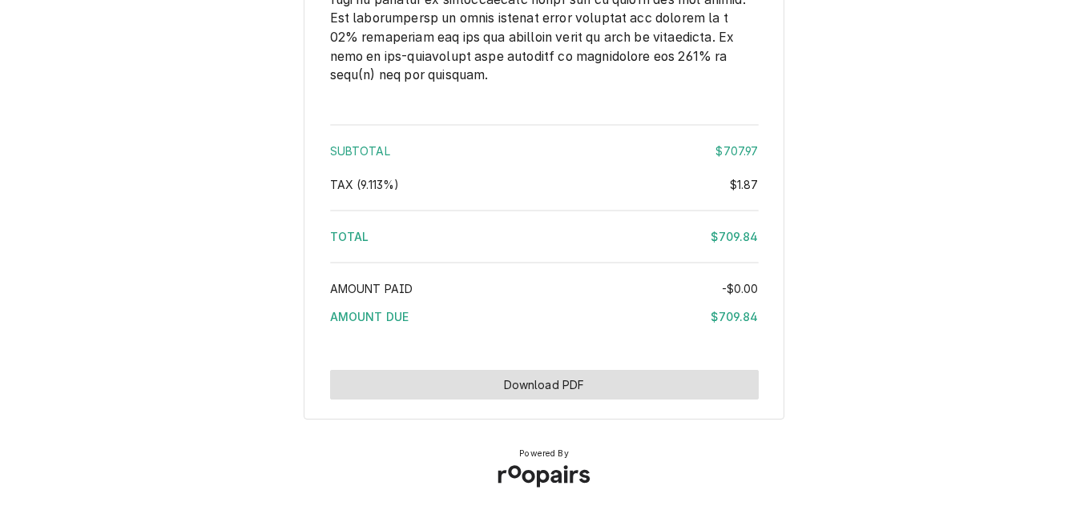
click at [605, 390] on button "Download PDF" at bounding box center [544, 385] width 429 height 30
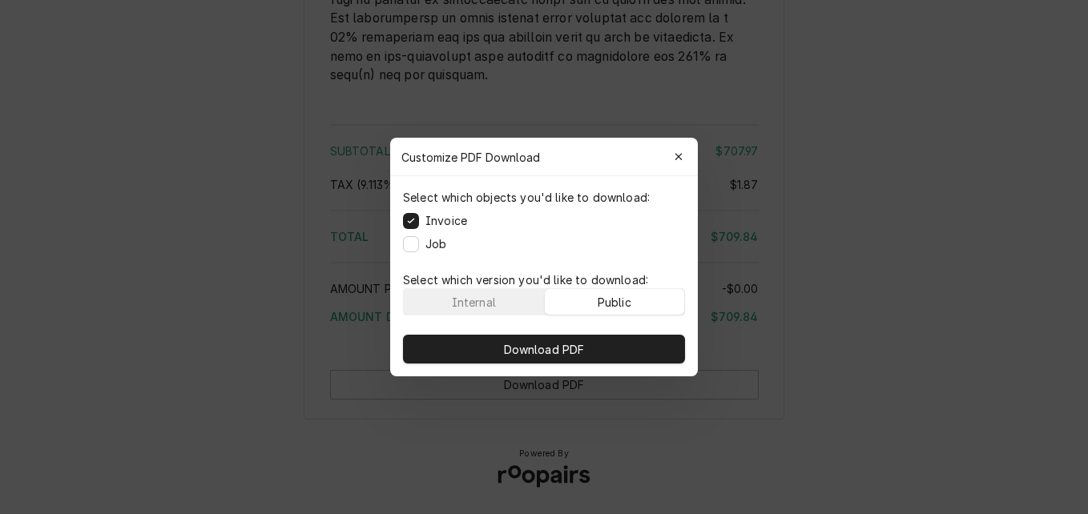
click at [625, 296] on div "Public" at bounding box center [615, 302] width 34 height 17
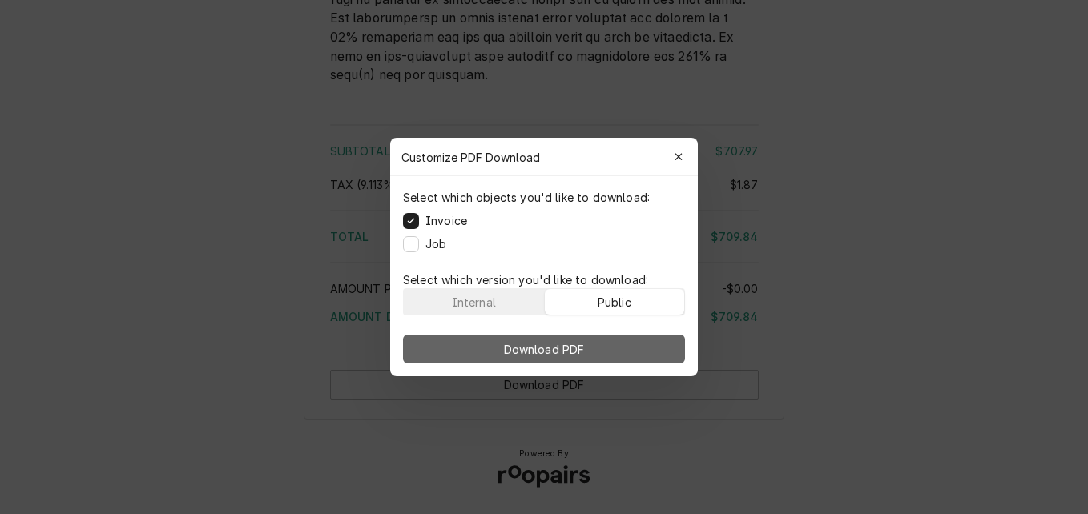
click at [607, 337] on button "Download PDF" at bounding box center [544, 349] width 282 height 29
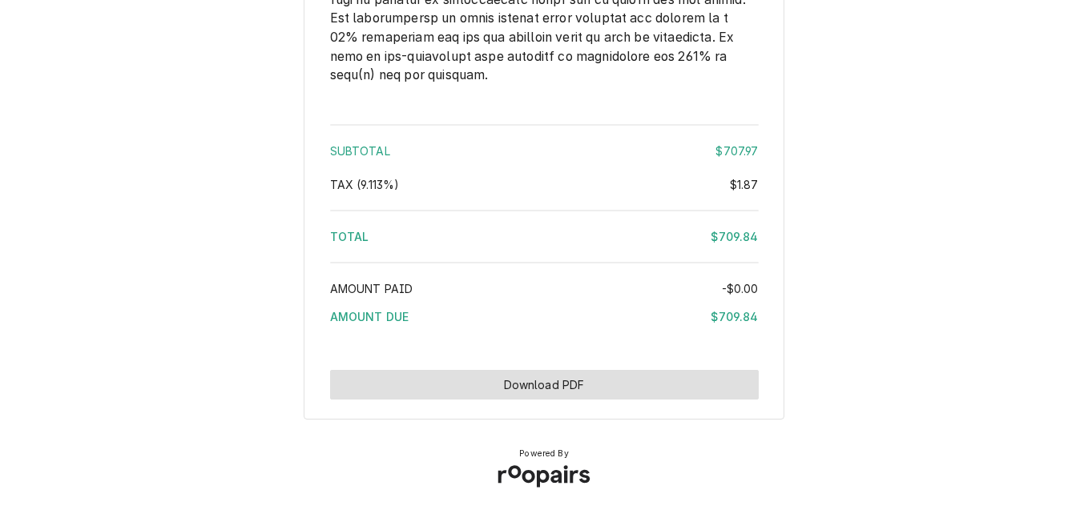
click at [537, 385] on button "Download PDF" at bounding box center [544, 385] width 429 height 30
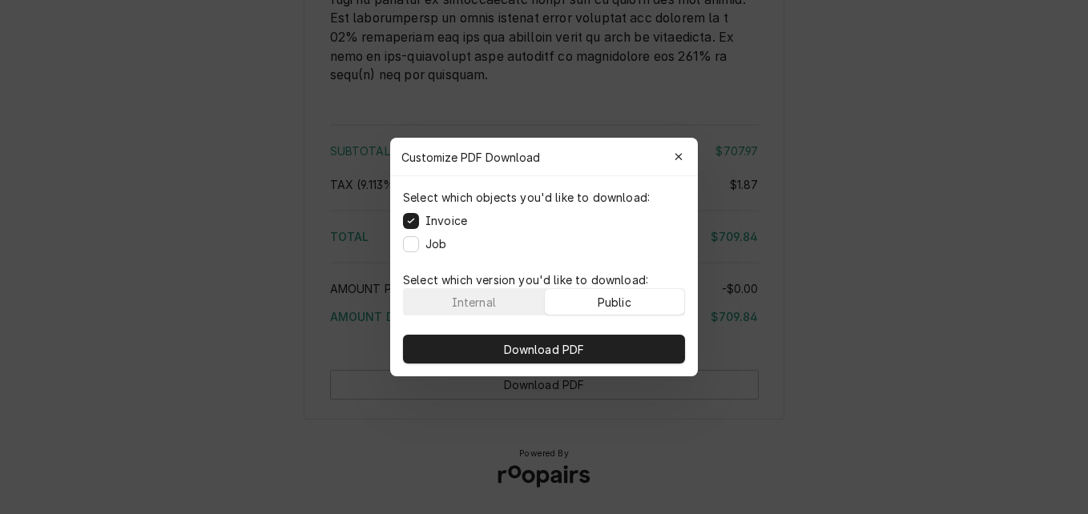
click at [588, 308] on button "Public" at bounding box center [615, 302] width 140 height 26
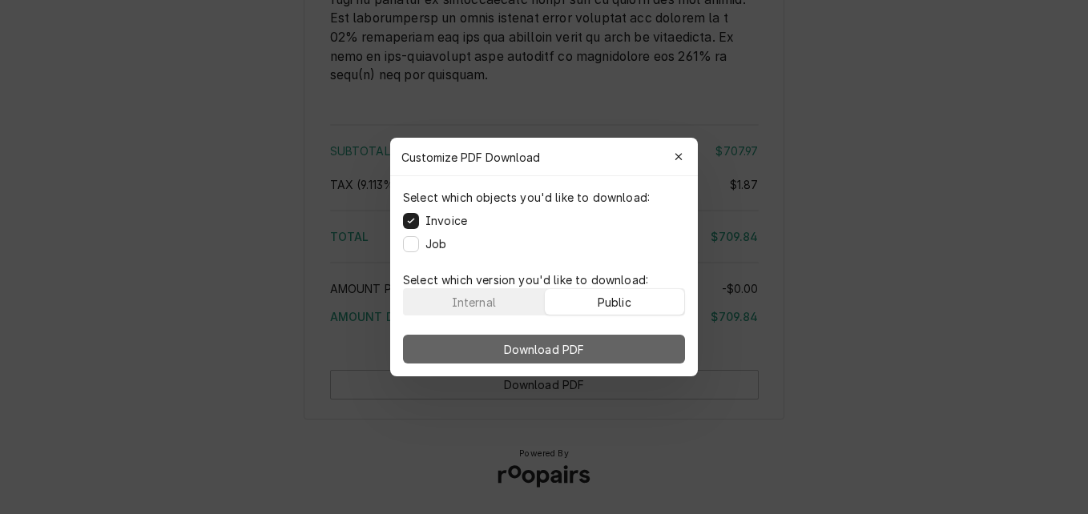
click at [573, 353] on span "Download PDF" at bounding box center [544, 349] width 87 height 17
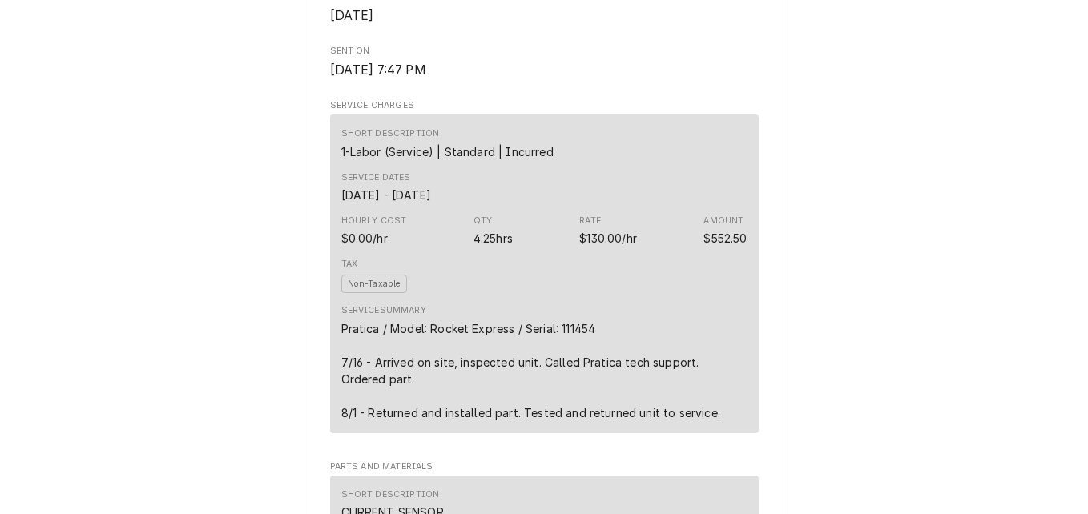
scroll to position [376, 0]
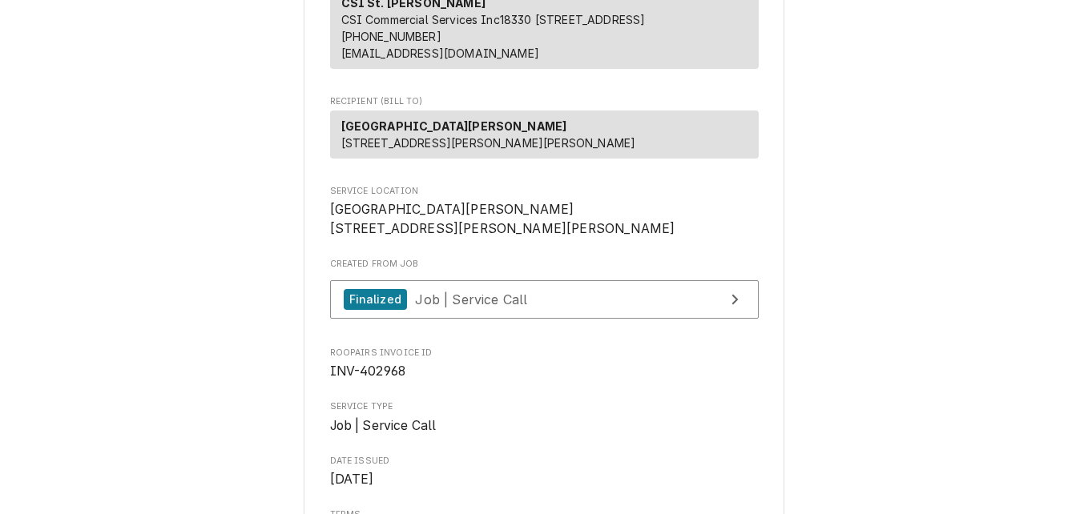
scroll to position [203, 0]
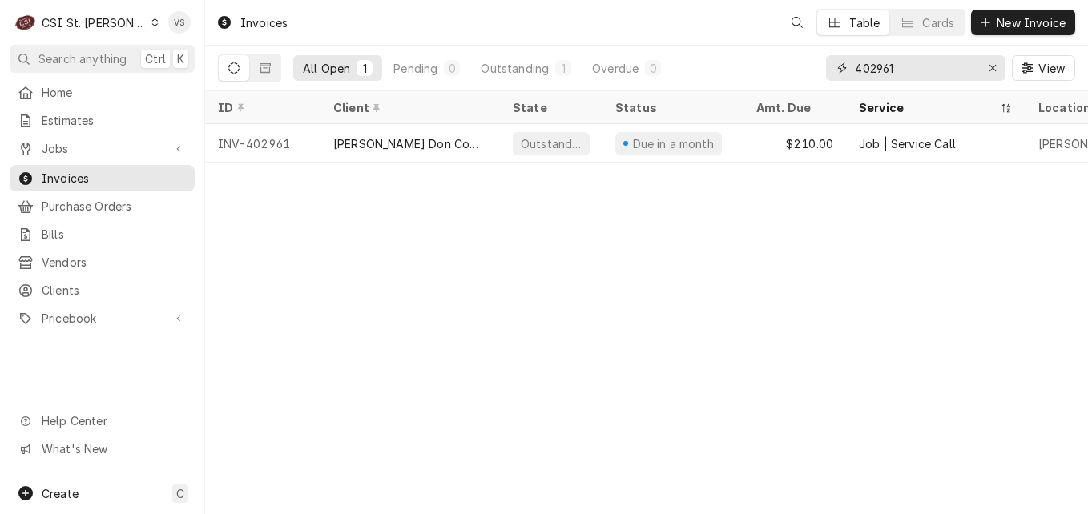
click at [898, 68] on input "402961" at bounding box center [915, 68] width 120 height 26
click at [896, 67] on input "402961" at bounding box center [915, 68] width 120 height 26
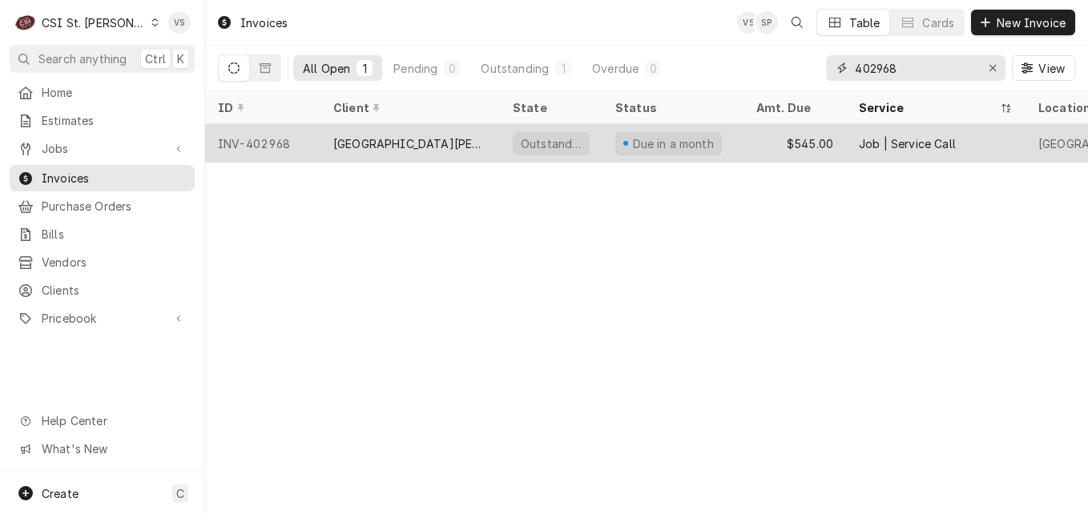
type input "402968"
click at [457, 144] on div "[GEOGRAPHIC_DATA][PERSON_NAME]" at bounding box center [409, 143] width 179 height 38
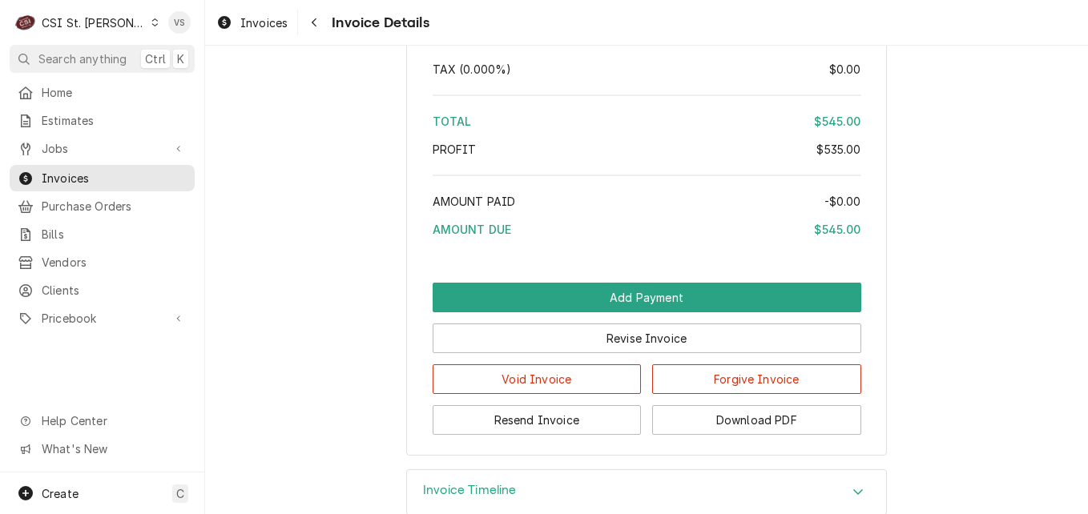
scroll to position [3294, 0]
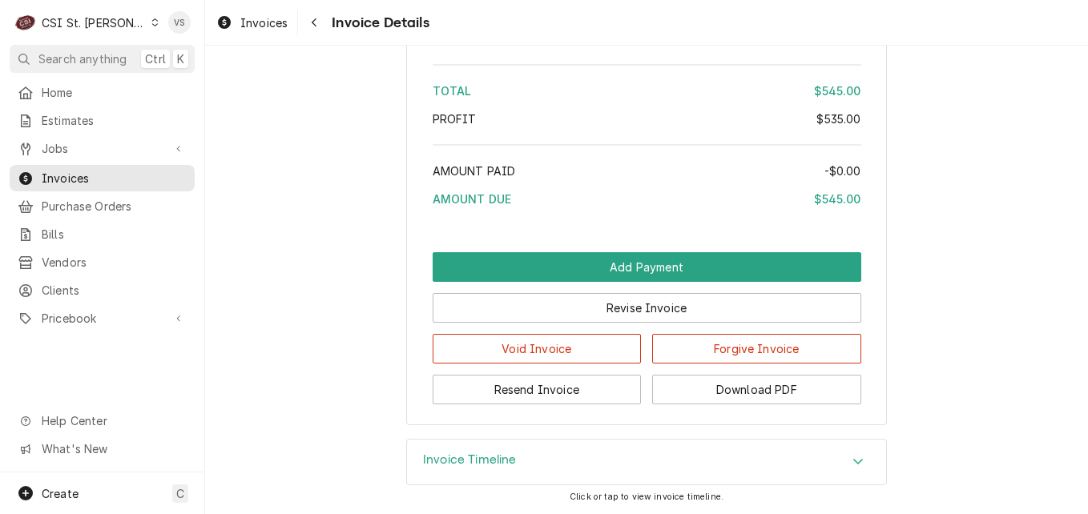
click at [852, 462] on icon "Accordion Header" at bounding box center [857, 461] width 11 height 13
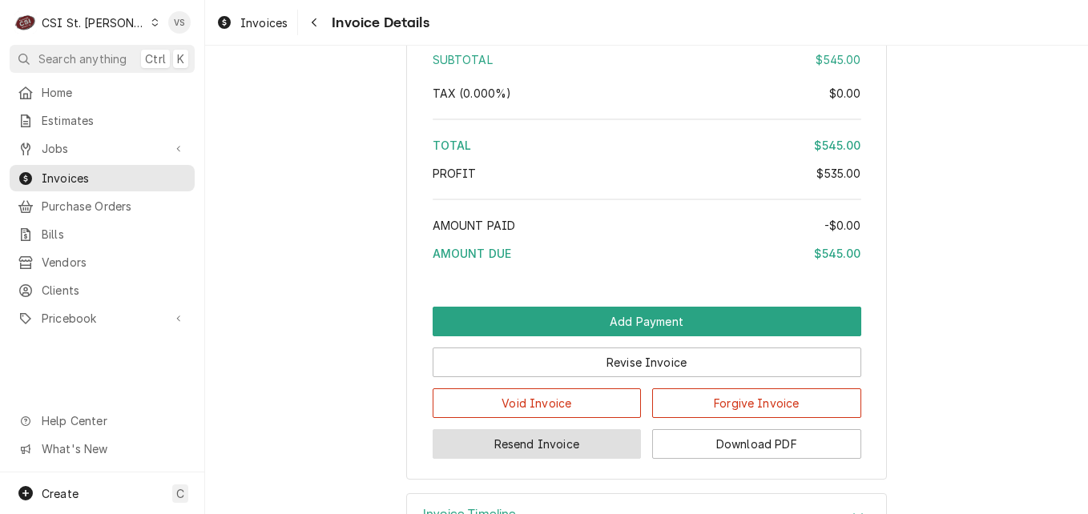
click at [521, 459] on button "Resend Invoice" at bounding box center [537, 444] width 209 height 30
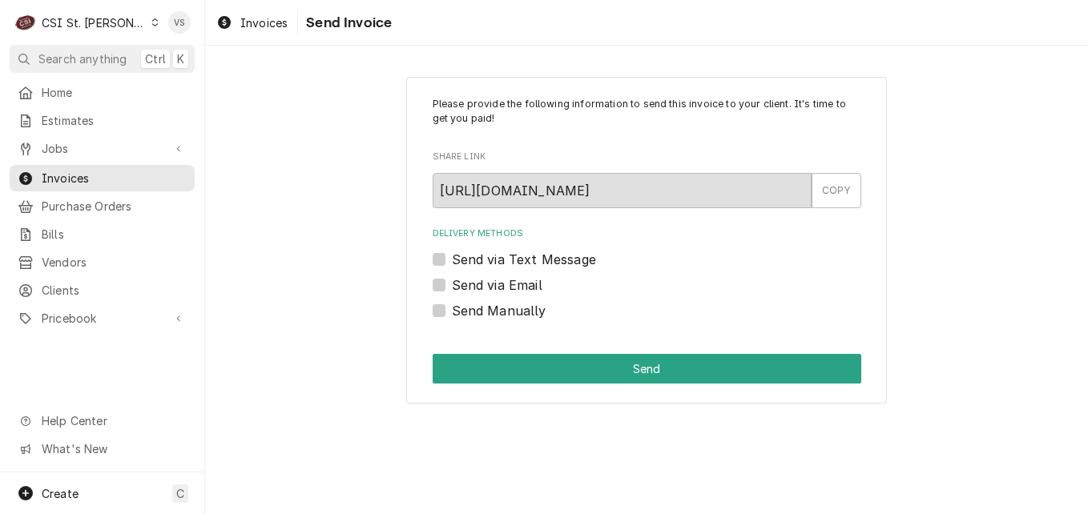
click at [452, 284] on label "Send via Email" at bounding box center [497, 285] width 91 height 19
click at [452, 284] on input "Send via Email" at bounding box center [666, 293] width 429 height 35
checkbox input "true"
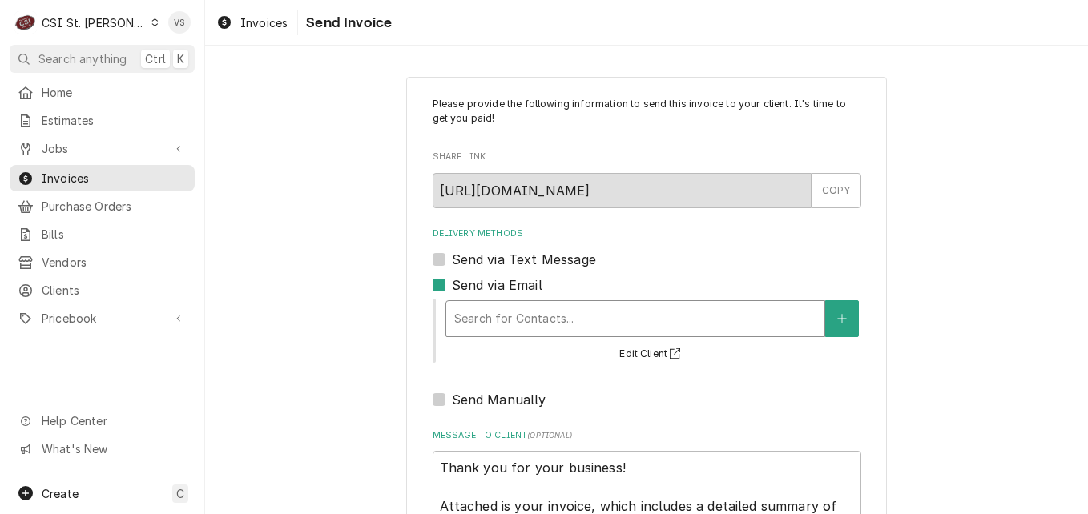
click at [525, 322] on div "Delivery Methods" at bounding box center [635, 318] width 362 height 29
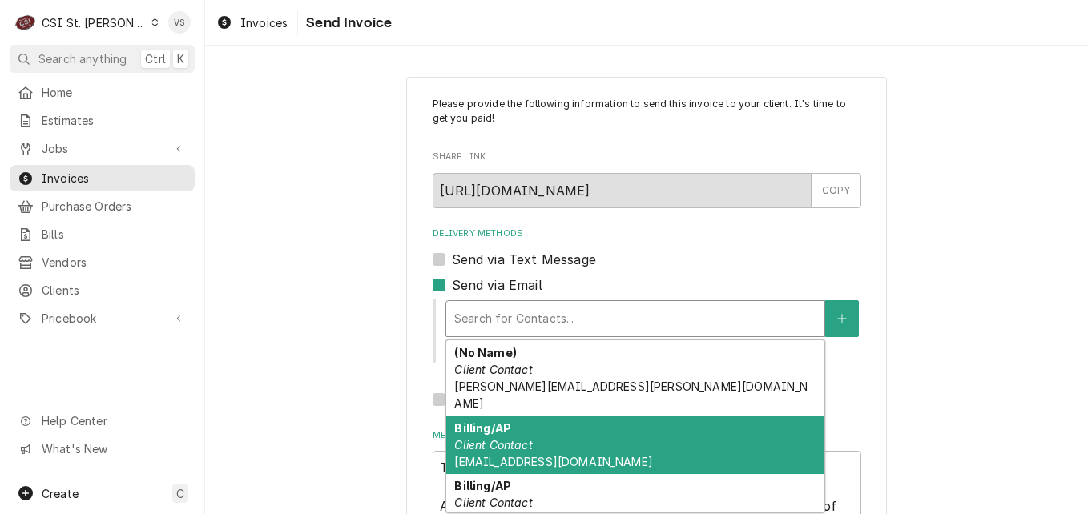
click at [546, 423] on div "Billing/AP Client Contact jlafentres@stjoanofarcstl.com" at bounding box center [635, 445] width 378 height 58
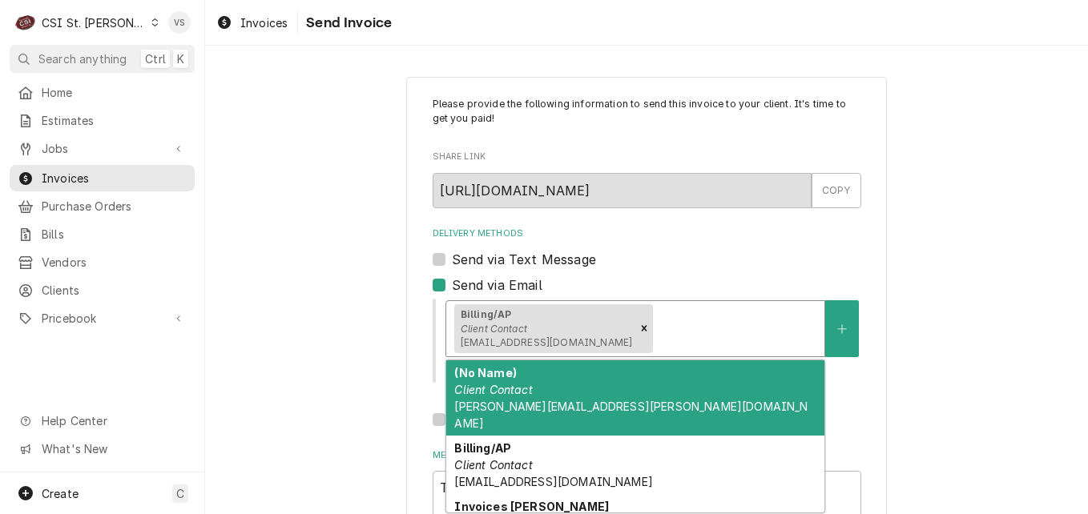
click at [656, 335] on div "Delivery Methods" at bounding box center [736, 328] width 160 height 29
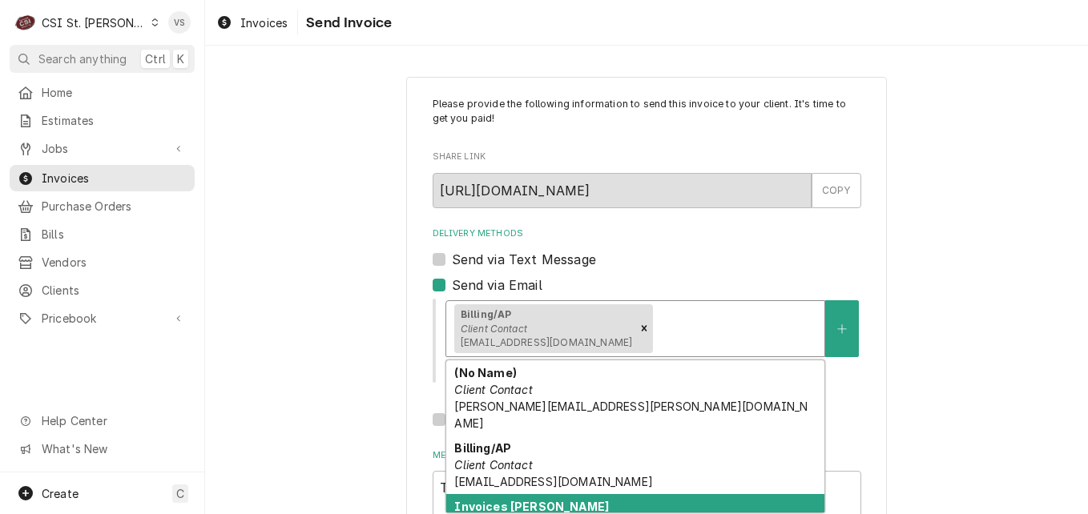
click at [559, 499] on div "Invoices Cc-Jane Laf Location Contact jlafentres@stjoanofarcstl.com" at bounding box center [635, 523] width 378 height 58
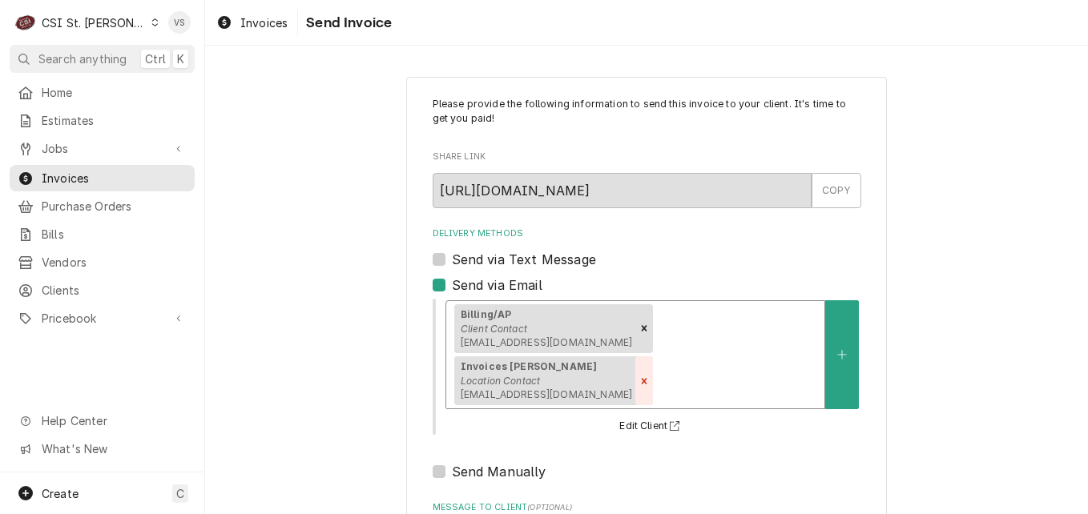
click at [647, 378] on icon "Remove [object Object]" at bounding box center [645, 381] width 6 height 6
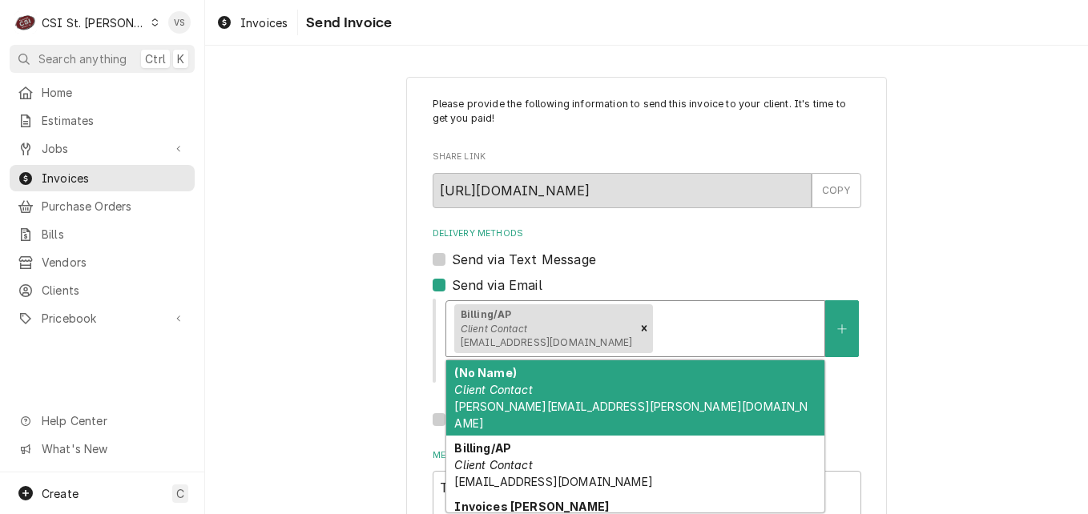
click at [667, 332] on div "Delivery Methods" at bounding box center [736, 328] width 160 height 29
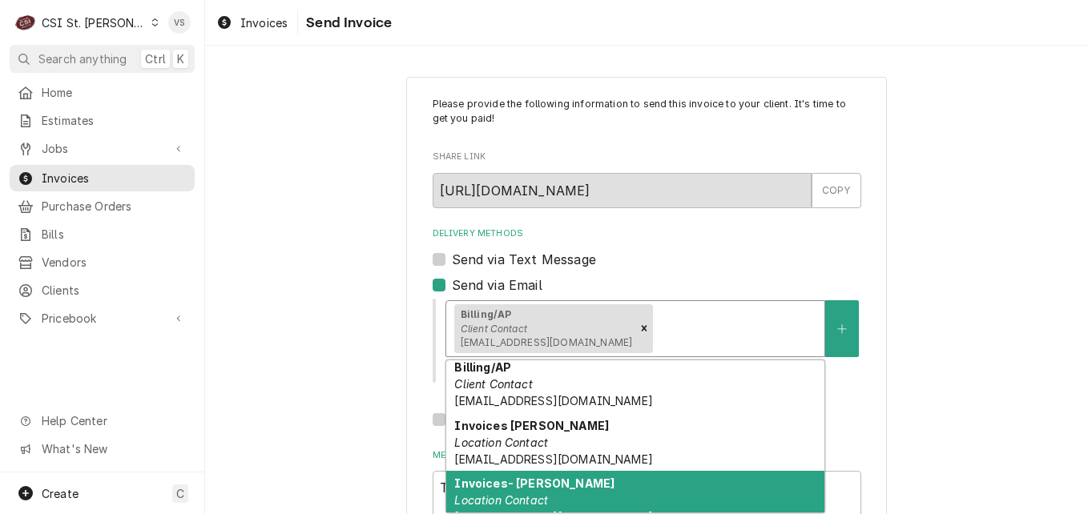
click at [587, 510] on span "business-manager@bizmgr.stjoanofarcstl.com" at bounding box center [553, 517] width 198 height 14
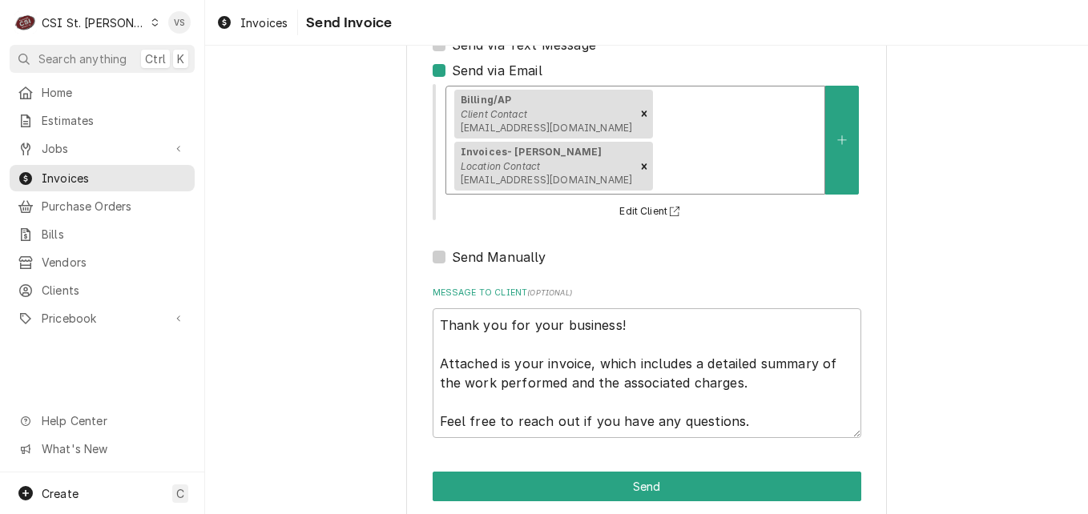
scroll to position [236, 0]
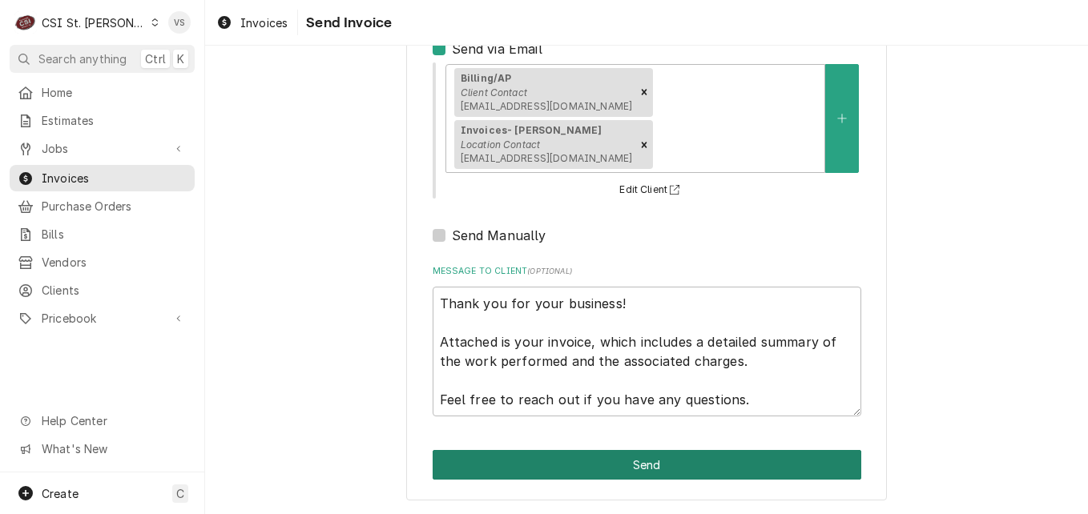
click at [602, 465] on button "Send" at bounding box center [647, 465] width 429 height 30
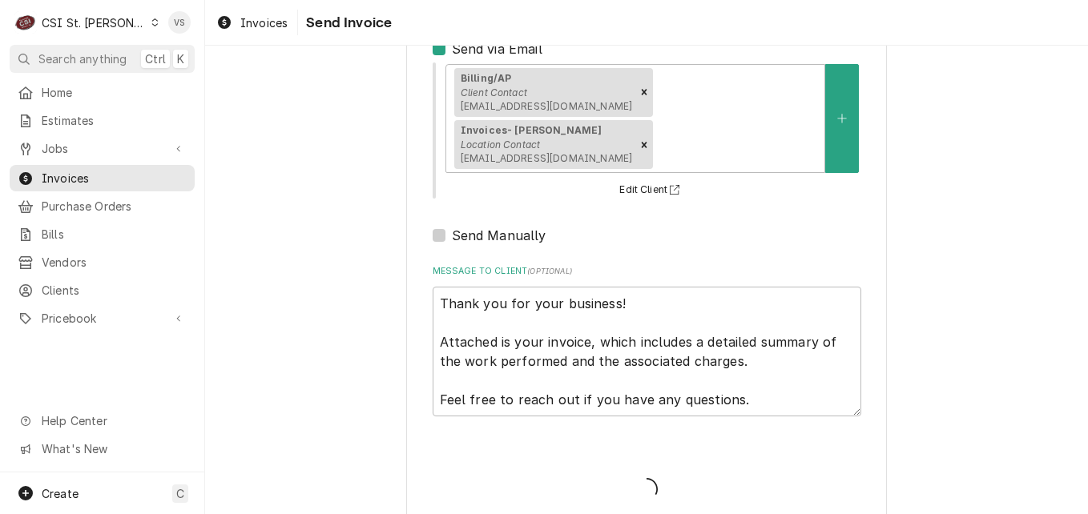
type textarea "x"
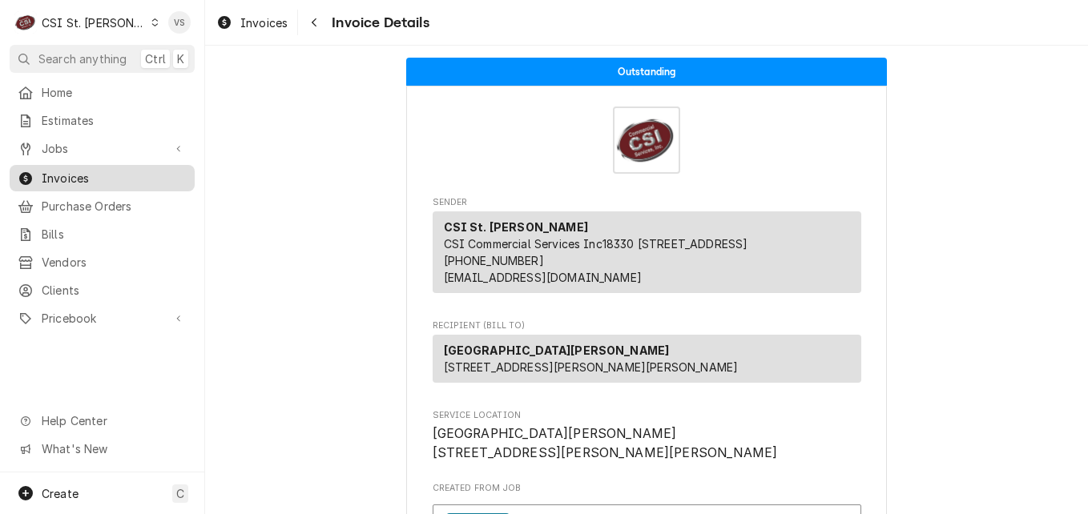
click at [63, 175] on span "Invoices" at bounding box center [114, 178] width 145 height 17
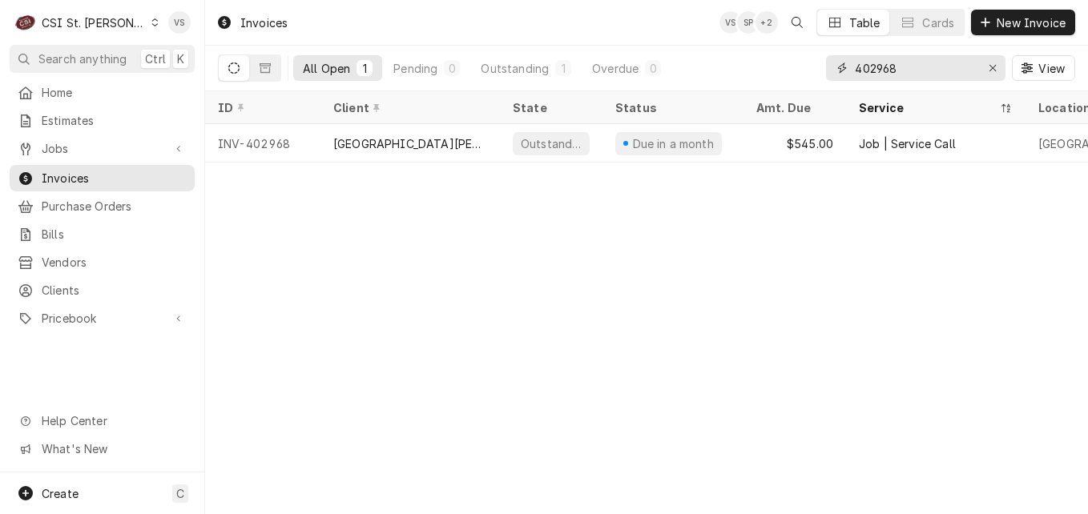
click at [903, 66] on input "402968" at bounding box center [915, 68] width 120 height 26
drag, startPoint x: 903, startPoint y: 66, endPoint x: 785, endPoint y: 71, distance: 117.9
click at [786, 71] on div "All Open 1 Pending 0 Outstanding 1 Overdue 0 402968 View" at bounding box center [646, 68] width 857 height 45
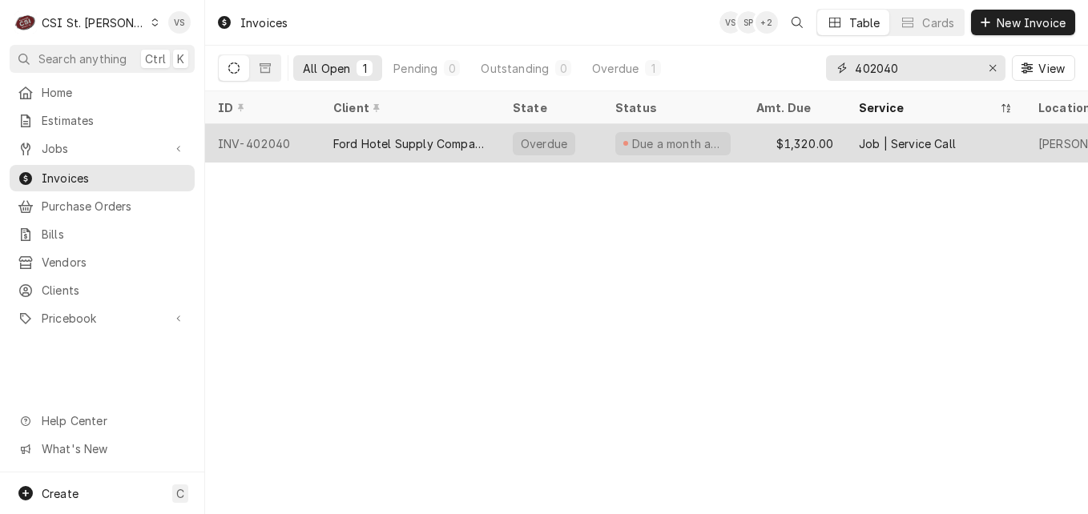
type input "402040"
click at [377, 128] on div "Ford Hotel Supply Company" at bounding box center [409, 143] width 179 height 38
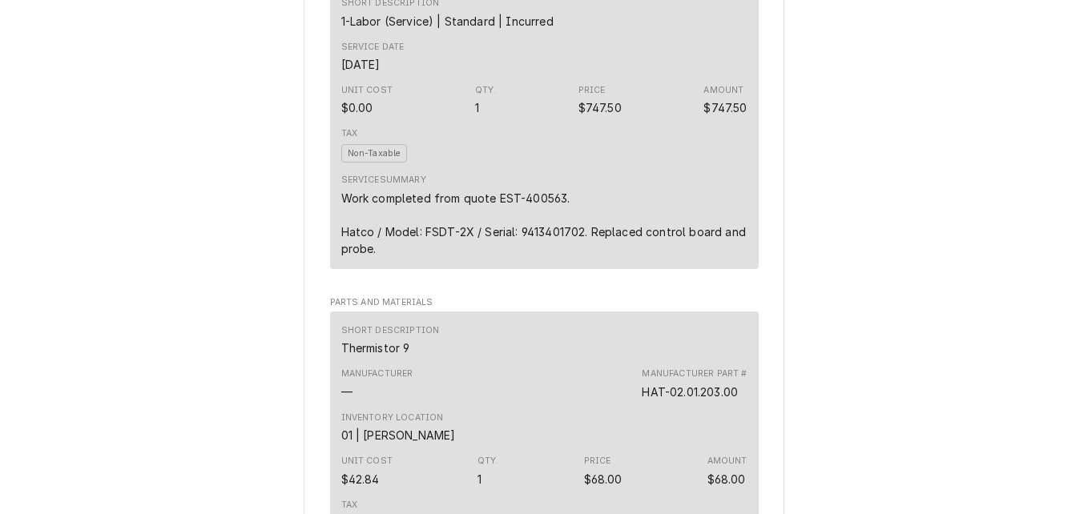
scroll to position [1282, 0]
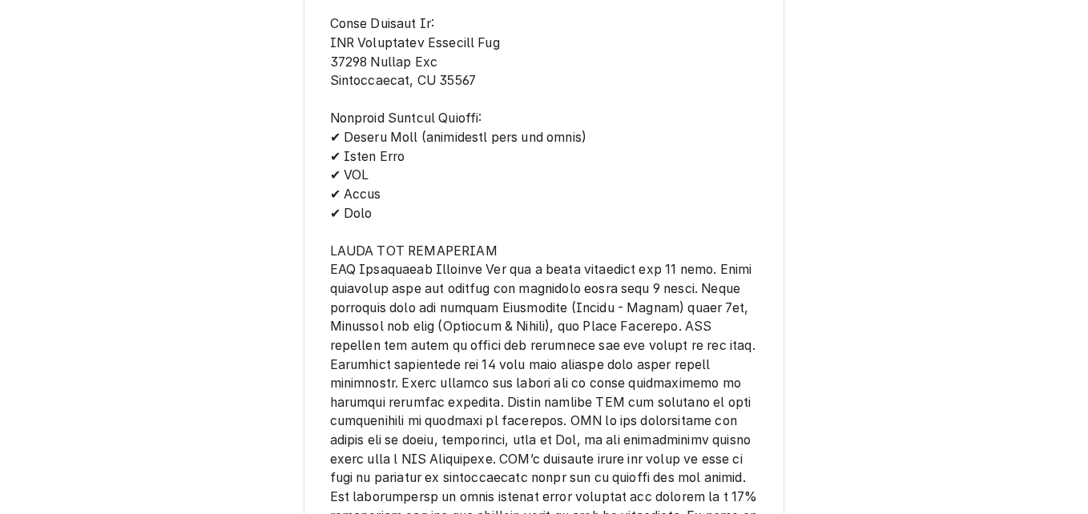
scroll to position [2517, 0]
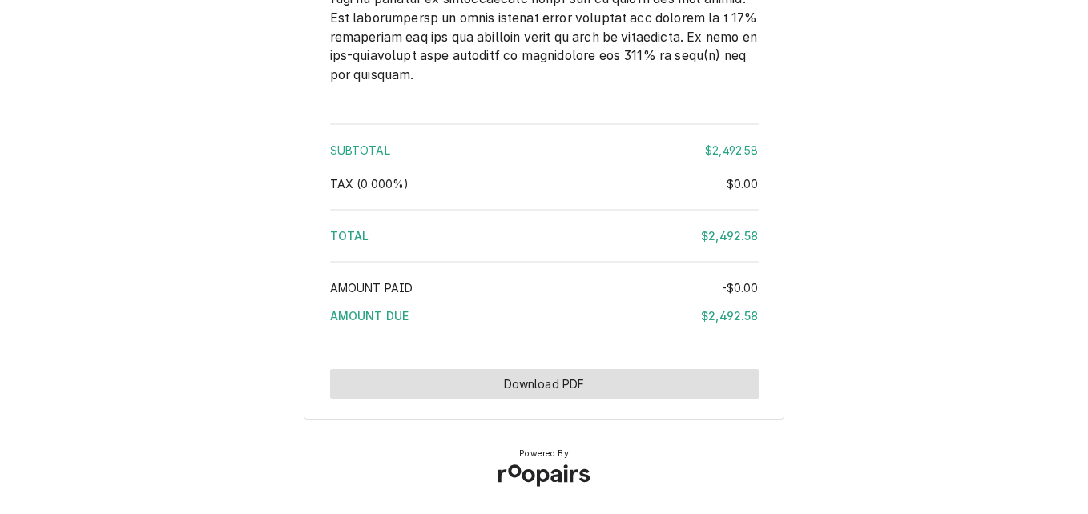
click at [623, 388] on button "Download PDF" at bounding box center [544, 384] width 429 height 30
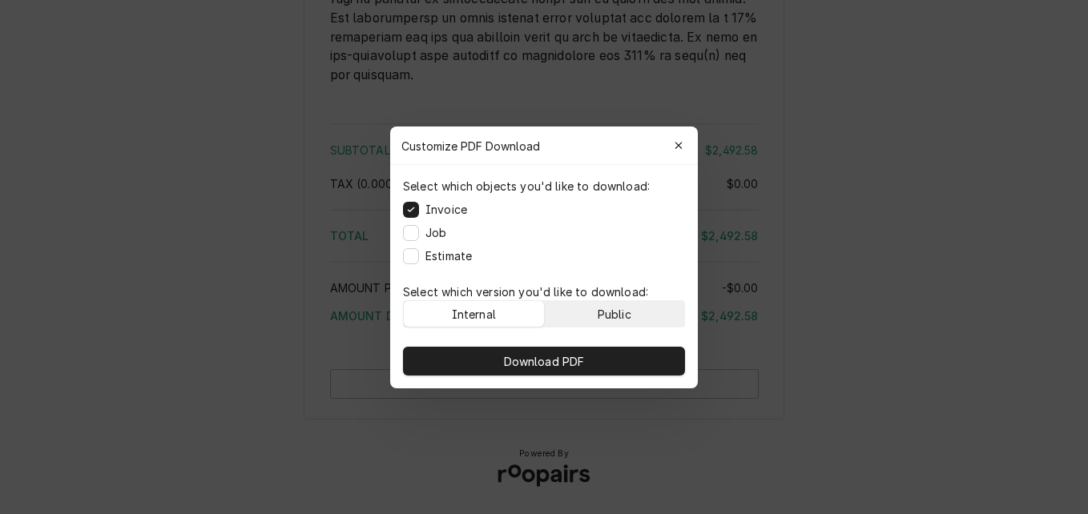
click at [611, 308] on div "Public" at bounding box center [615, 313] width 34 height 17
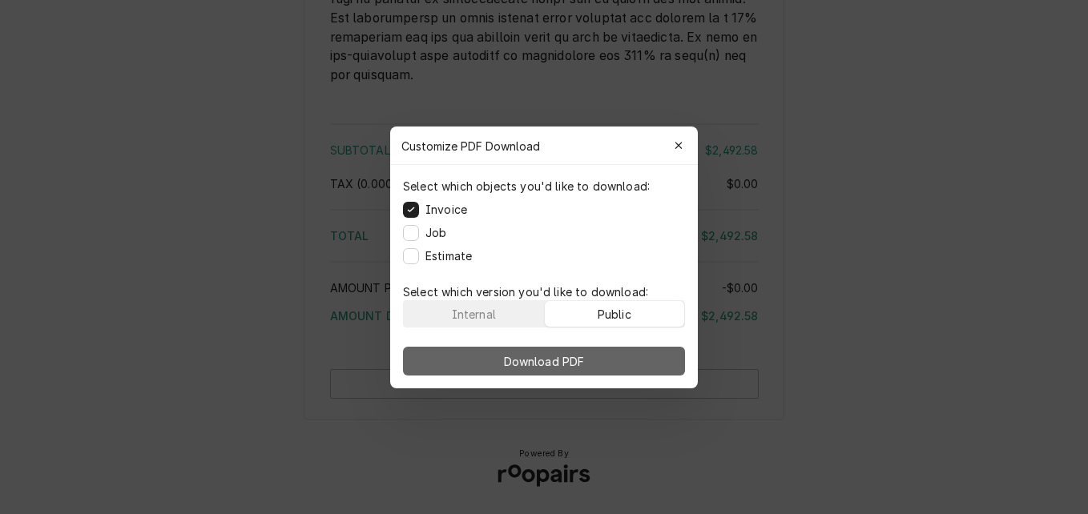
click at [622, 352] on button "Download PDF" at bounding box center [544, 361] width 282 height 29
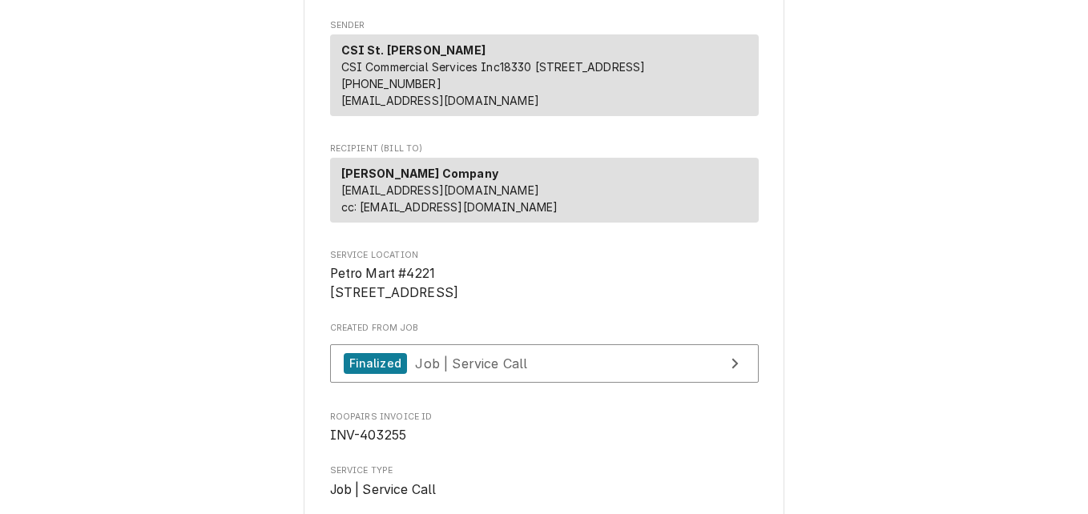
scroll to position [34, 0]
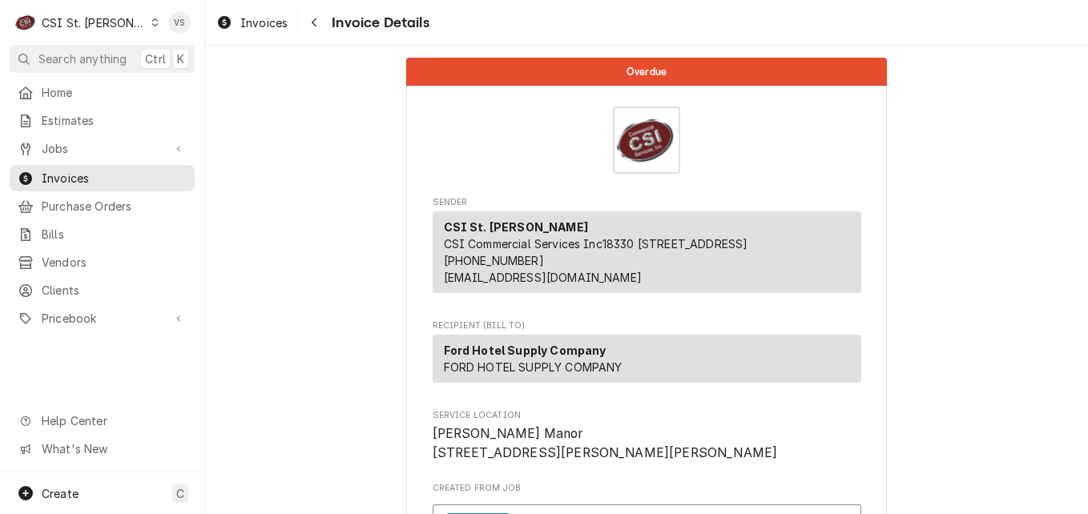
scroll to position [320, 0]
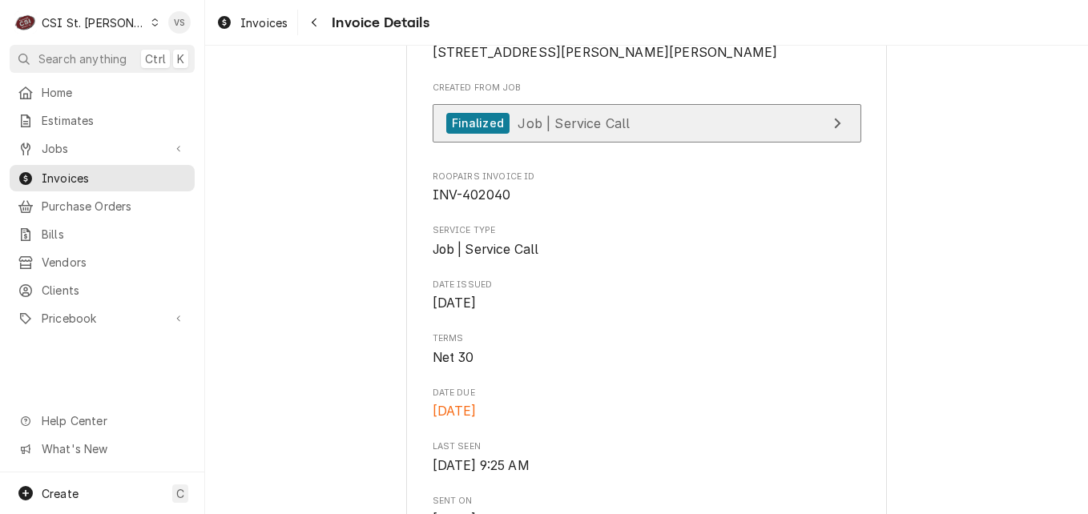
click at [586, 131] on span "Job | Service Call" at bounding box center [574, 123] width 112 height 16
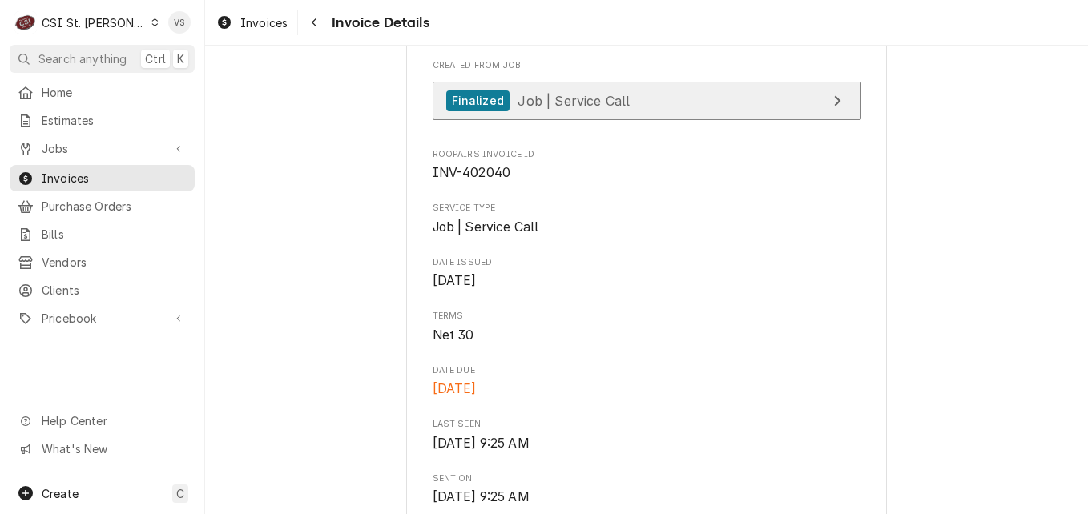
scroll to position [240, 0]
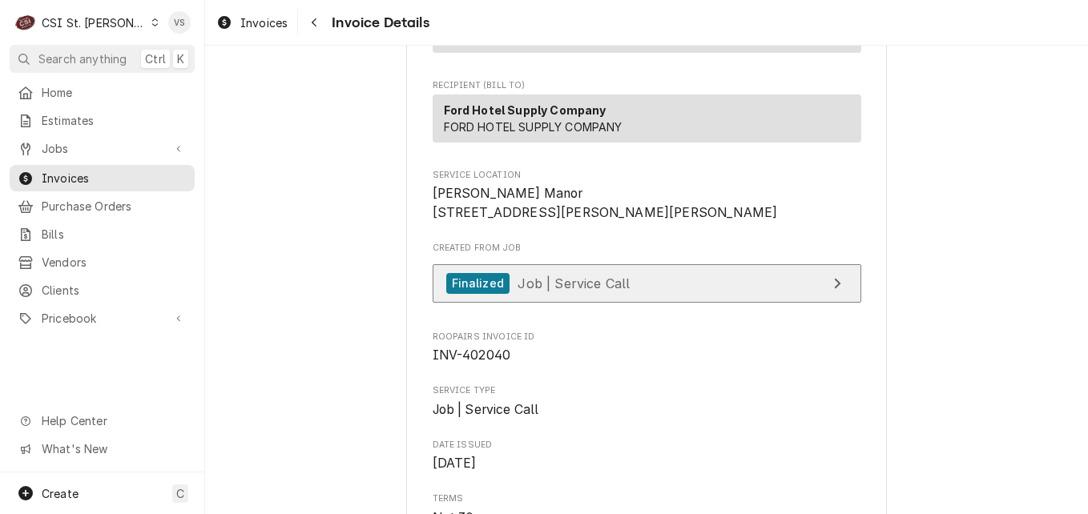
click at [607, 291] on span "Job | Service Call" at bounding box center [574, 283] width 112 height 16
click at [580, 291] on span "Job | Service Call" at bounding box center [574, 283] width 112 height 16
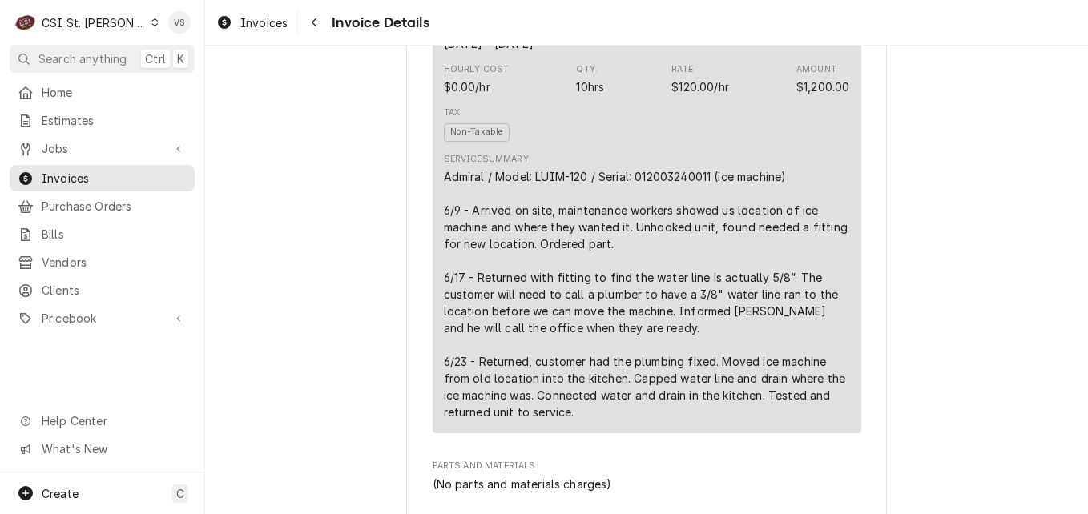
scroll to position [1122, 0]
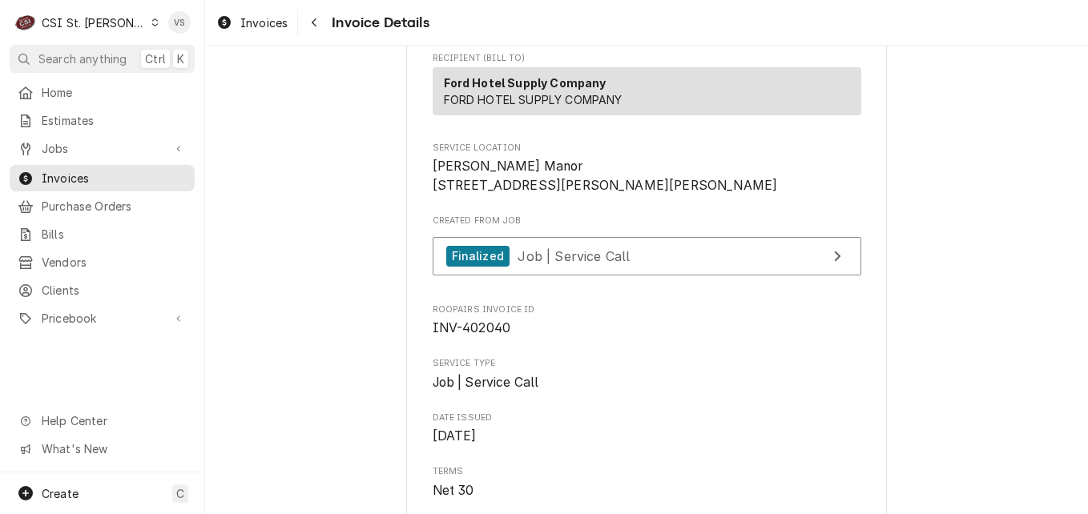
scroll to position [240, 0]
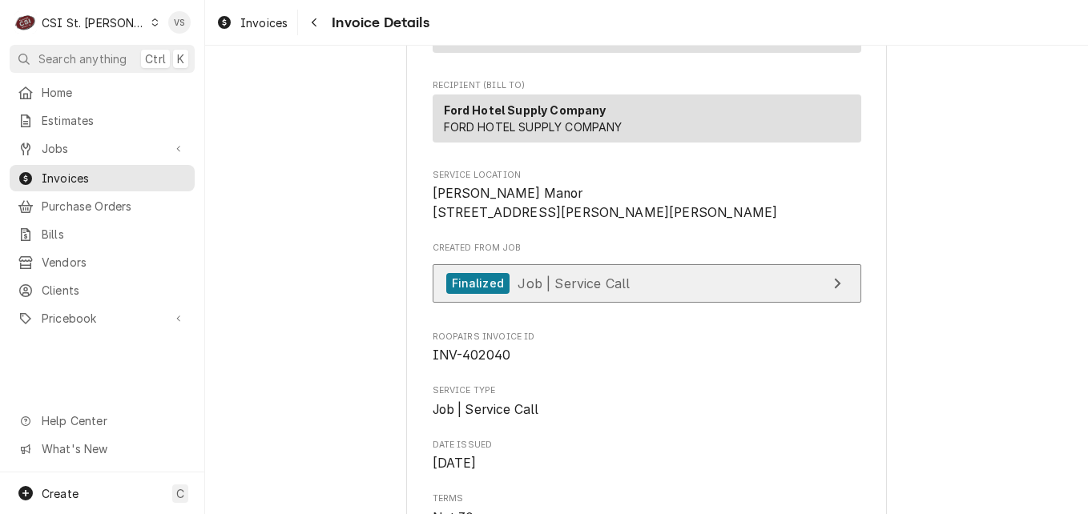
click at [548, 291] on span "Job | Service Call" at bounding box center [574, 283] width 112 height 16
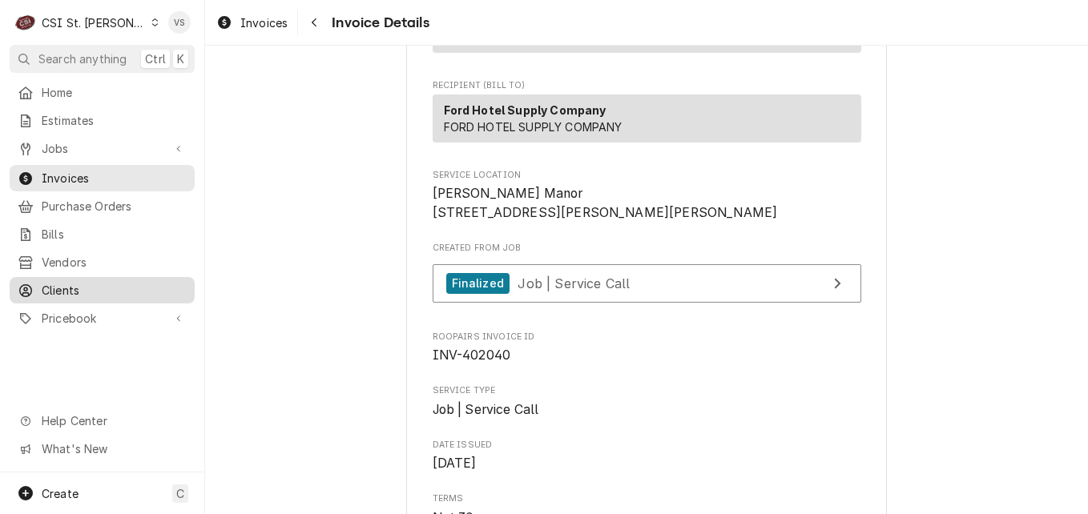
click at [87, 284] on span "Clients" at bounding box center [114, 290] width 145 height 17
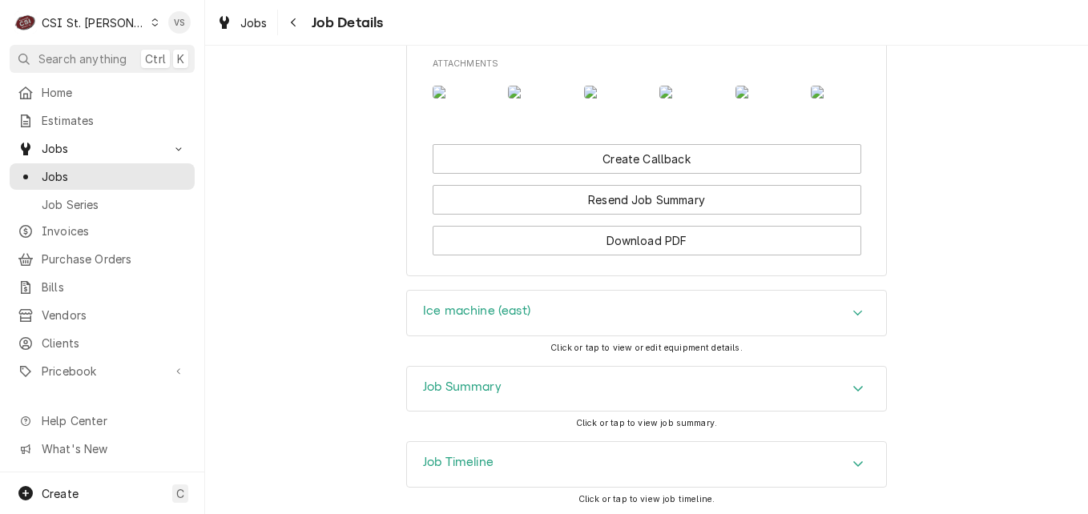
scroll to position [1923, 0]
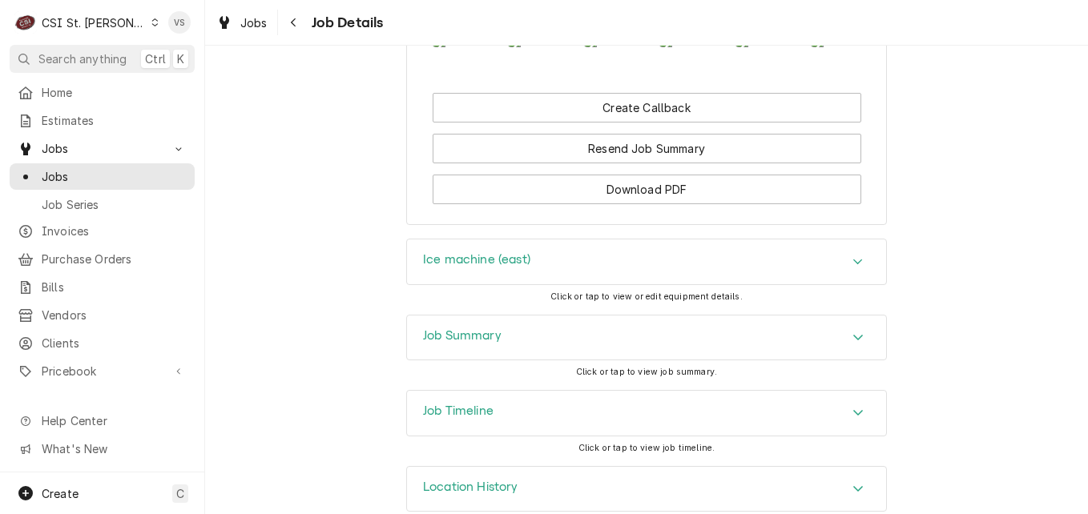
click at [501, 361] on div "Job Summary" at bounding box center [646, 338] width 479 height 45
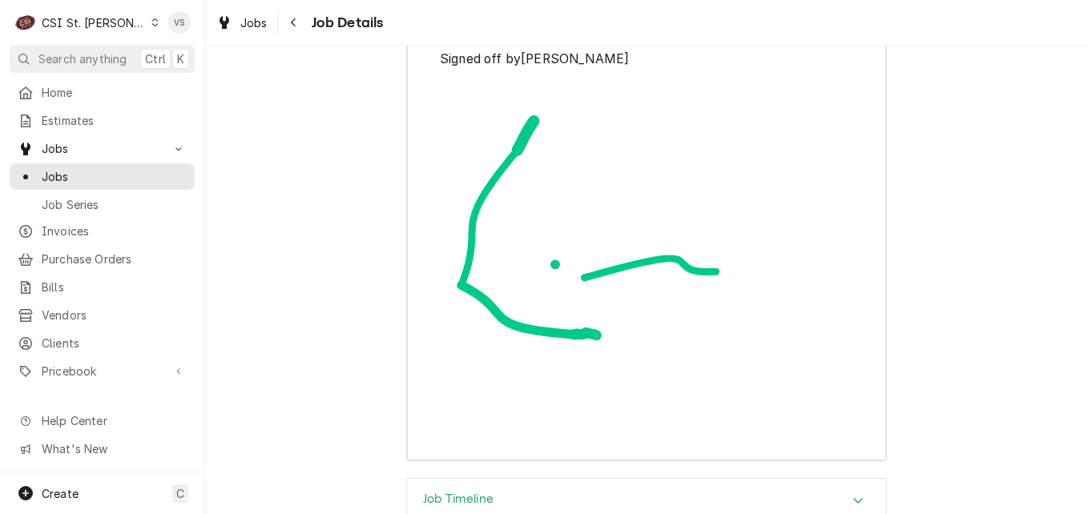
scroll to position [5103, 0]
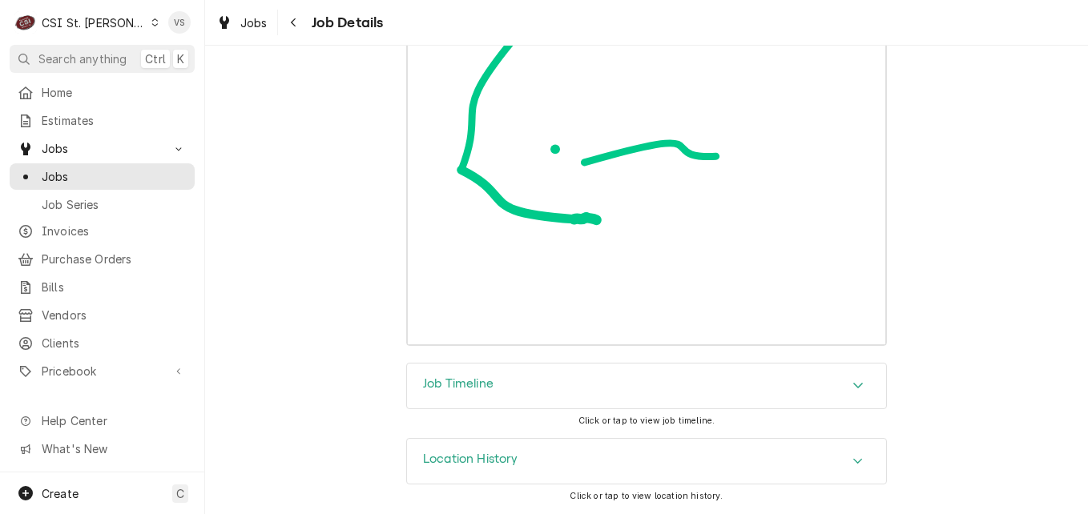
click at [857, 389] on icon "Accordion Header" at bounding box center [857, 385] width 11 height 13
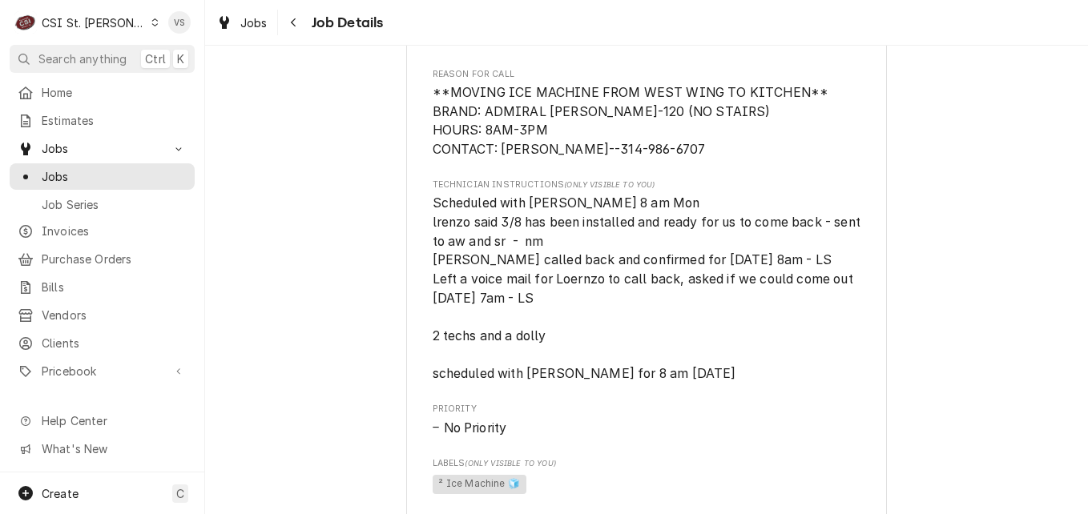
scroll to position [881, 0]
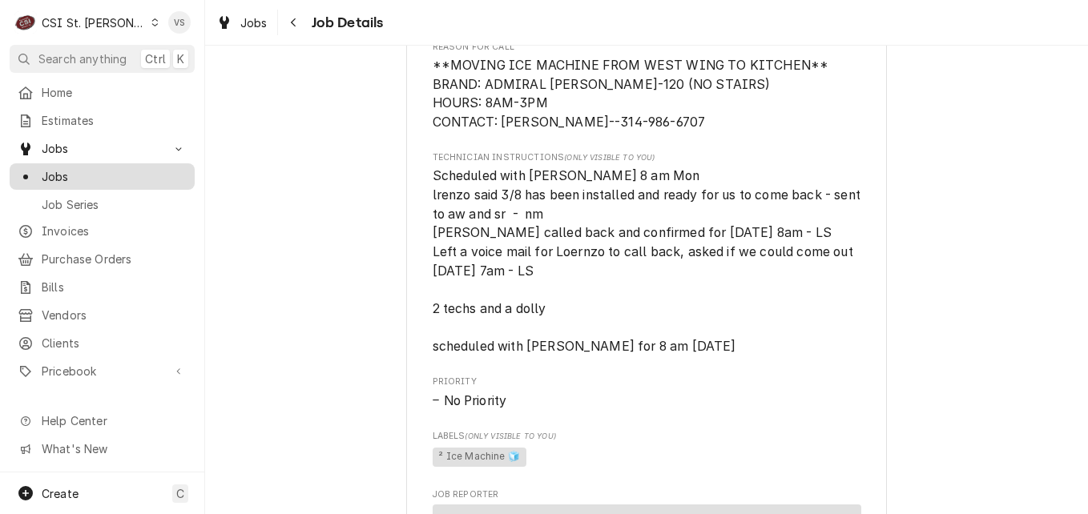
click at [95, 173] on span "Jobs" at bounding box center [114, 176] width 145 height 17
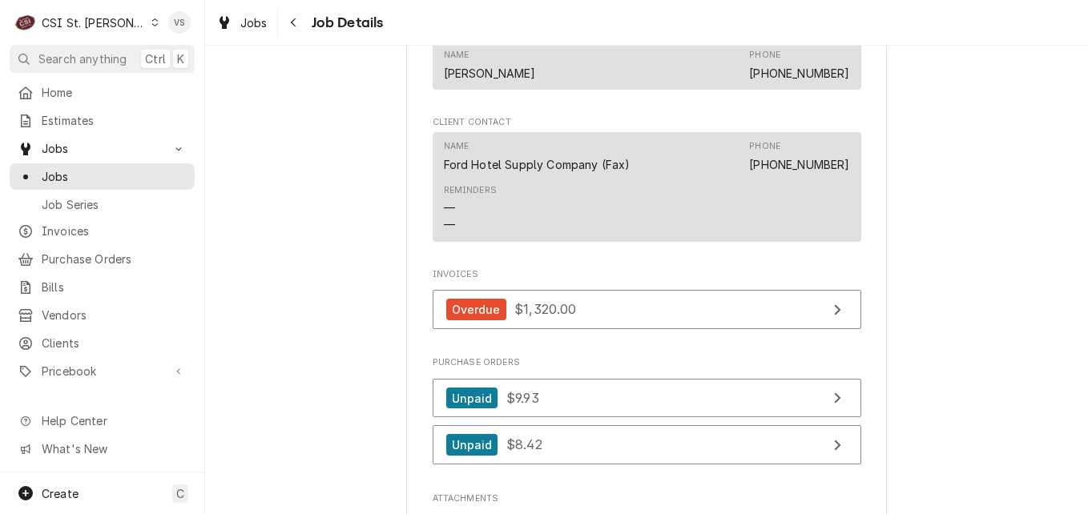
scroll to position [2053, 0]
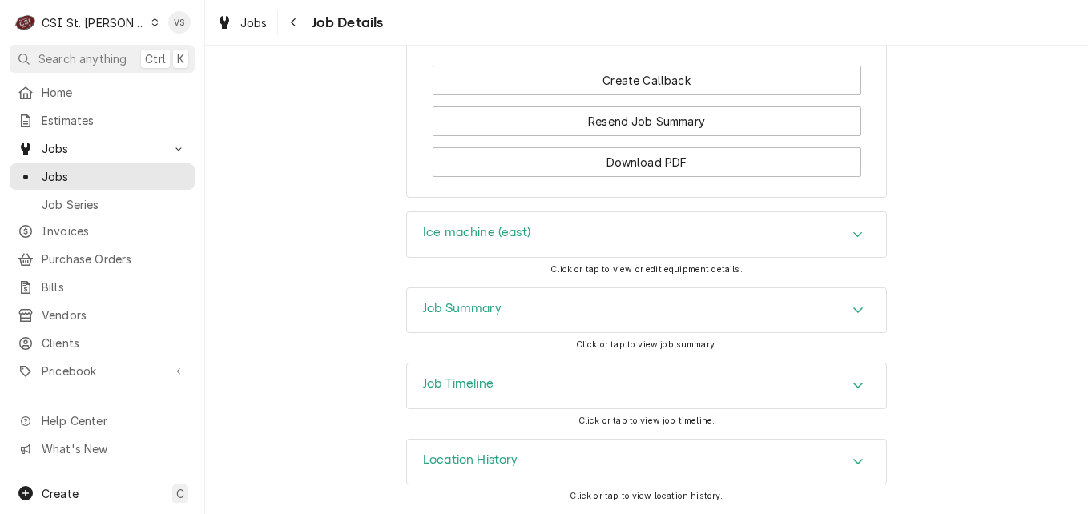
click at [836, 381] on div "Job Timeline" at bounding box center [646, 386] width 479 height 45
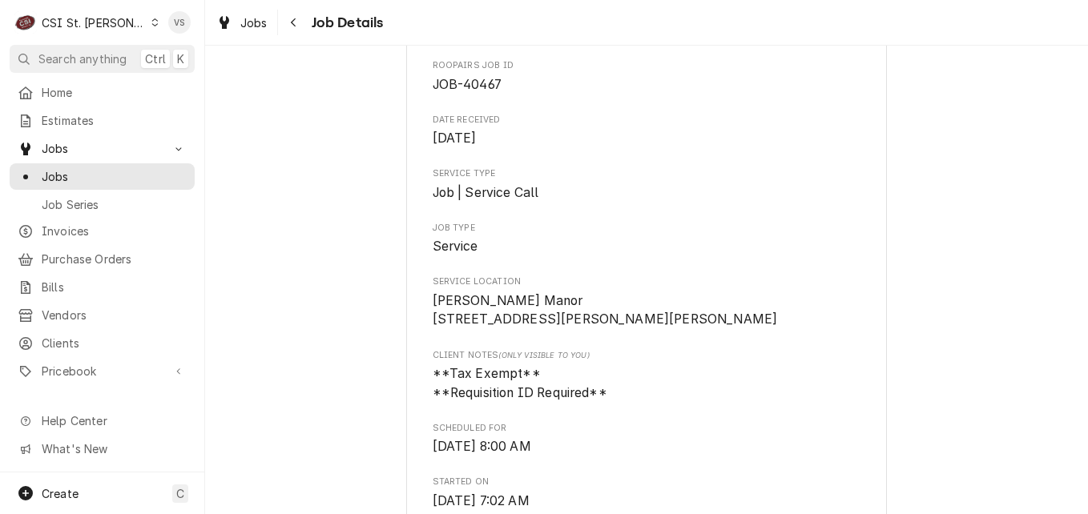
scroll to position [160, 0]
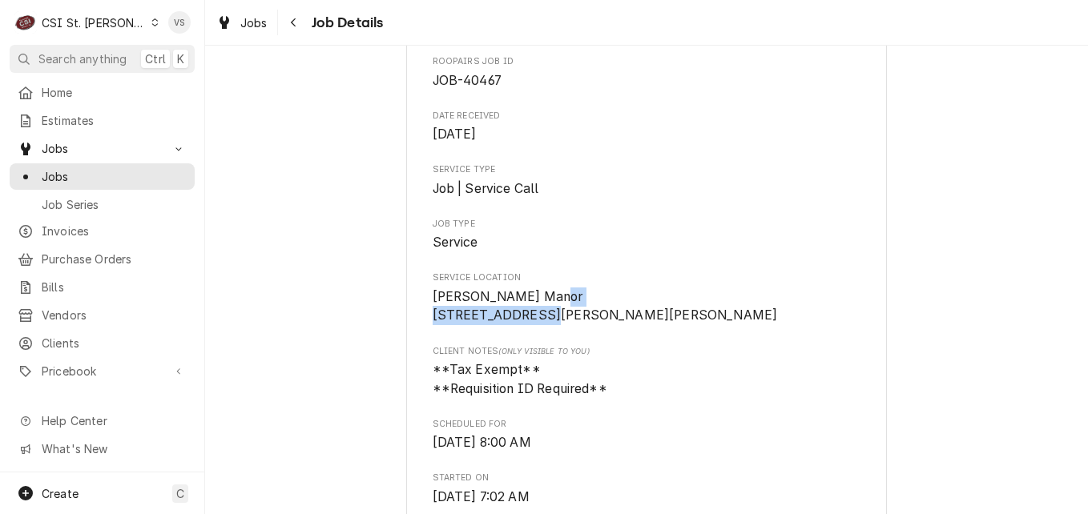
drag, startPoint x: 567, startPoint y: 316, endPoint x: 421, endPoint y: 322, distance: 145.9
drag, startPoint x: 421, startPoint y: 322, endPoint x: 459, endPoint y: 315, distance: 38.3
copy span "11988 Mark Twain Ln"
click at [72, 173] on span "Jobs" at bounding box center [114, 176] width 145 height 17
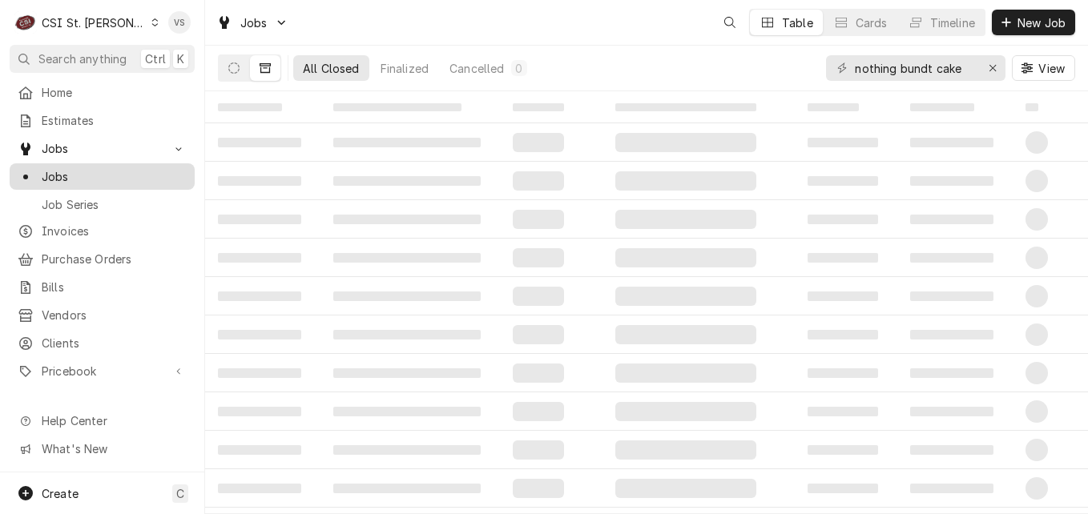
click at [71, 173] on span "Jobs" at bounding box center [114, 176] width 145 height 17
click at [855, 69] on input "nothing bundt cake" at bounding box center [915, 68] width 120 height 26
drag, startPoint x: 854, startPoint y: 69, endPoint x: 991, endPoint y: 76, distance: 137.2
click at [991, 76] on div "nothing bundt cake" at bounding box center [915, 68] width 179 height 26
paste input "11988 Mark Twain Ln"
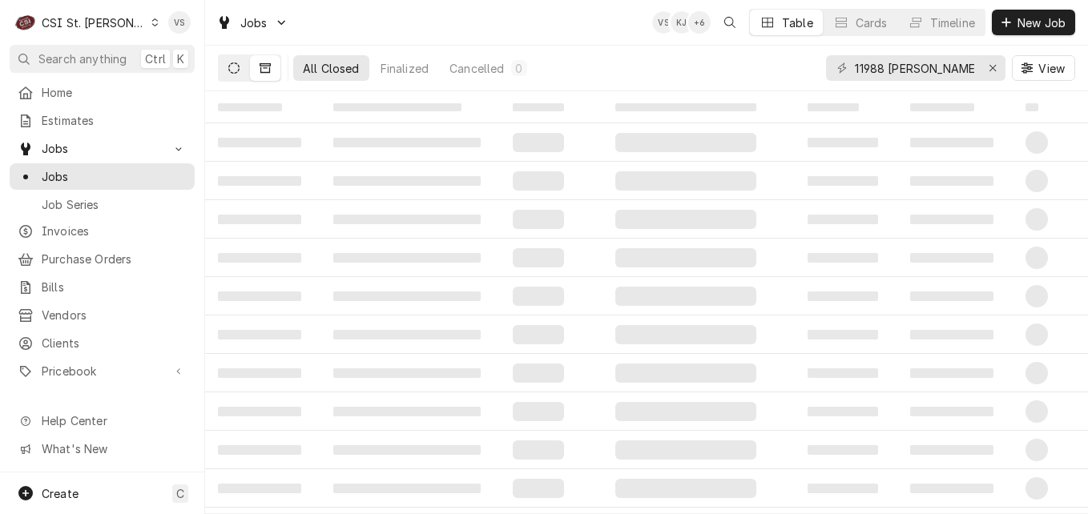
click at [235, 74] on button "Dynamic Content Wrapper" at bounding box center [234, 68] width 30 height 26
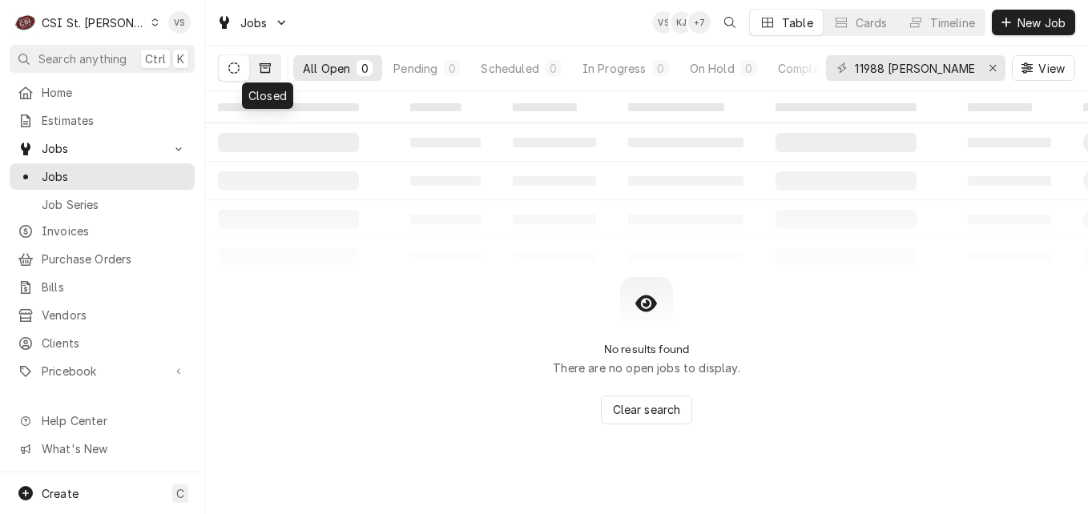
click at [268, 74] on button "Dynamic Content Wrapper" at bounding box center [265, 68] width 30 height 26
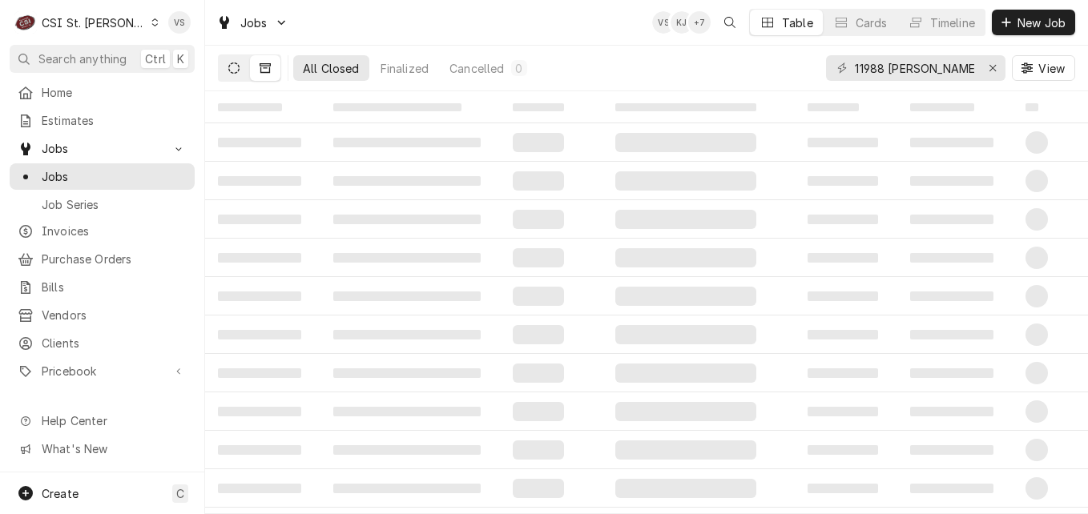
click at [236, 73] on icon "Dynamic Content Wrapper" at bounding box center [233, 67] width 11 height 11
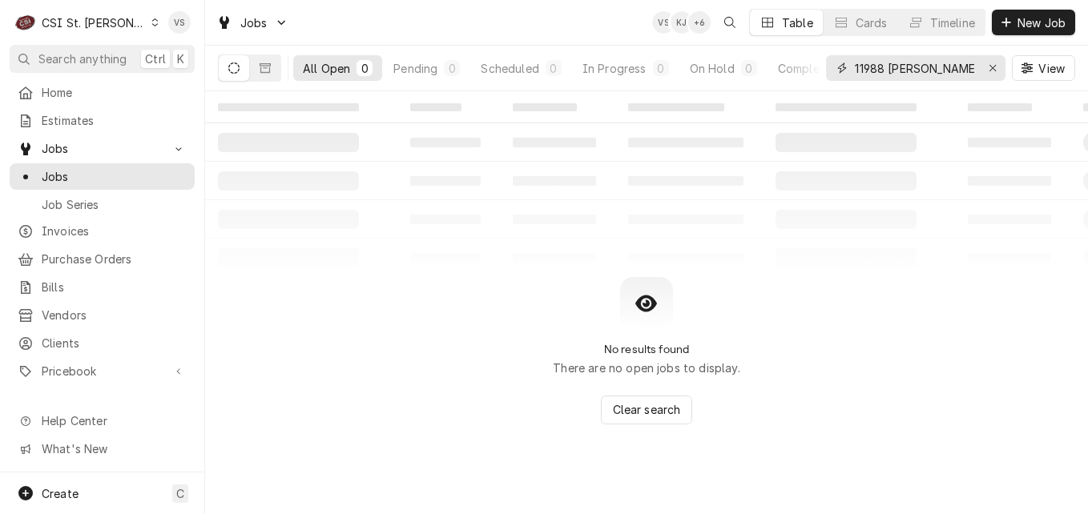
click at [969, 70] on input "11988 Mark Twain Ln" at bounding box center [915, 68] width 120 height 26
type input "11988 Mark Twain"
click at [274, 73] on button "Dynamic Content Wrapper" at bounding box center [265, 68] width 30 height 26
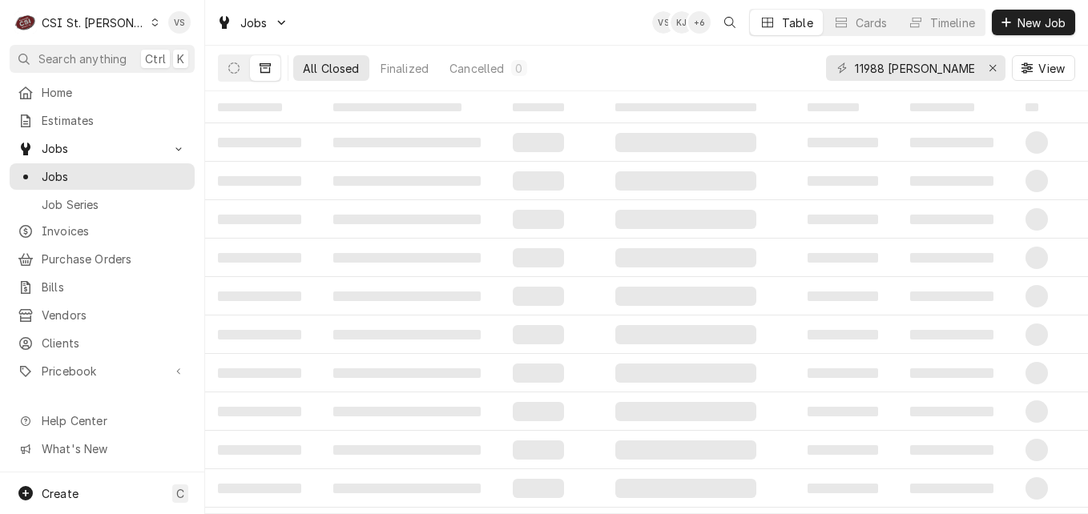
click at [317, 67] on div "All Closed" at bounding box center [331, 68] width 57 height 17
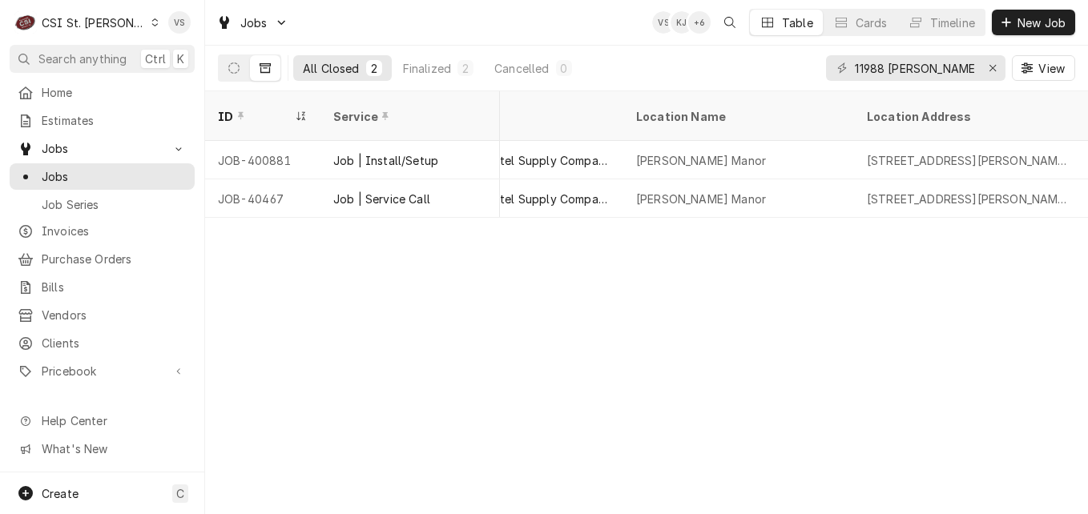
scroll to position [0, 491]
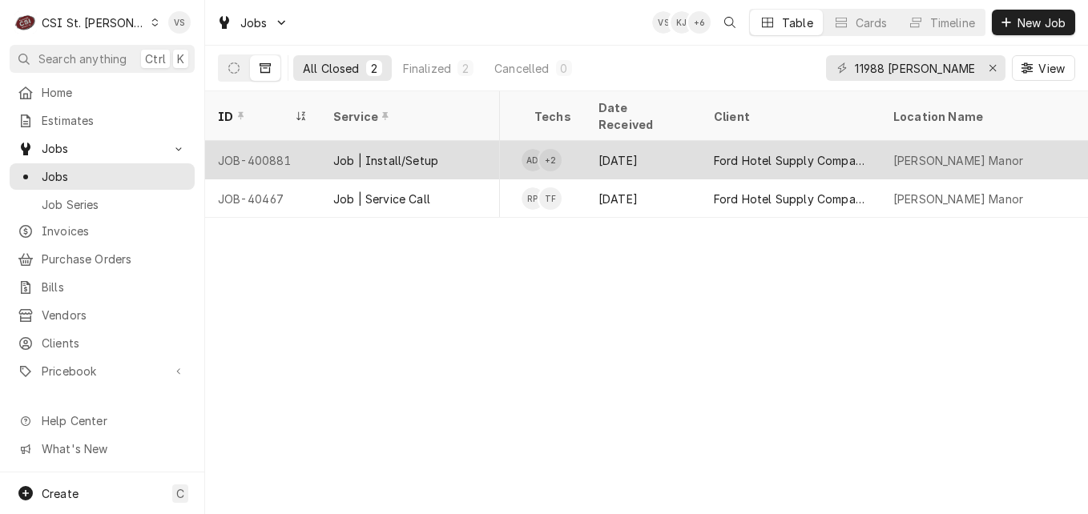
click at [477, 143] on div "Job | Install/Setup" at bounding box center [409, 160] width 179 height 38
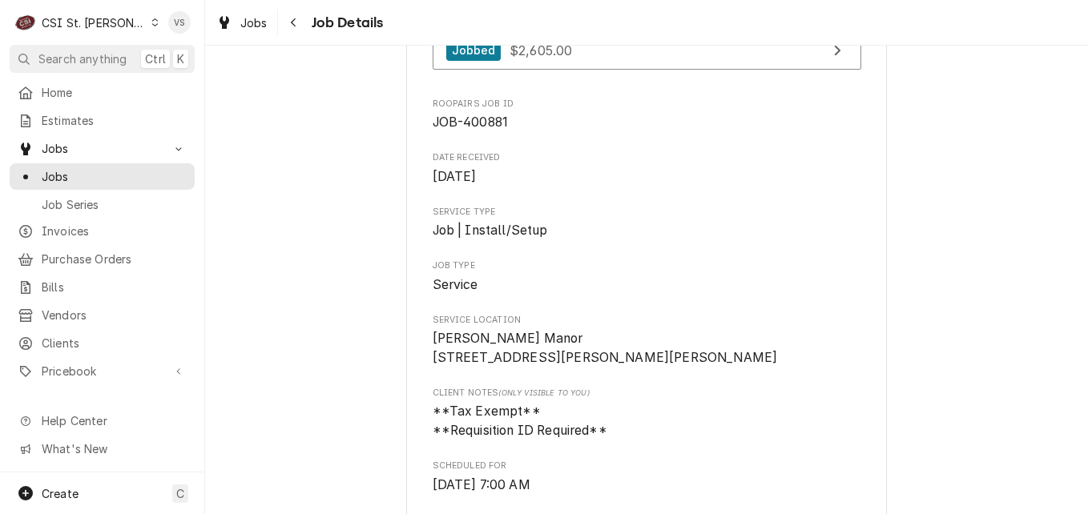
scroll to position [80, 0]
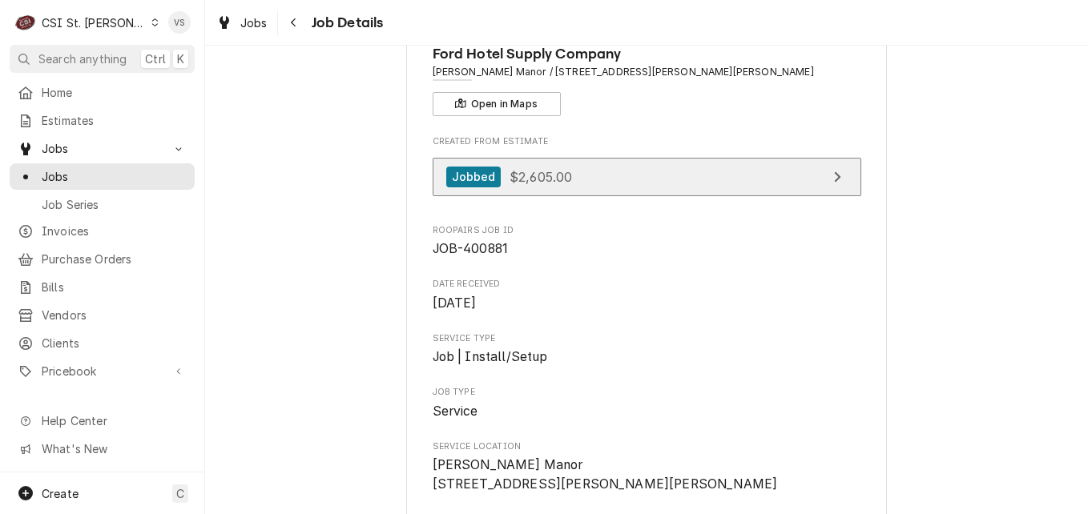
click at [567, 175] on link "Jobbed $2,605.00" at bounding box center [647, 177] width 429 height 39
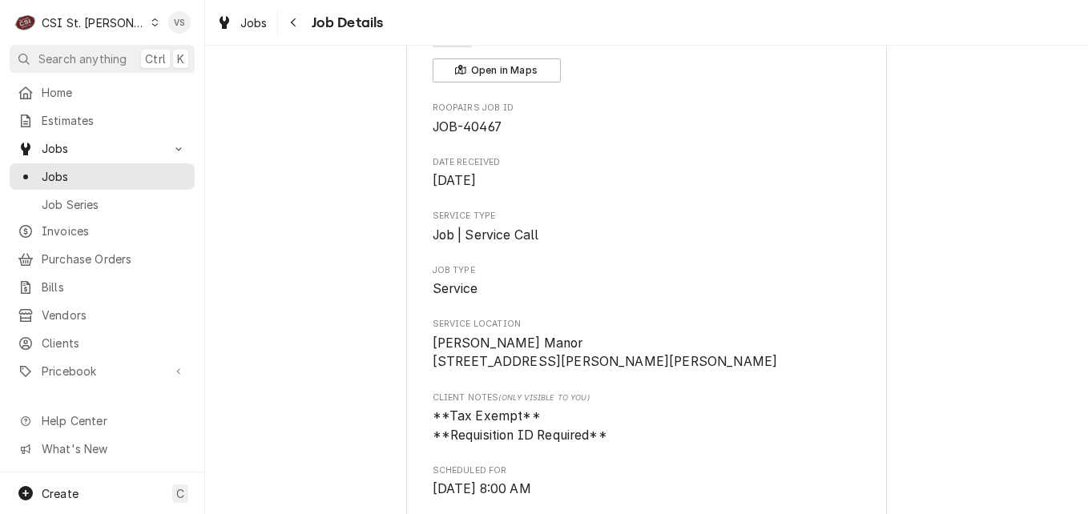
scroll to position [160, 0]
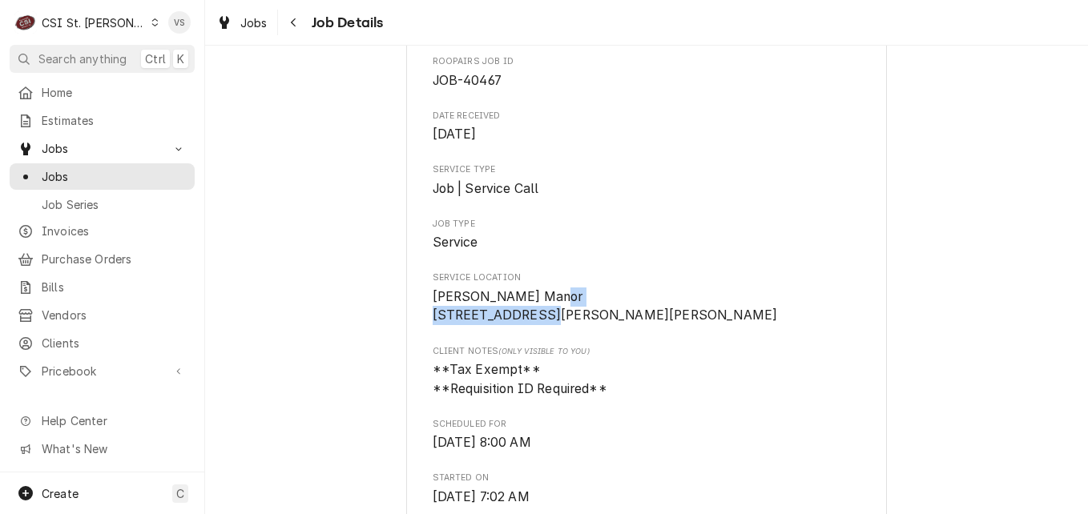
drag, startPoint x: 558, startPoint y: 317, endPoint x: 421, endPoint y: 311, distance: 137.1
drag, startPoint x: 421, startPoint y: 311, endPoint x: 453, endPoint y: 315, distance: 31.5
copy span "11988 Mark Twain Ln"
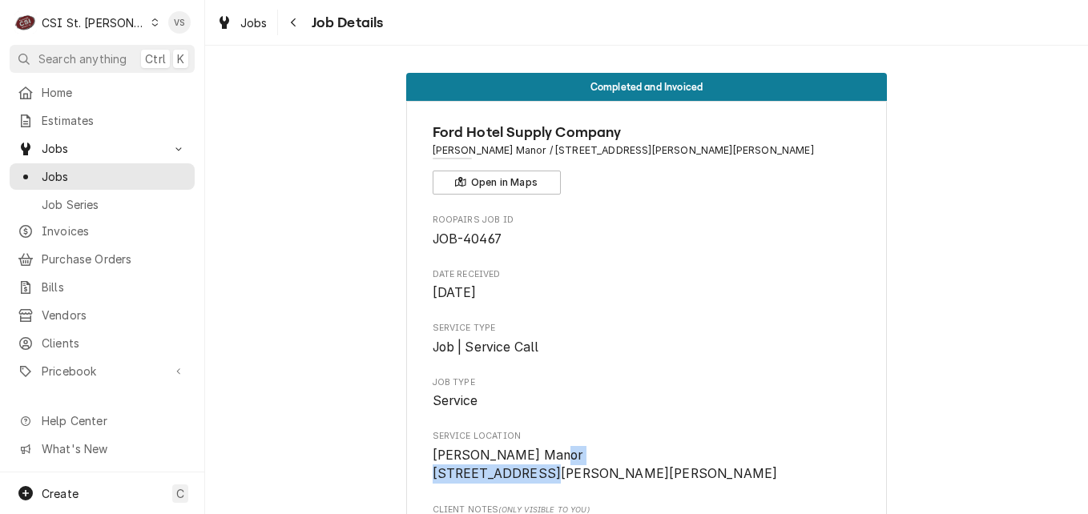
scroll to position [0, 0]
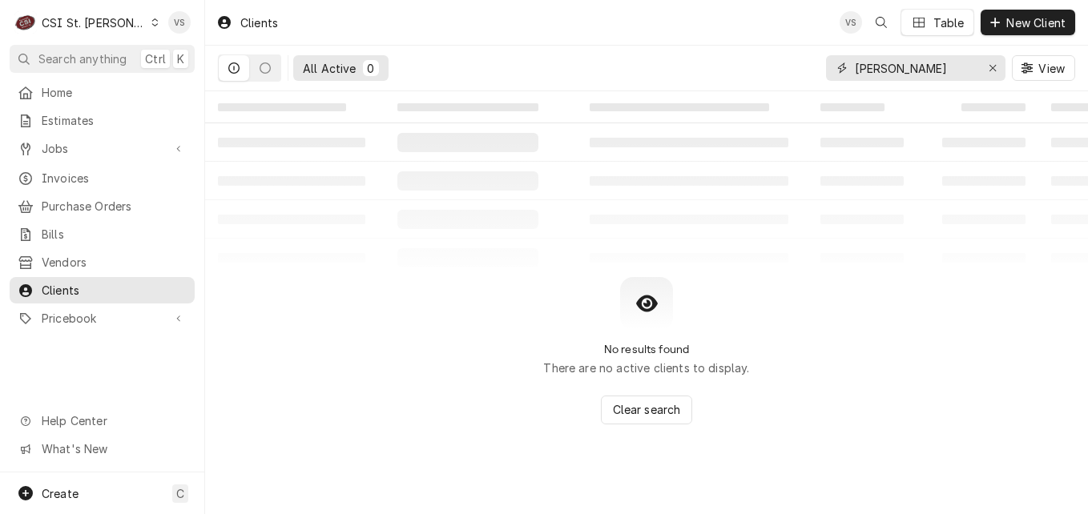
drag, startPoint x: 848, startPoint y: 78, endPoint x: 837, endPoint y: 79, distance: 11.2
click at [837, 79] on div "miranda" at bounding box center [915, 68] width 179 height 26
paste input "11988 Mark Twain Ln"
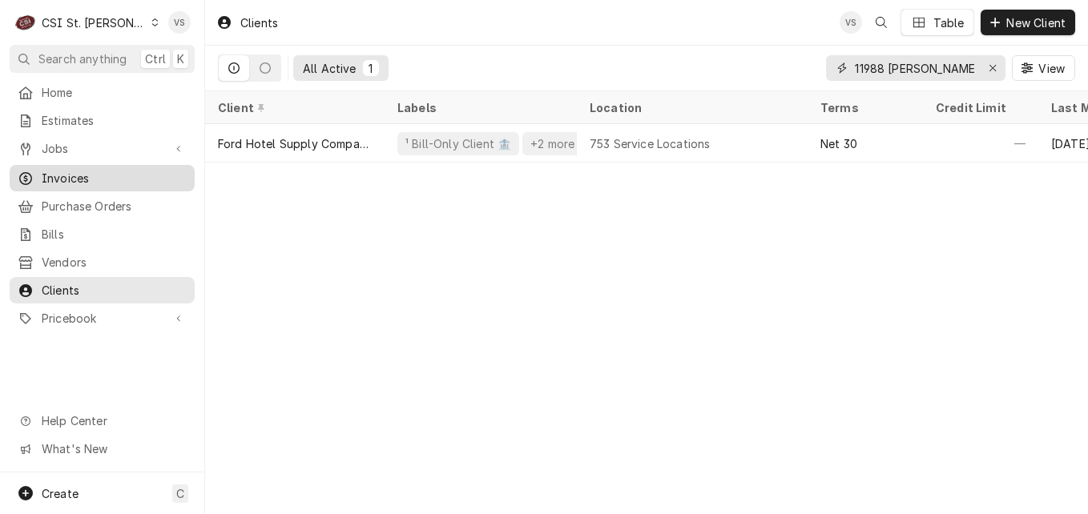
type input "11988 Mark Twain"
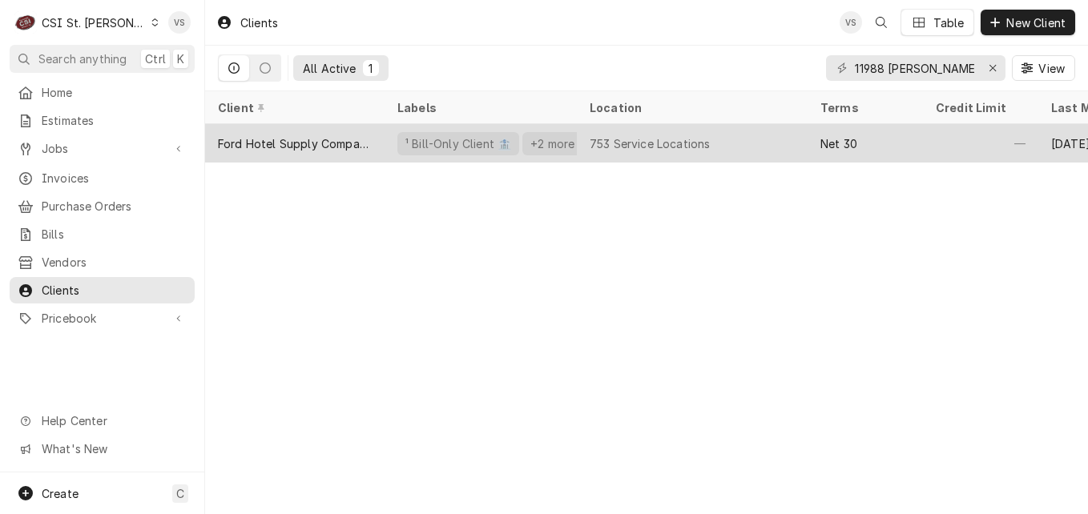
click at [344, 142] on div "Ford Hotel Supply Company" at bounding box center [295, 143] width 154 height 17
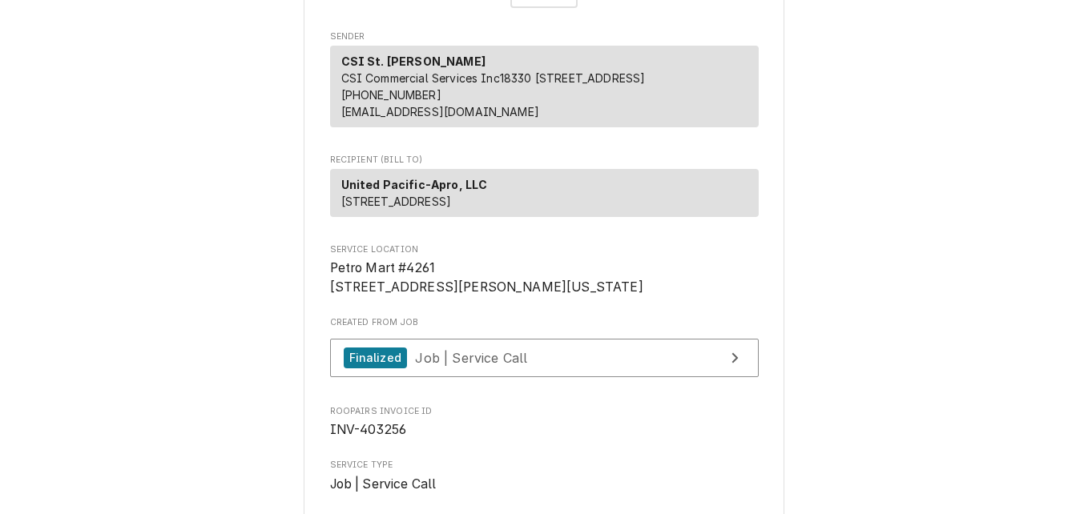
scroll to position [80, 0]
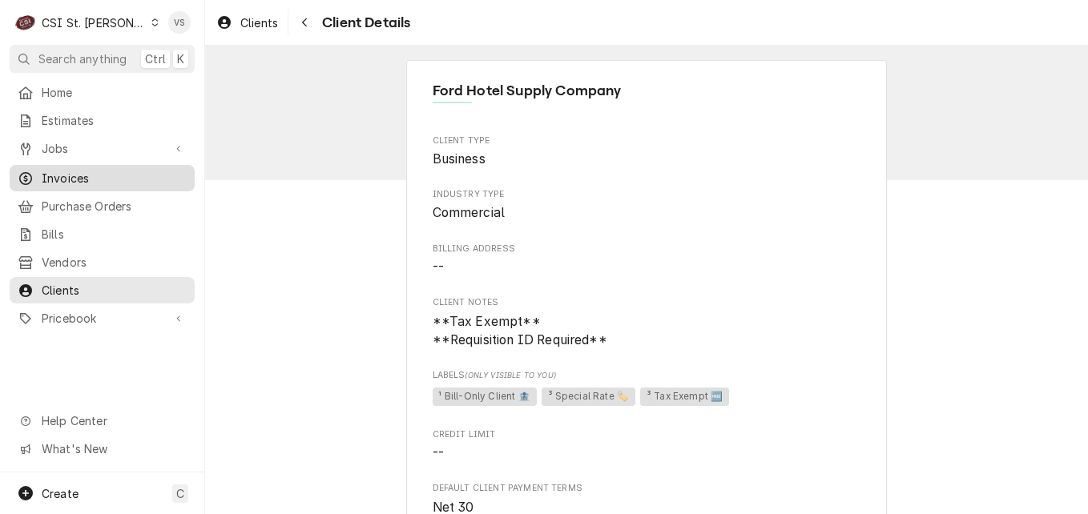
click at [71, 170] on span "Invoices" at bounding box center [114, 178] width 145 height 17
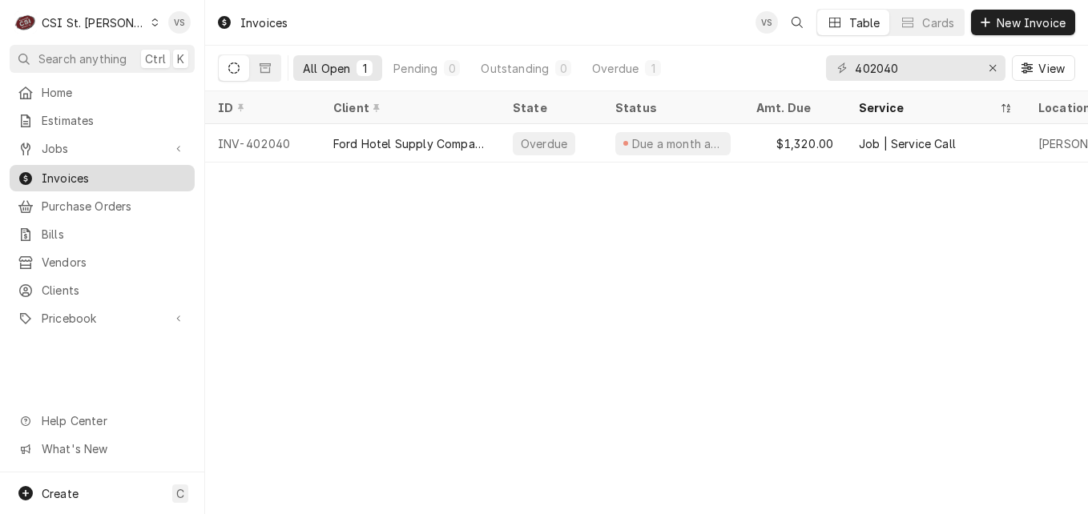
click at [86, 172] on span "Invoices" at bounding box center [114, 178] width 145 height 17
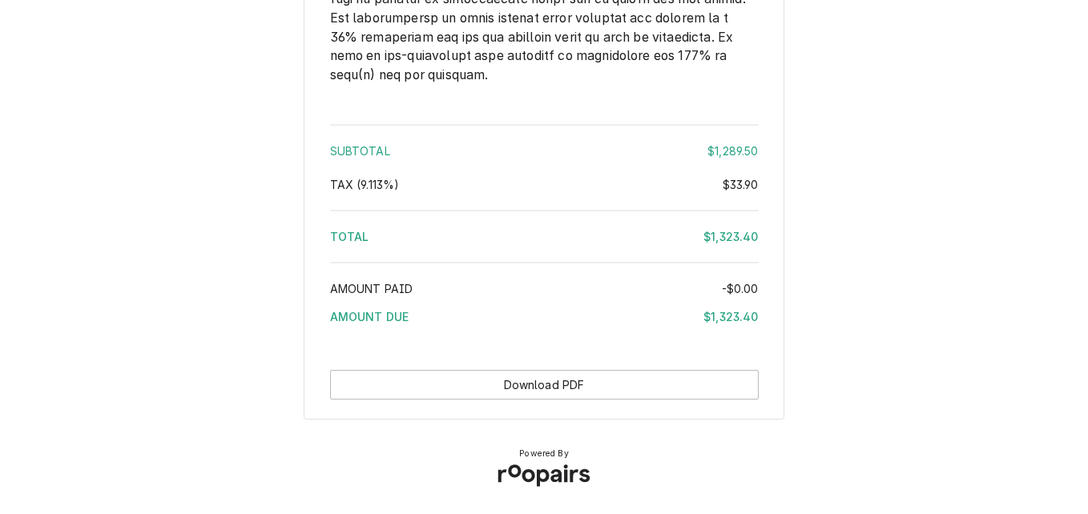
scroll to position [2907, 0]
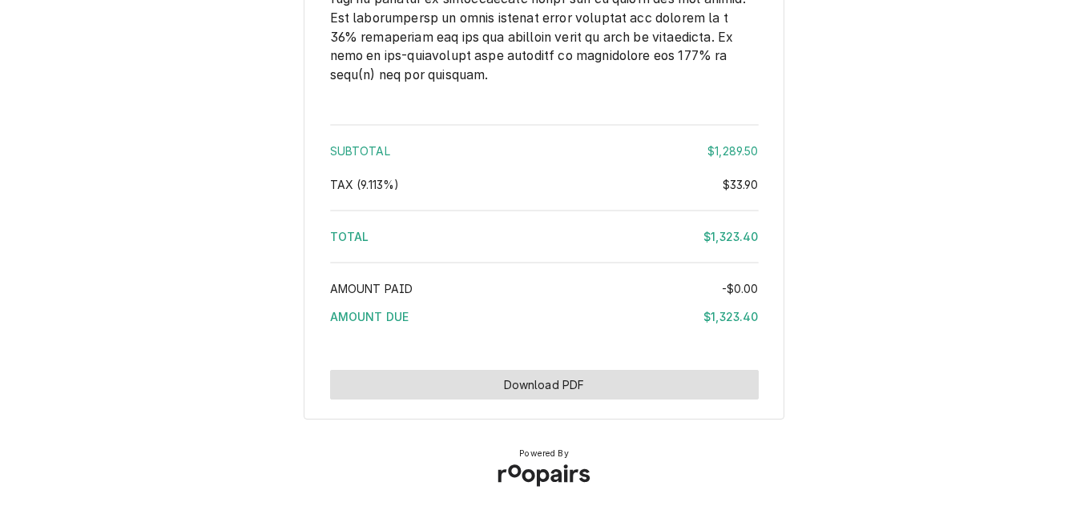
click at [554, 396] on button "Download PDF" at bounding box center [544, 385] width 429 height 30
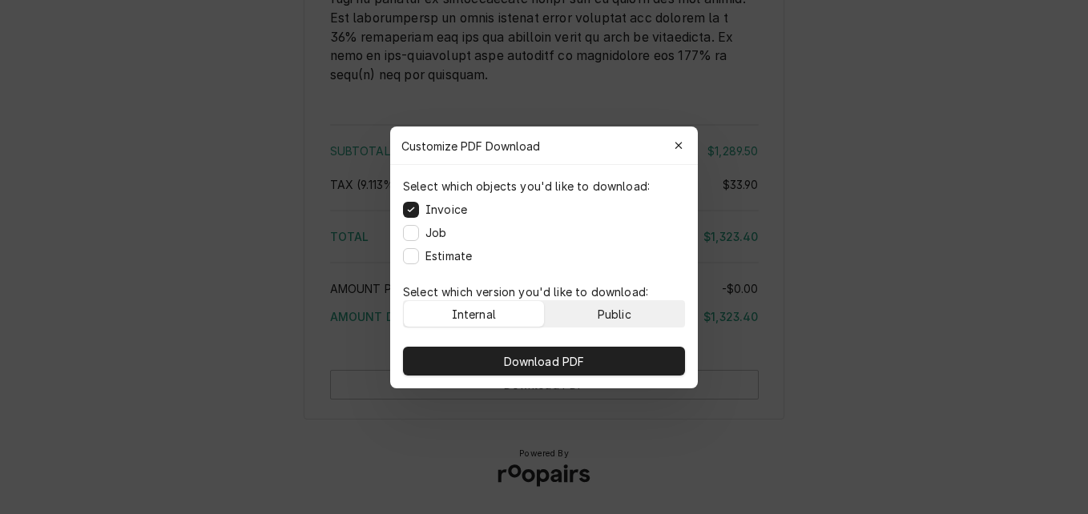
click at [617, 309] on div "Public" at bounding box center [615, 313] width 34 height 17
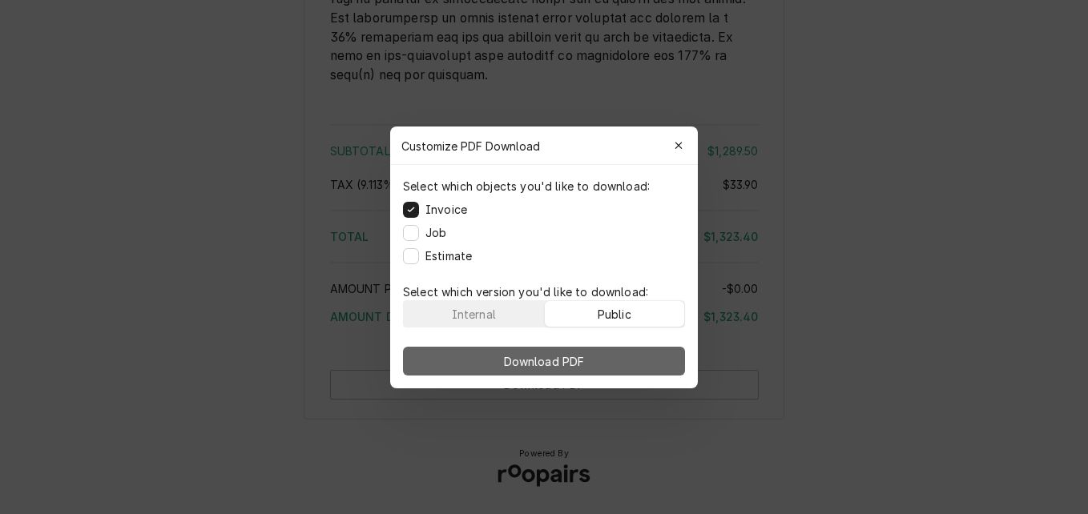
click at [605, 357] on button "Download PDF" at bounding box center [544, 361] width 282 height 29
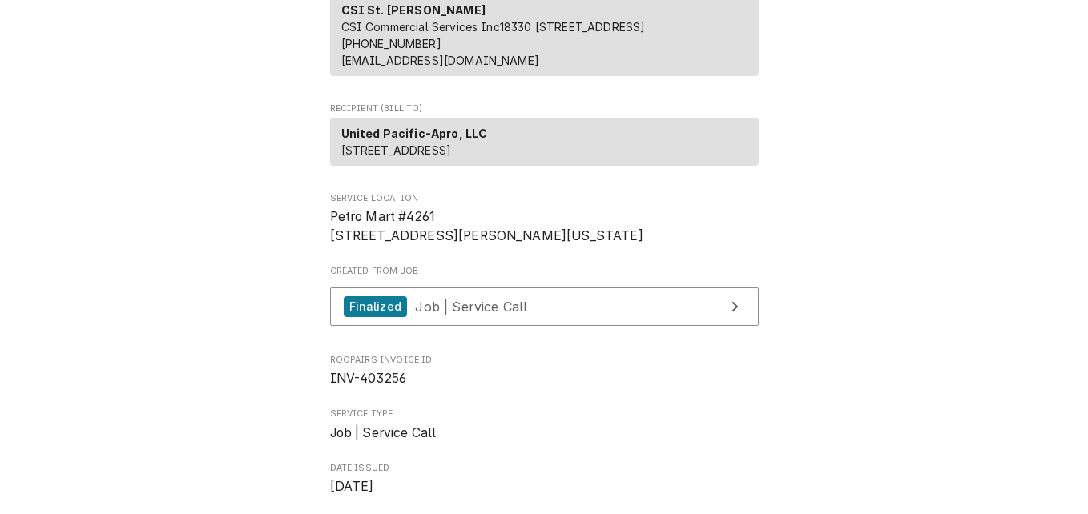
scroll to position [240, 0]
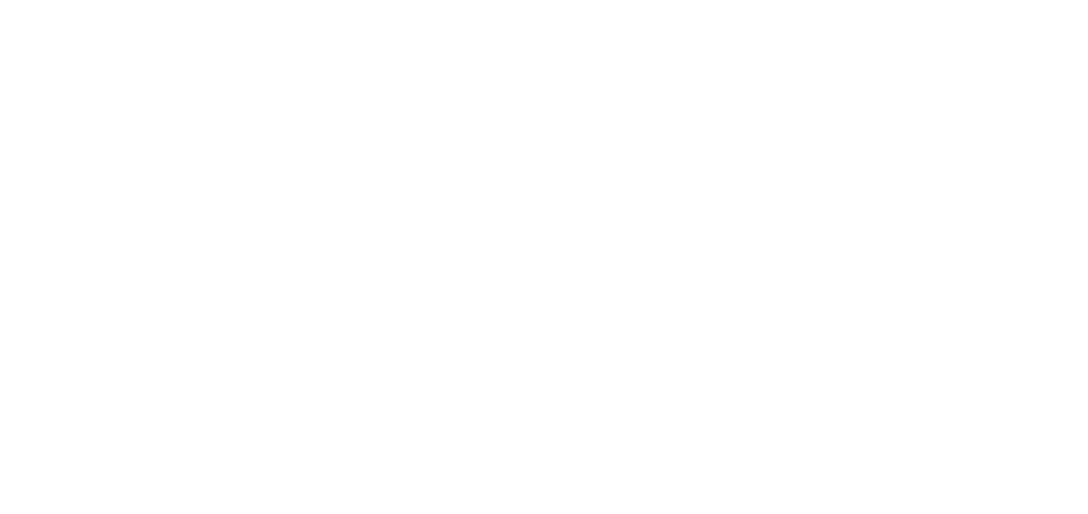
click at [902, 69] on div "Dynamic Content Wrapper" at bounding box center [544, 257] width 1088 height 514
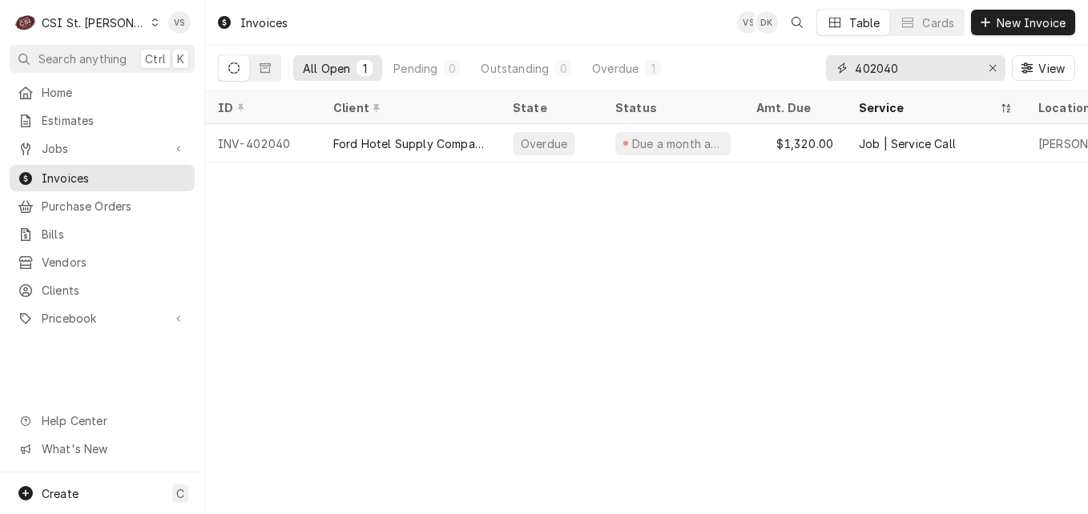
click at [902, 66] on input "402040" at bounding box center [915, 68] width 120 height 26
click at [869, 68] on input "402040" at bounding box center [915, 68] width 120 height 26
click at [872, 68] on input "402040" at bounding box center [915, 68] width 120 height 26
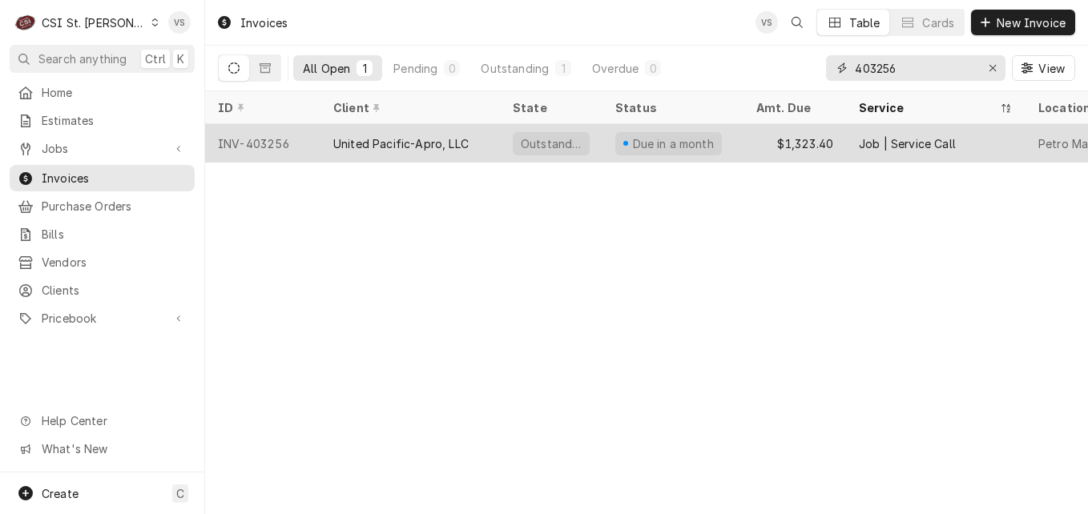
type input "403256"
click at [296, 142] on div "INV-403256" at bounding box center [262, 143] width 115 height 38
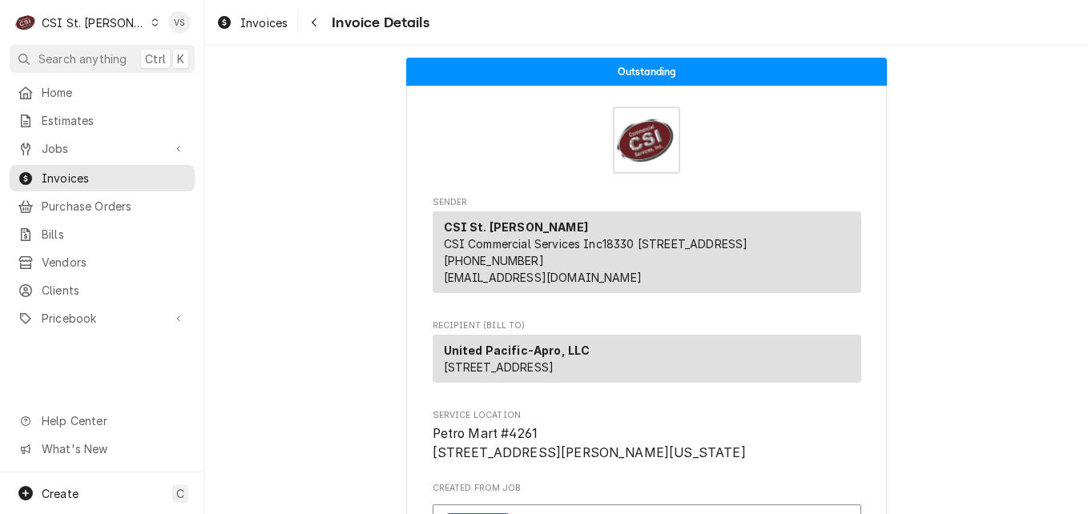
scroll to position [240, 0]
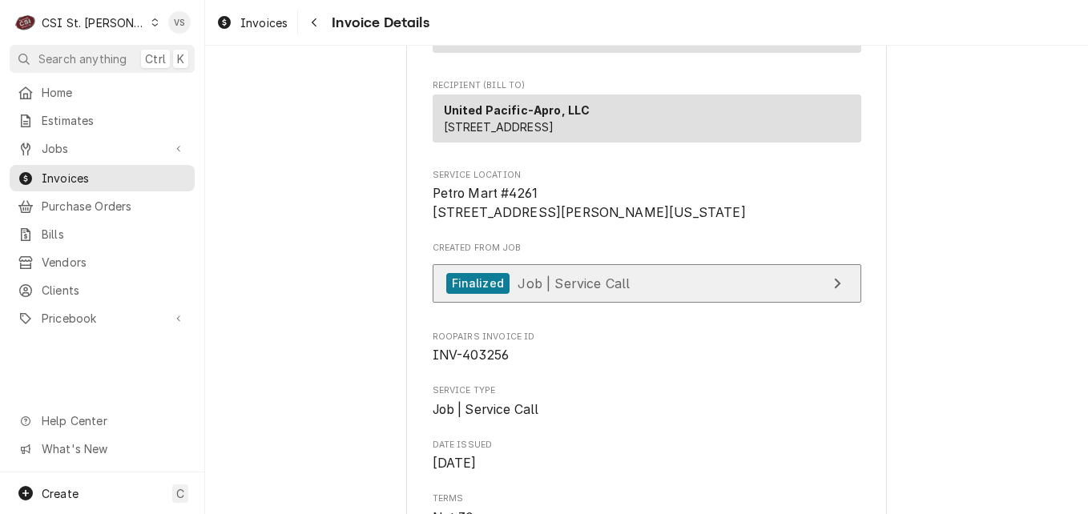
click at [554, 291] on span "Job | Service Call" at bounding box center [574, 283] width 112 height 16
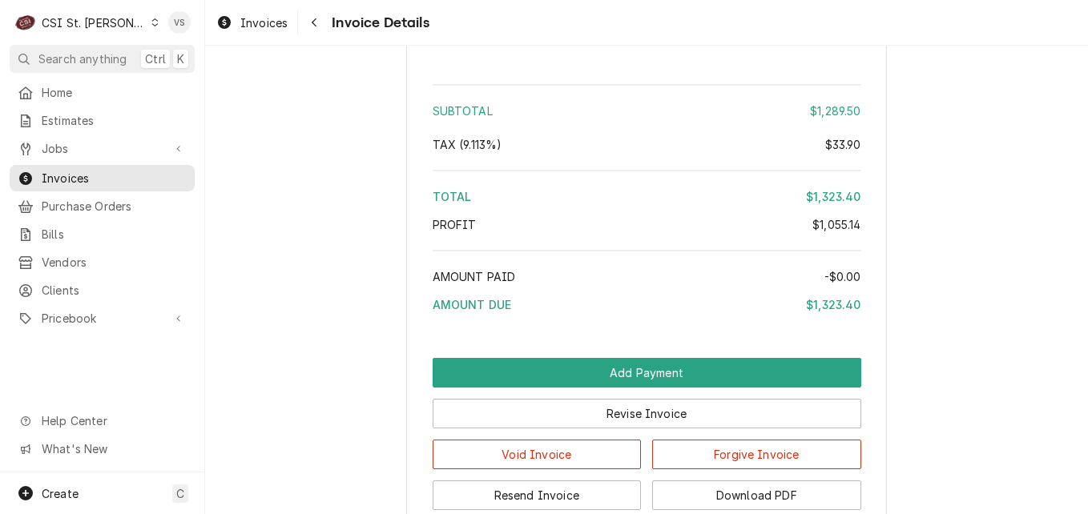
scroll to position [3479, 0]
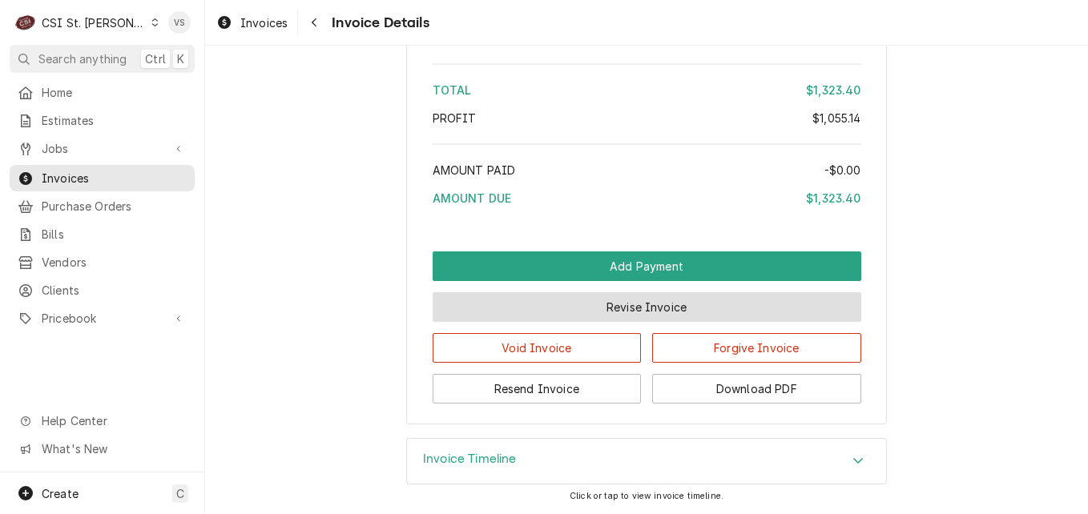
click at [626, 309] on button "Revise Invoice" at bounding box center [647, 307] width 429 height 30
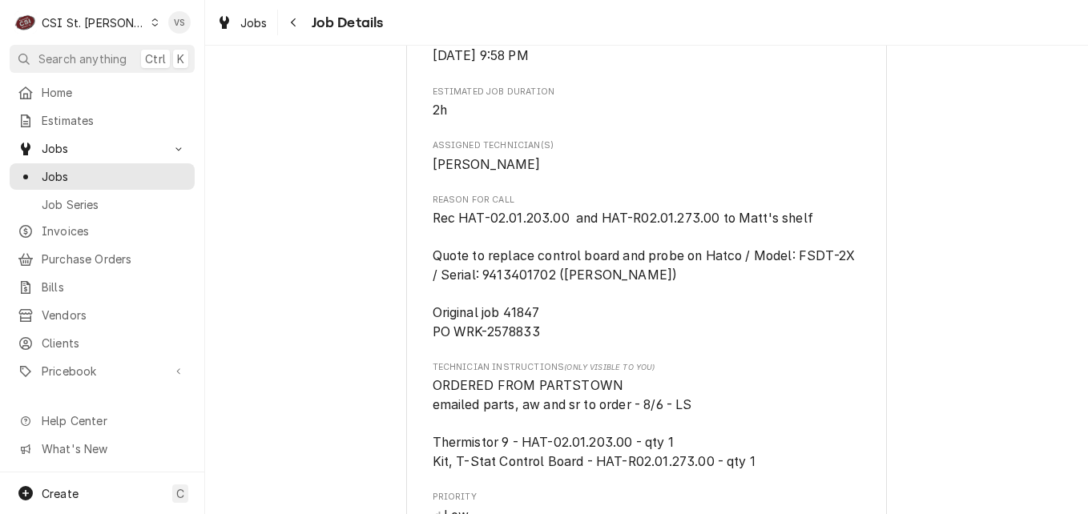
scroll to position [1202, 0]
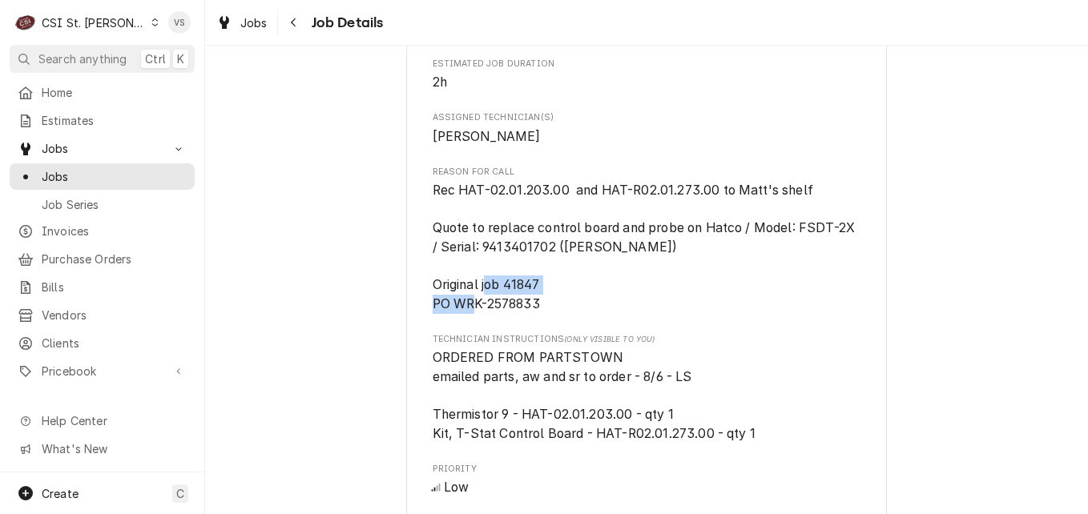
drag, startPoint x: 536, startPoint y: 321, endPoint x: 426, endPoint y: 328, distance: 109.9
click at [433, 313] on span "Rec HAT-02.01.203.00 and HAT-R02.01.273.00 to Matt's shelf Quote to replace con…" at bounding box center [647, 247] width 429 height 132
drag, startPoint x: 426, startPoint y: 328, endPoint x: 444, endPoint y: 327, distance: 17.6
copy span "PO WRK-2578833"
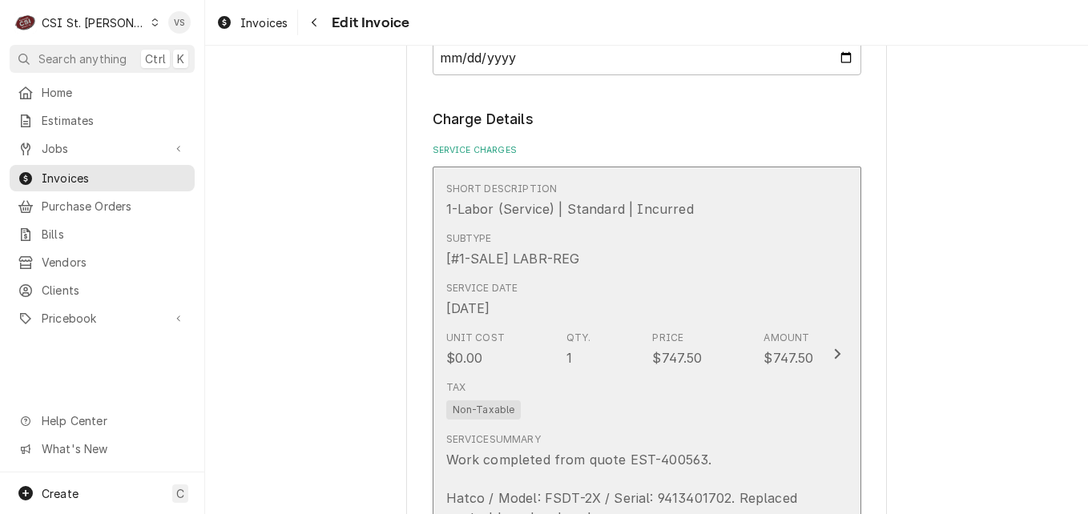
scroll to position [1843, 0]
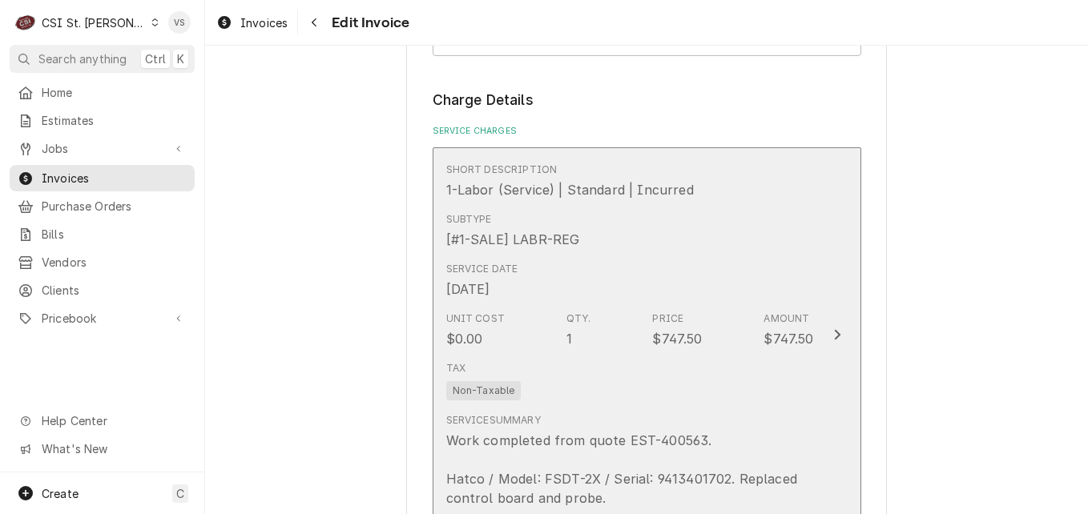
click at [769, 384] on div "Tax Non-Taxable" at bounding box center [630, 380] width 368 height 51
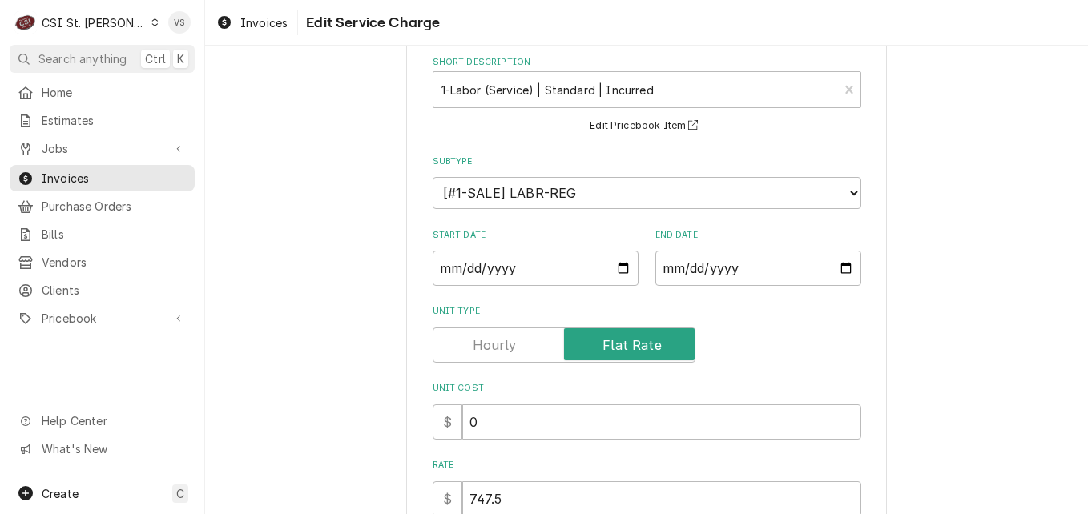
scroll to position [431, 0]
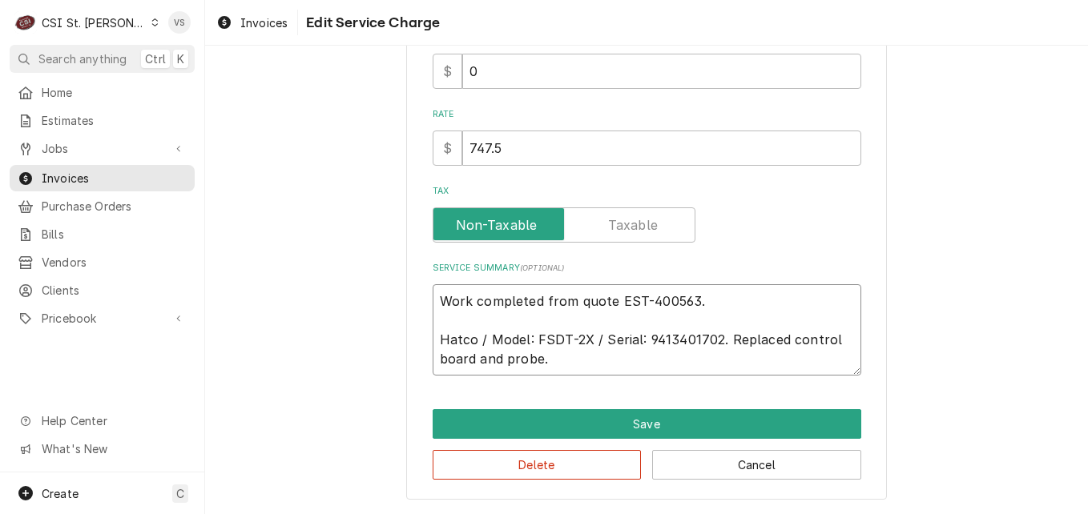
click at [711, 300] on textarea "Work completed from quote EST-400563. Hatco / Model: FSDT-2X / Serial: 94134017…" at bounding box center [647, 329] width 429 height 91
type textarea "x"
type textarea "Work completed from quote EST-400563. Hatco / Model: FSDT-2X / Serial: 94134017…"
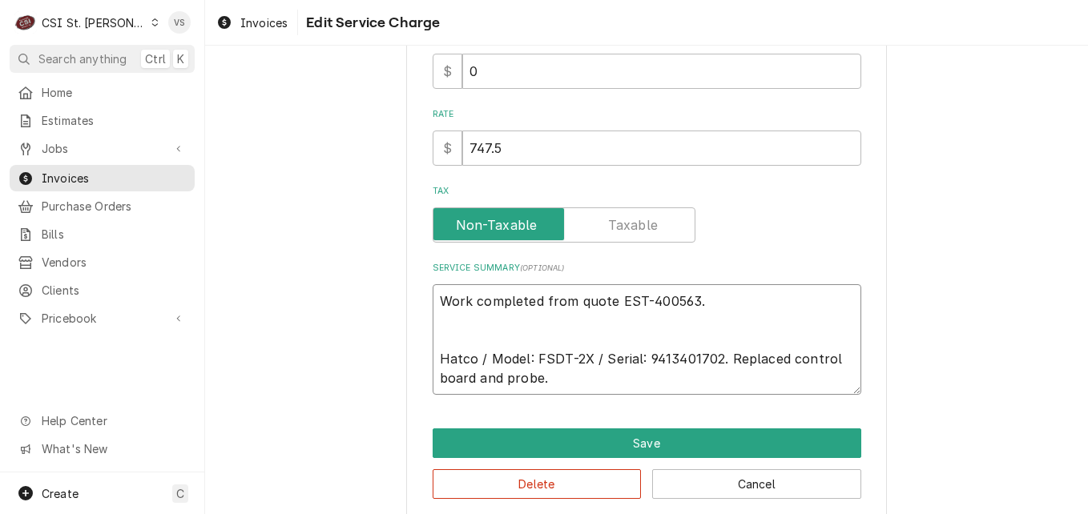
paste textarea "PO WRK-2578833"
type textarea "x"
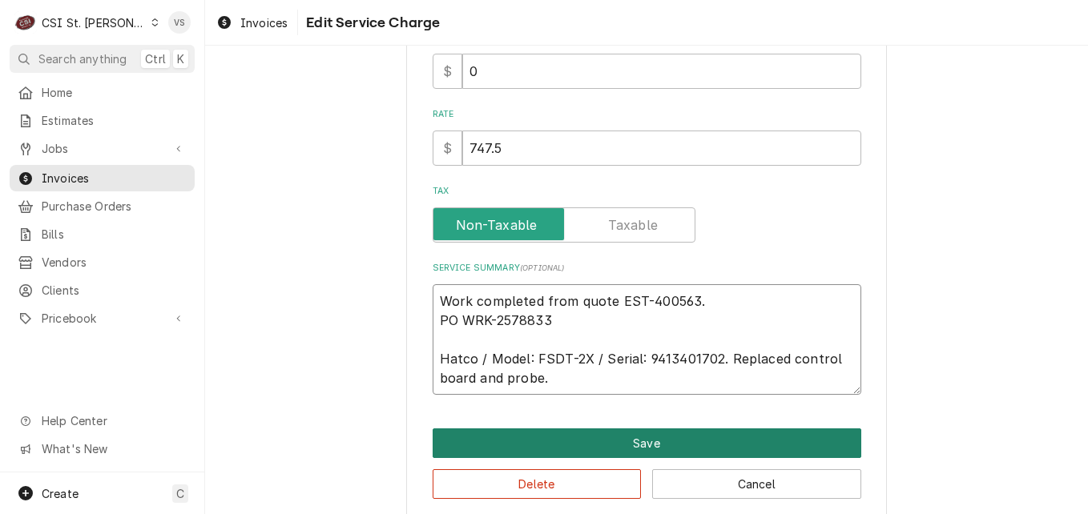
type textarea "Work completed from quote EST-400563. PO WRK-2578833 Hatco / Model: FSDT-2X / S…"
click at [652, 448] on button "Save" at bounding box center [647, 444] width 429 height 30
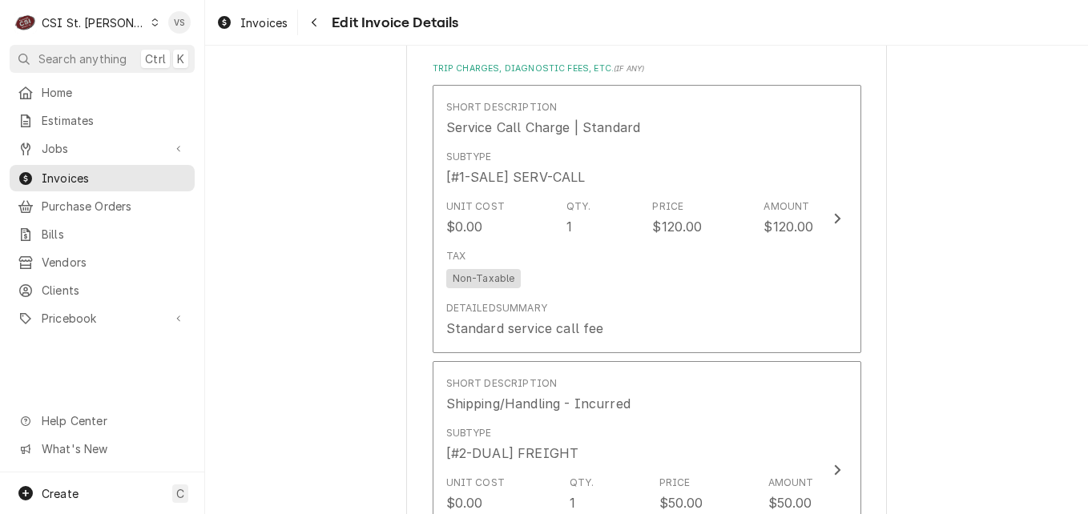
scroll to position [3586, 0]
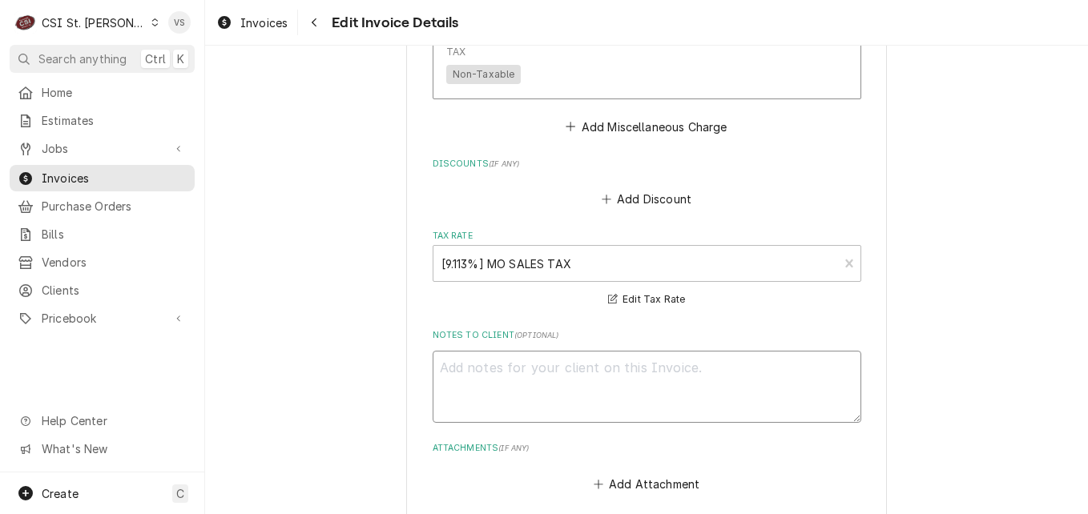
click at [489, 368] on textarea "Notes to Client ( optional )" at bounding box center [647, 387] width 429 height 72
paste textarea "PO WRK-2578833"
type textarea "x"
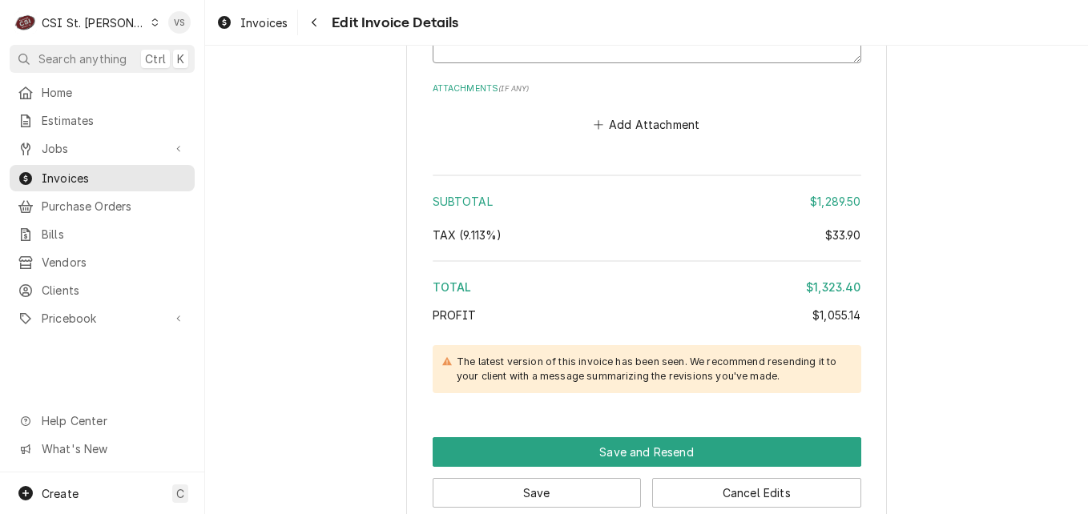
scroll to position [4049, 0]
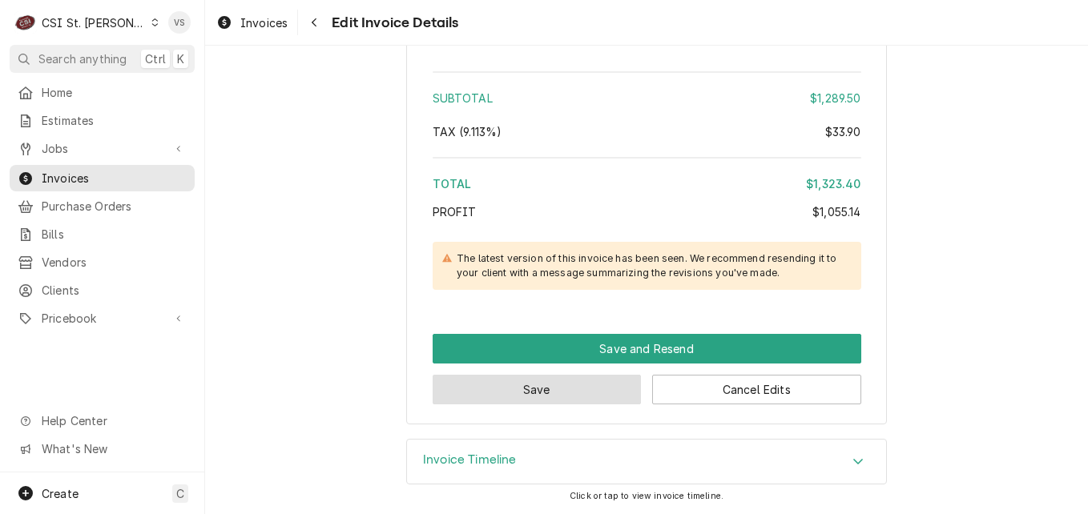
type textarea "PO WRK-2578833"
click at [594, 390] on button "Save" at bounding box center [537, 390] width 209 height 30
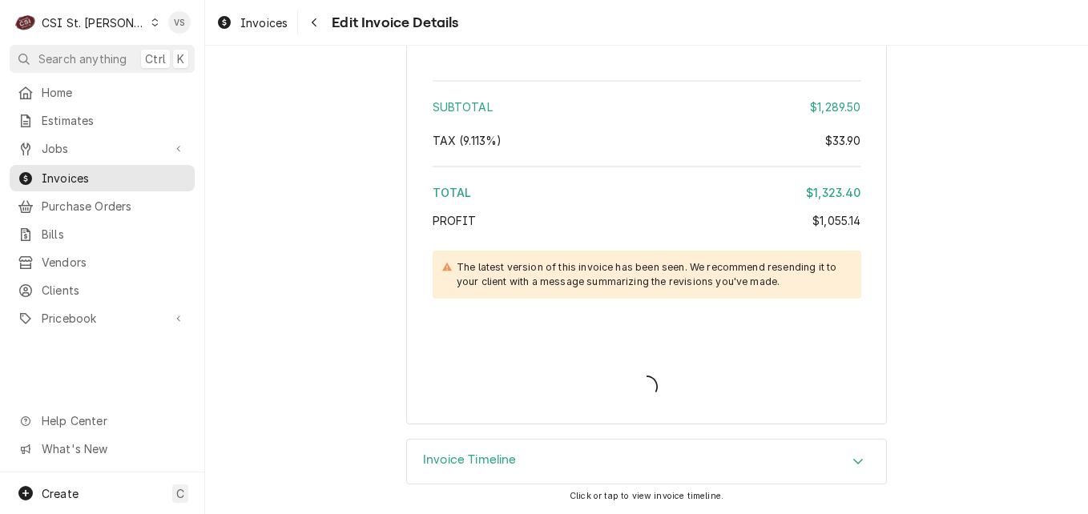
scroll to position [4040, 0]
type textarea "x"
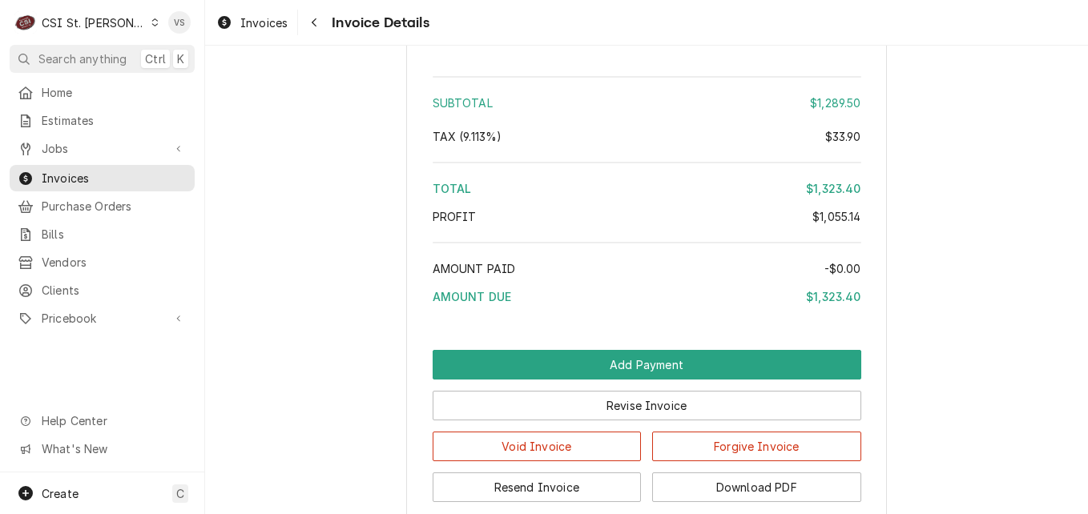
scroll to position [3495, 0]
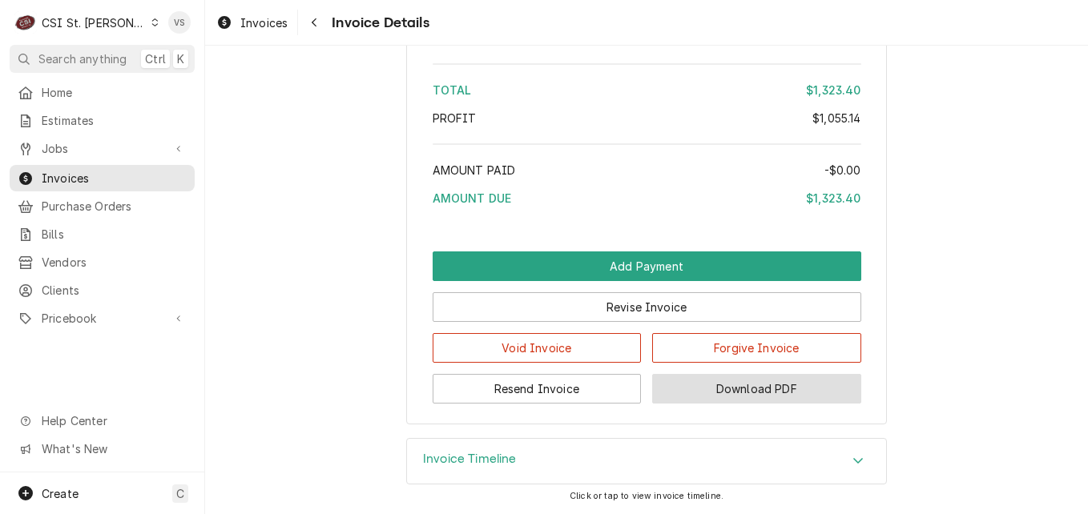
click at [719, 394] on button "Download PDF" at bounding box center [756, 389] width 209 height 30
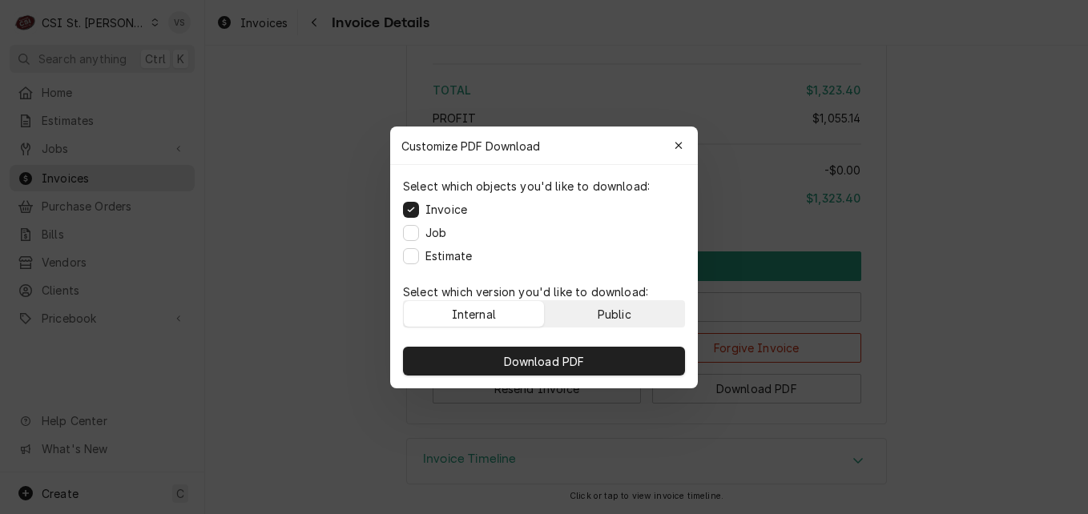
click at [603, 311] on div "Public" at bounding box center [615, 313] width 34 height 17
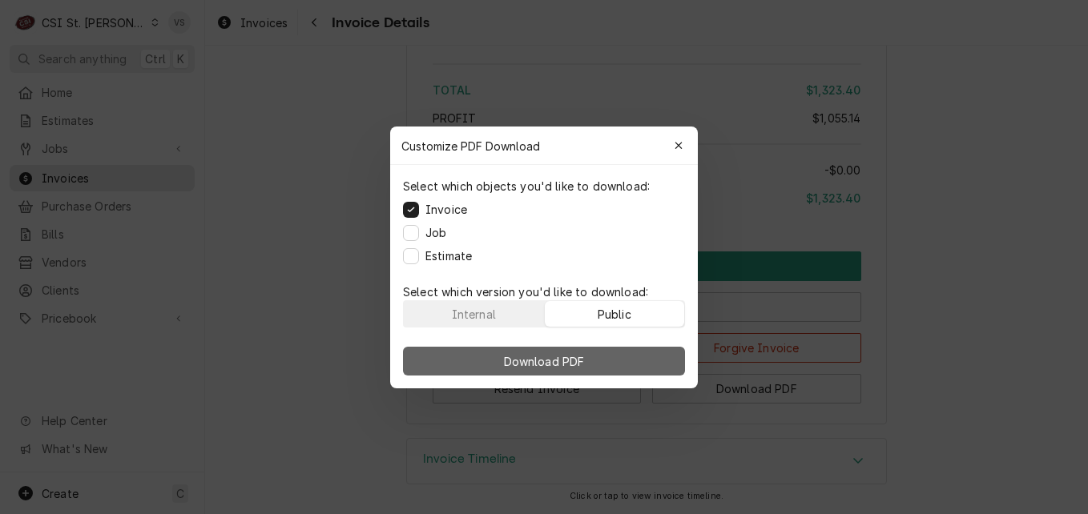
click at [608, 358] on button "Download PDF" at bounding box center [544, 361] width 282 height 29
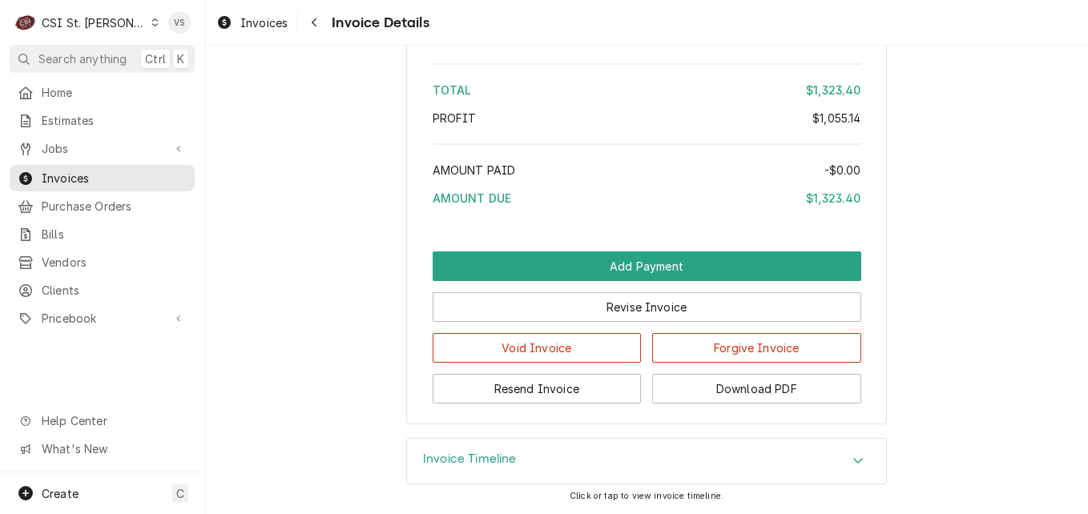
click at [152, 25] on icon "Dynamic Content Wrapper" at bounding box center [155, 22] width 6 height 8
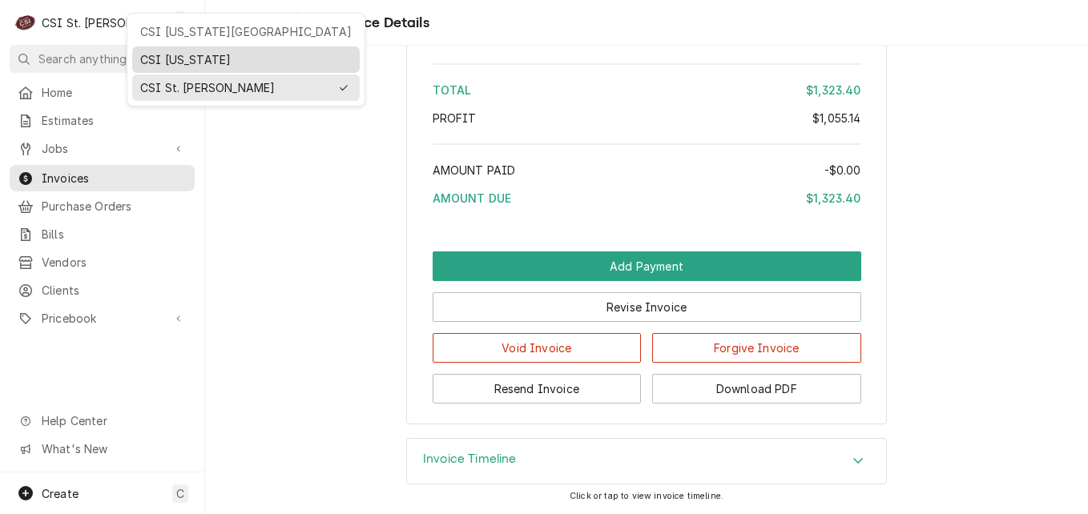
click at [169, 52] on div "CSI [US_STATE]" at bounding box center [246, 59] width 212 height 17
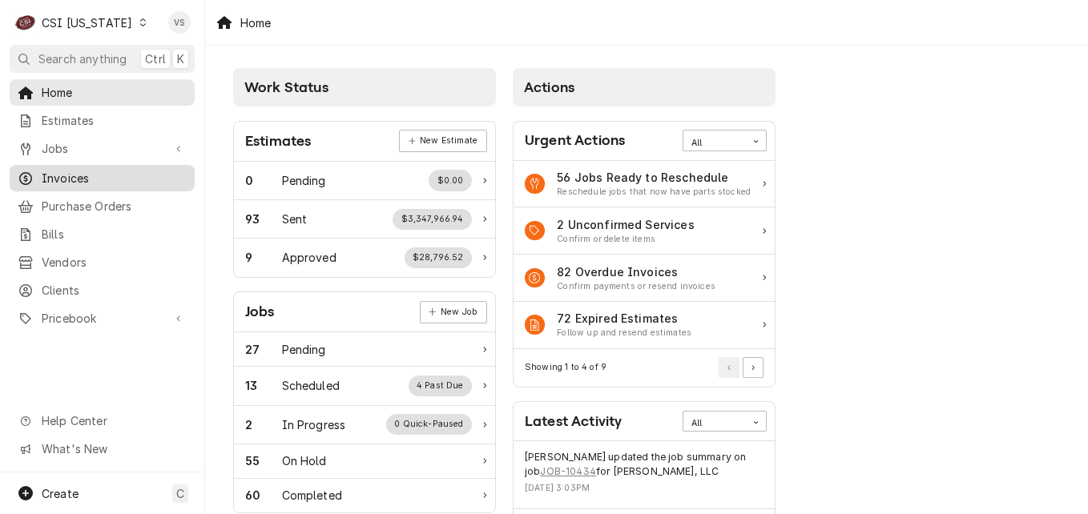
click at [64, 175] on span "Invoices" at bounding box center [114, 178] width 145 height 17
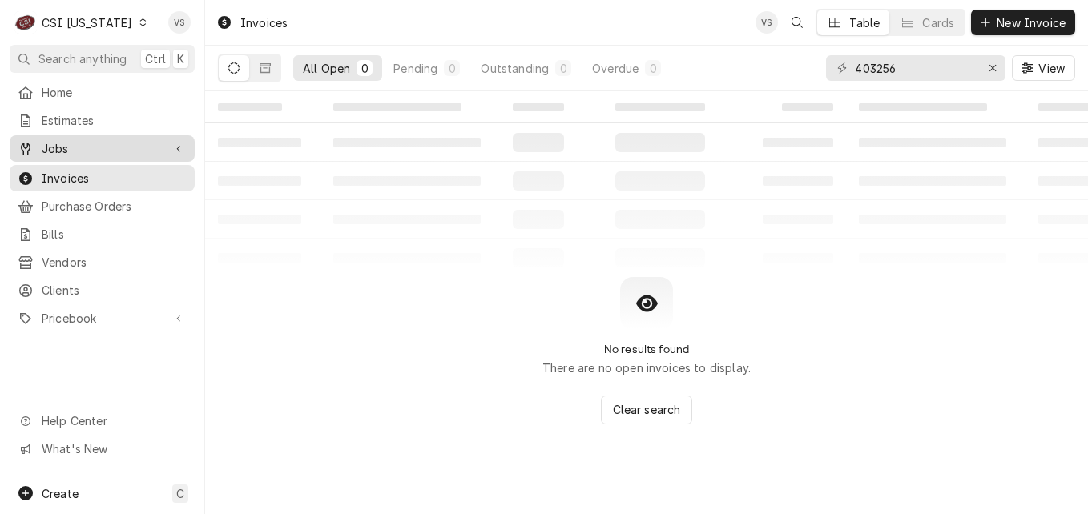
click at [71, 146] on span "Jobs" at bounding box center [102, 148] width 121 height 17
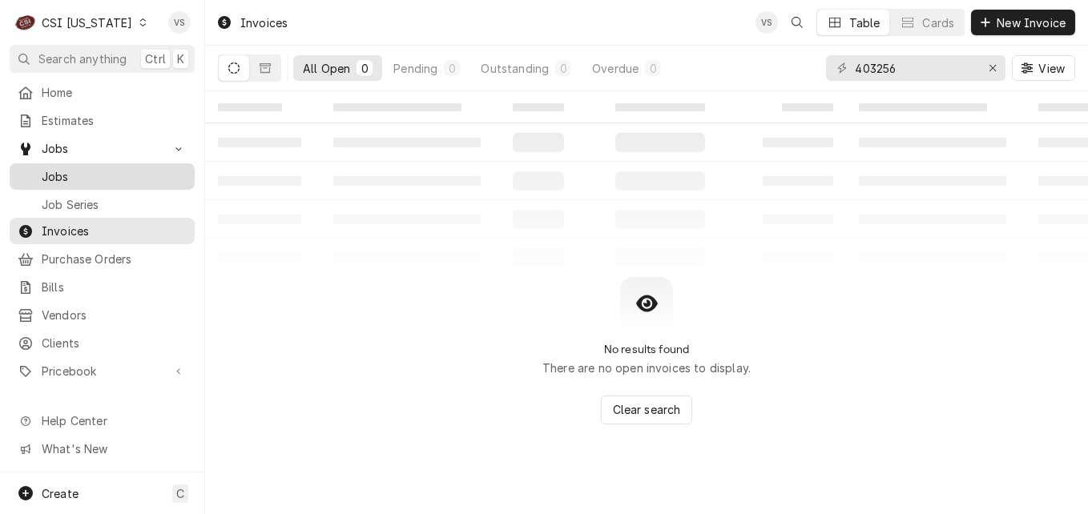
click at [70, 172] on span "Jobs" at bounding box center [114, 176] width 145 height 17
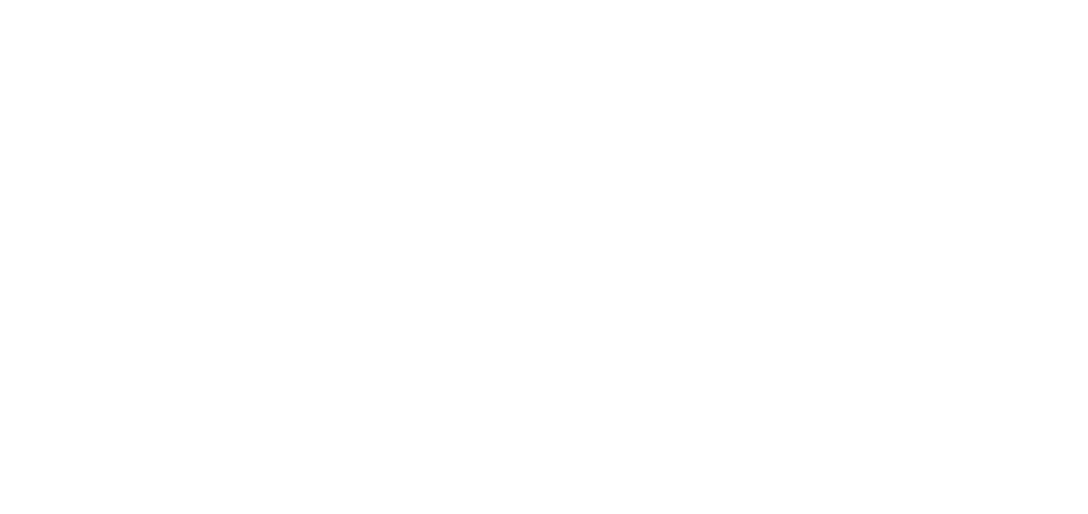
drag, startPoint x: 0, startPoint y: 0, endPoint x: 83, endPoint y: 181, distance: 199.3
click at [919, 67] on div "Dynamic Content Wrapper" at bounding box center [544, 257] width 1088 height 514
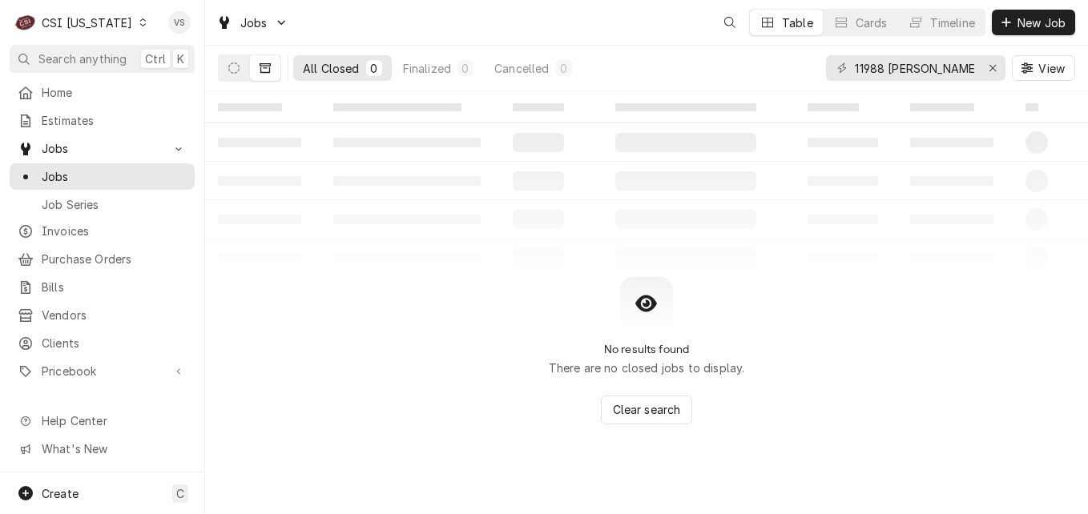
click at [83, 181] on div "C CSI Kentucky VS Search anything Ctrl K Home Estimates Jobs Jobs Job Series In…" at bounding box center [544, 257] width 1088 height 514
click at [60, 173] on span "Jobs" at bounding box center [114, 176] width 145 height 17
click at [808, 76] on div "All Closed 0 Finalized 0 Cancelled 0 11988 Mark Twain View" at bounding box center [646, 68] width 857 height 45
type input "10528"
click at [229, 74] on button "Dynamic Content Wrapper" at bounding box center [234, 68] width 30 height 26
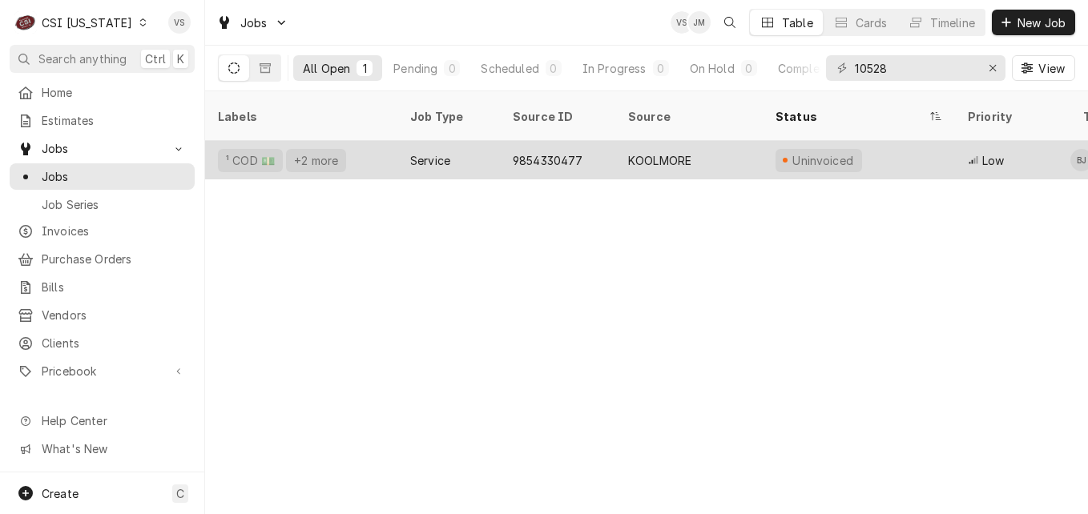
click at [366, 145] on div "¹ COD 💵 +2 more" at bounding box center [301, 160] width 192 height 38
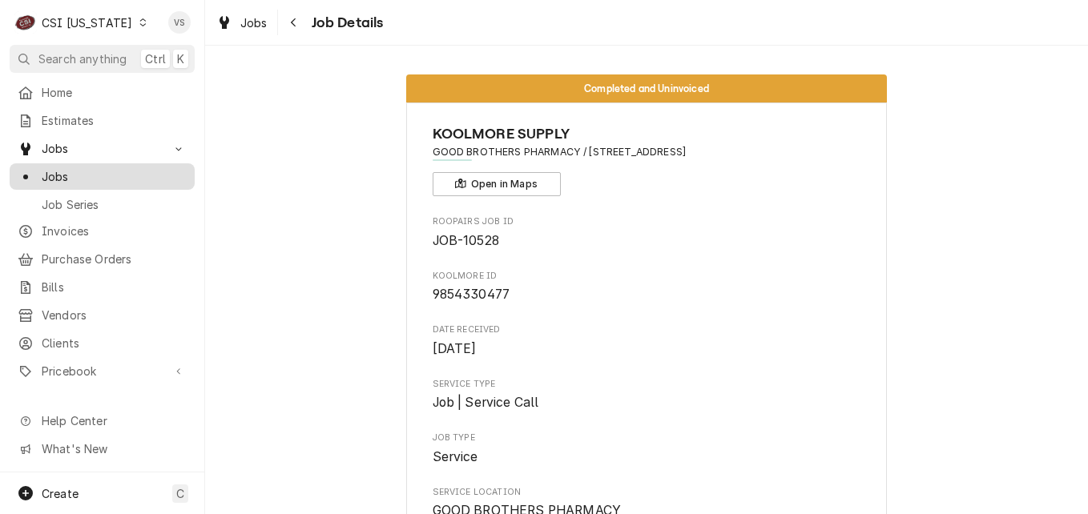
click at [62, 175] on span "Jobs" at bounding box center [114, 176] width 145 height 17
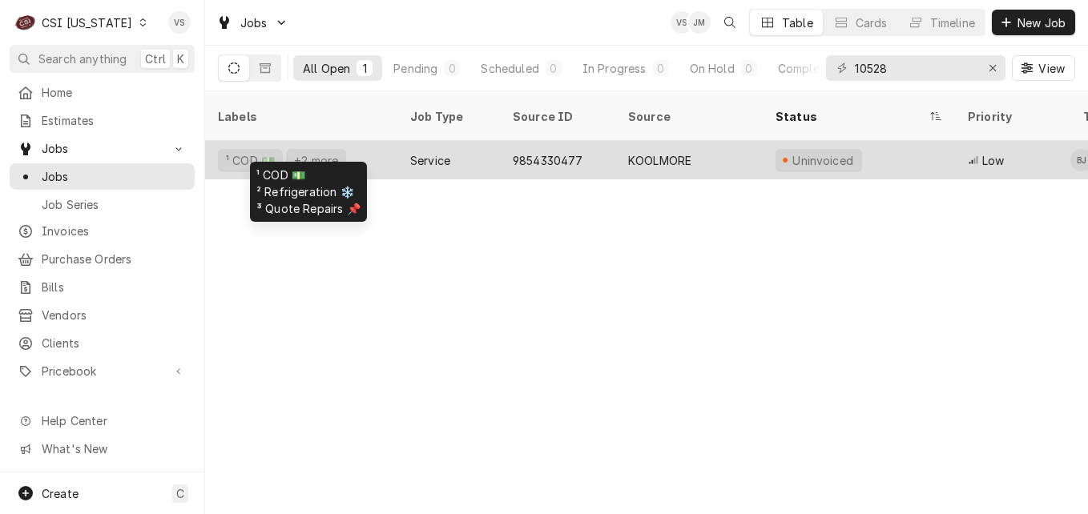
click at [378, 147] on div "¹ COD 💵 +2 more" at bounding box center [301, 160] width 192 height 38
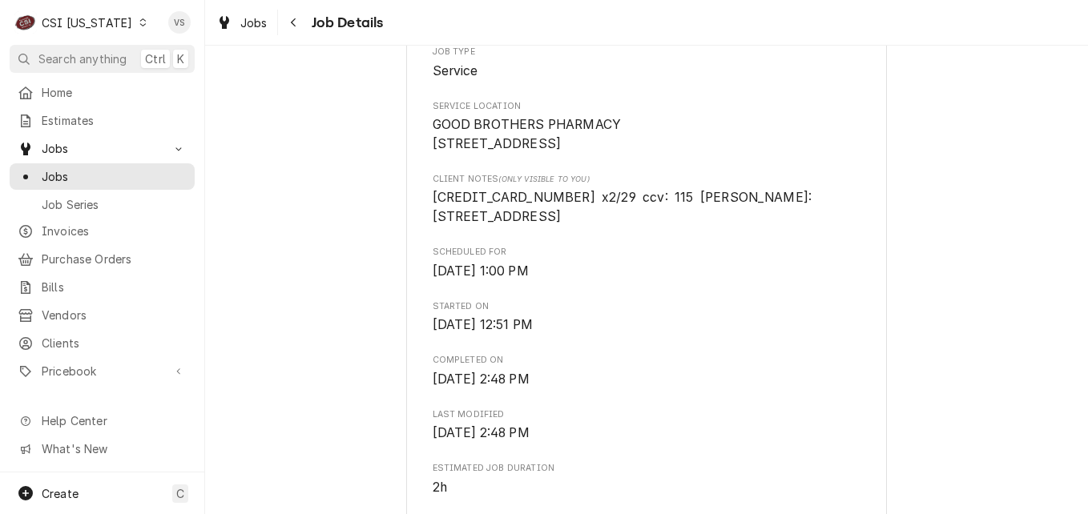
scroll to position [401, 0]
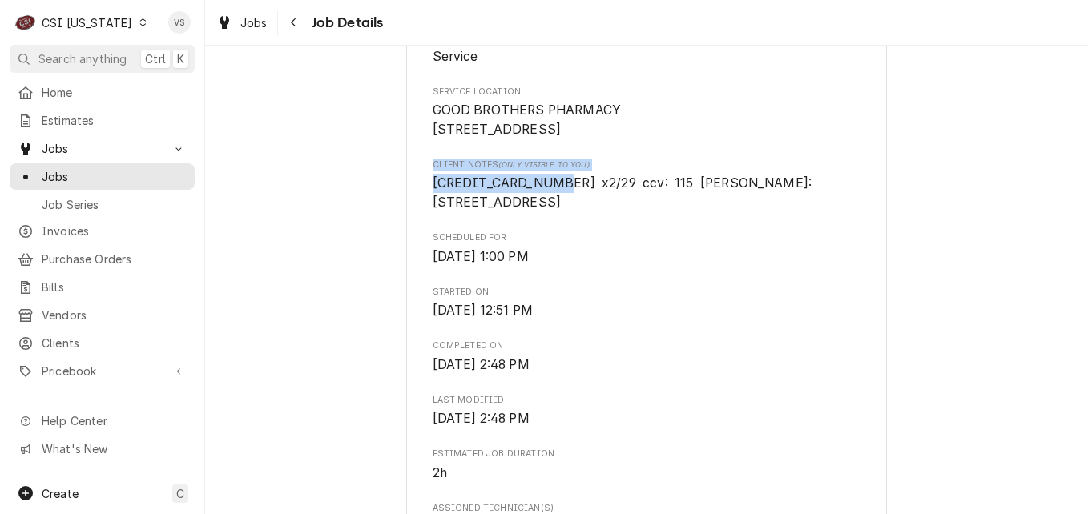
drag, startPoint x: 548, startPoint y: 199, endPoint x: 413, endPoint y: 188, distance: 135.9
drag, startPoint x: 413, startPoint y: 188, endPoint x: 472, endPoint y: 199, distance: 60.2
click at [472, 199] on span "4246315397828821 x2/29 ccv: 115 yossef majeski billing: 383 kingston ave Brookl…" at bounding box center [626, 192] width 386 height 34
drag, startPoint x: 546, startPoint y: 199, endPoint x: 419, endPoint y: 204, distance: 127.5
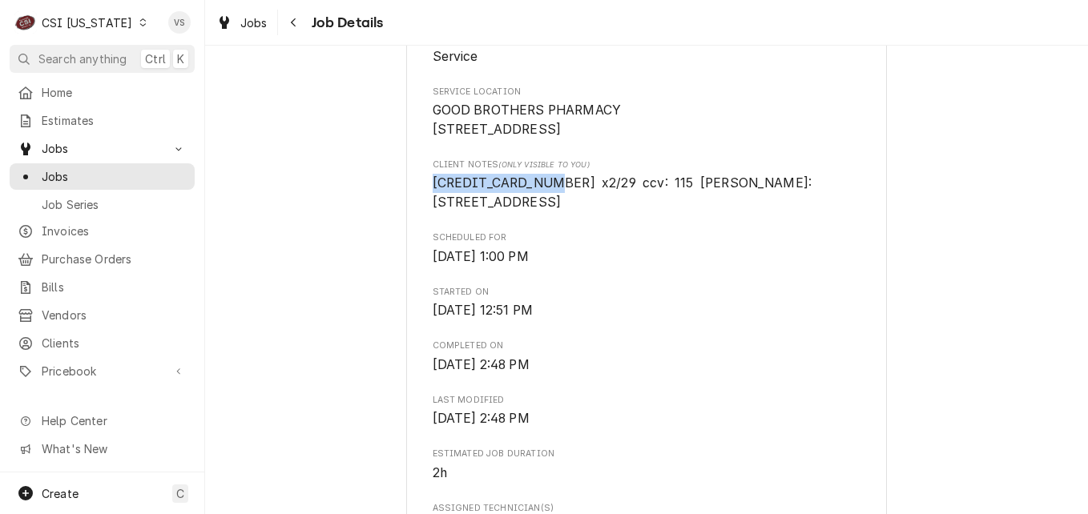
drag, startPoint x: 419, startPoint y: 204, endPoint x: 447, endPoint y: 203, distance: 28.1
copy span "4246315397828821"
click at [85, 223] on span "Invoices" at bounding box center [114, 231] width 145 height 17
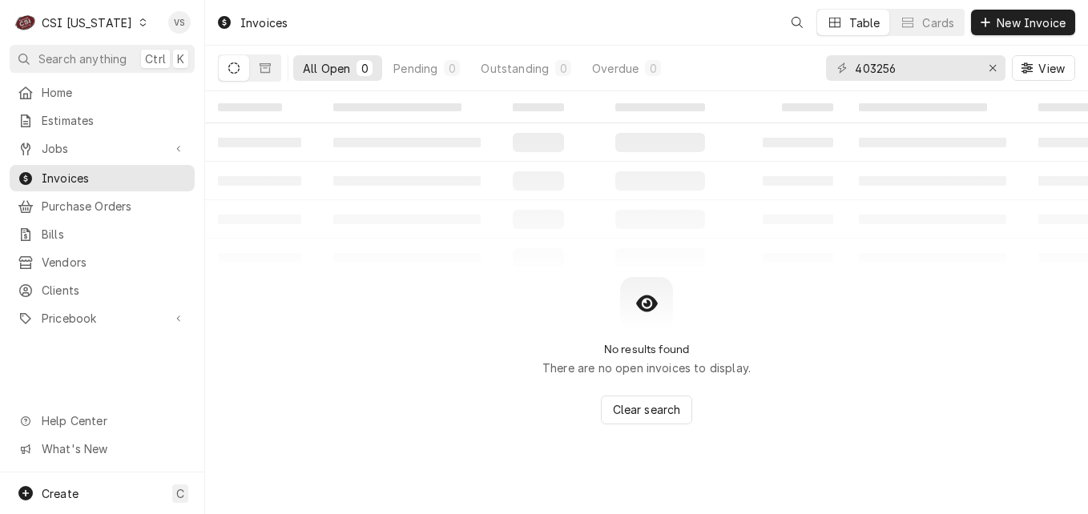
click at [139, 22] on icon "Dynamic Content Wrapper" at bounding box center [142, 22] width 7 height 8
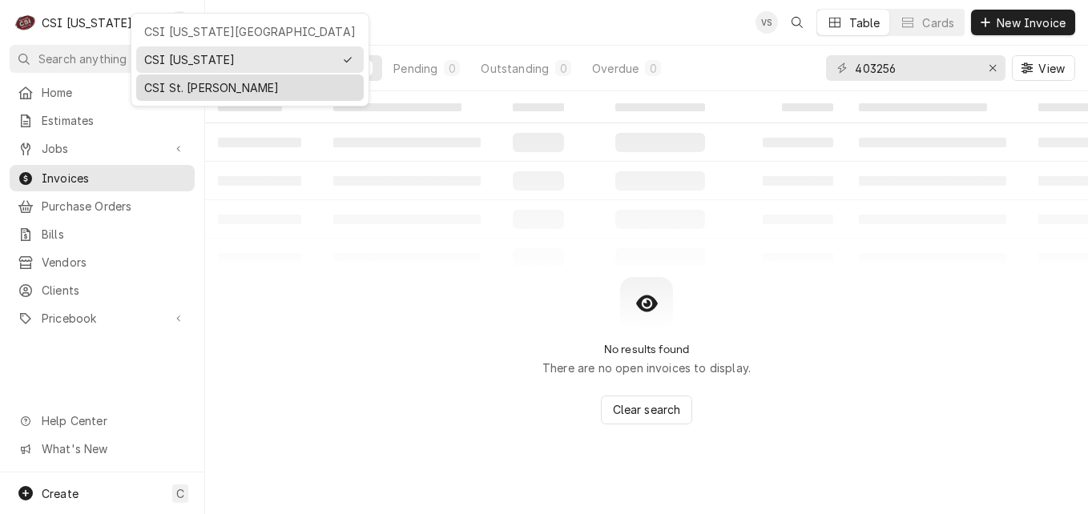
click at [200, 85] on div "CSI St. [PERSON_NAME]" at bounding box center [250, 87] width 212 height 17
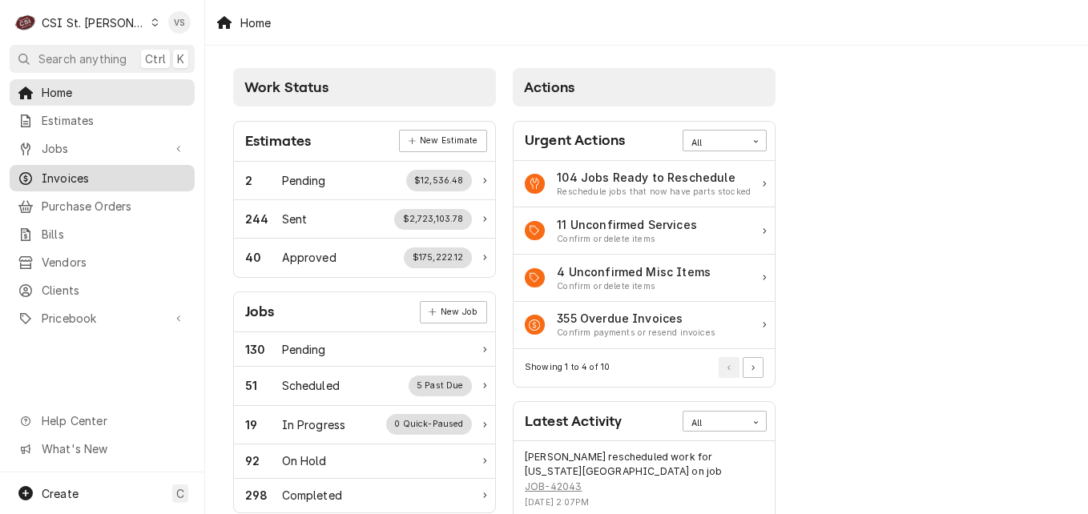
click at [85, 175] on span "Invoices" at bounding box center [114, 178] width 145 height 17
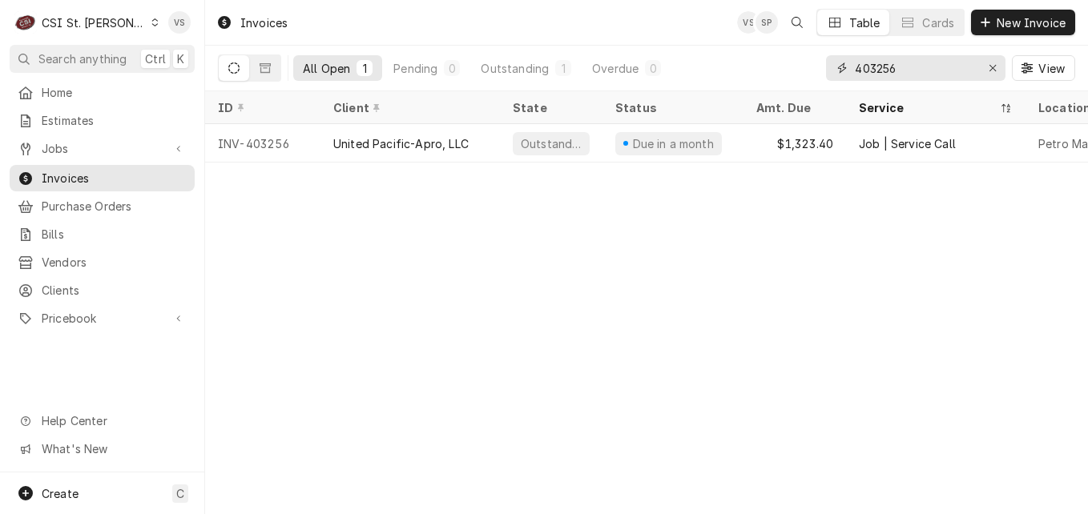
drag, startPoint x: 827, startPoint y: 71, endPoint x: 781, endPoint y: 72, distance: 45.7
click at [781, 72] on div "All Open 1 Pending 0 Outstanding 1 Overdue 0 403256 View" at bounding box center [646, 68] width 857 height 45
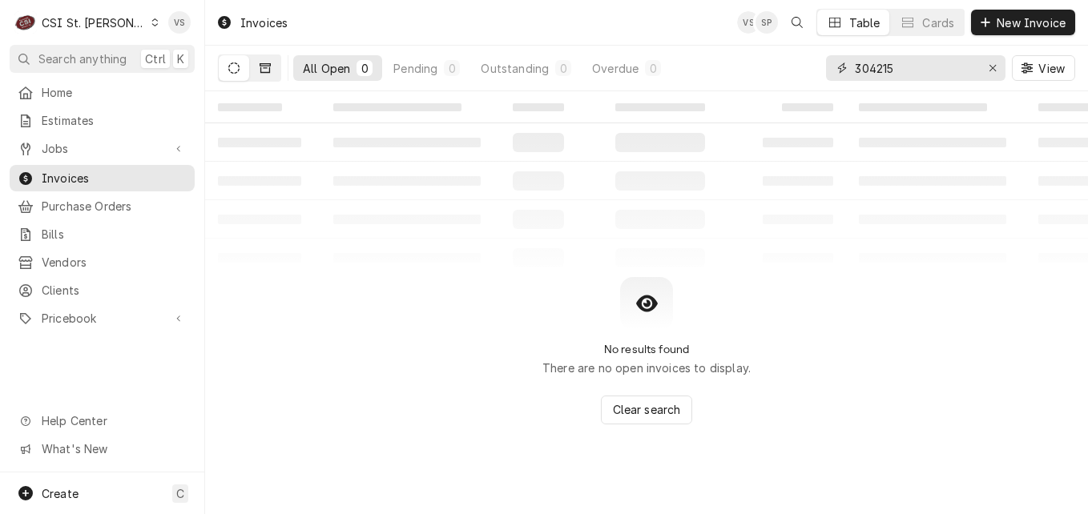
type input "304215"
click at [271, 69] on button "Dynamic Content Wrapper" at bounding box center [265, 68] width 30 height 26
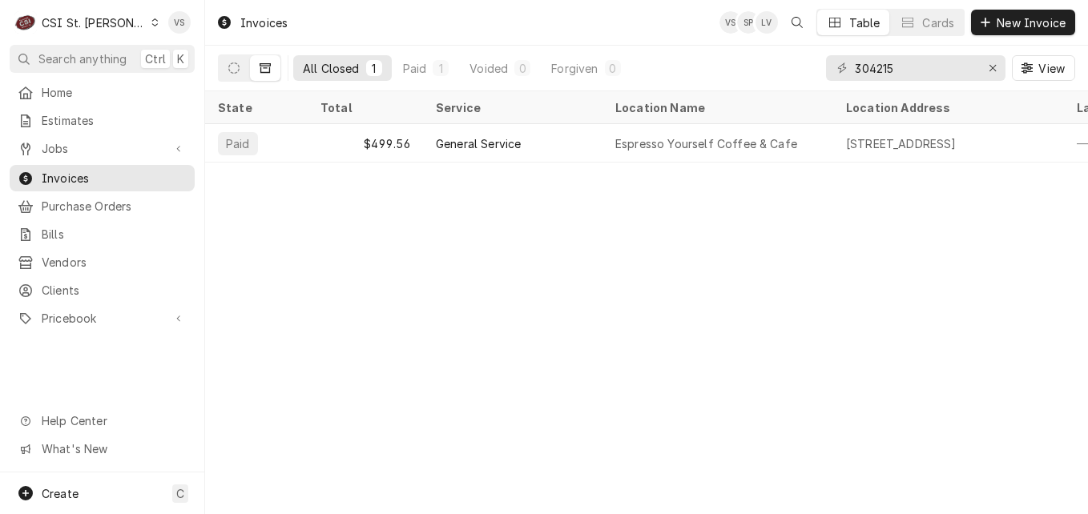
click at [151, 23] on icon "Dynamic Content Wrapper" at bounding box center [154, 22] width 7 height 8
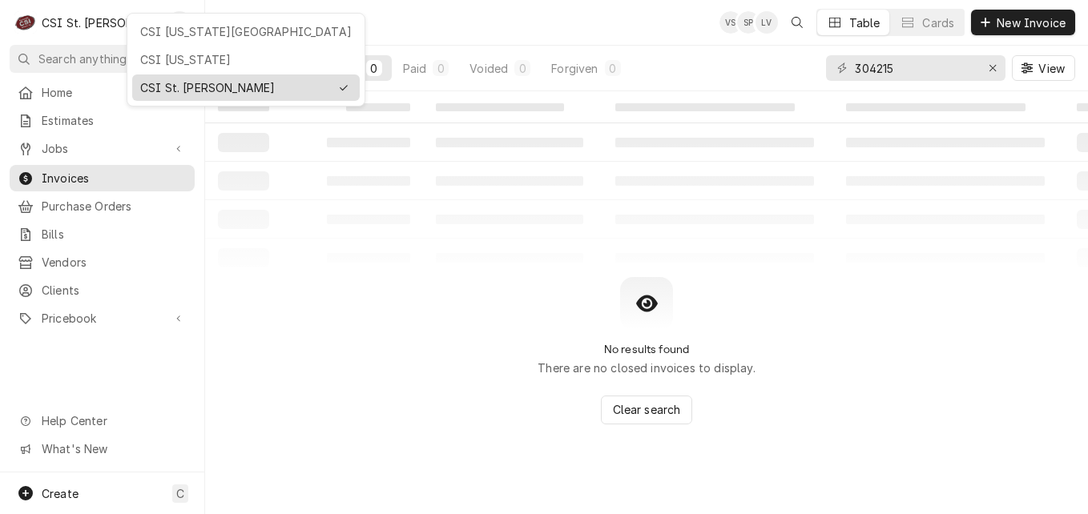
click at [184, 83] on div "CSI St. [PERSON_NAME]" at bounding box center [234, 87] width 189 height 17
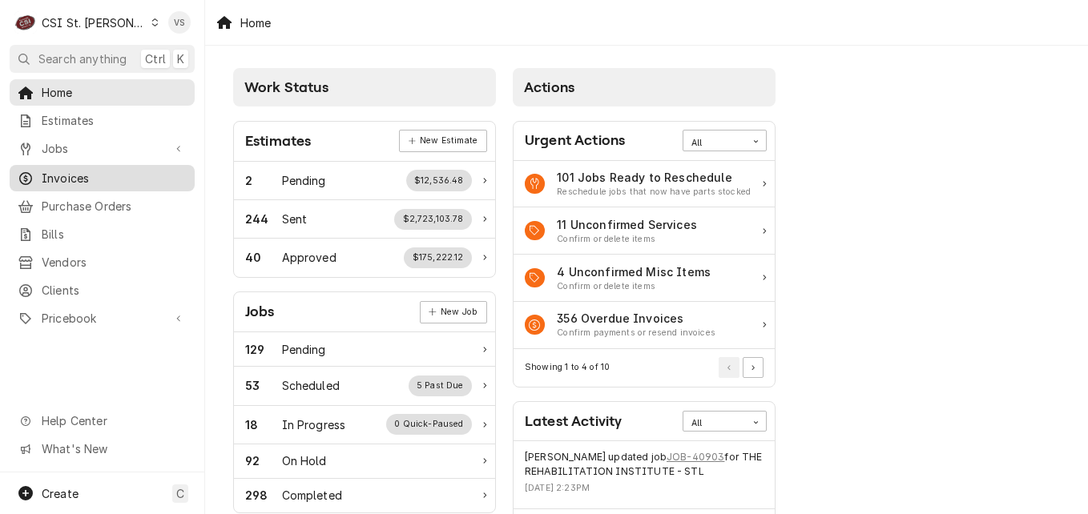
click at [70, 172] on span "Invoices" at bounding box center [114, 178] width 145 height 17
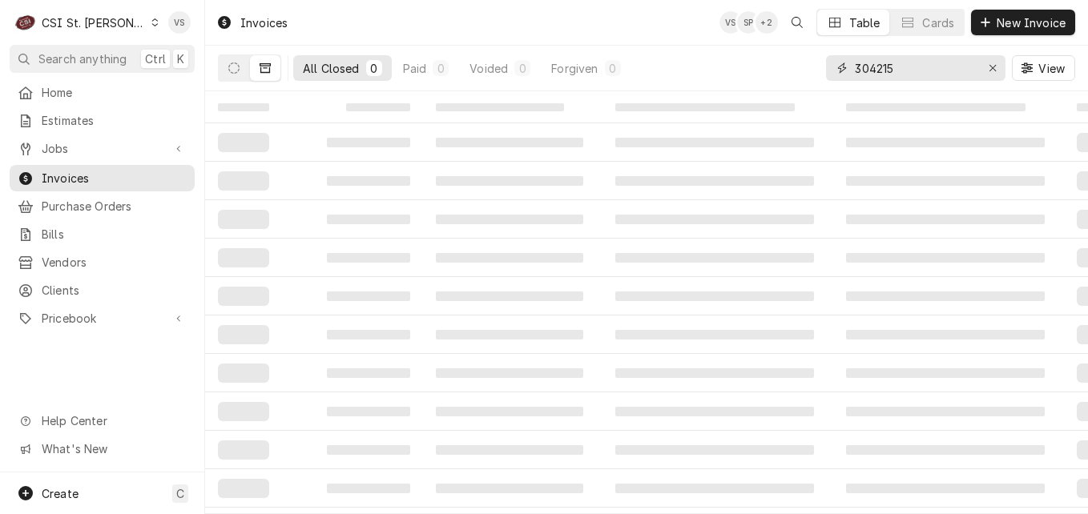
drag, startPoint x: 902, startPoint y: 67, endPoint x: 794, endPoint y: 71, distance: 108.2
click at [809, 69] on div "All Closed 0 Paid 0 Voided 0 Forgiven 0 304215 View" at bounding box center [646, 68] width 857 height 45
type input "4"
click at [856, 71] on input "02109" at bounding box center [915, 68] width 120 height 26
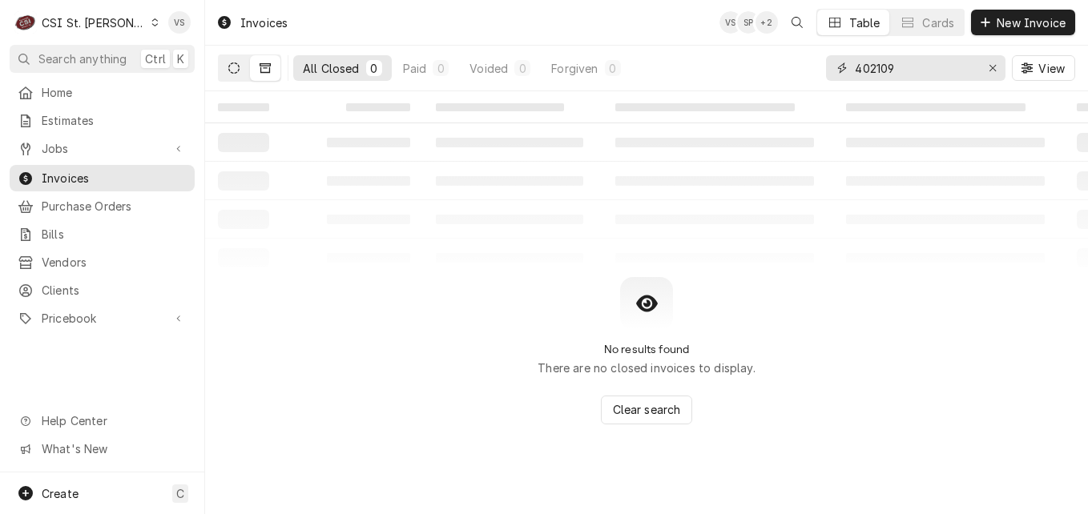
type input "402109"
click at [240, 71] on button "Dynamic Content Wrapper" at bounding box center [234, 68] width 30 height 26
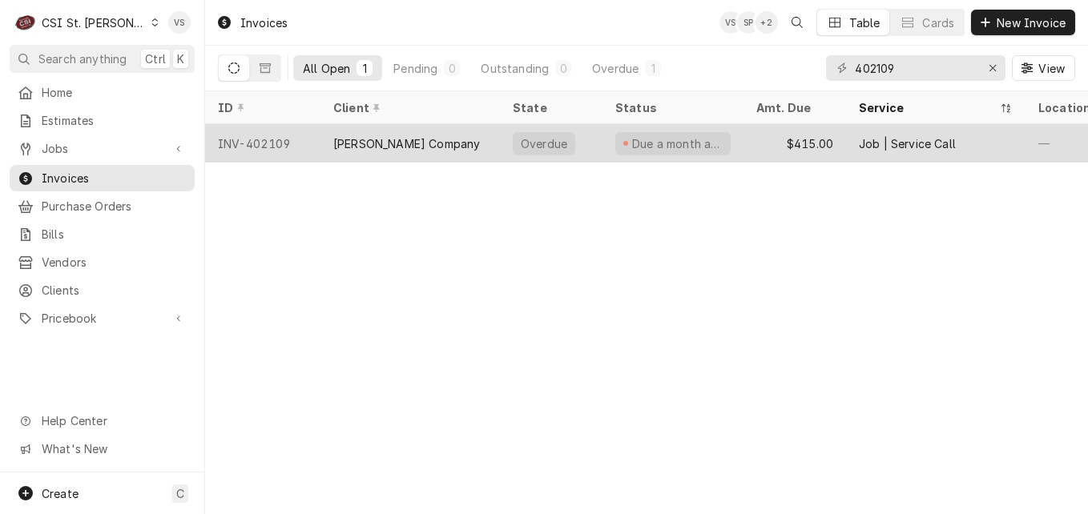
click at [410, 142] on div "Vivian Company" at bounding box center [406, 143] width 147 height 17
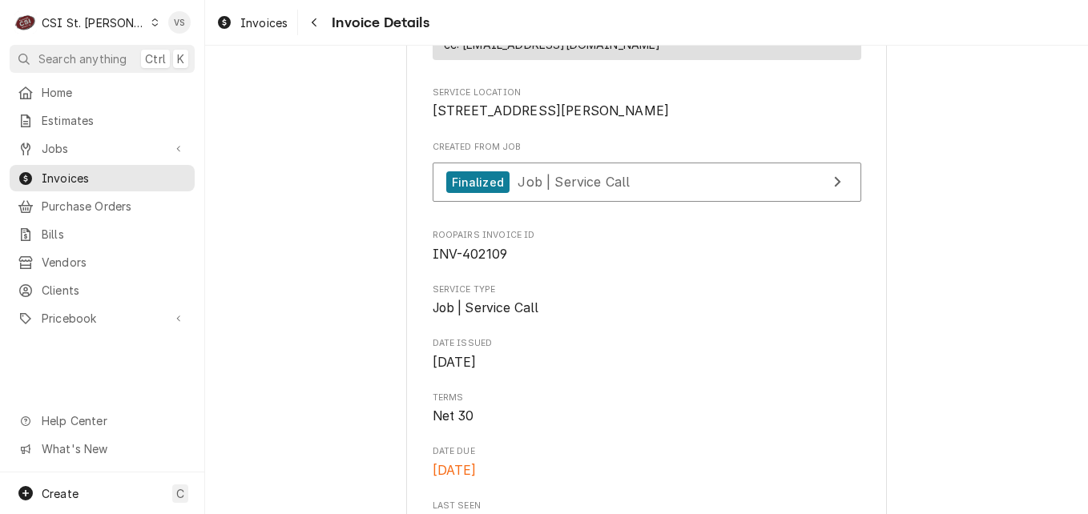
scroll to position [334, 0]
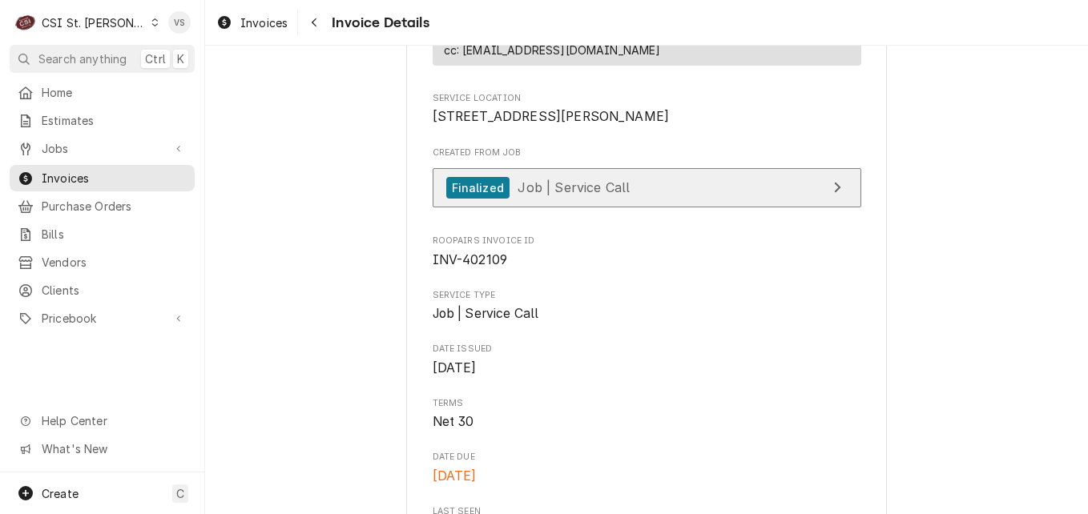
click at [631, 207] on link "Finalized Job | Service Call" at bounding box center [647, 187] width 429 height 39
click at [645, 207] on link "Finalized Job | Service Call" at bounding box center [647, 187] width 429 height 39
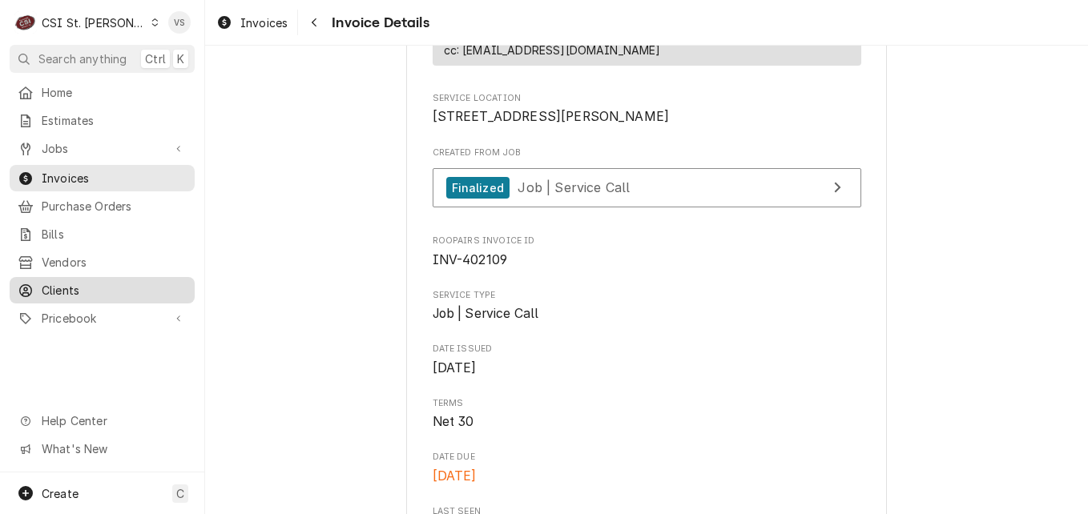
click at [72, 285] on span "Clients" at bounding box center [114, 290] width 145 height 17
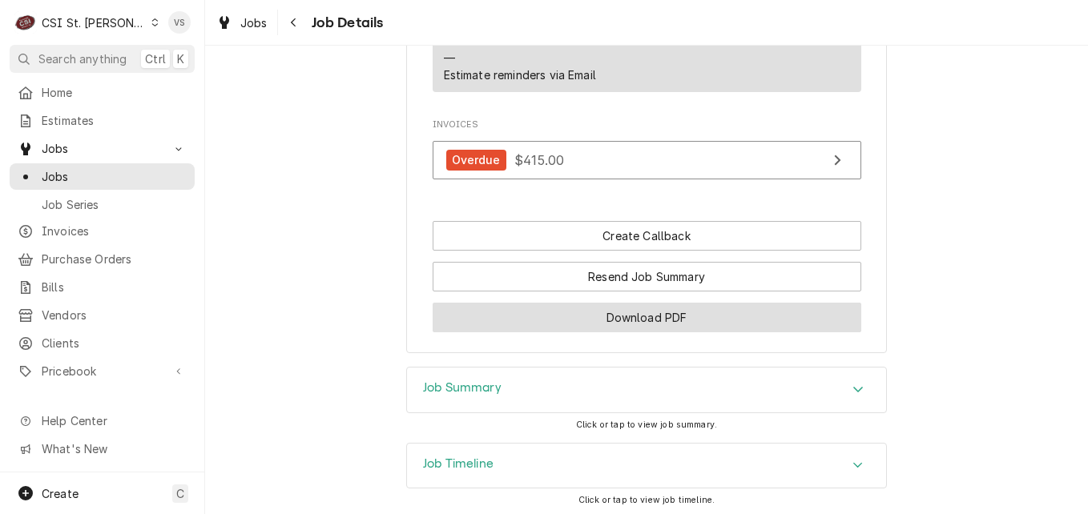
scroll to position [1270, 0]
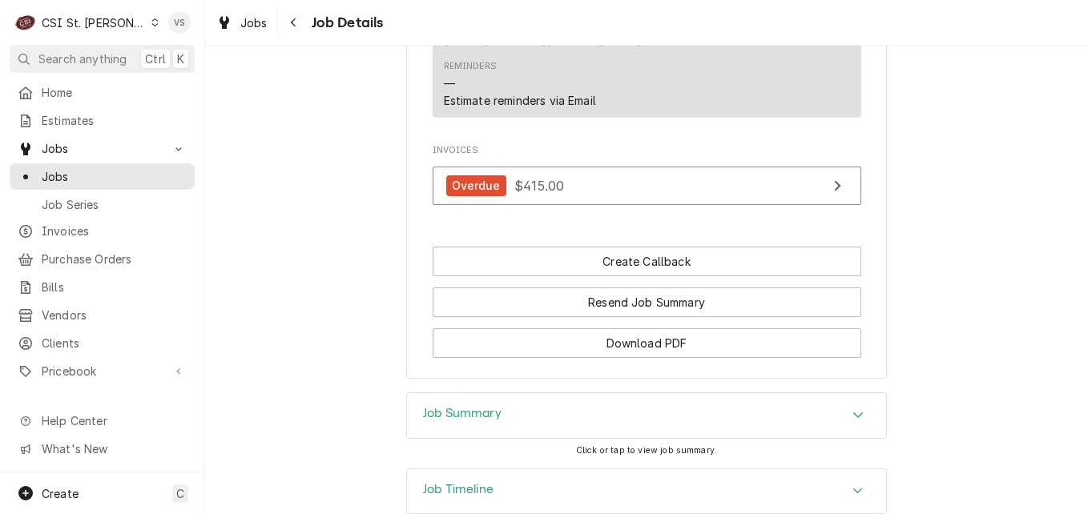
click at [597, 393] on div "Job Summary" at bounding box center [646, 415] width 479 height 45
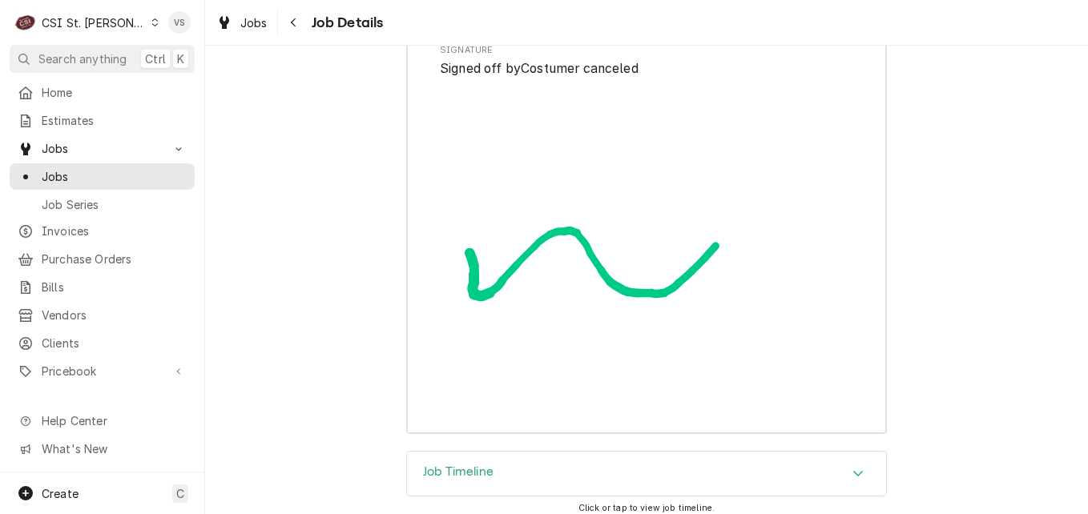
scroll to position [3496, 0]
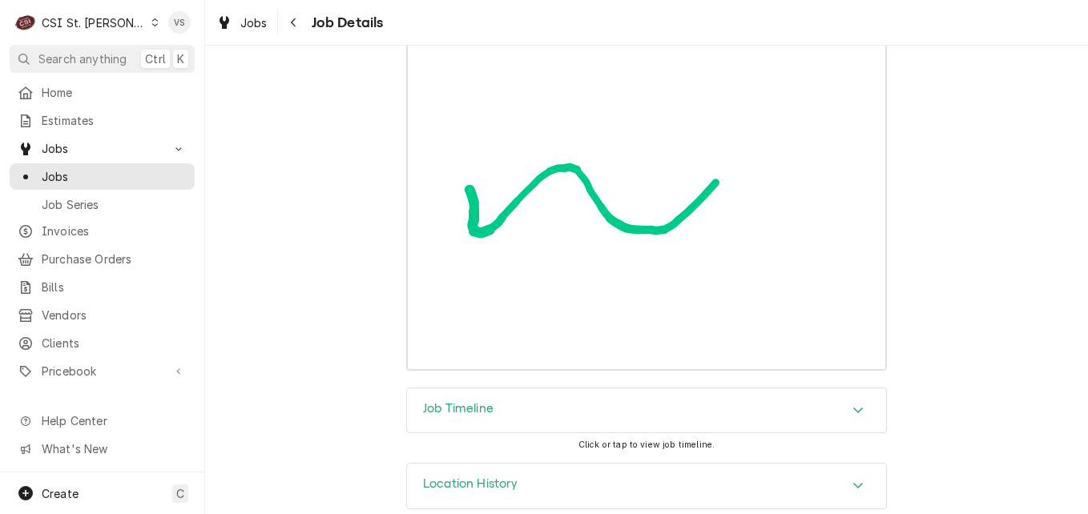
click at [855, 408] on icon "Accordion Header" at bounding box center [858, 411] width 10 height 6
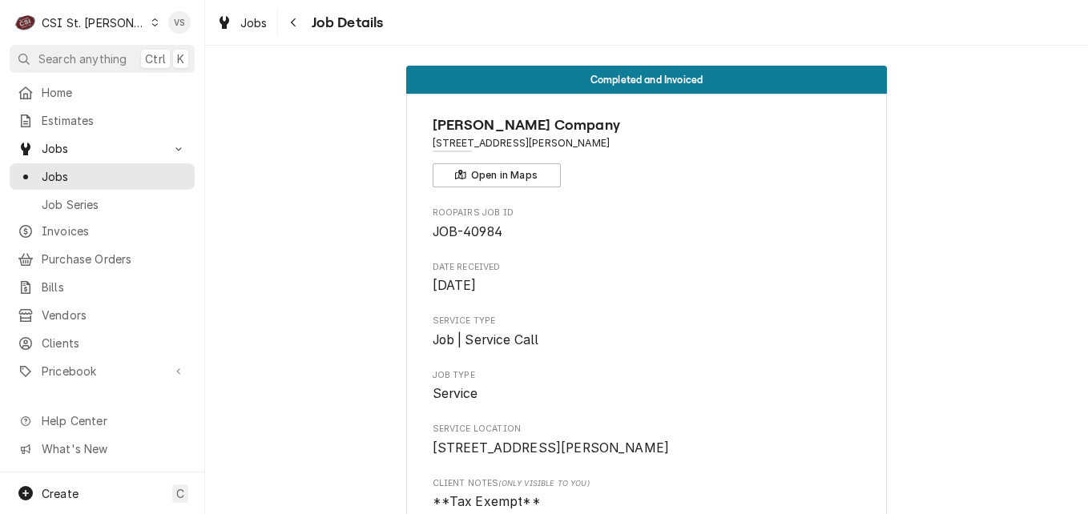
scroll to position [0, 0]
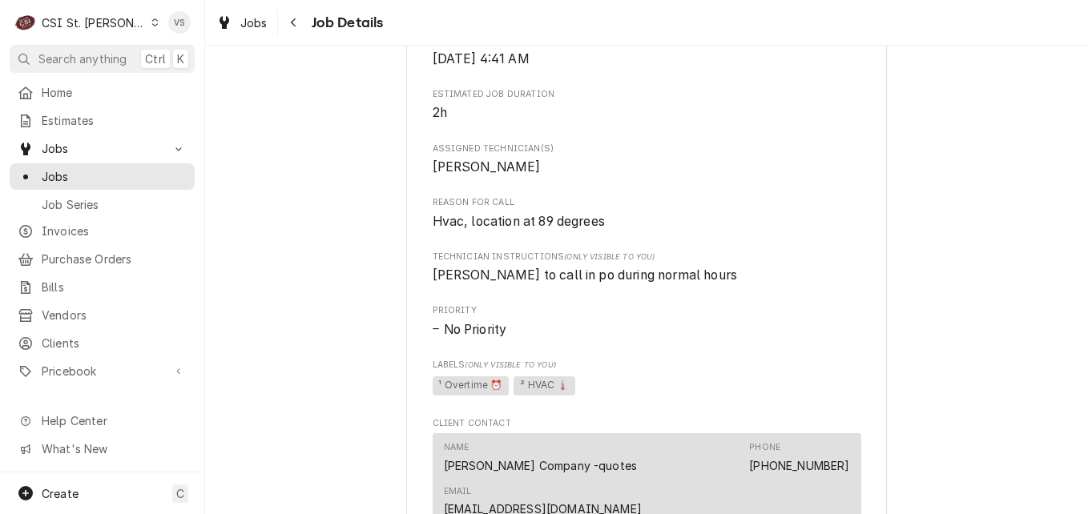
scroll to position [1350, 0]
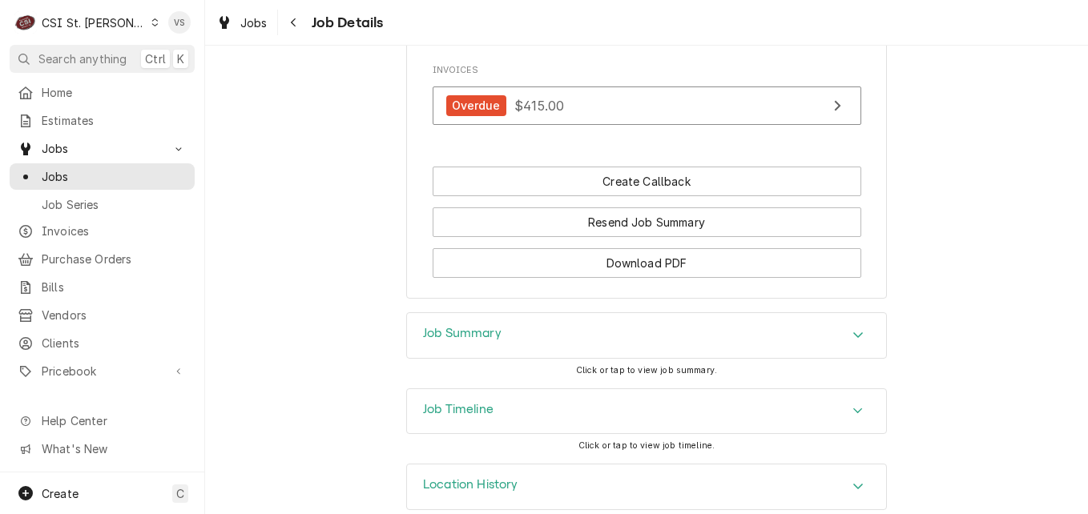
click at [559, 313] on div "Job Summary" at bounding box center [646, 335] width 479 height 45
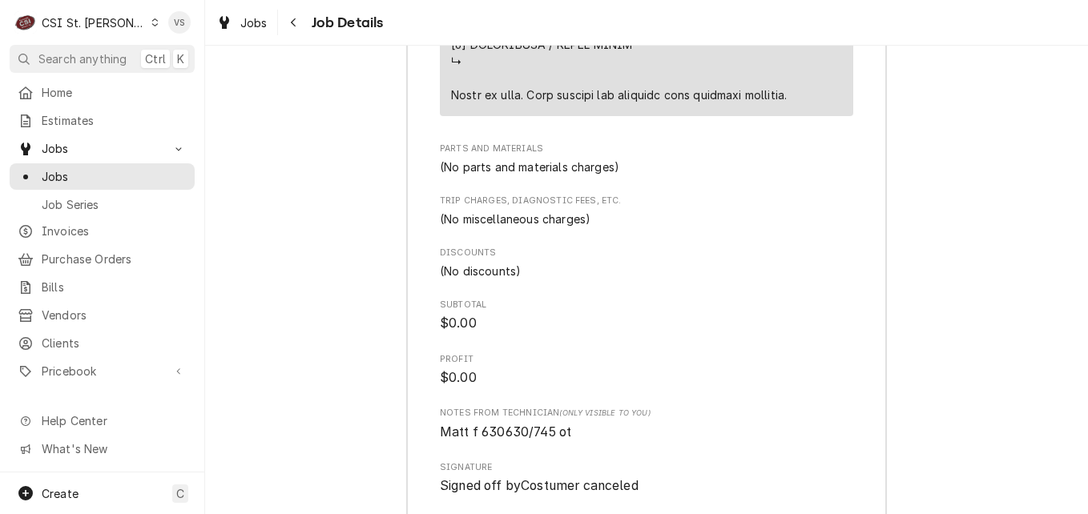
scroll to position [3496, 0]
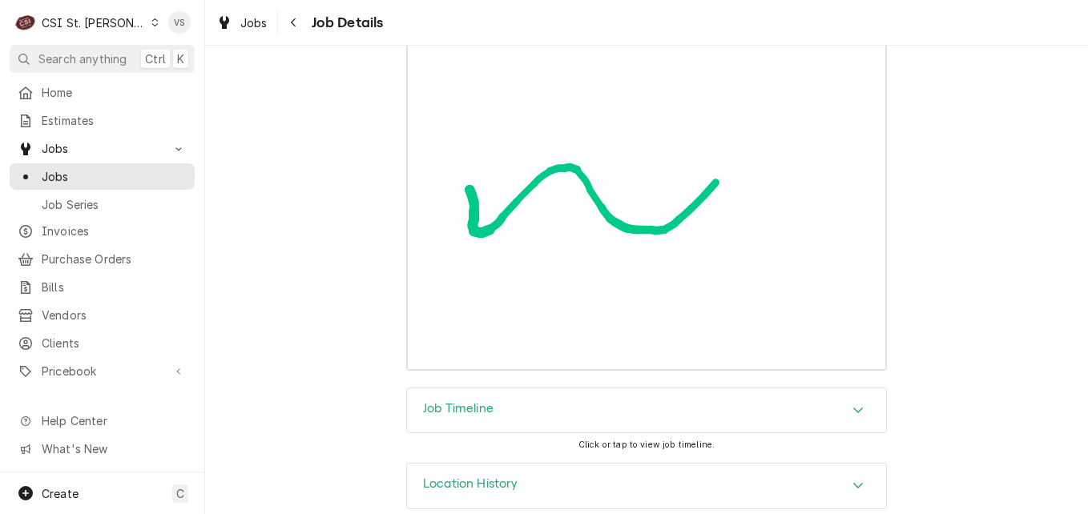
click at [853, 408] on icon "Accordion Header" at bounding box center [858, 411] width 10 height 6
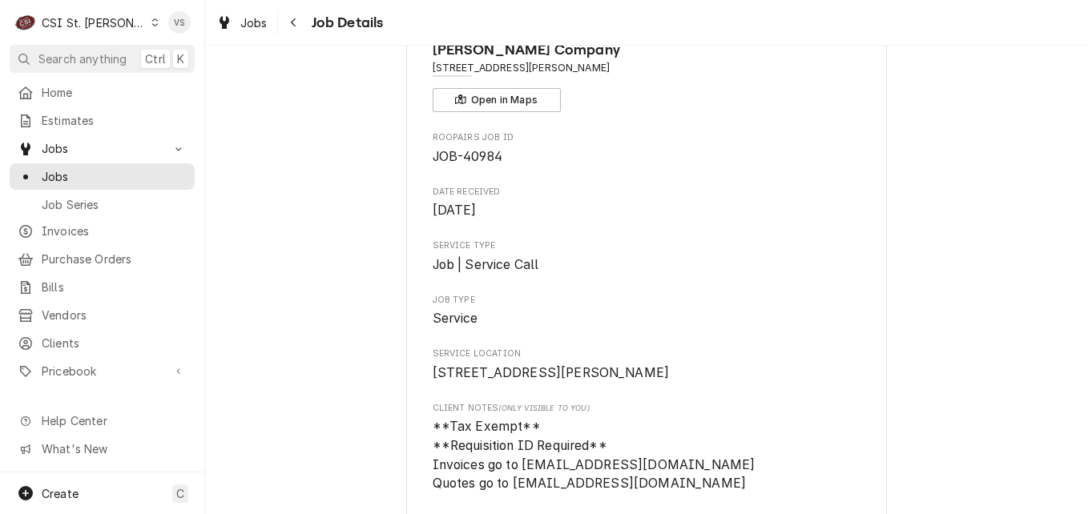
scroll to position [0, 0]
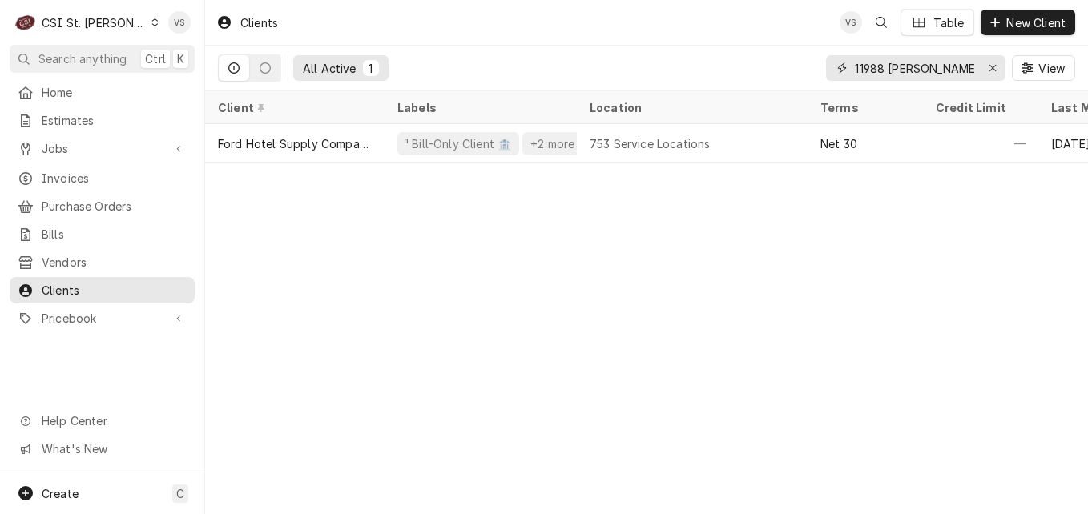
drag, startPoint x: 965, startPoint y: 72, endPoint x: 828, endPoint y: 71, distance: 136.2
click at [780, 62] on div "All Active 1 11988 [PERSON_NAME] View" at bounding box center [646, 68] width 857 height 45
type input "a"
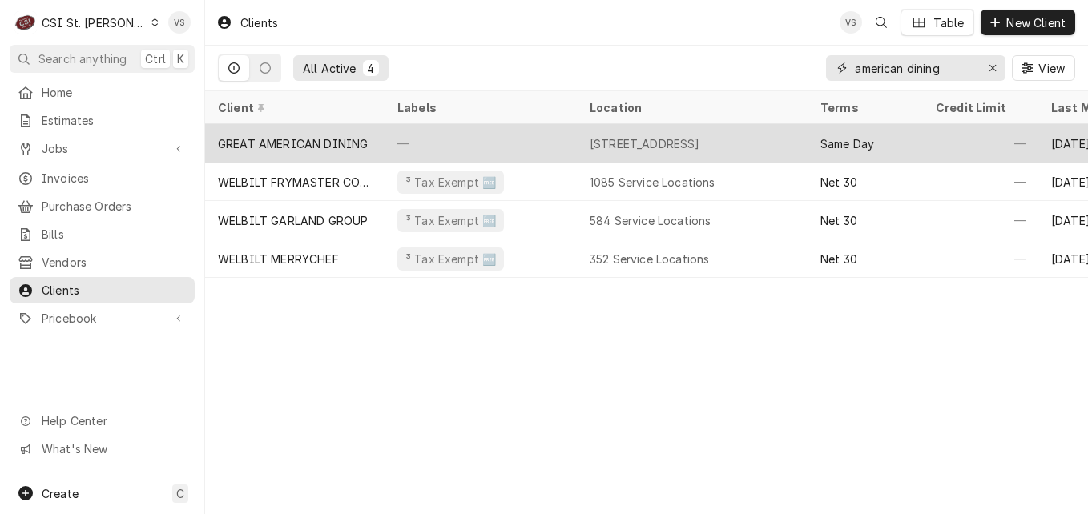
type input "american dining"
click at [366, 145] on div "GREAT AMERICAN DINING" at bounding box center [293, 143] width 150 height 17
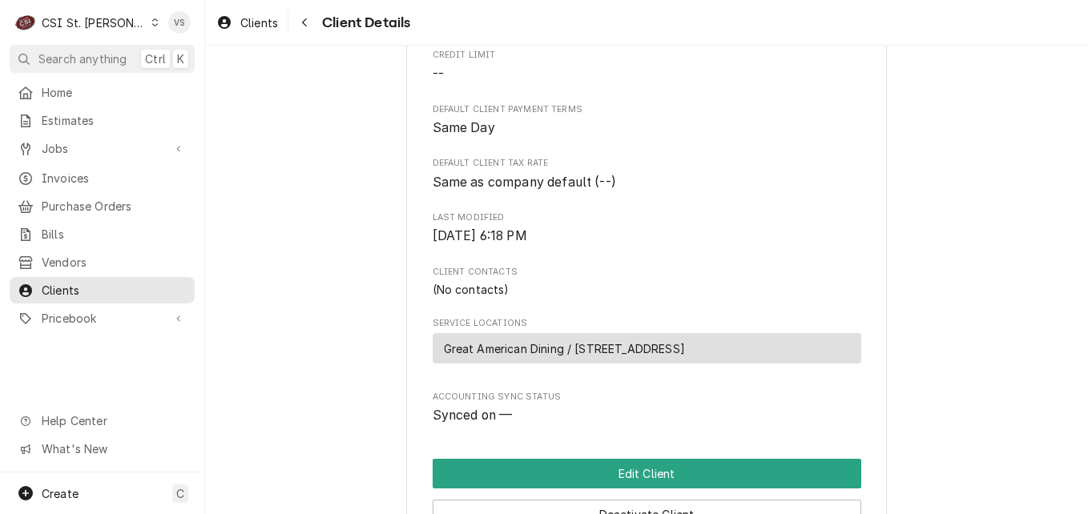
scroll to position [561, 0]
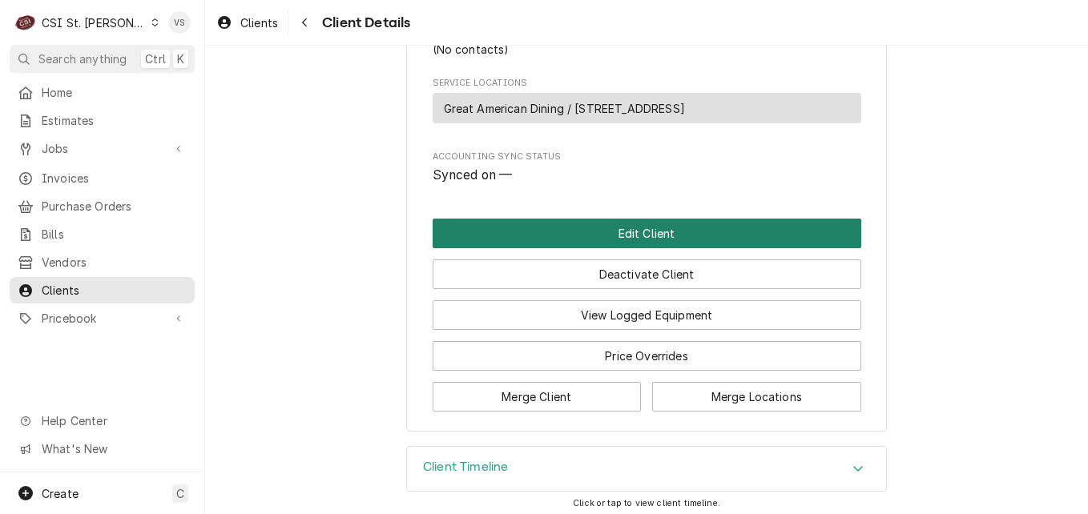
click at [679, 248] on button "Edit Client" at bounding box center [647, 234] width 429 height 30
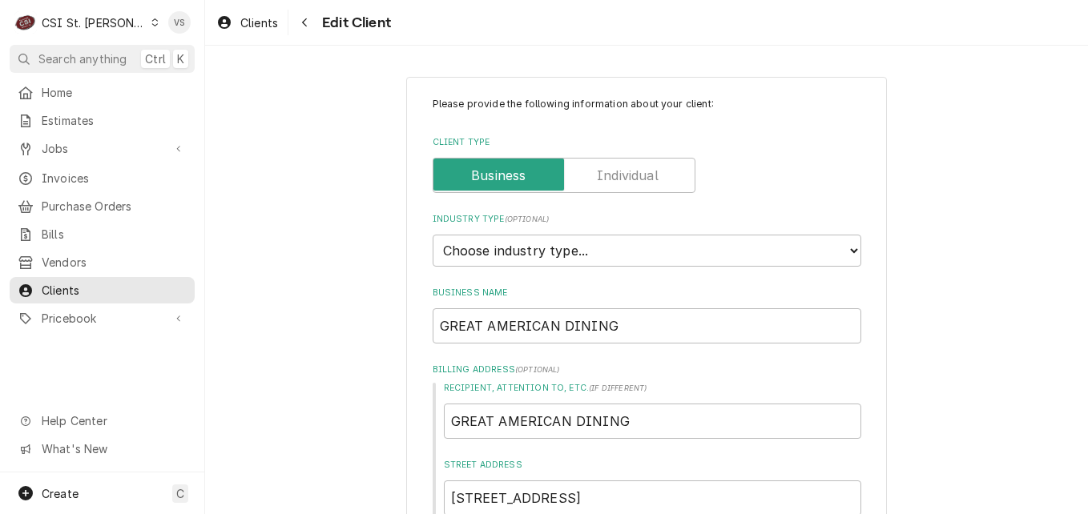
type textarea "x"
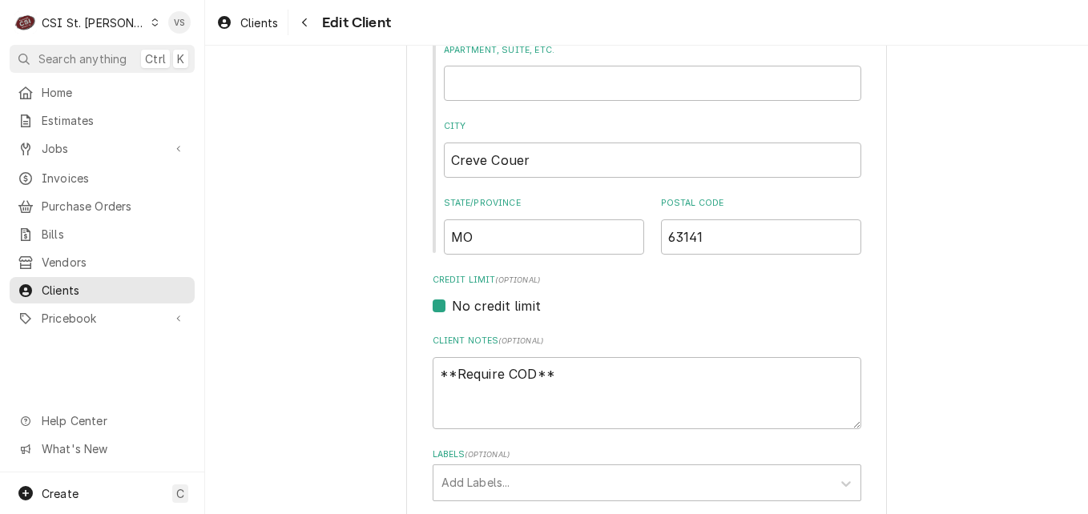
scroll to position [513, 0]
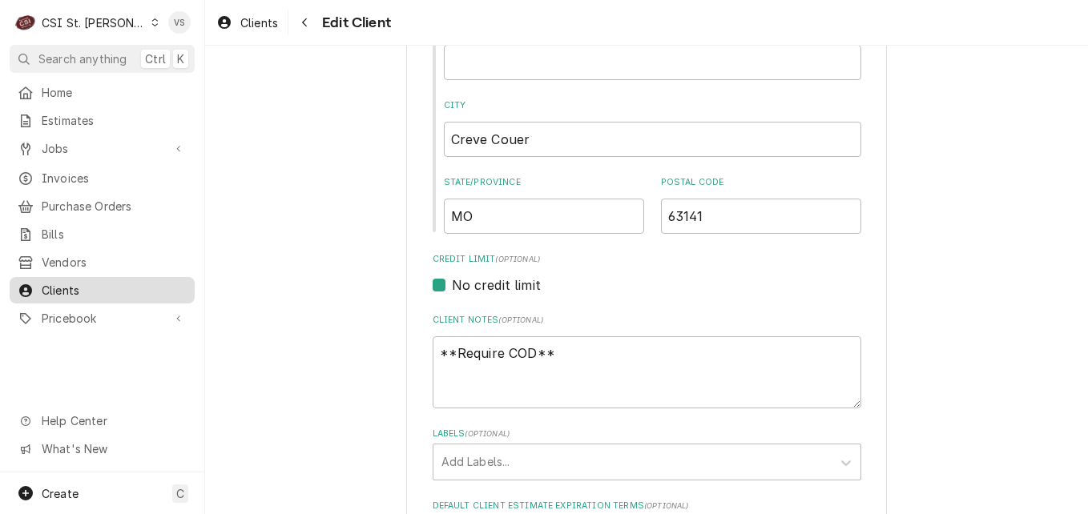
click at [62, 287] on span "Clients" at bounding box center [114, 290] width 145 height 17
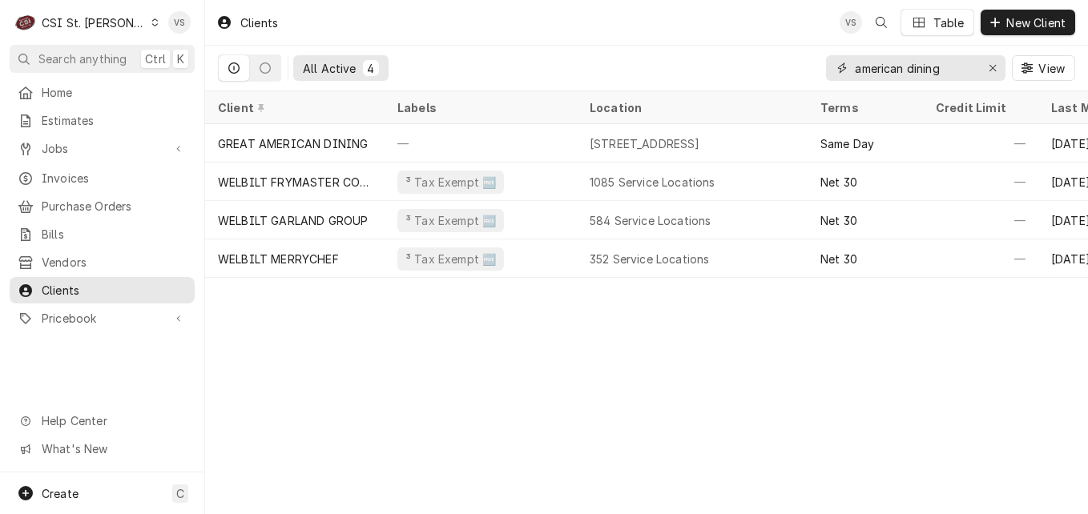
click at [953, 70] on input "american dining" at bounding box center [915, 68] width 120 height 26
click at [789, 71] on div "All Active 4 american dining View" at bounding box center [646, 68] width 857 height 45
click at [956, 69] on input "american dining" at bounding box center [915, 68] width 120 height 26
click at [961, 68] on input "american dining" at bounding box center [915, 68] width 120 height 26
drag, startPoint x: 961, startPoint y: 68, endPoint x: 844, endPoint y: 69, distance: 117.8
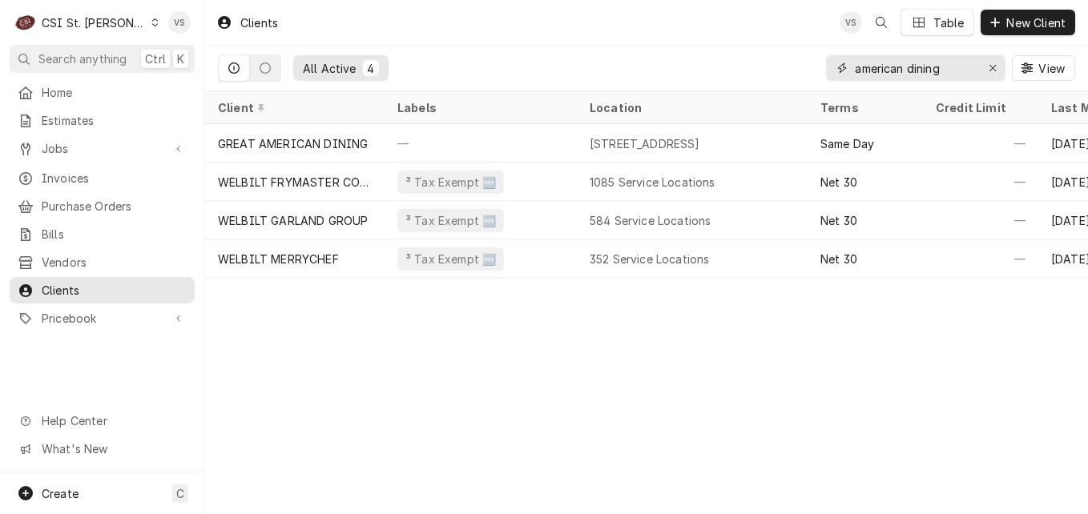
click at [844, 69] on div "american dining" at bounding box center [915, 68] width 179 height 26
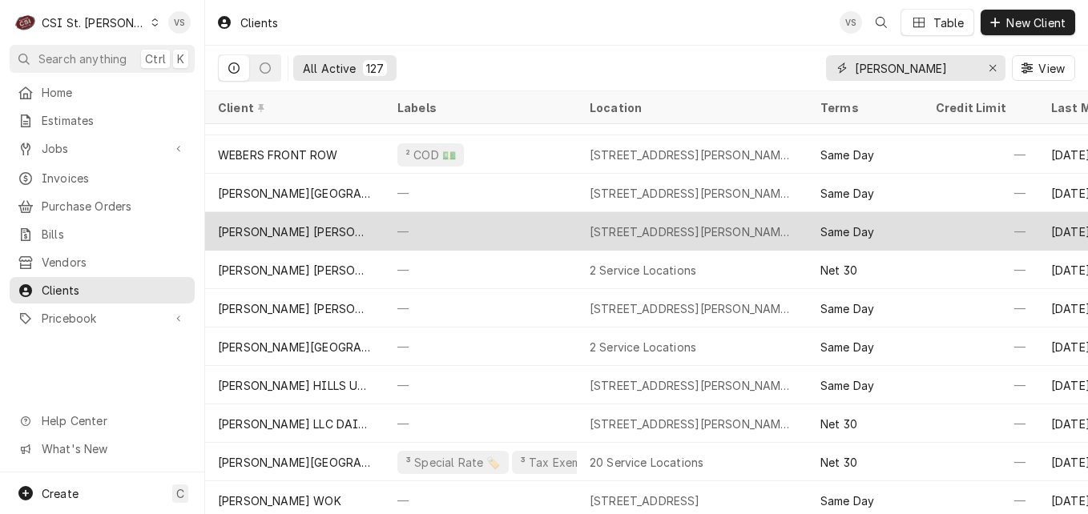
scroll to position [4117, 0]
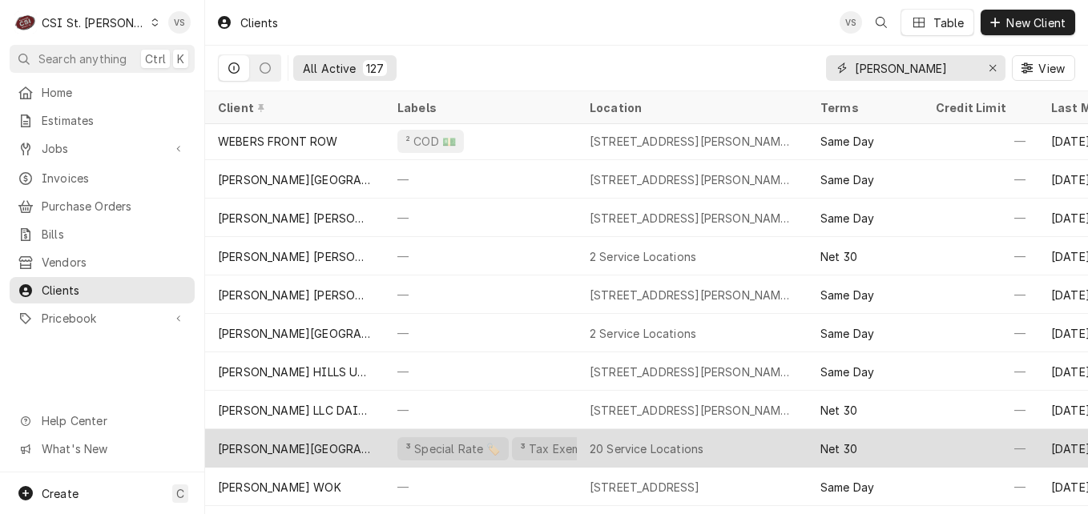
type input "[PERSON_NAME]"
click at [351, 439] on div "Webster University" at bounding box center [294, 448] width 179 height 38
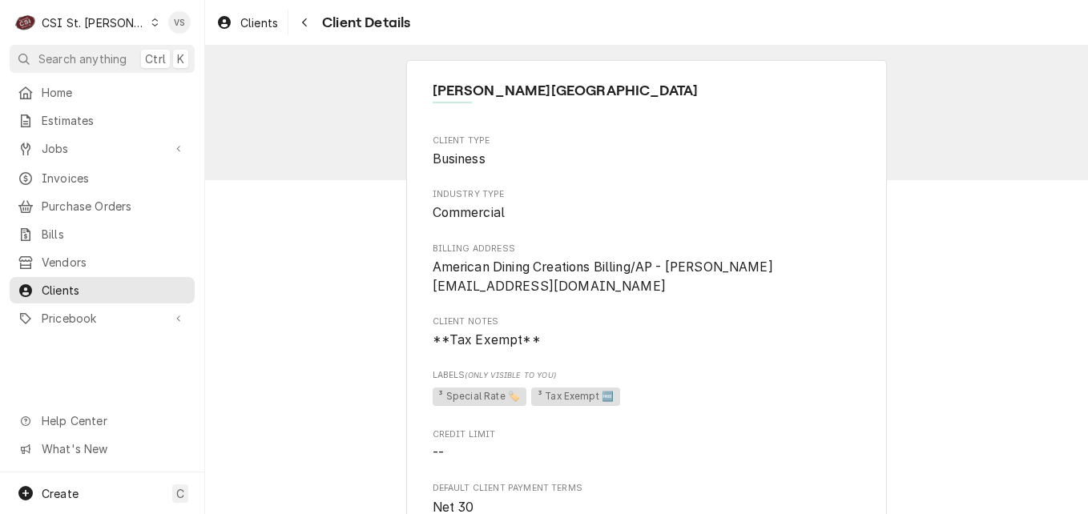
click at [351, 439] on div "C CSI St. [PERSON_NAME] VS Search anything Ctrl K Home Estimates Jobs Jobs Job …" at bounding box center [544, 257] width 1088 height 514
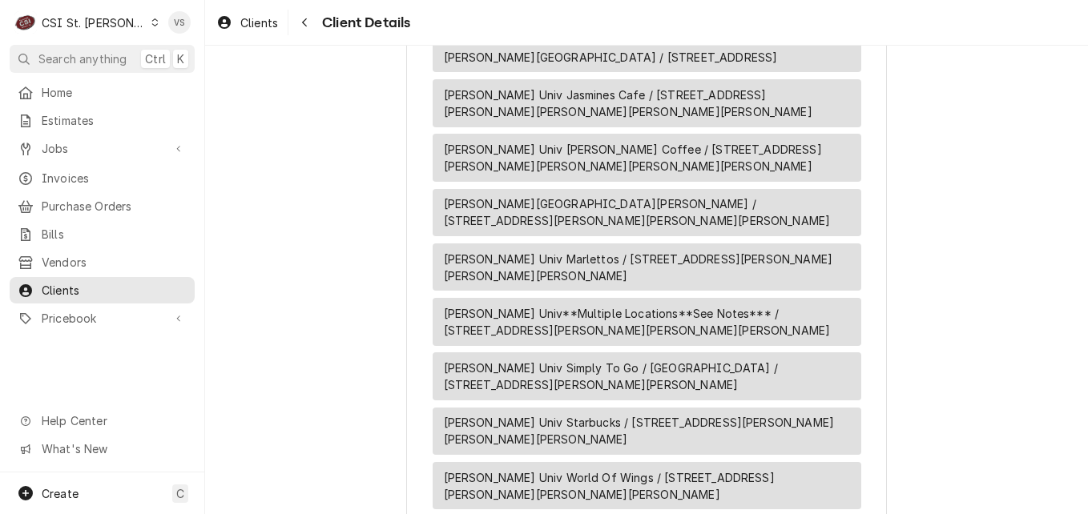
scroll to position [2329, 0]
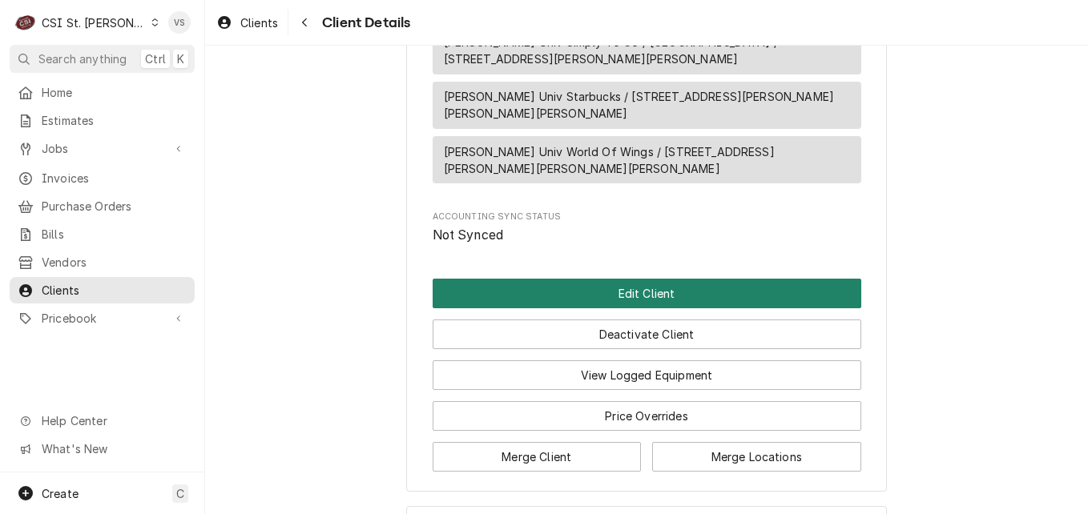
click at [546, 279] on button "Edit Client" at bounding box center [647, 294] width 429 height 30
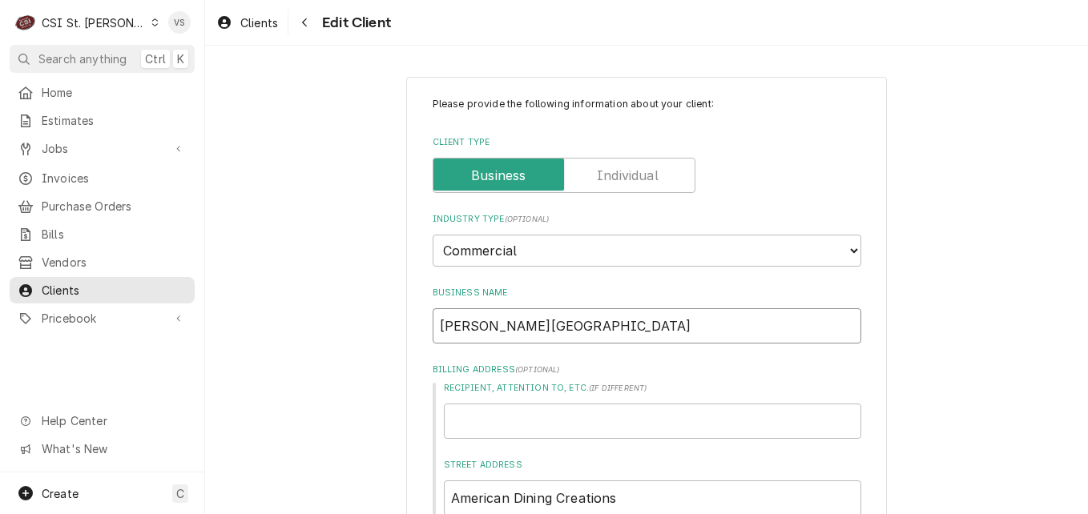
drag, startPoint x: 579, startPoint y: 333, endPoint x: 373, endPoint y: 325, distance: 206.1
type textarea "x"
type input "A"
type textarea "x"
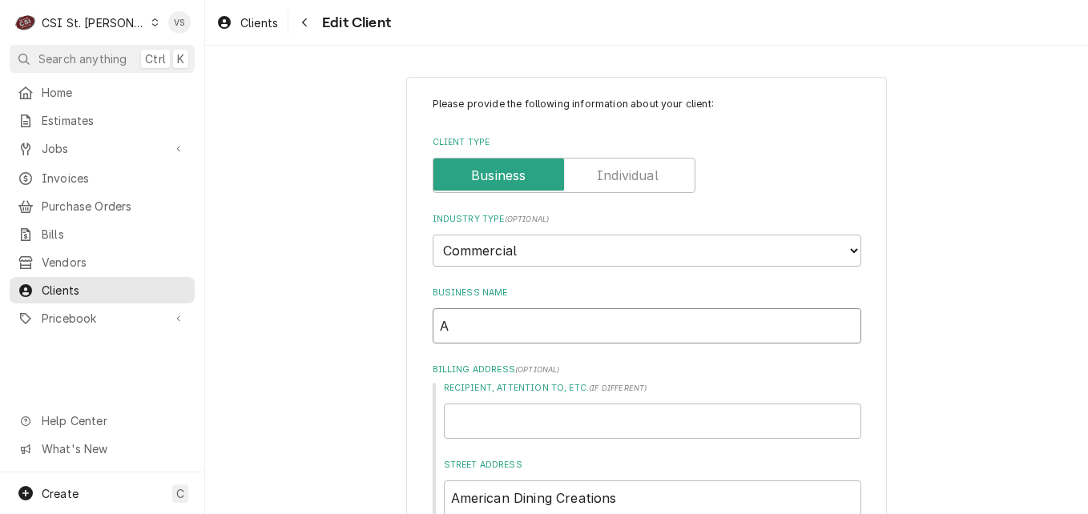
type input "Am"
type textarea "x"
type input "Ame"
type textarea "x"
type input "Amer"
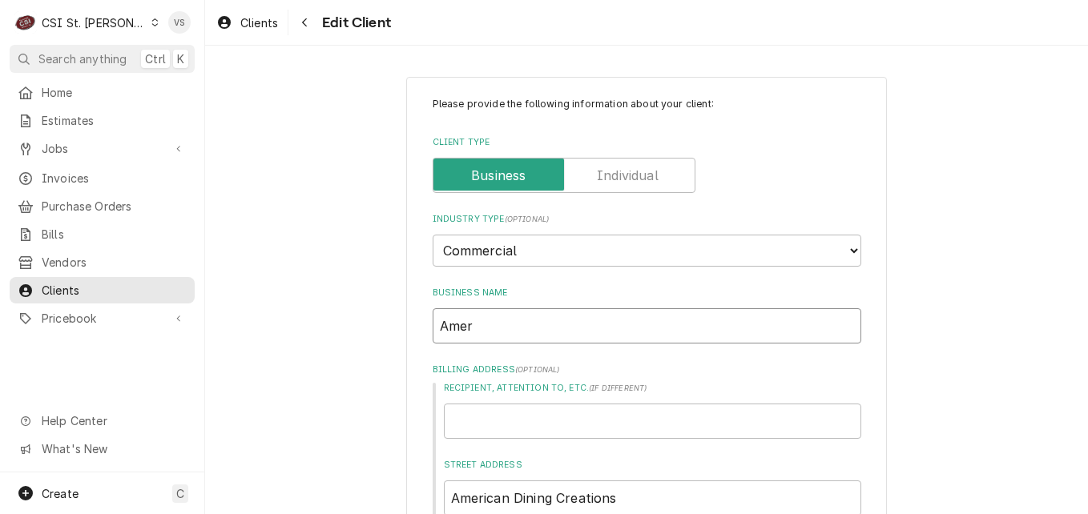
type textarea "x"
type input "Ameri"
type textarea "x"
type input "Americ"
type textarea "x"
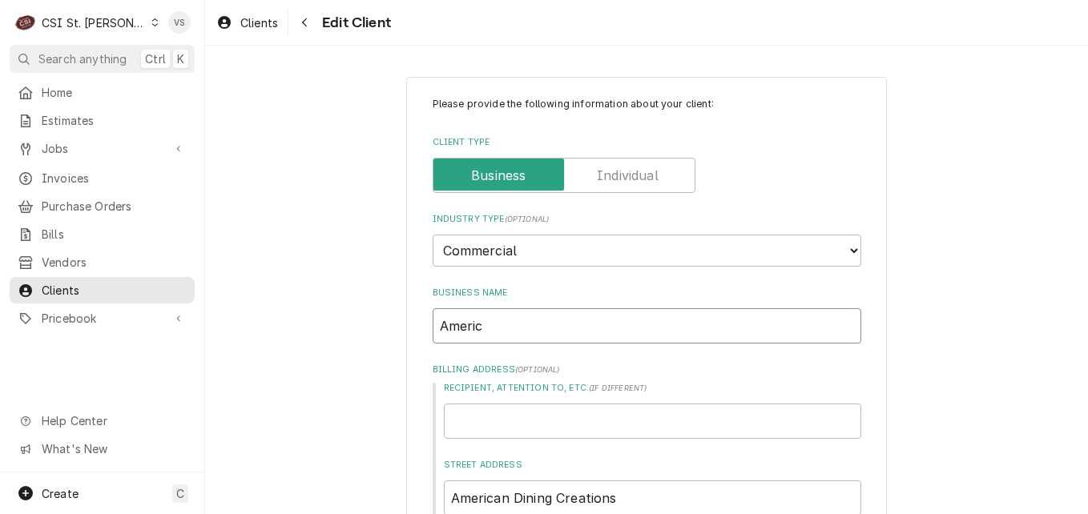
type input "America"
type textarea "x"
type input "American"
type textarea "x"
type input "American"
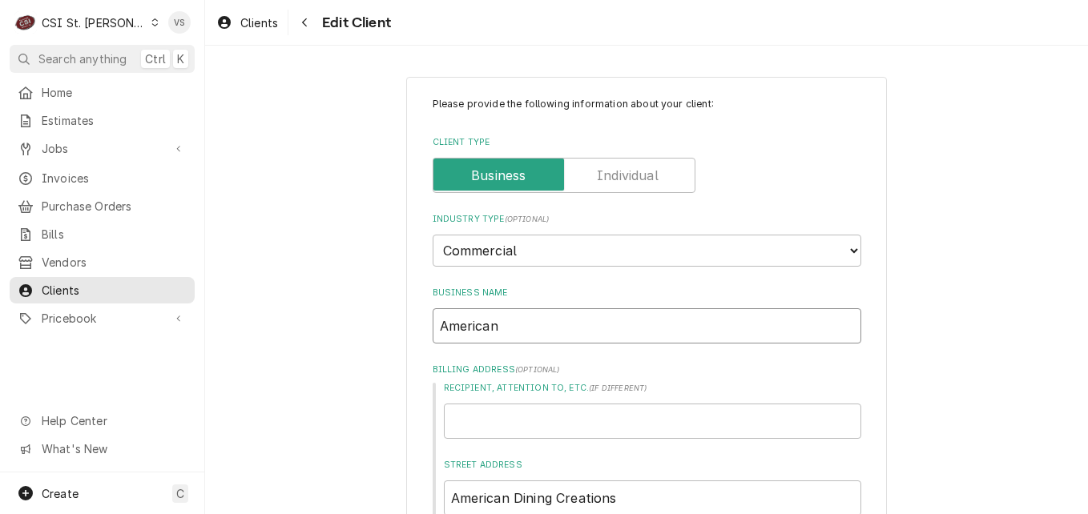
type textarea "x"
type input "American D"
type textarea "x"
type input "American Di"
type textarea "x"
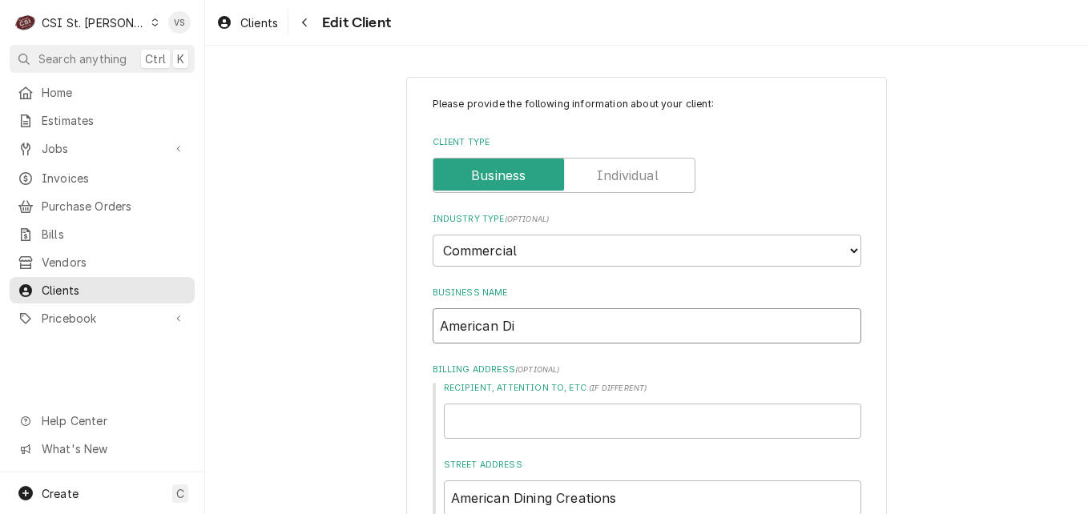
type input "American Did"
type textarea "x"
type input "American Didn"
type textarea "x"
type input "American Didni"
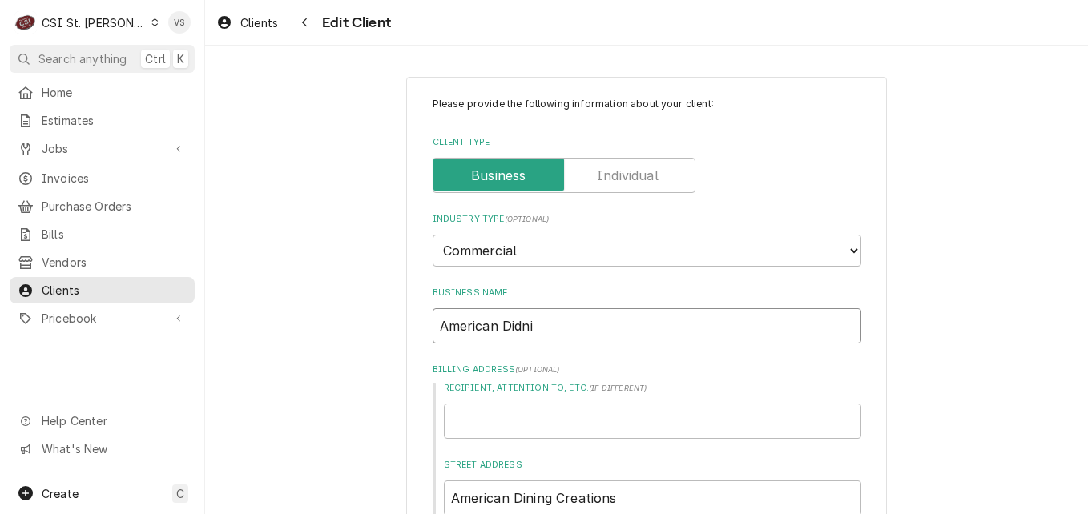
type textarea "x"
type input "American Didn"
type textarea "x"
type input "American Did"
type textarea "x"
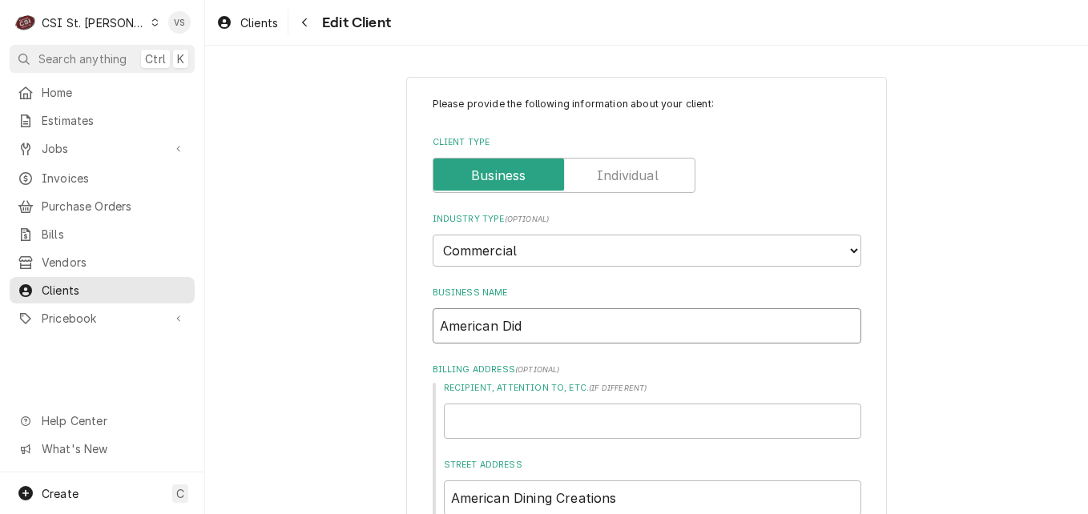
type input "American Di"
type textarea "x"
type input "American D"
click at [136, 282] on span "Clients" at bounding box center [114, 290] width 145 height 17
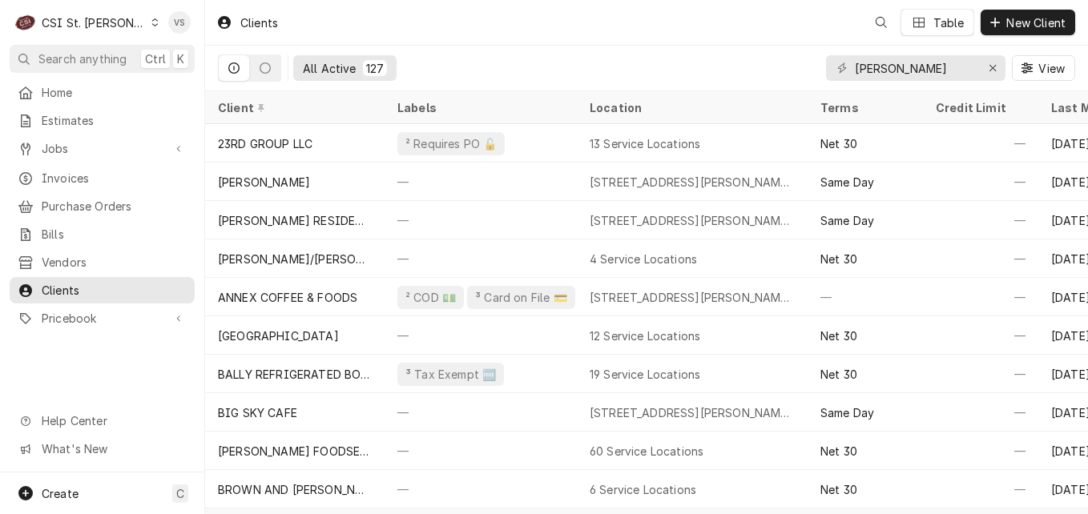
click at [130, 287] on span "Clients" at bounding box center [114, 290] width 145 height 17
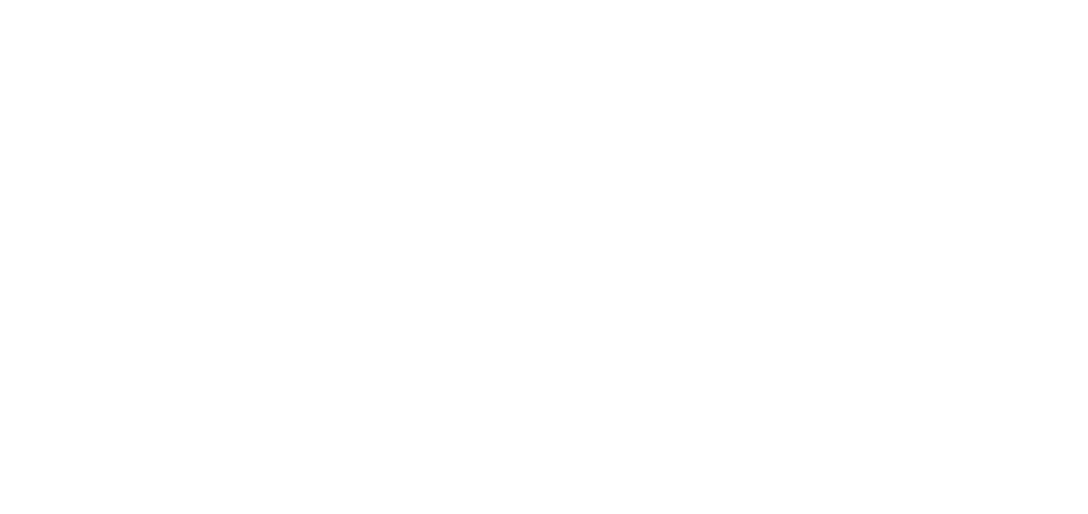
click at [828, 73] on div "Dynamic Content Wrapper" at bounding box center [544, 257] width 1088 height 514
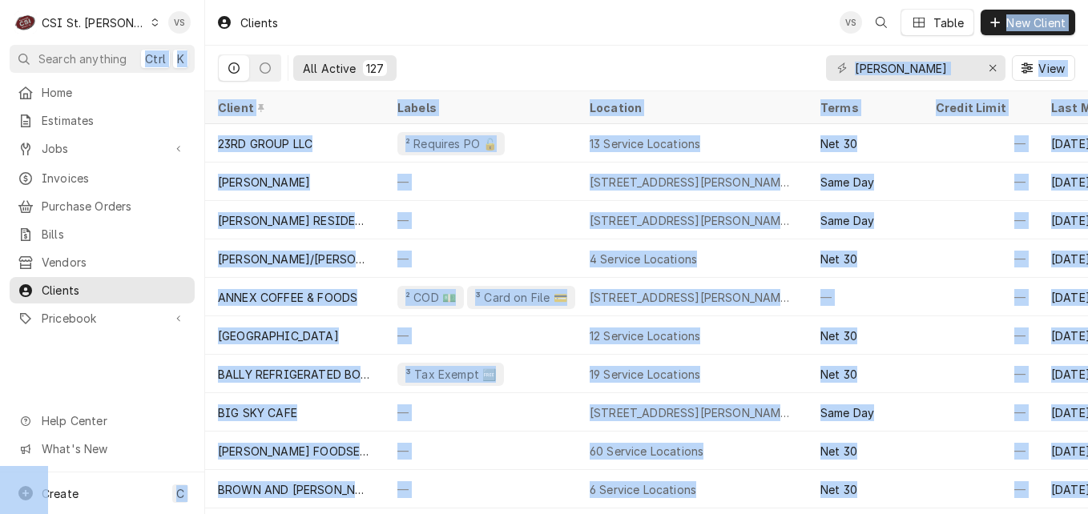
click at [943, 74] on html "C CSI St. Louis VS Search anything Ctrl K Home Estimates Jobs Jobs Job Series I…" at bounding box center [544, 257] width 1088 height 514
click at [927, 66] on html "C CSI St. Louis VS Search anything Ctrl K Home Estimates Jobs Jobs Job Series I…" at bounding box center [544, 257] width 1088 height 514
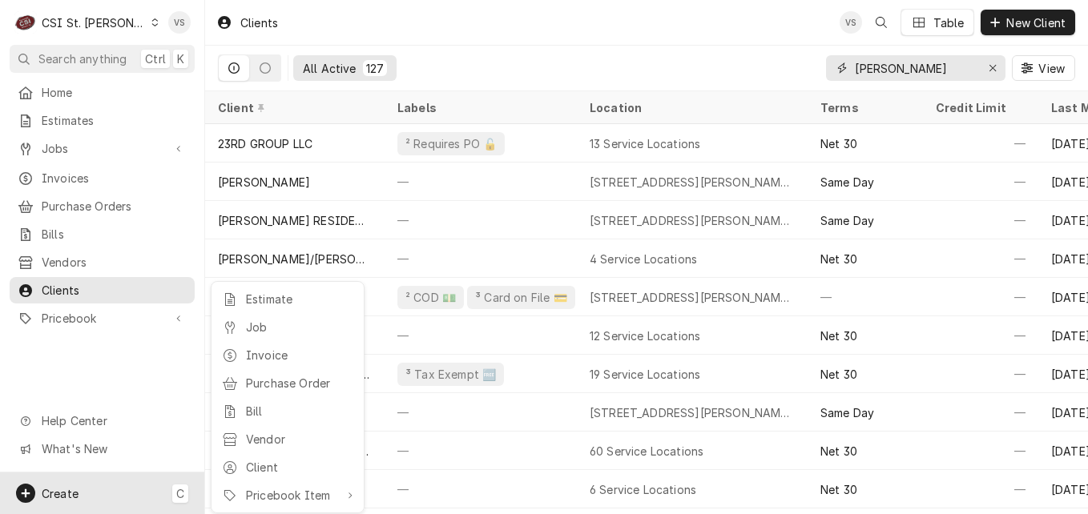
click at [735, 71] on html "C CSI St. Louis VS Search anything Ctrl K Home Estimates Jobs Jobs Job Series I…" at bounding box center [544, 257] width 1088 height 514
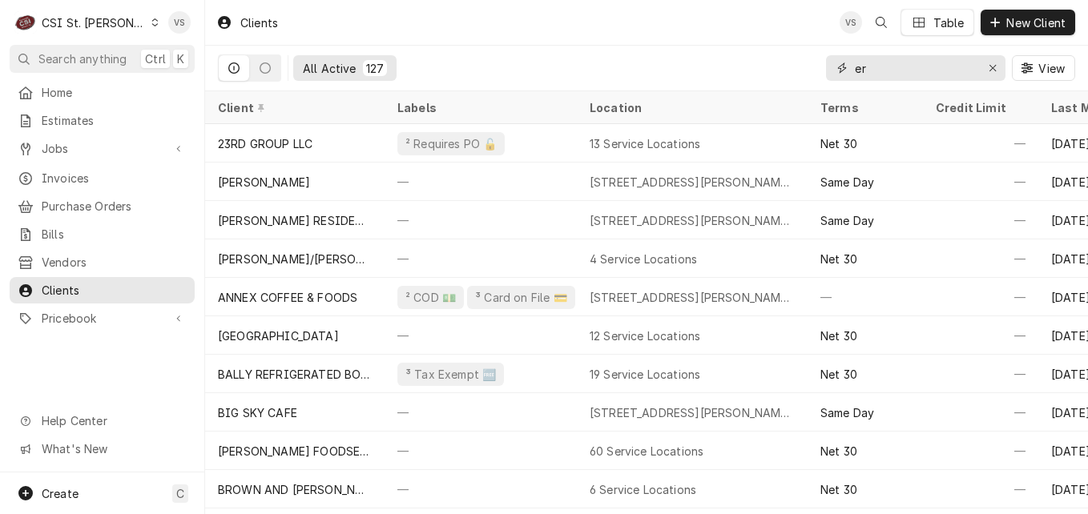
type input "r"
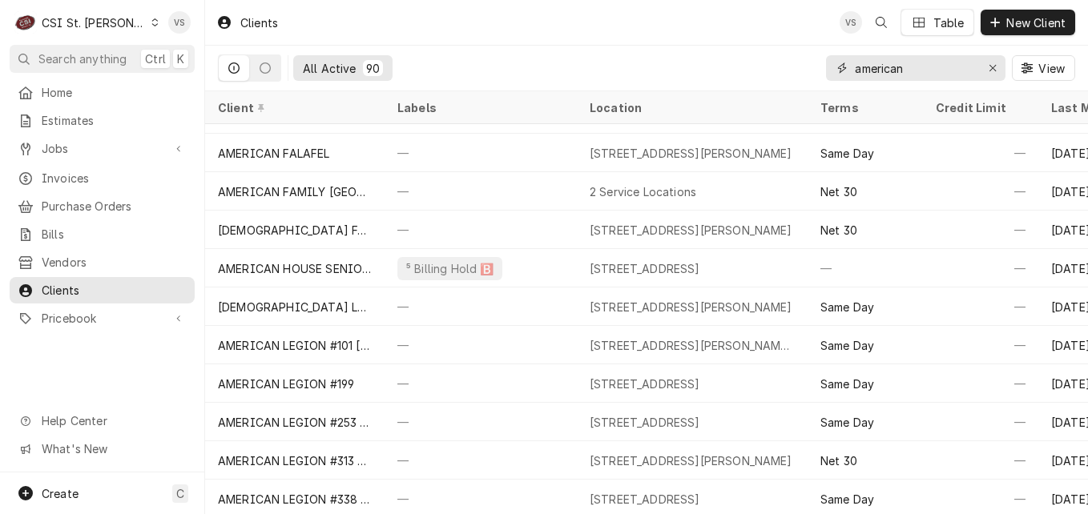
scroll to position [387, 0]
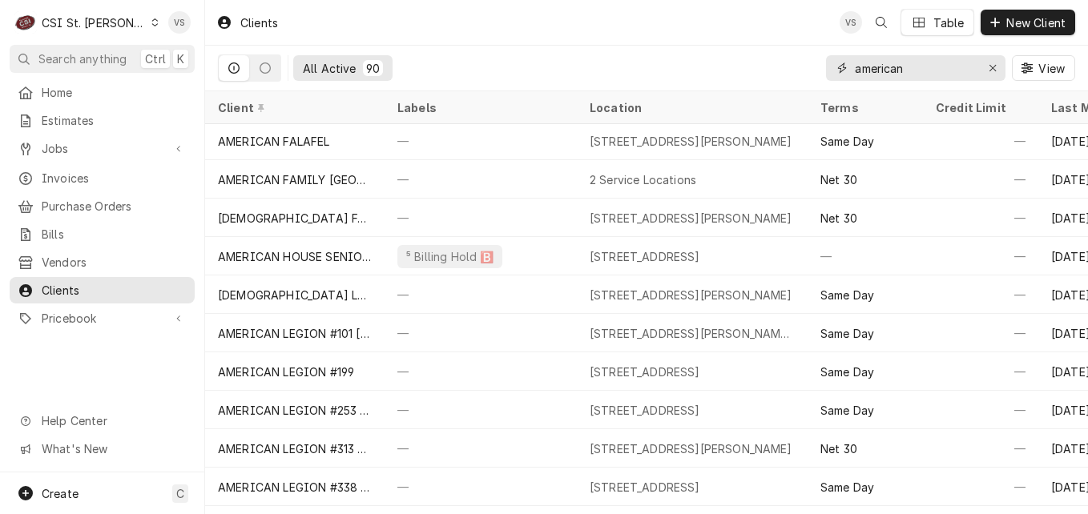
drag, startPoint x: 913, startPoint y: 74, endPoint x: 828, endPoint y: 74, distance: 84.9
click at [828, 74] on div "american" at bounding box center [915, 68] width 179 height 26
type input "[PERSON_NAME]"
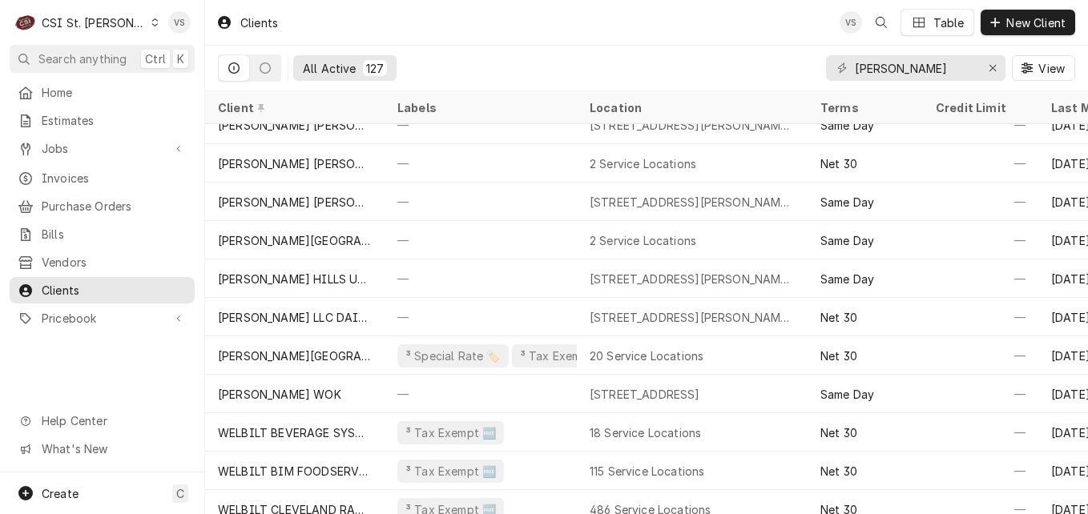
scroll to position [4271, 0]
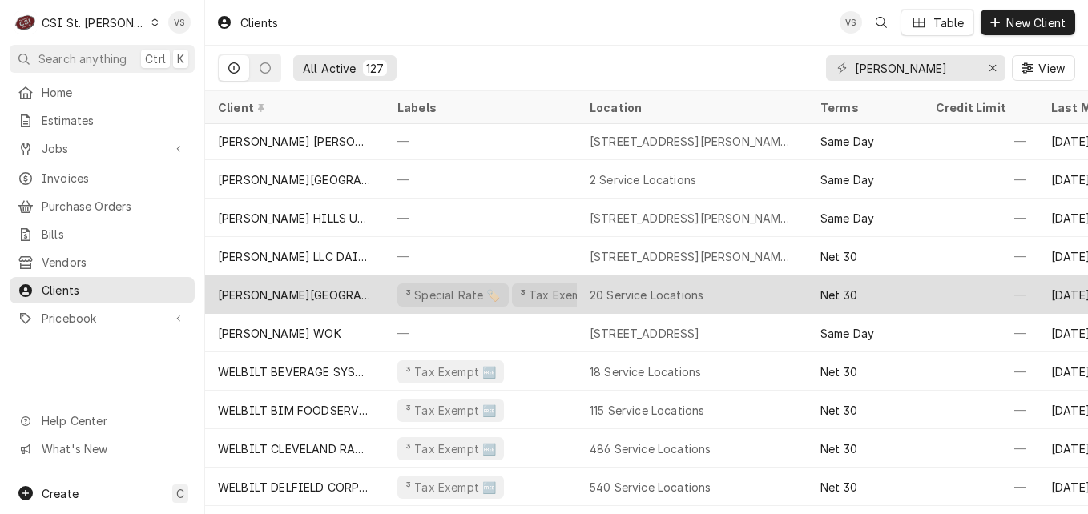
click at [363, 292] on div "Webster University" at bounding box center [294, 295] width 179 height 38
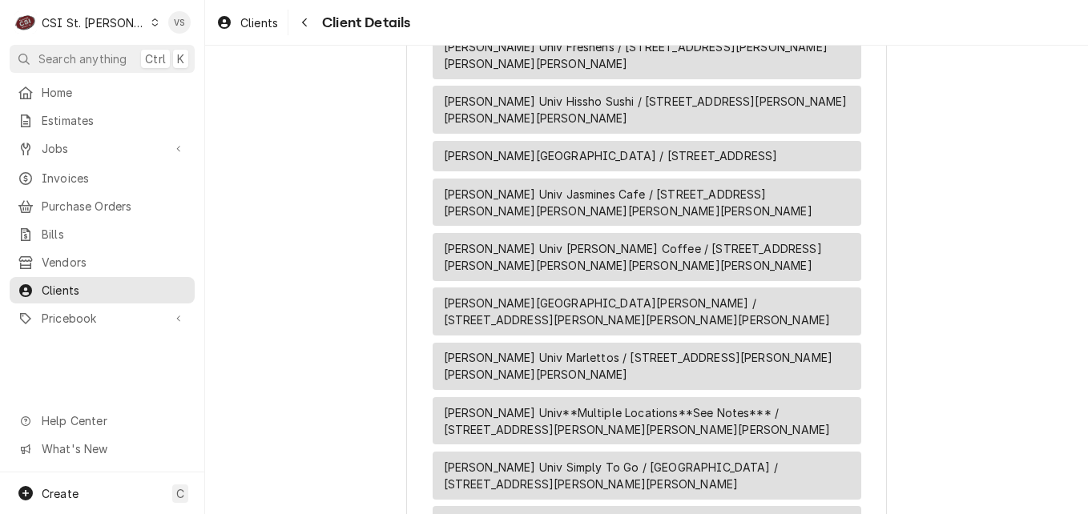
scroll to position [2348, 0]
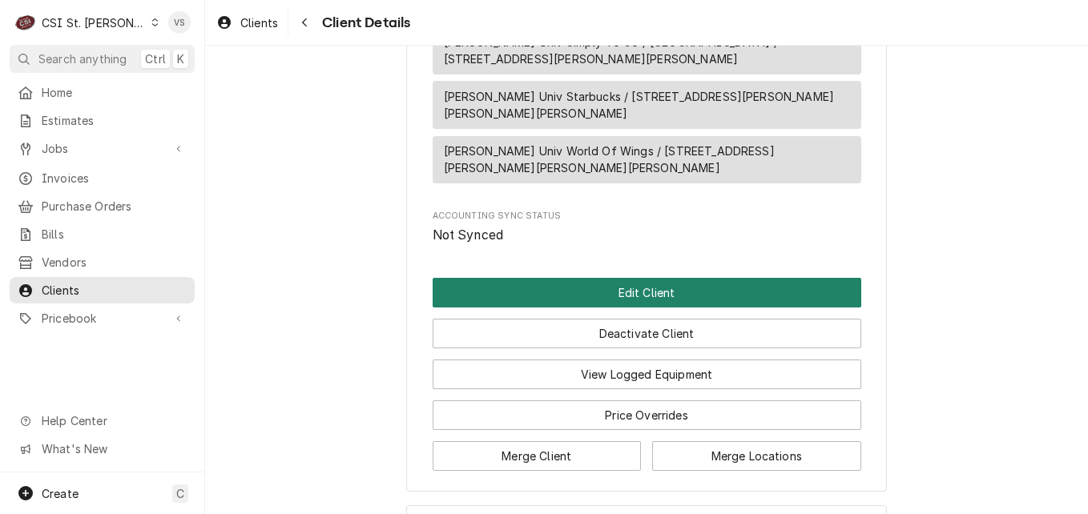
click at [538, 278] on button "Edit Client" at bounding box center [647, 293] width 429 height 30
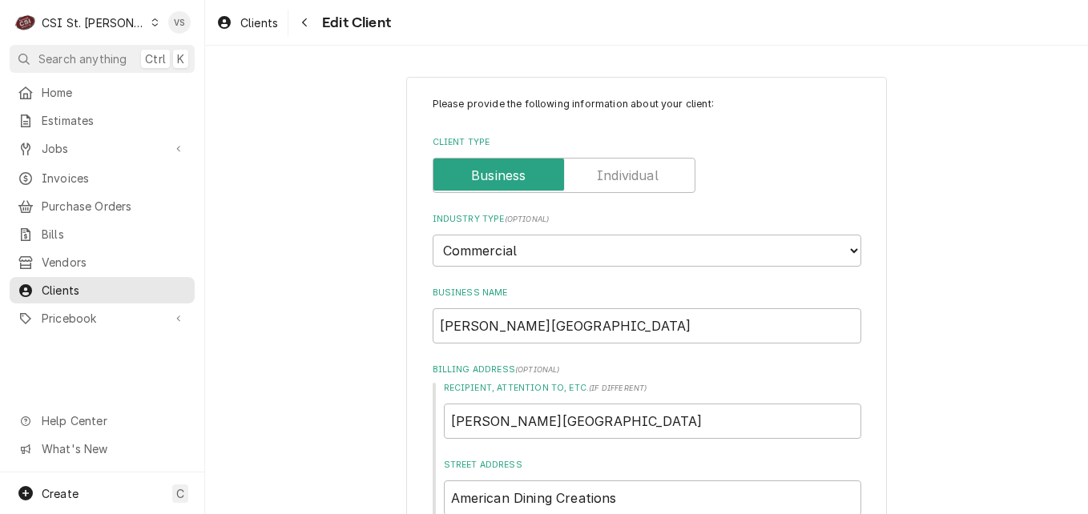
type textarea "x"
click at [557, 324] on input "[PERSON_NAME][GEOGRAPHIC_DATA]" at bounding box center [647, 325] width 429 height 35
drag, startPoint x: 557, startPoint y: 324, endPoint x: 248, endPoint y: 379, distance: 313.4
click at [545, 324] on input "[PERSON_NAME][GEOGRAPHIC_DATA]" at bounding box center [647, 325] width 429 height 35
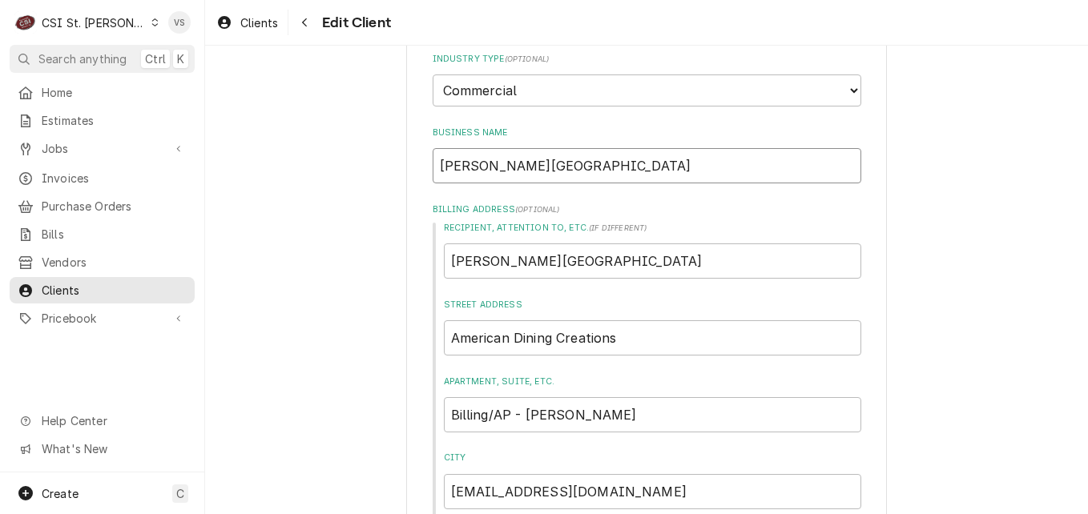
scroll to position [240, 0]
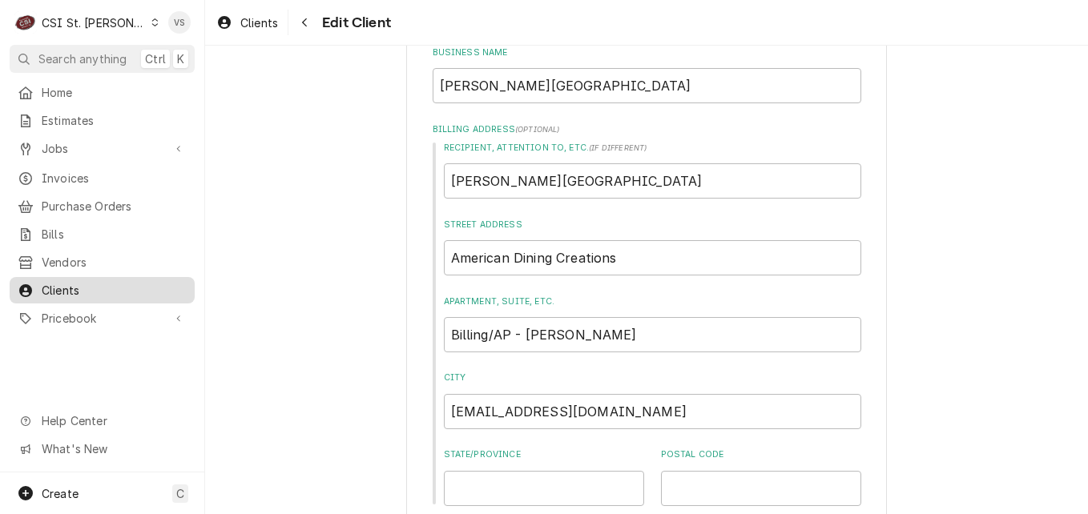
click at [105, 287] on span "Clients" at bounding box center [114, 290] width 145 height 17
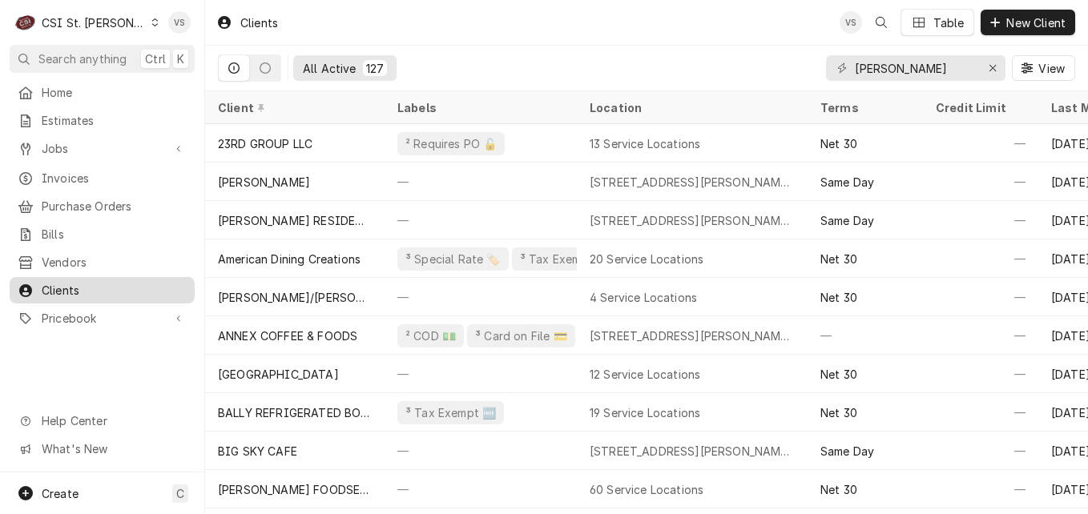
click at [116, 290] on div "Clients" at bounding box center [102, 290] width 179 height 20
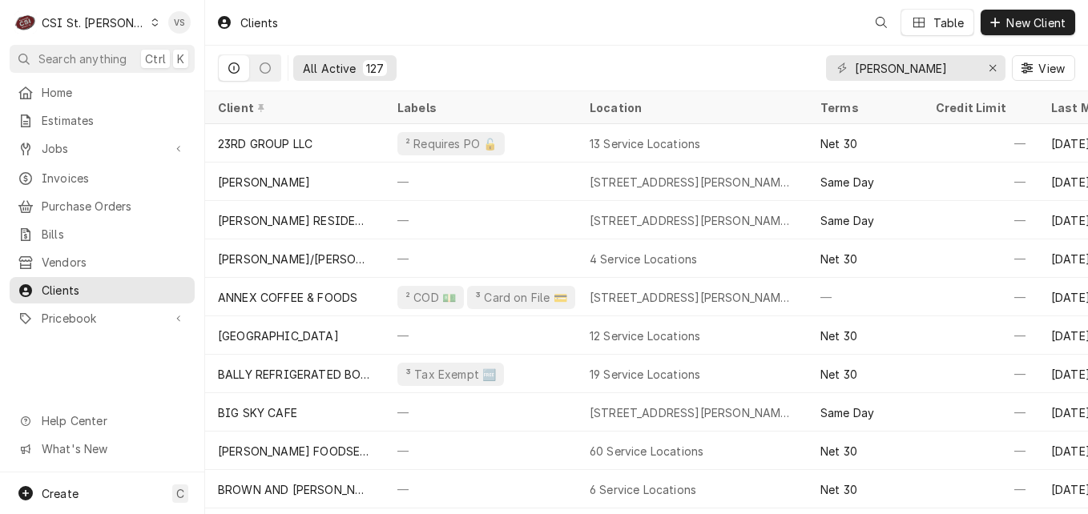
click at [905, 70] on div "C CSI St. Louis VS Search anything Ctrl K Home Estimates Jobs Jobs Job Series I…" at bounding box center [544, 257] width 1088 height 514
click at [910, 66] on input "webster" at bounding box center [915, 68] width 120 height 26
click at [785, 79] on div "All Active 127 webster View" at bounding box center [646, 68] width 857 height 45
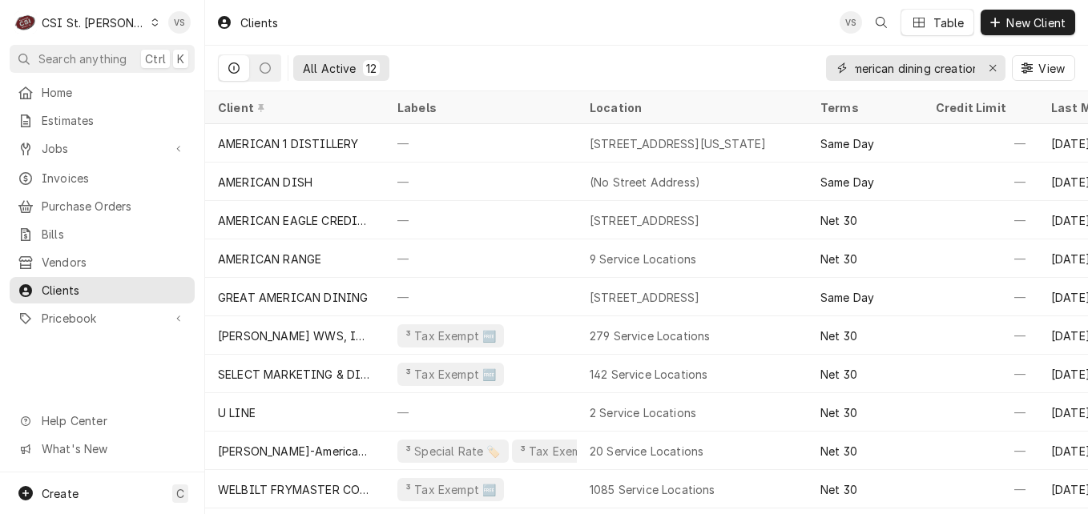
scroll to position [0, 16]
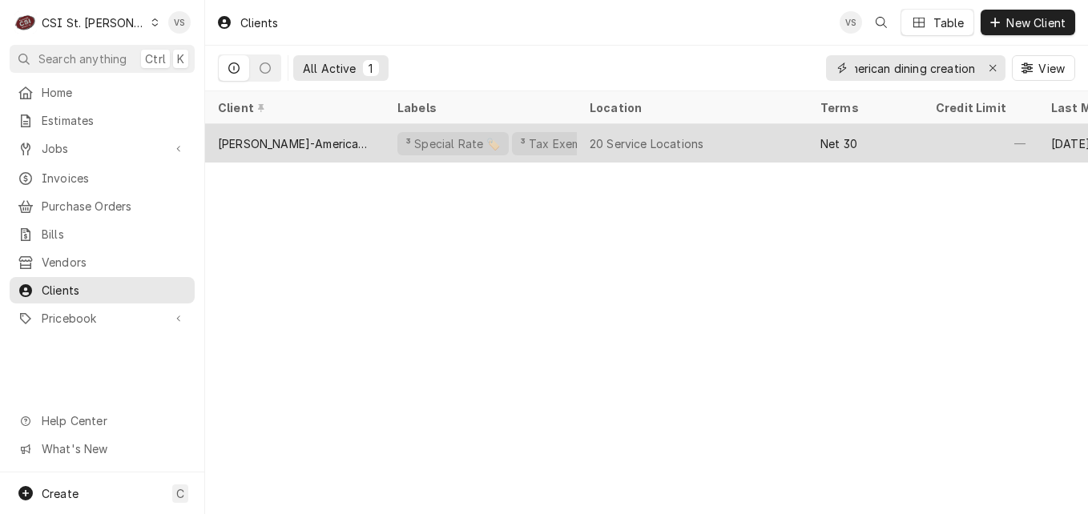
type input "american dining creation"
click at [296, 135] on div "Webster-American Dining Creations" at bounding box center [295, 143] width 154 height 17
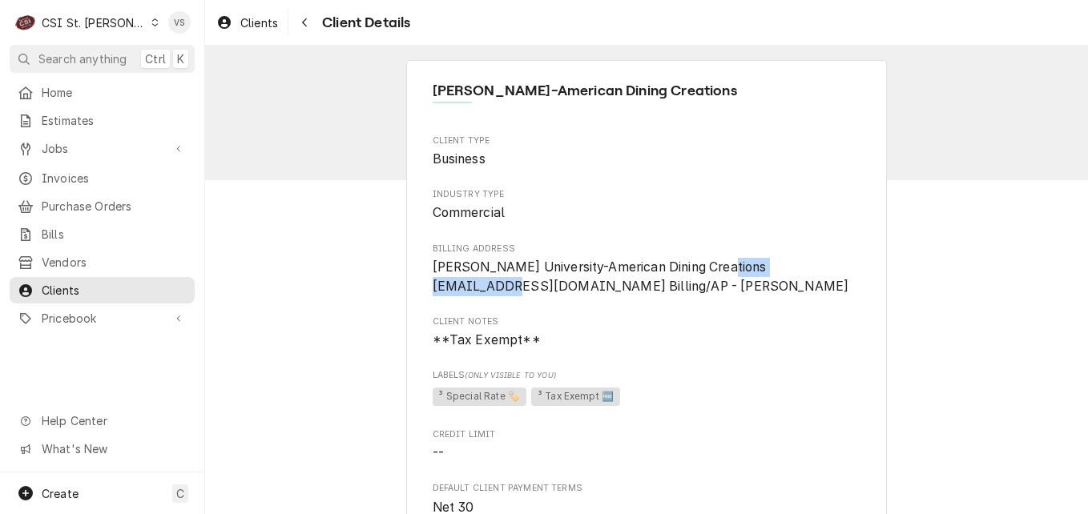
drag, startPoint x: 427, startPoint y: 288, endPoint x: 548, endPoint y: 289, distance: 121.0
click at [548, 289] on span "Webster University-American Dining Creations djones@afvusa.com Billing/AP - Dan…" at bounding box center [641, 277] width 417 height 34
drag, startPoint x: 548, startPoint y: 289, endPoint x: 521, endPoint y: 287, distance: 27.3
copy span "djones@afvusa.com"
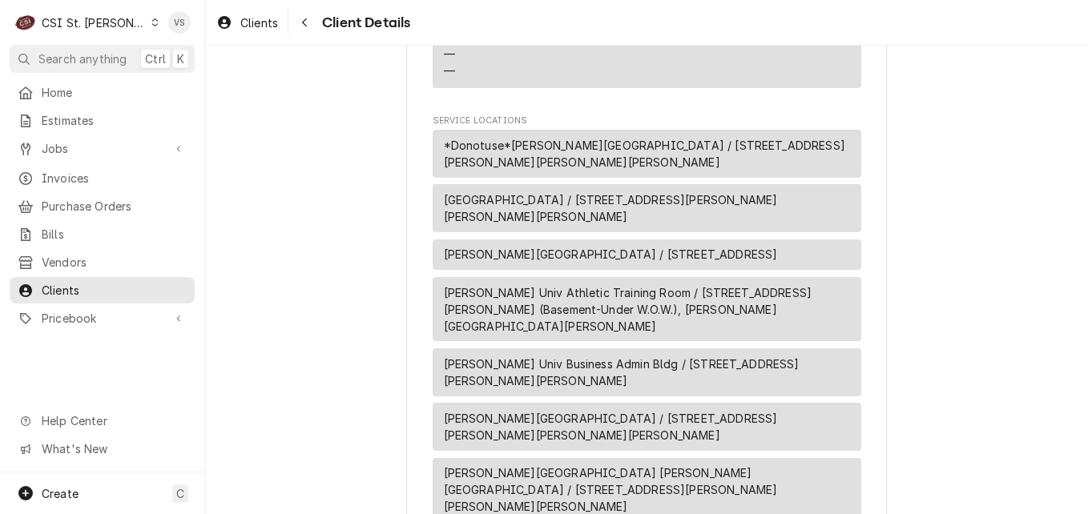
scroll to position [1362, 0]
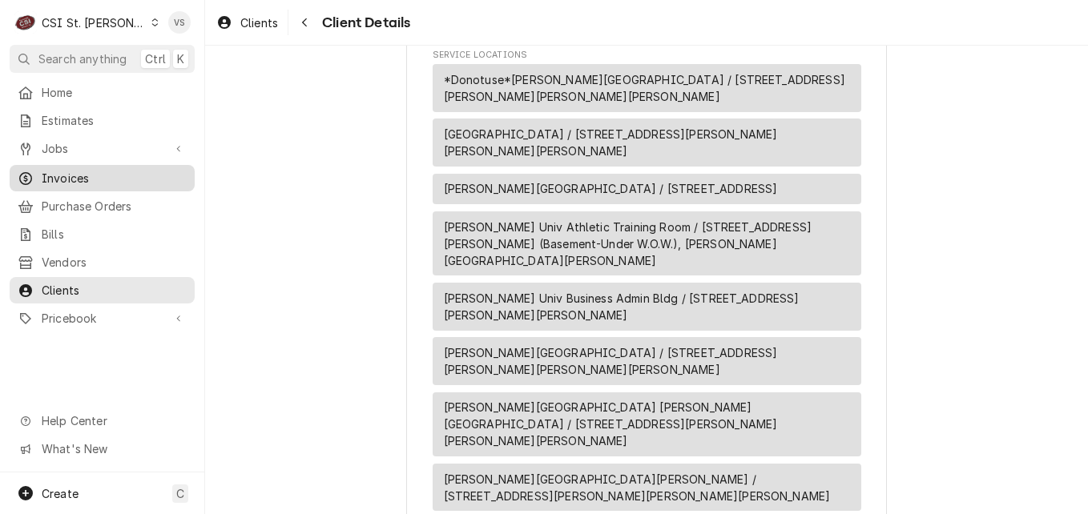
click at [69, 172] on span "Invoices" at bounding box center [114, 178] width 145 height 17
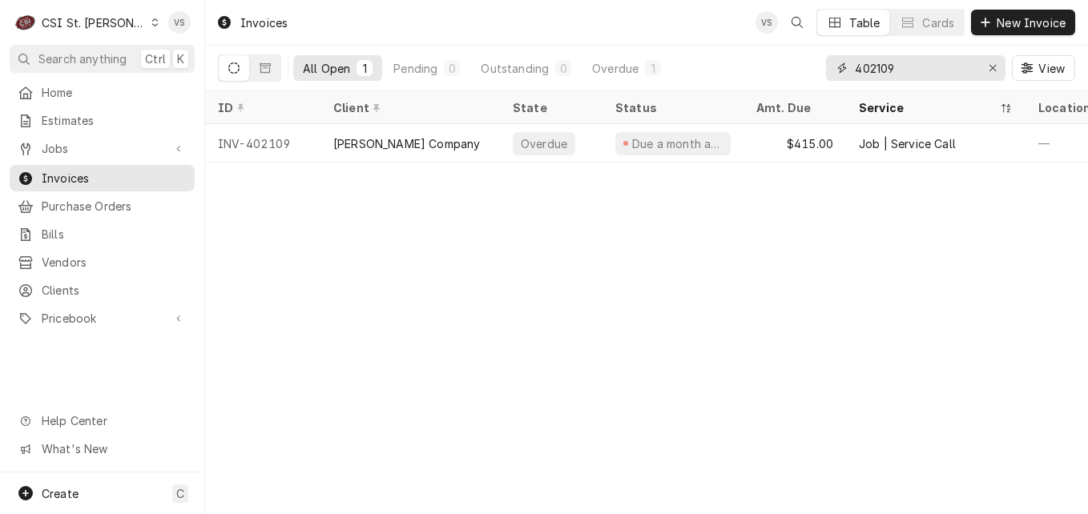
drag, startPoint x: 892, startPoint y: 66, endPoint x: 781, endPoint y: 67, distance: 111.4
click at [781, 67] on div "All Open 1 Pending 0 Outstanding 0 Overdue 1 402109 View" at bounding box center [646, 68] width 857 height 45
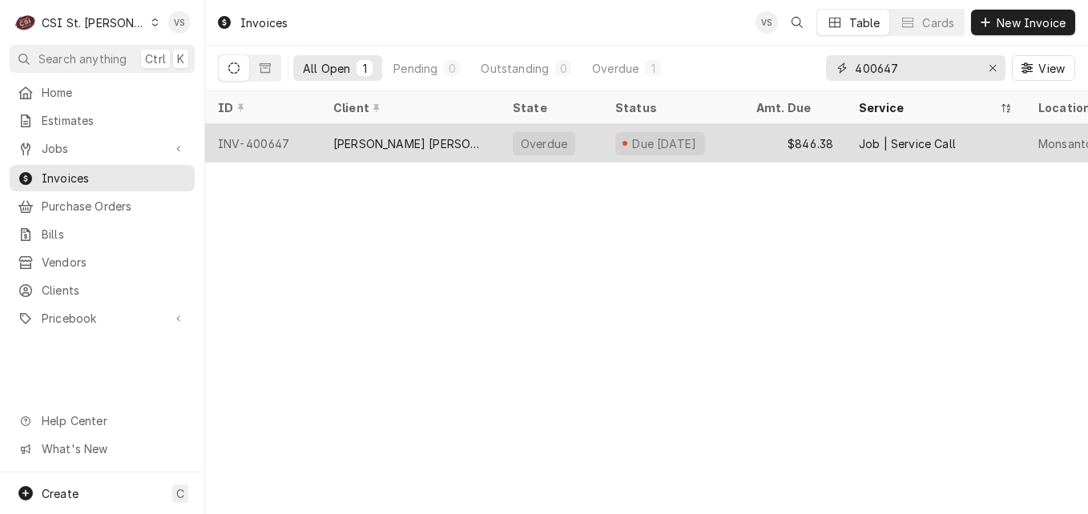
type input "400647"
click at [319, 143] on div "INV-400647" at bounding box center [262, 143] width 115 height 38
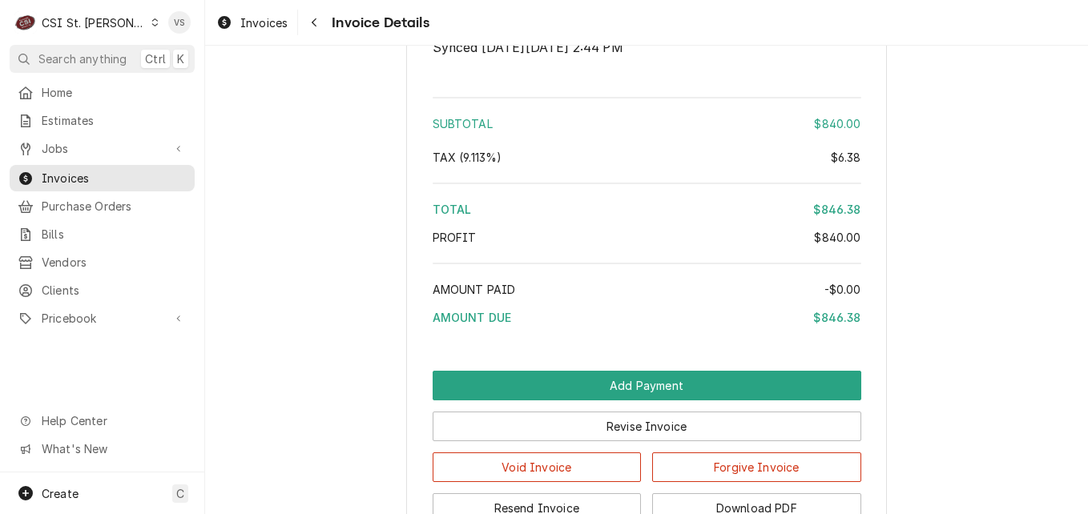
scroll to position [3398, 0]
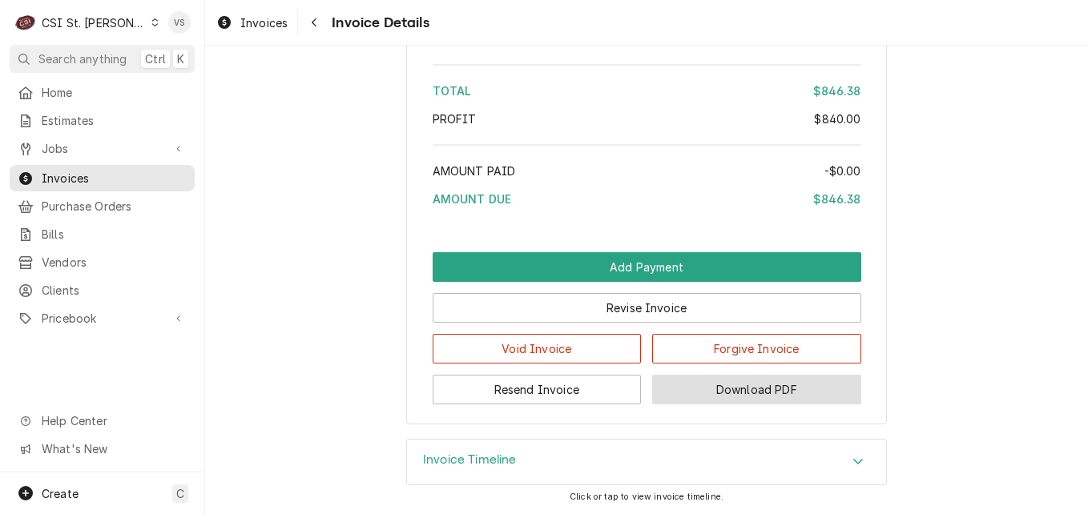
click at [780, 388] on button "Download PDF" at bounding box center [756, 390] width 209 height 30
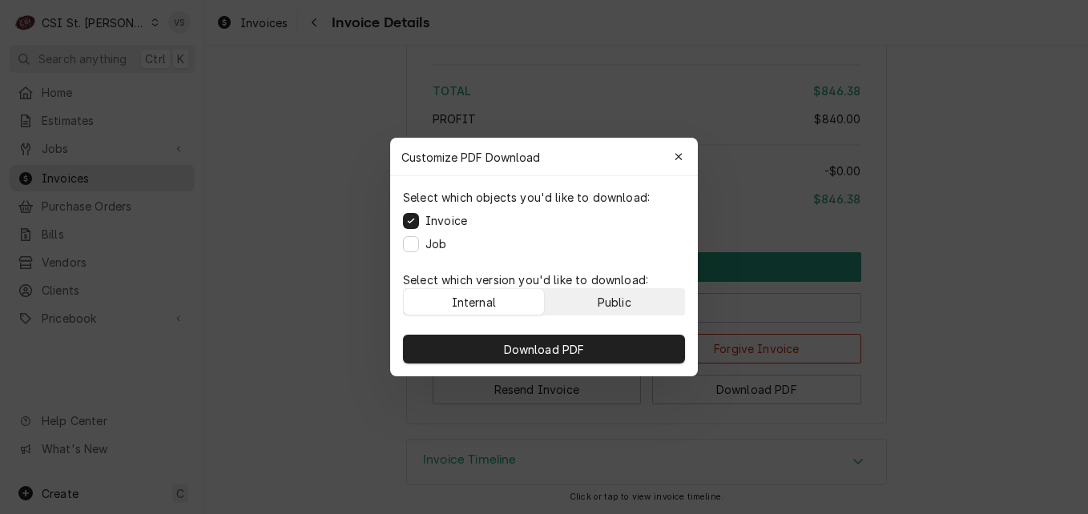
click at [615, 305] on div "Public" at bounding box center [615, 302] width 34 height 17
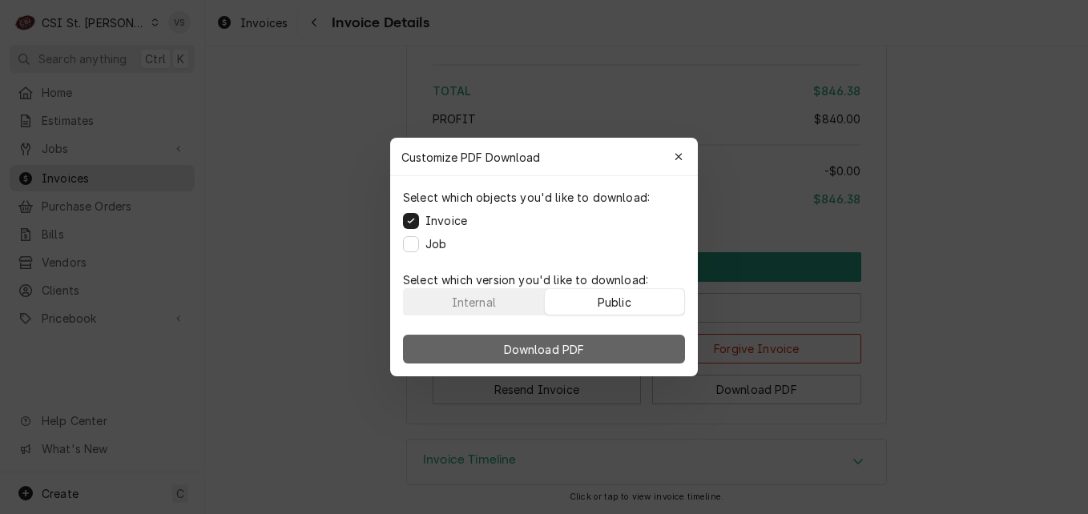
click at [607, 340] on button "Download PDF" at bounding box center [544, 349] width 282 height 29
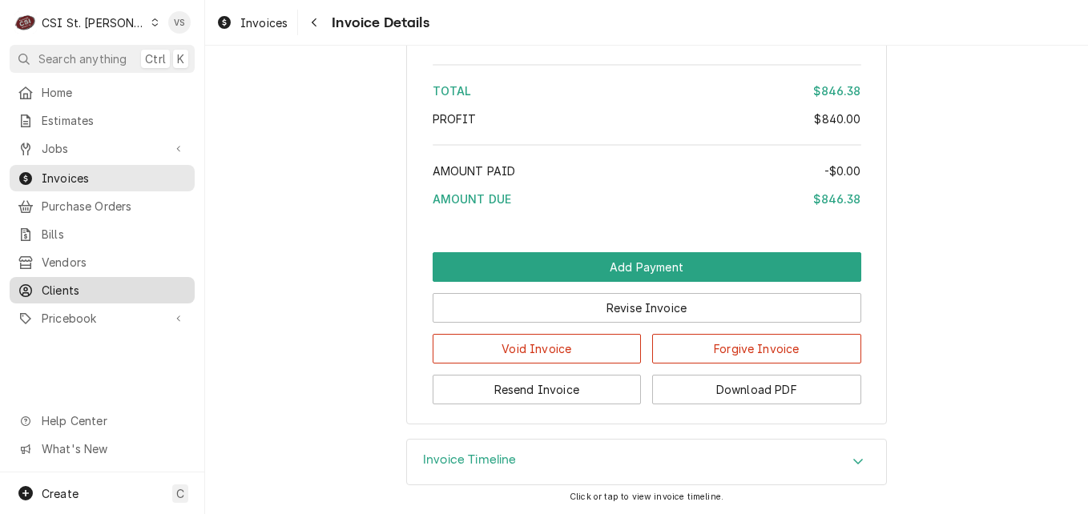
click at [56, 284] on span "Clients" at bounding box center [114, 290] width 145 height 17
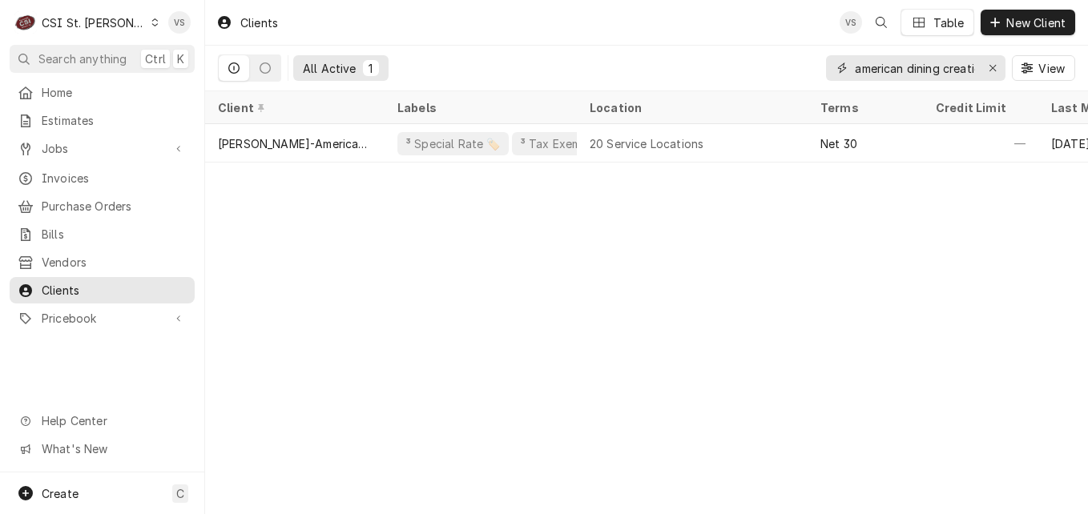
click at [972, 66] on input "american dining creation" at bounding box center [915, 68] width 120 height 26
click at [830, 63] on div "american dining creation" at bounding box center [915, 68] width 179 height 26
drag, startPoint x: 945, startPoint y: 77, endPoint x: 977, endPoint y: 66, distance: 34.0
click at [977, 66] on div "american dining creation" at bounding box center [915, 68] width 179 height 26
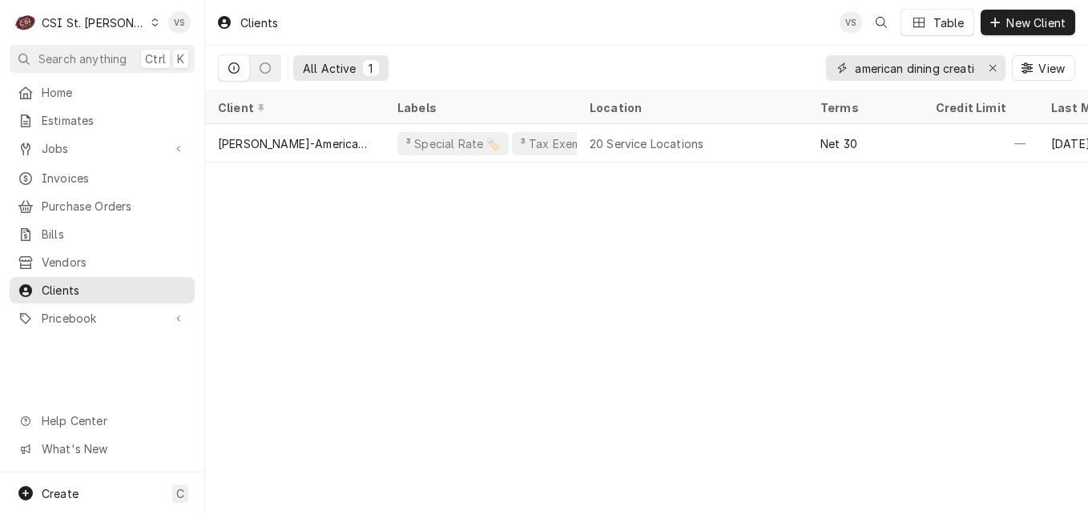
drag, startPoint x: 973, startPoint y: 68, endPoint x: 848, endPoint y: 73, distance: 125.9
click at [848, 73] on div "american dining creation" at bounding box center [915, 68] width 179 height 26
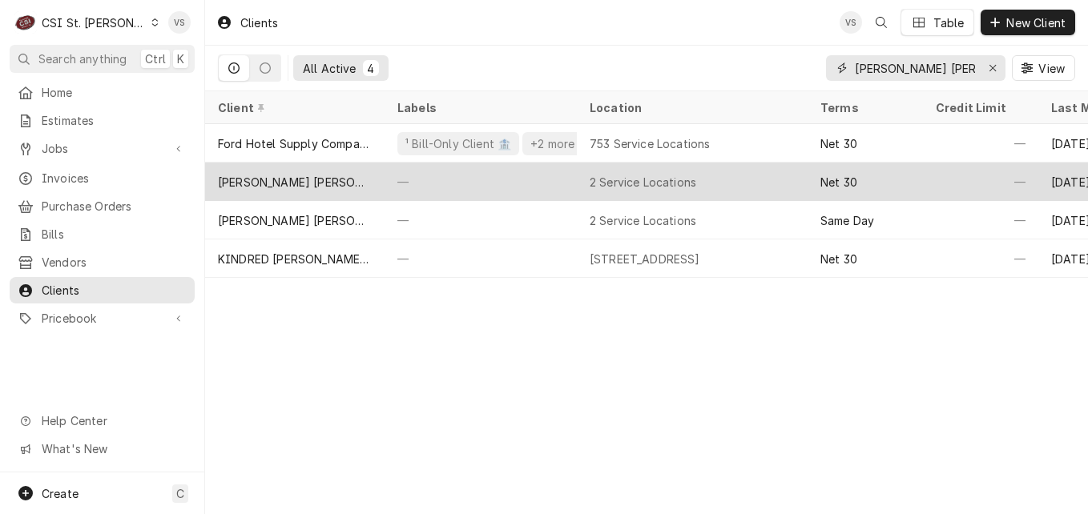
type input "JONES LANG LA"
click at [322, 182] on div "Jones Lang LaSalle" at bounding box center [295, 182] width 154 height 17
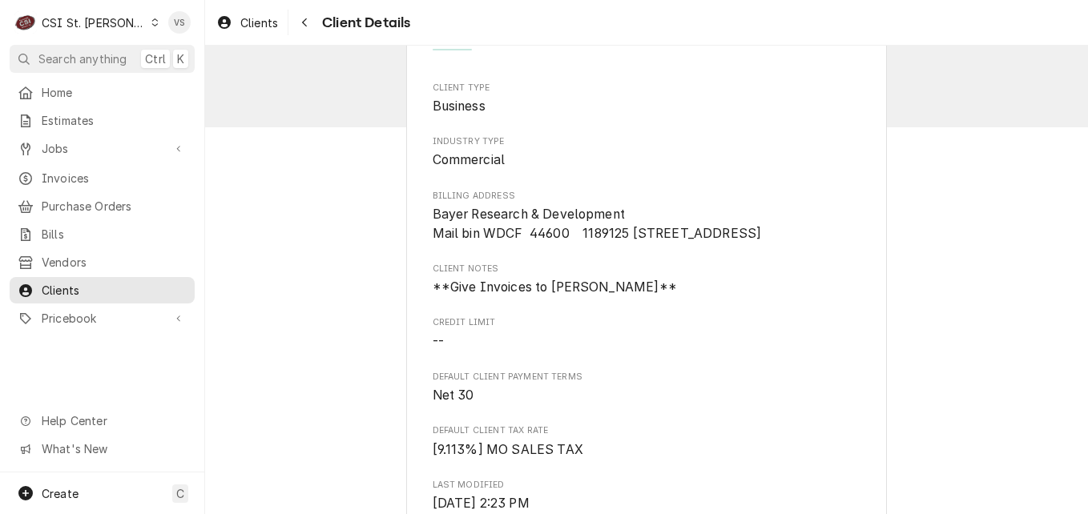
scroll to position [80, 0]
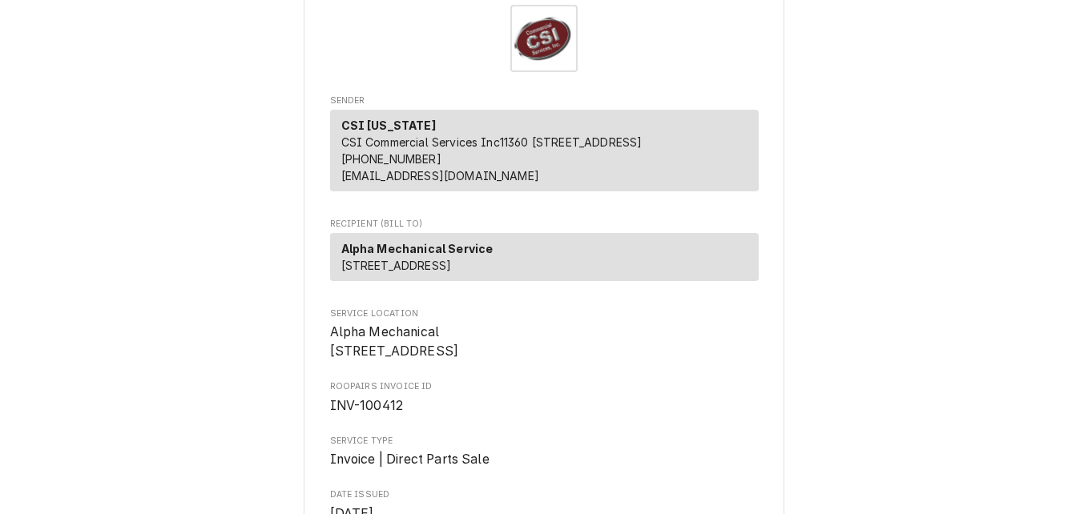
scroll to position [80, 0]
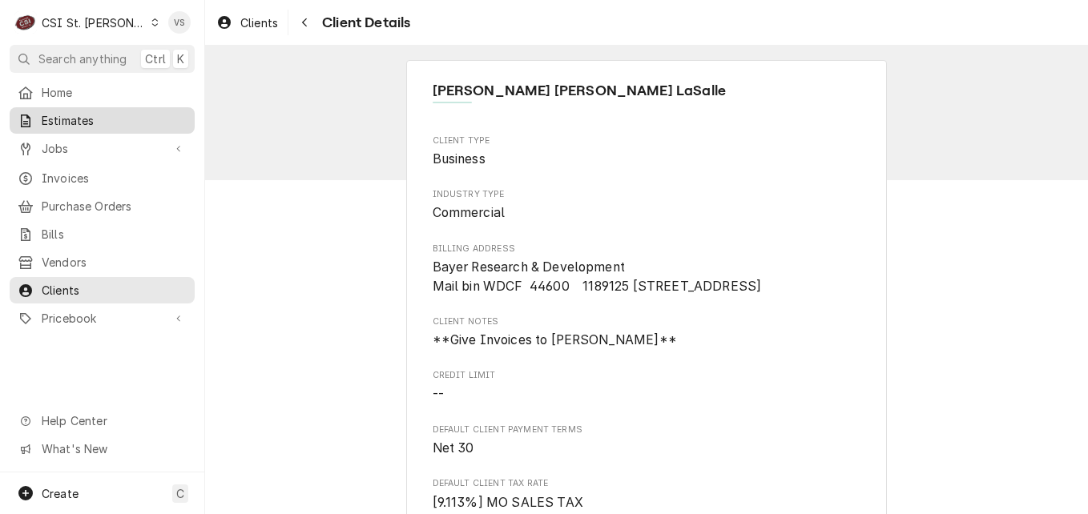
scroll to position [80, 0]
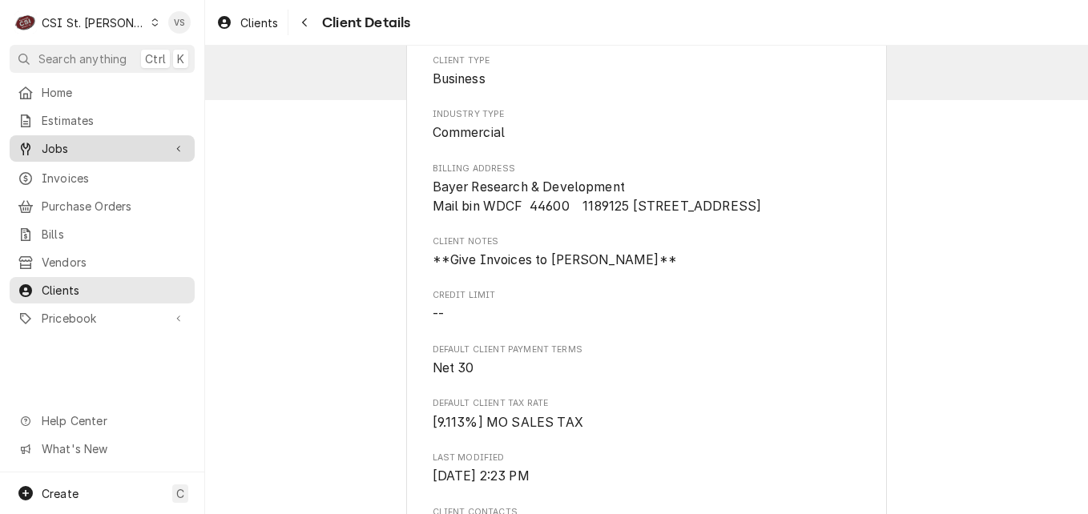
click at [71, 150] on span "Jobs" at bounding box center [102, 148] width 121 height 17
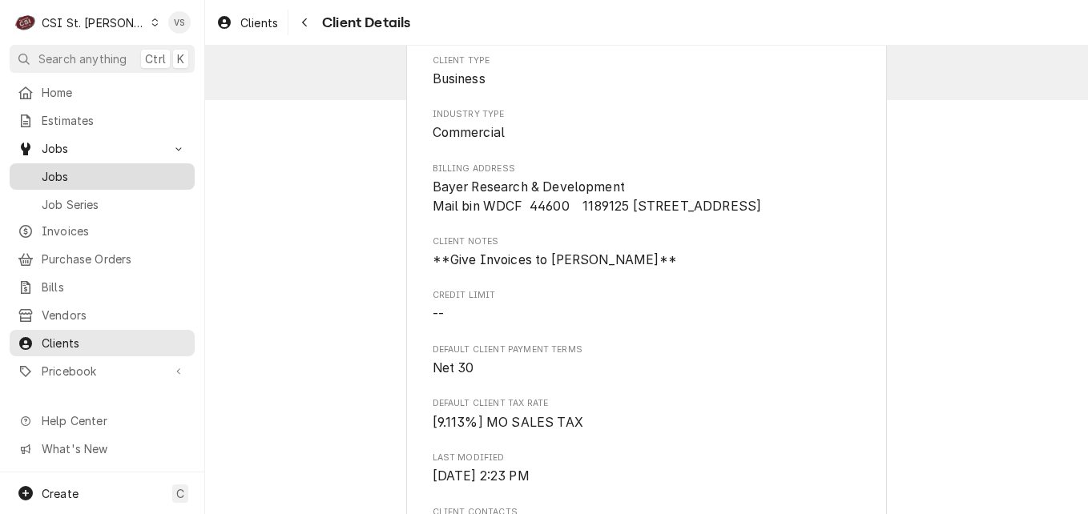
click at [72, 178] on span "Jobs" at bounding box center [114, 176] width 145 height 17
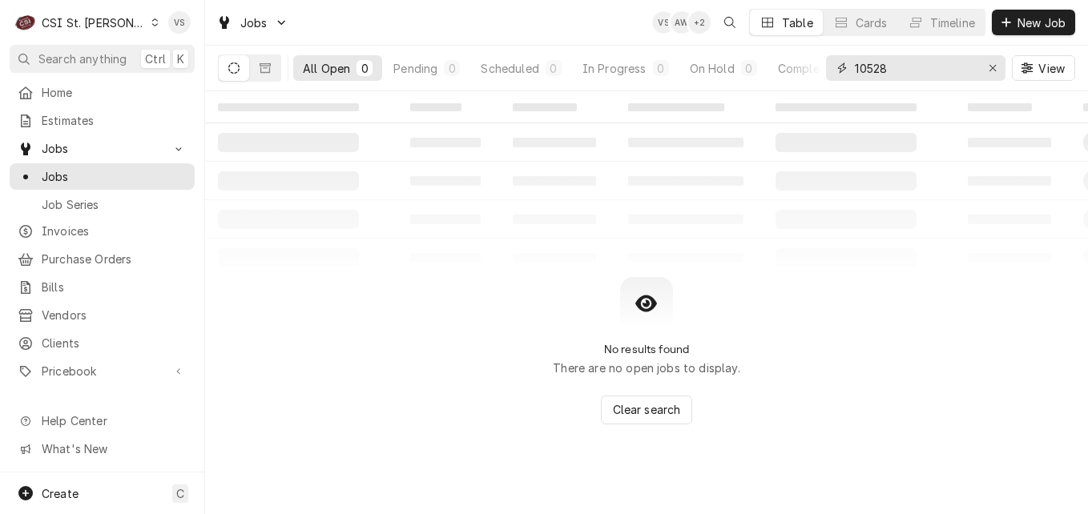
drag, startPoint x: 886, startPoint y: 71, endPoint x: 832, endPoint y: 73, distance: 54.5
click at [832, 73] on div "10528" at bounding box center [915, 68] width 179 height 26
type input "0"
click at [272, 76] on button "Dynamic Content Wrapper" at bounding box center [265, 68] width 30 height 26
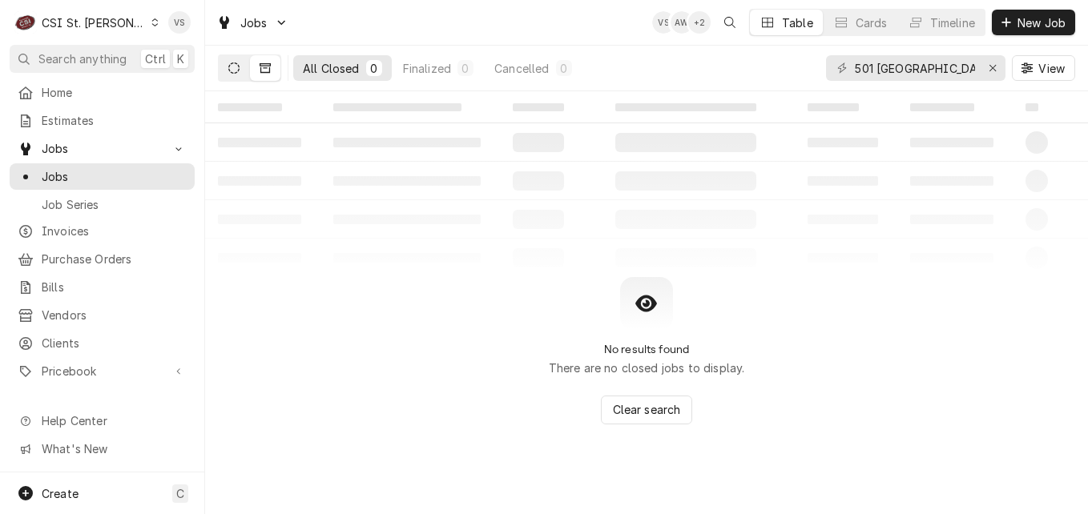
click at [232, 69] on icon "Dynamic Content Wrapper" at bounding box center [233, 67] width 11 height 11
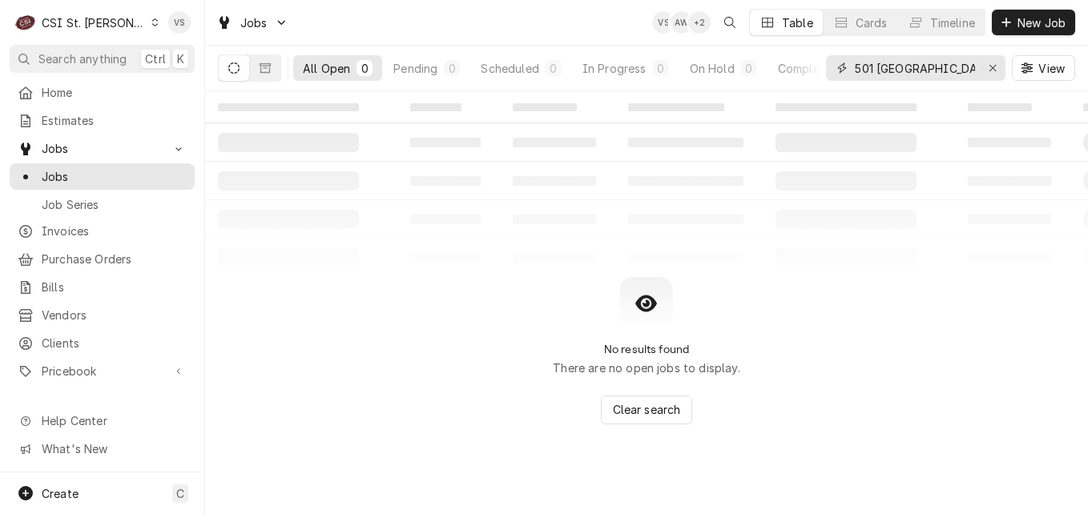
drag, startPoint x: 909, startPoint y: 68, endPoint x: 883, endPoint y: 70, distance: 25.7
click at [883, 70] on input "501 north bellwood" at bounding box center [915, 68] width 120 height 26
type input "501 n bellwood"
click at [263, 66] on icon "Dynamic Content Wrapper" at bounding box center [265, 67] width 11 height 11
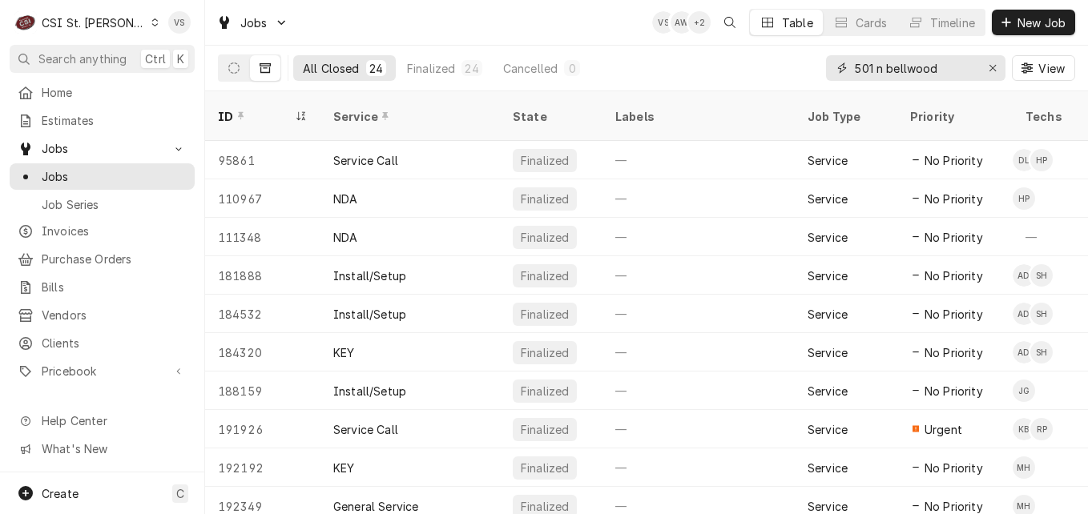
drag, startPoint x: 941, startPoint y: 70, endPoint x: 843, endPoint y: 65, distance: 98.7
click at [843, 65] on div "501 n bellwood" at bounding box center [915, 68] width 179 height 26
click at [650, 70] on div "All Closed 24 Finalized 24 Cancelled 0 [STREET_ADDRESS]" at bounding box center [646, 68] width 857 height 45
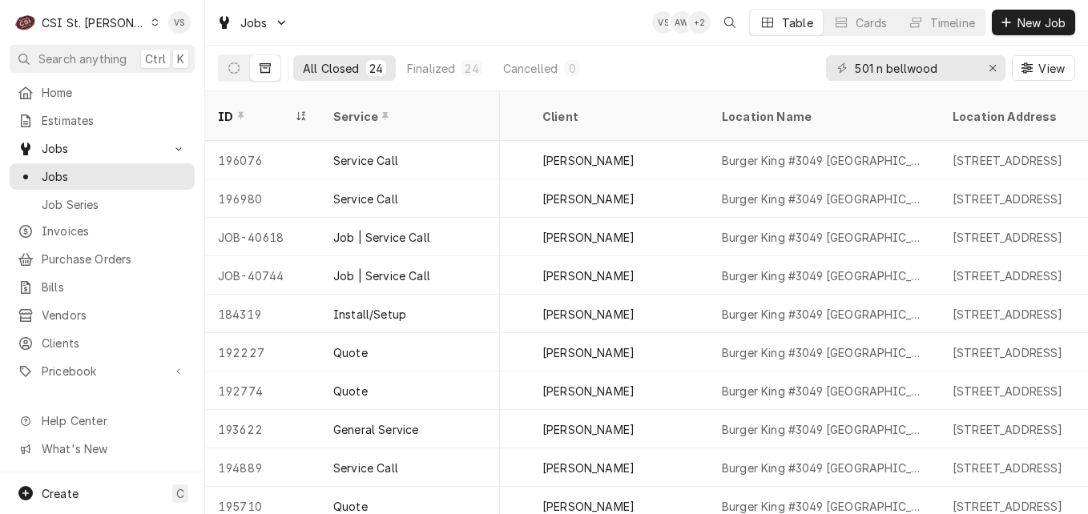
scroll to position [542, 663]
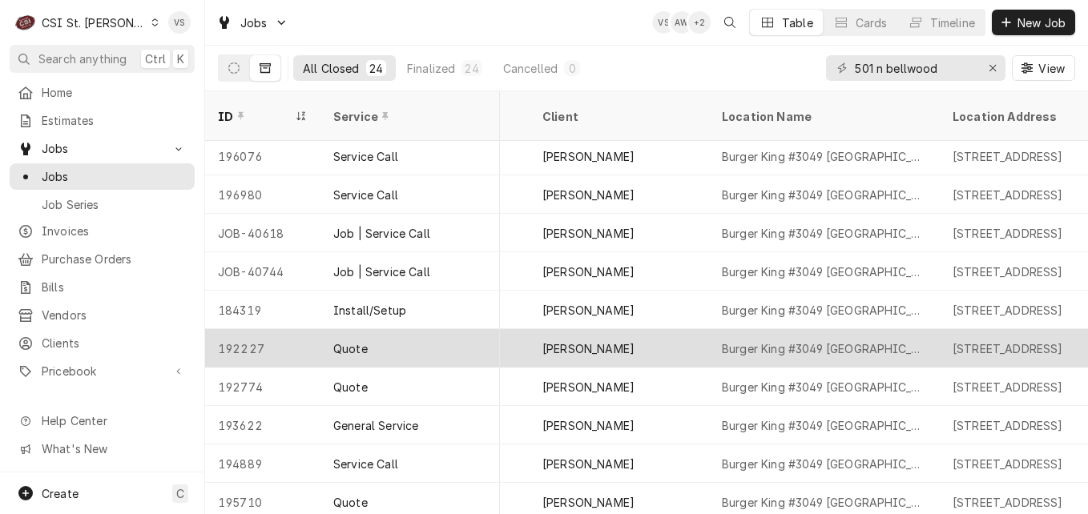
click at [453, 329] on div "Quote" at bounding box center [409, 348] width 179 height 38
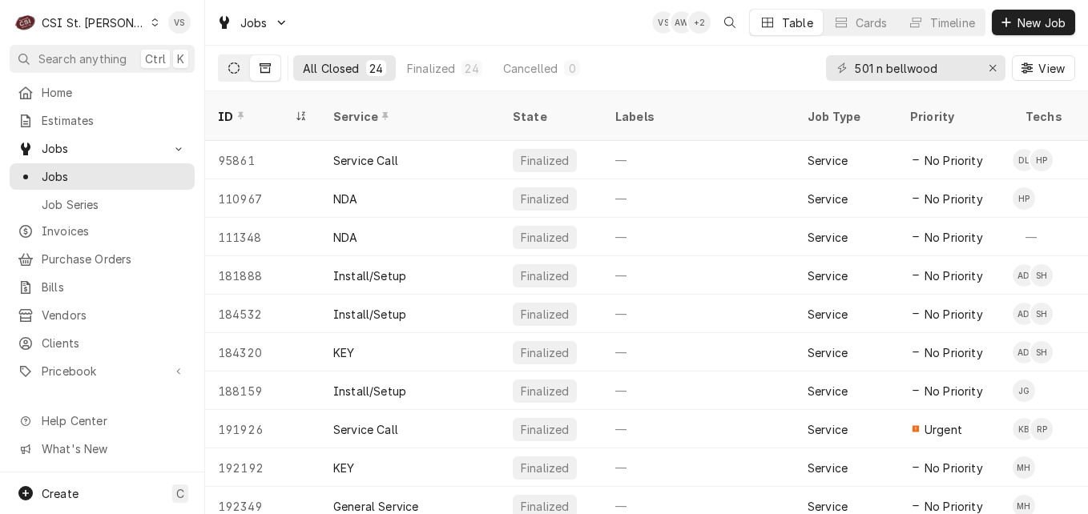
click at [241, 71] on button "Dynamic Content Wrapper" at bounding box center [234, 68] width 30 height 26
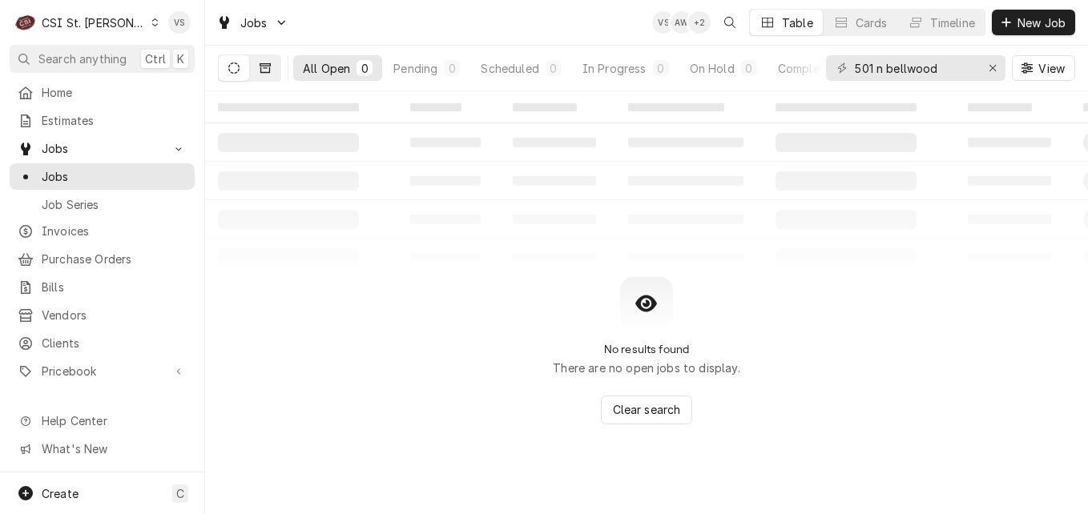
click at [267, 72] on icon "Dynamic Content Wrapper" at bounding box center [265, 68] width 11 height 10
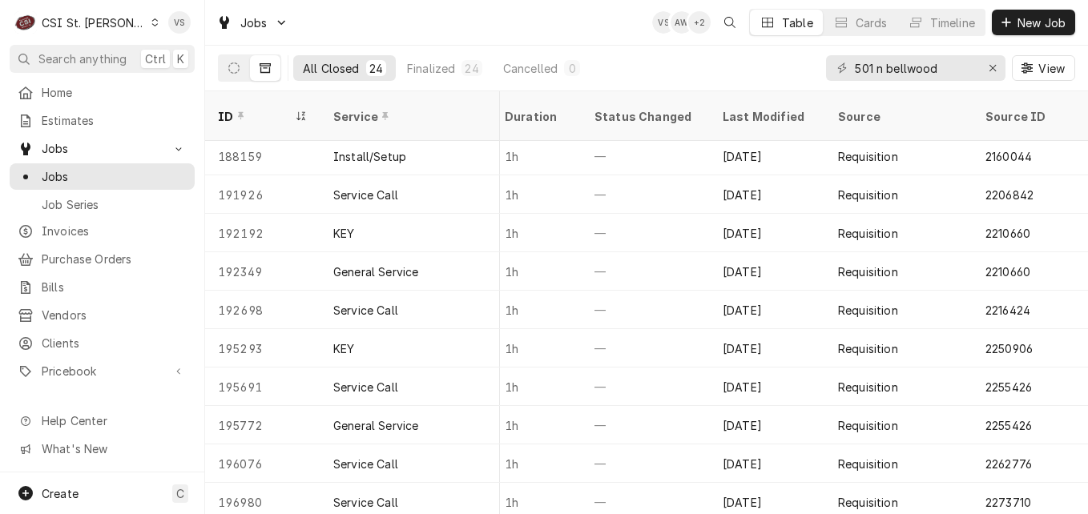
scroll to position [350, 1525]
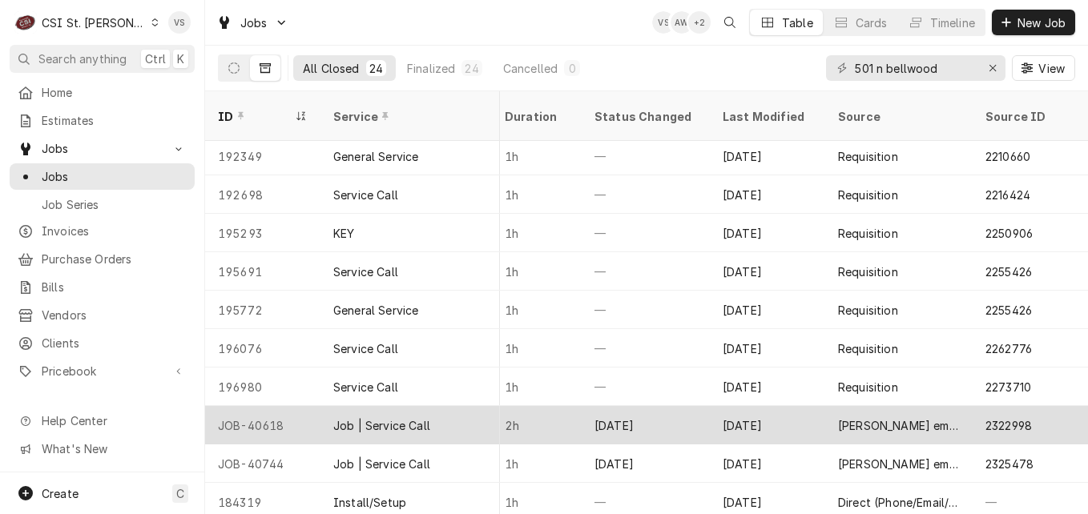
click at [411, 417] on div "Job | Service Call" at bounding box center [381, 425] width 97 height 17
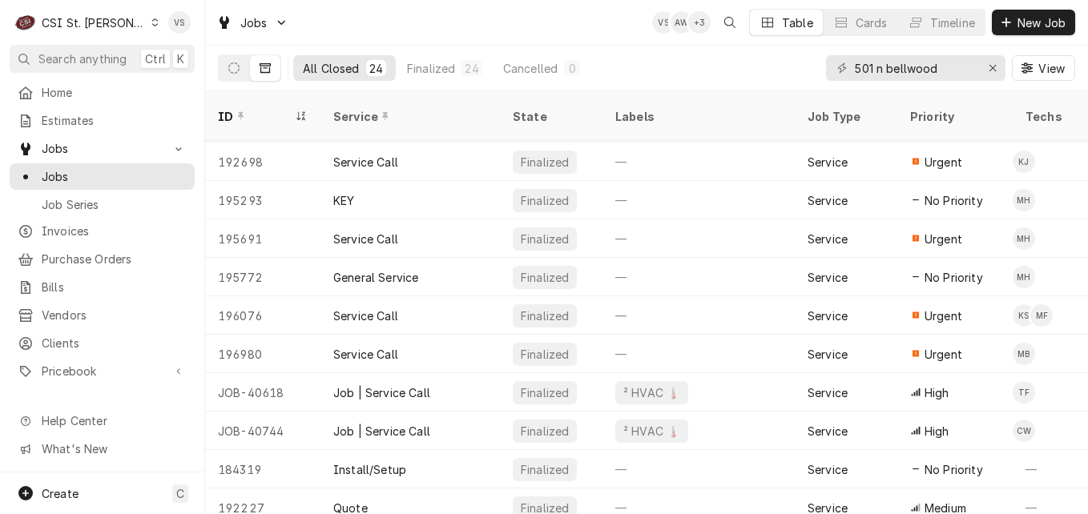
scroll to position [389, 0]
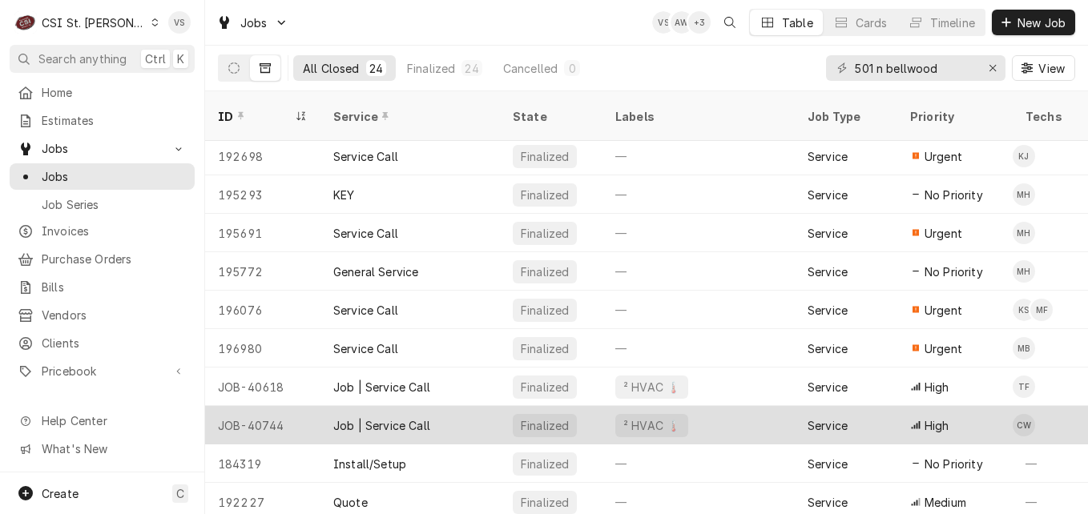
click at [386, 417] on div "Job | Service Call" at bounding box center [381, 425] width 97 height 17
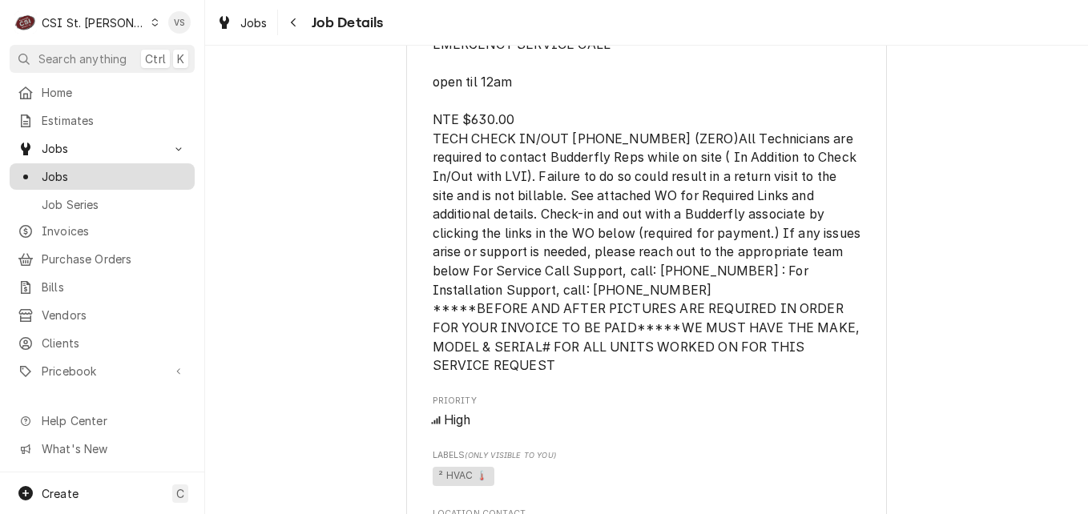
click at [67, 177] on span "Jobs" at bounding box center [114, 176] width 145 height 17
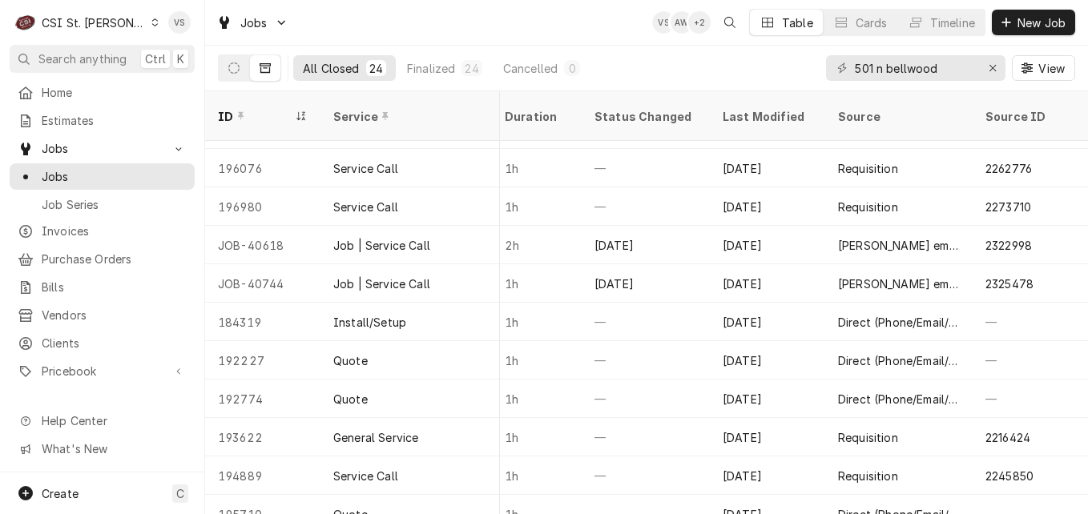
scroll to position [542, 1524]
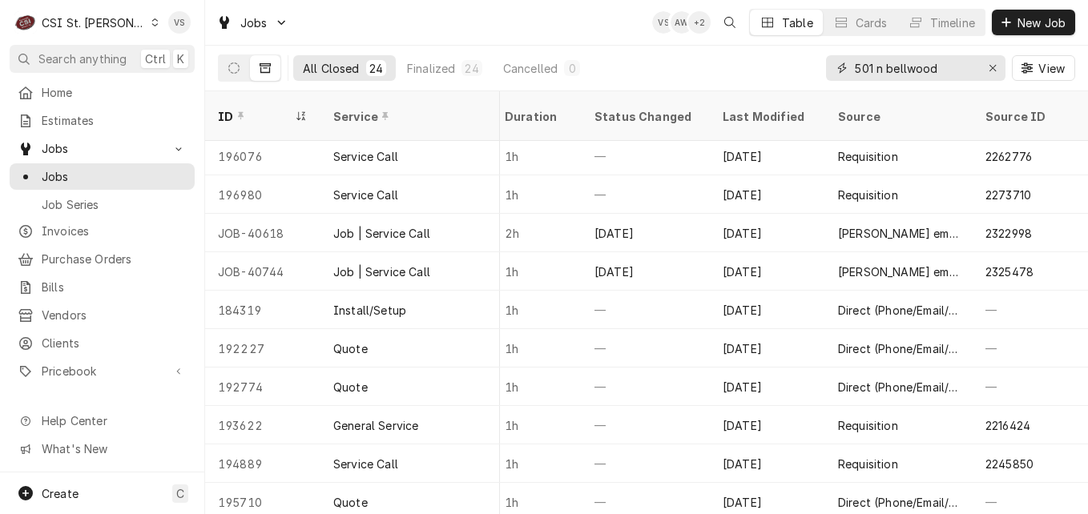
drag, startPoint x: 957, startPoint y: 71, endPoint x: 851, endPoint y: 67, distance: 106.6
click at [796, 68] on div "All Closed 24 Finalized 24 Cancelled 0 501 n bellwood View" at bounding box center [646, 68] width 857 height 45
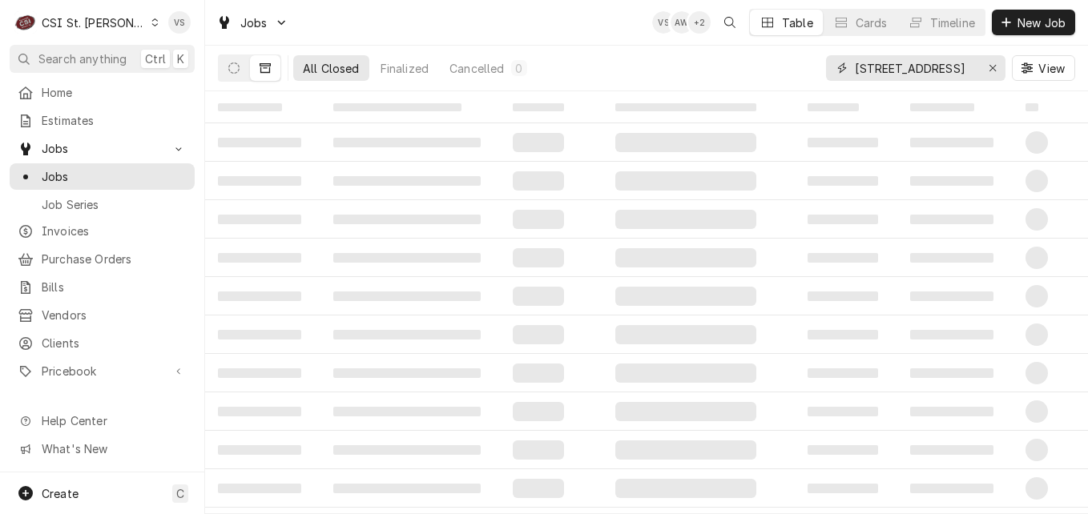
scroll to position [0, 42]
type input "12014 sshawnee mission pkwy"
drag, startPoint x: 979, startPoint y: 66, endPoint x: 835, endPoint y: 76, distance: 144.5
click at [835, 76] on div "12014 sshawnee mission pkwy" at bounding box center [915, 68] width 179 height 26
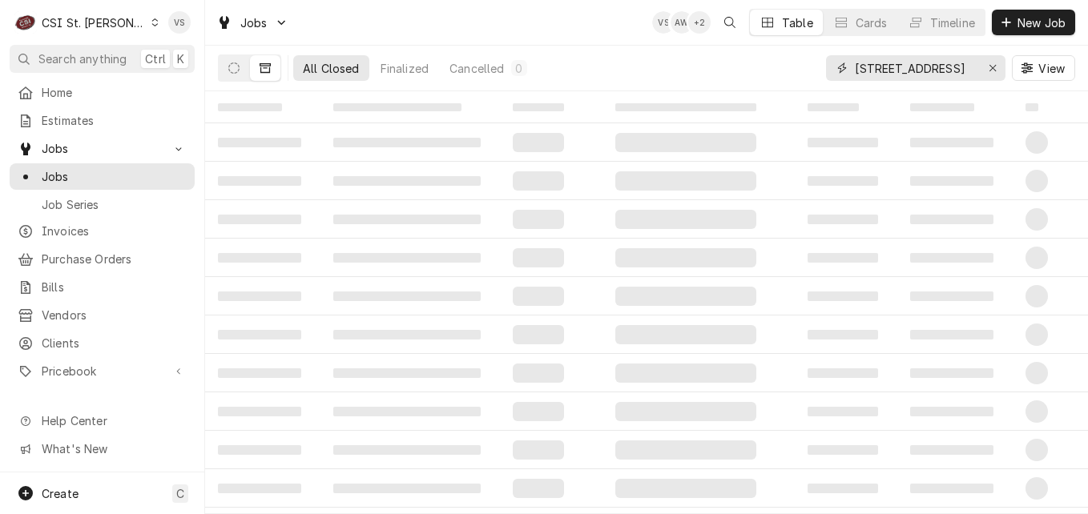
scroll to position [0, 48]
drag, startPoint x: 856, startPoint y: 66, endPoint x: 974, endPoint y: 63, distance: 118.6
click at [974, 63] on input "12014 sshawnee mission pkwy" at bounding box center [915, 68] width 120 height 26
click at [151, 26] on div "Dynamic Content Wrapper" at bounding box center [155, 22] width 9 height 11
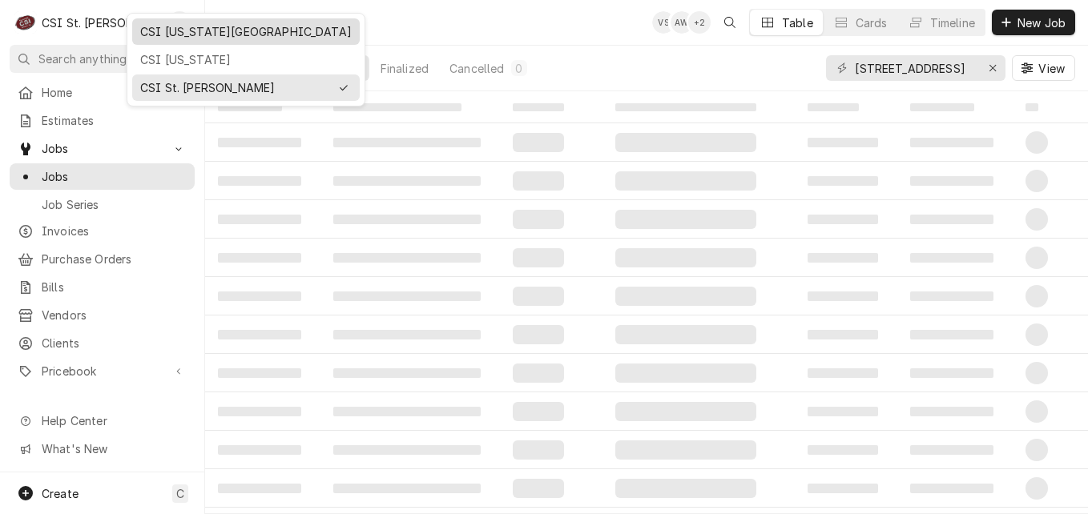
click at [164, 36] on div "CSI [US_STATE][GEOGRAPHIC_DATA]" at bounding box center [246, 31] width 212 height 17
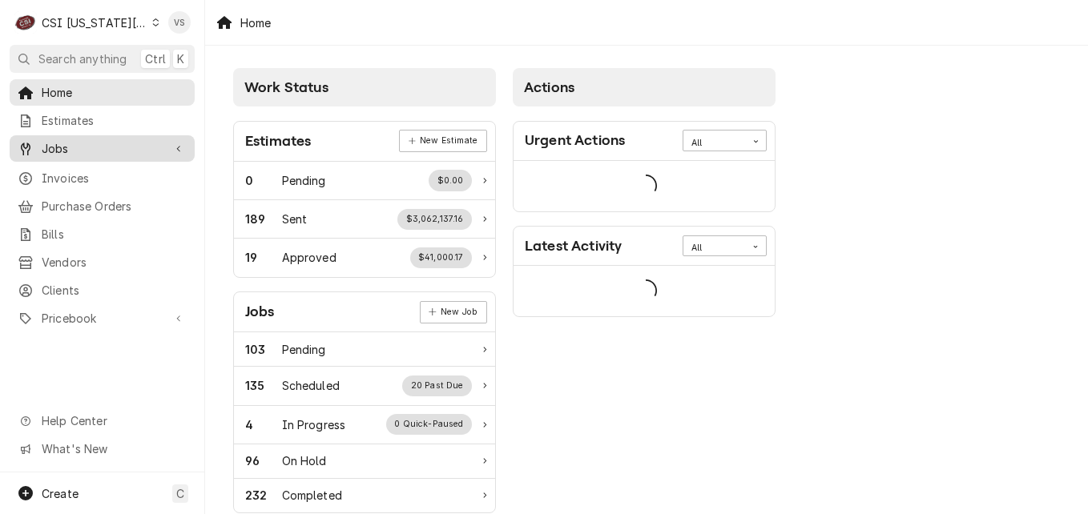
click at [58, 144] on span "Jobs" at bounding box center [102, 148] width 121 height 17
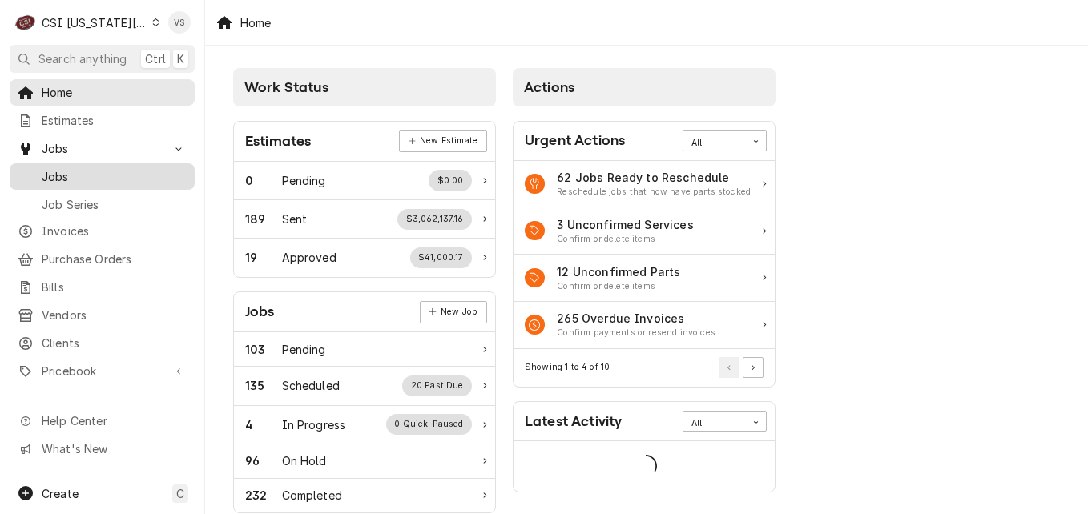
click at [66, 171] on span "Jobs" at bounding box center [114, 176] width 145 height 17
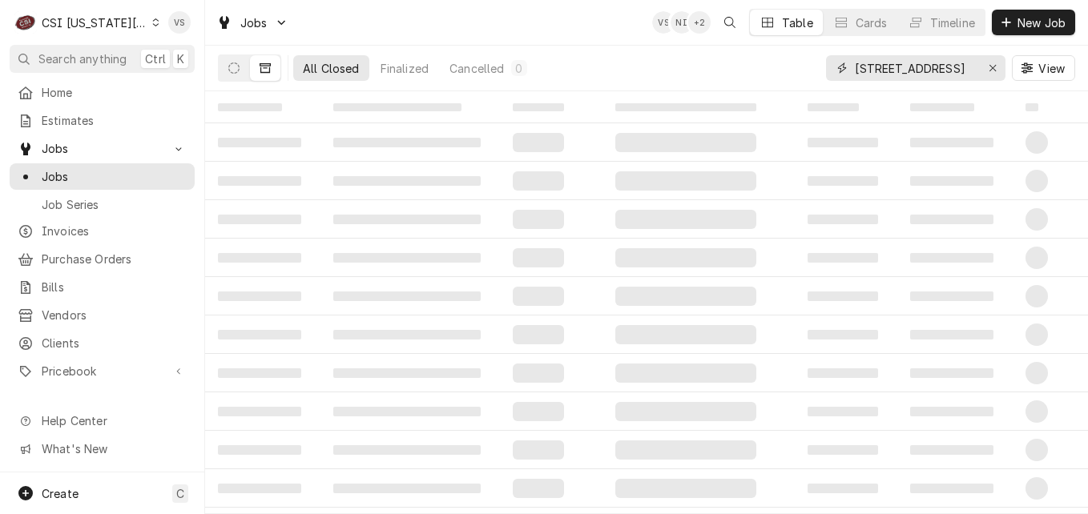
click at [892, 69] on input "[STREET_ADDRESS]" at bounding box center [915, 68] width 120 height 26
type input "12014 shawnee mission pkwy"
click at [230, 75] on button "Dynamic Content Wrapper" at bounding box center [234, 68] width 30 height 26
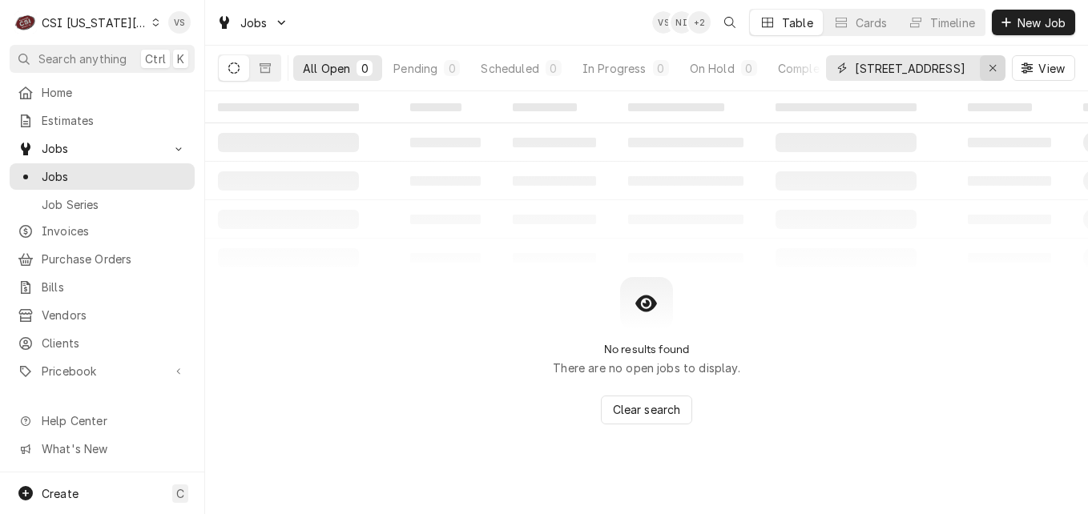
click at [980, 76] on button "Erase input" at bounding box center [993, 68] width 26 height 26
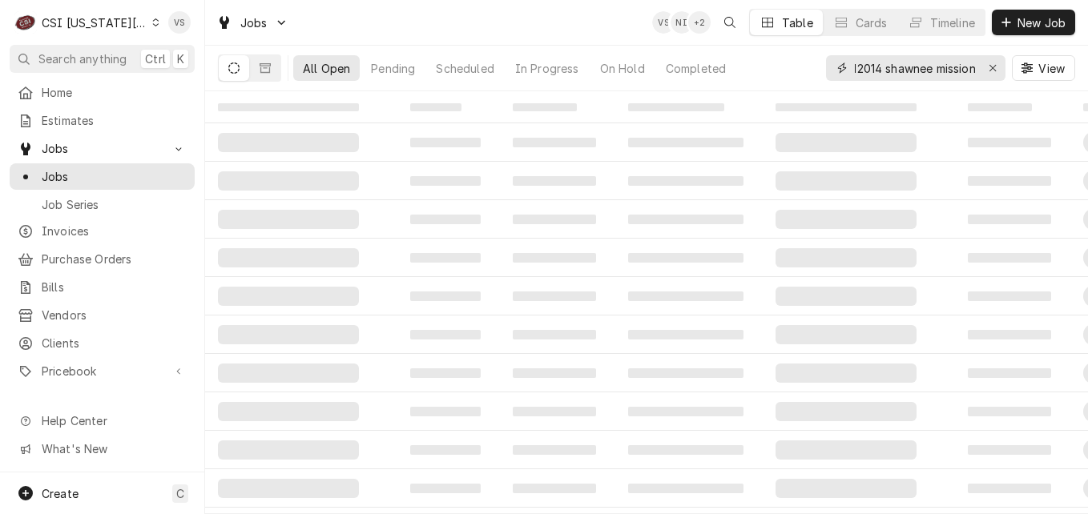
scroll to position [0, 9]
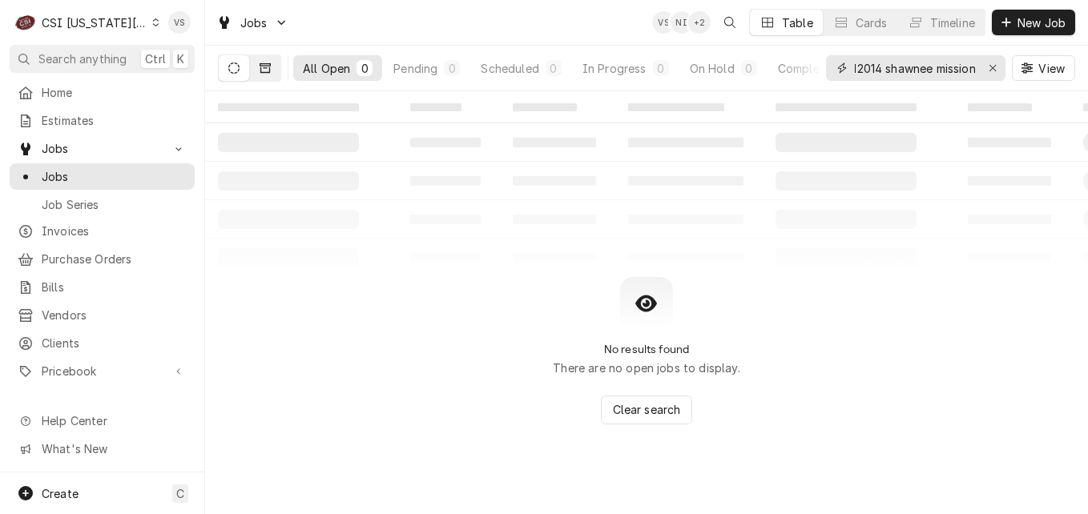
type input "12014 shawnee mission"
click at [273, 68] on button "Dynamic Content Wrapper" at bounding box center [265, 68] width 30 height 26
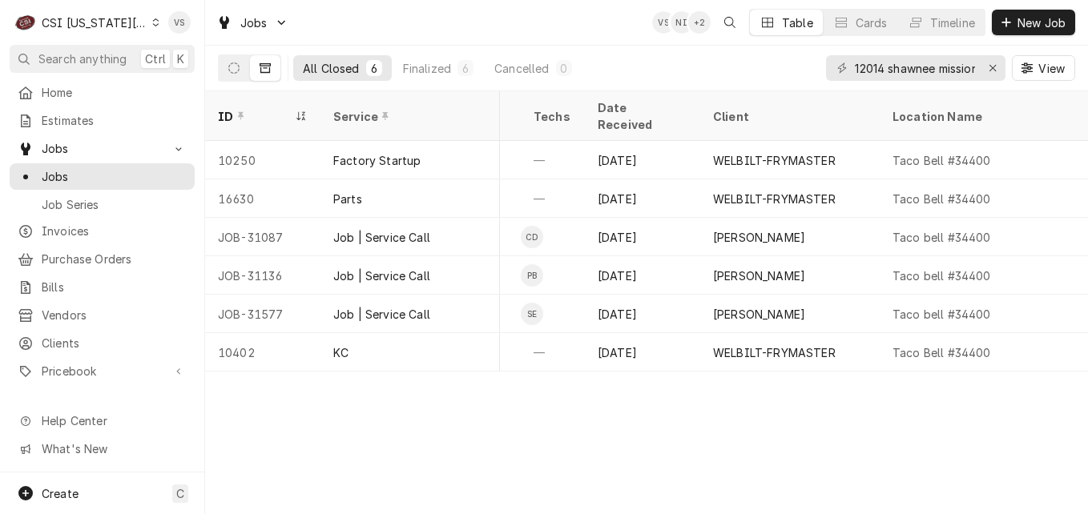
scroll to position [0, 524]
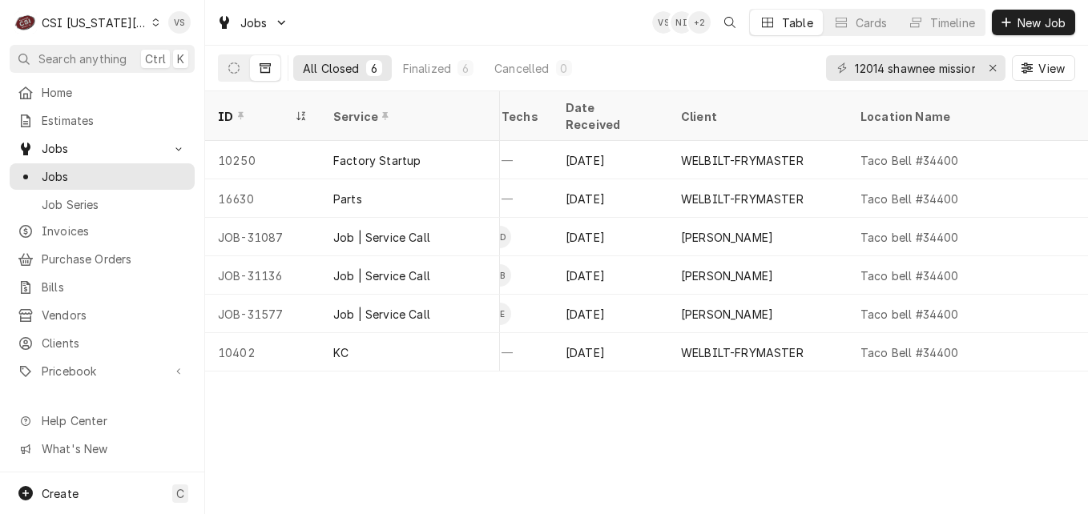
click at [982, 365] on div "ID Service State Labels Job Type Priority Techs Date Received Client Location N…" at bounding box center [646, 302] width 883 height 423
click at [1017, 365] on div "ID Service State Labels Job Type Priority Techs Date Received Client Location N…" at bounding box center [646, 302] width 883 height 423
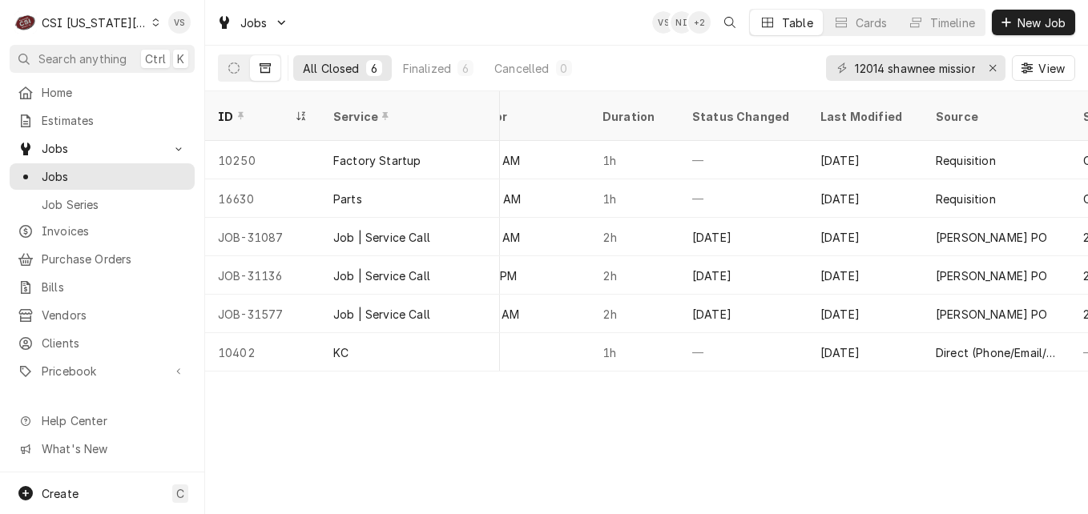
scroll to position [0, 1521]
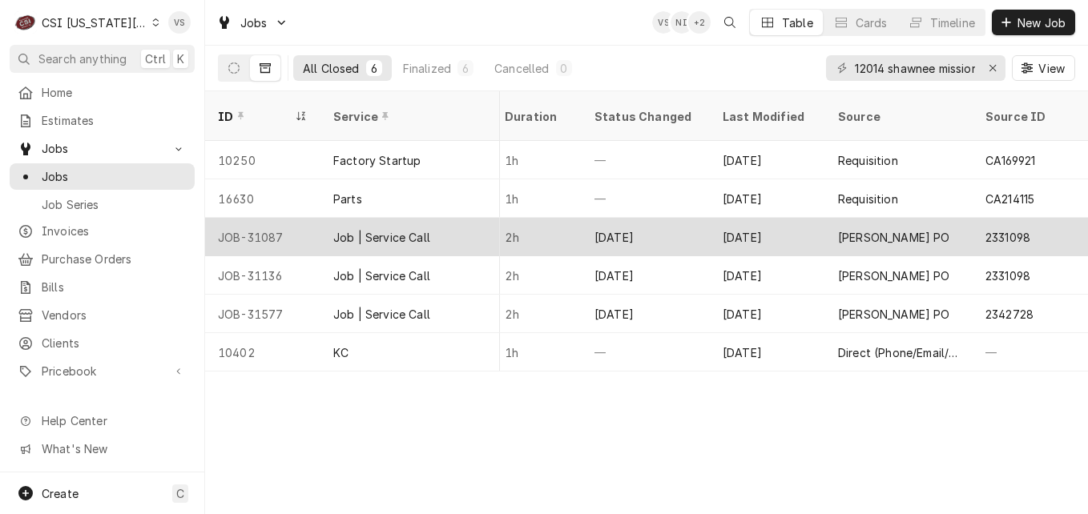
click at [380, 229] on div "Job | Service Call" at bounding box center [381, 237] width 97 height 17
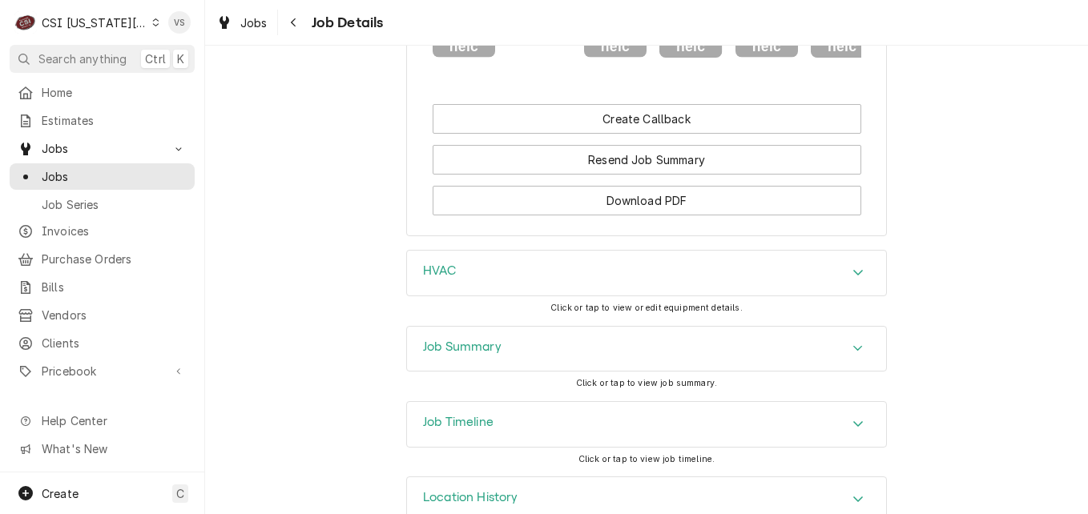
scroll to position [1602, 0]
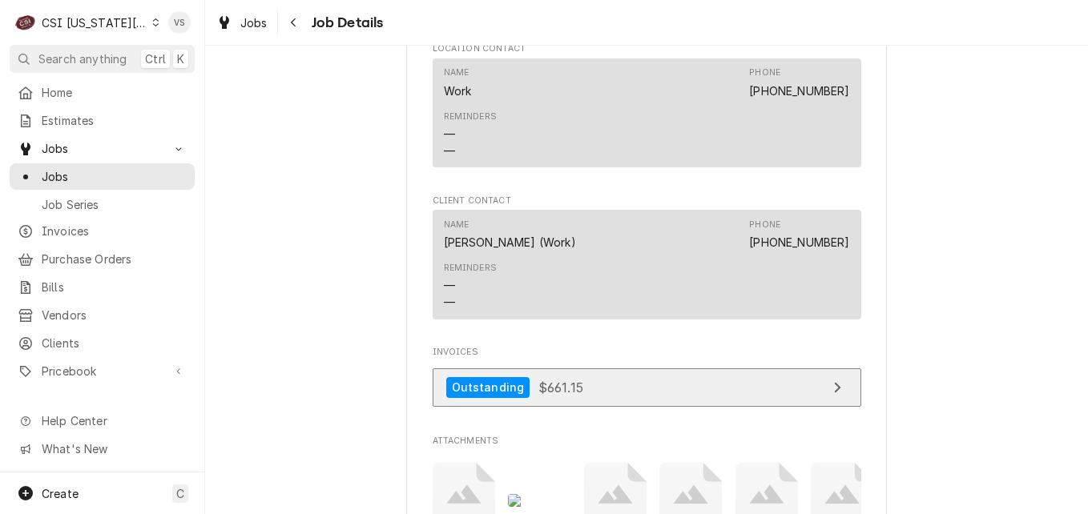
click at [611, 386] on link "Outstanding $661.15" at bounding box center [647, 388] width 429 height 39
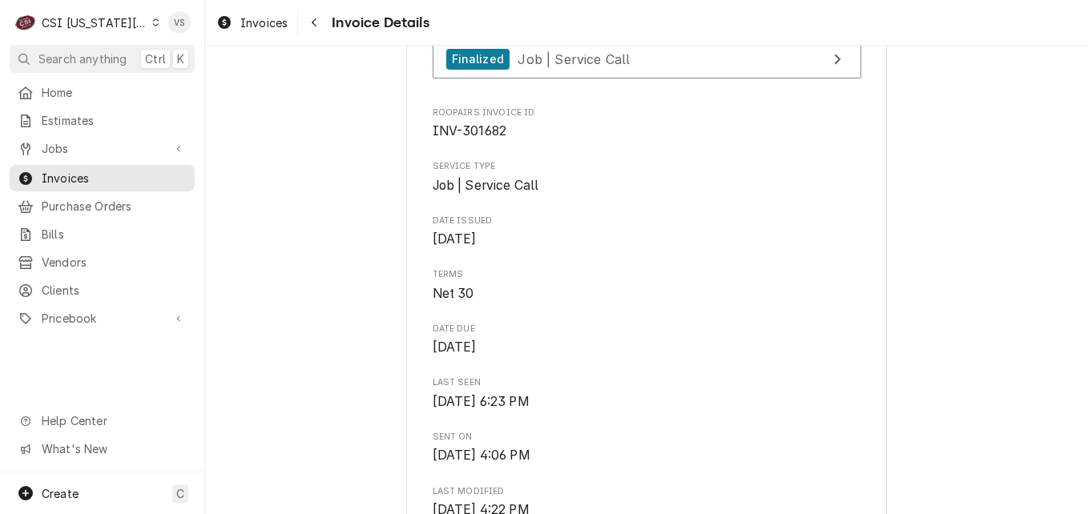
scroll to position [481, 0]
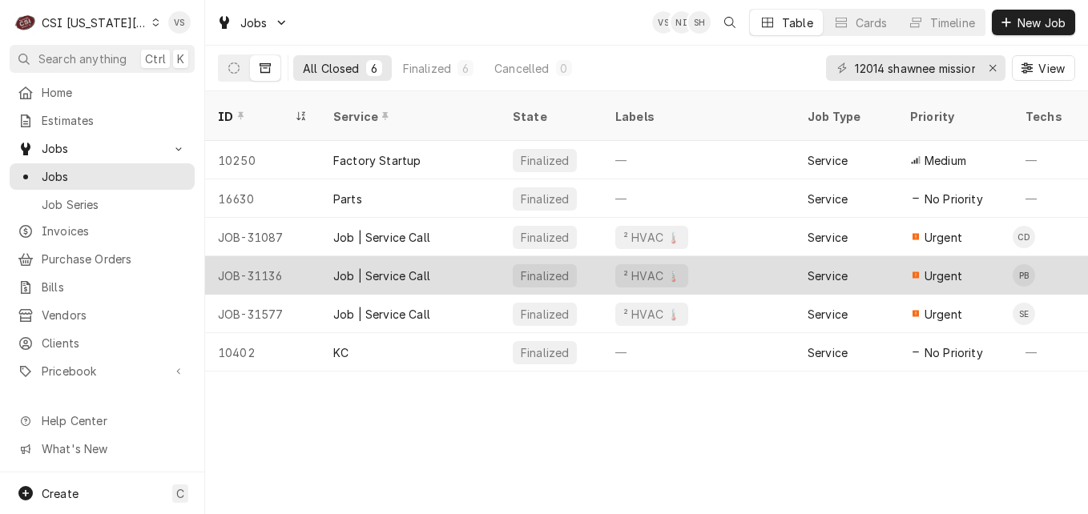
click at [397, 268] on div "Job | Service Call" at bounding box center [381, 276] width 97 height 17
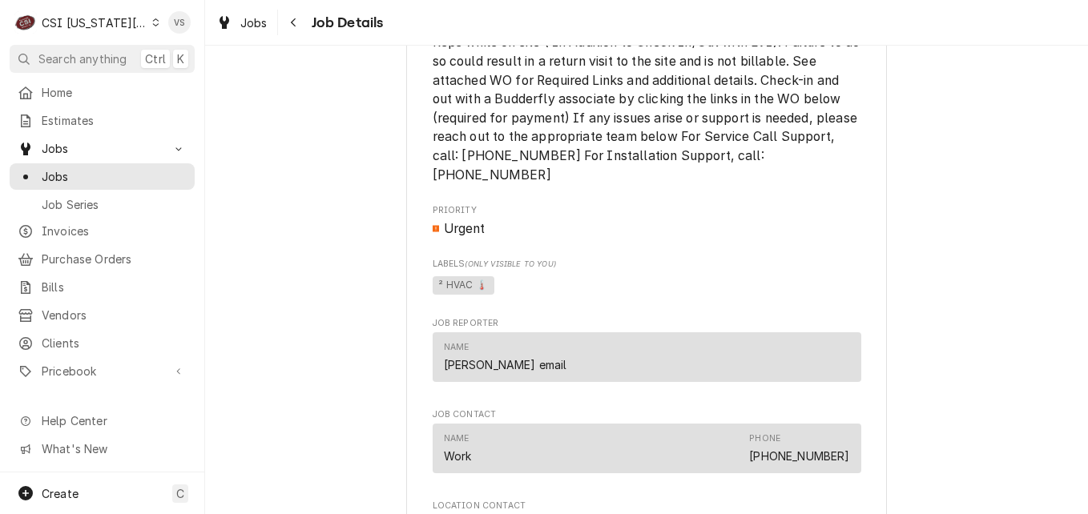
scroll to position [1843, 0]
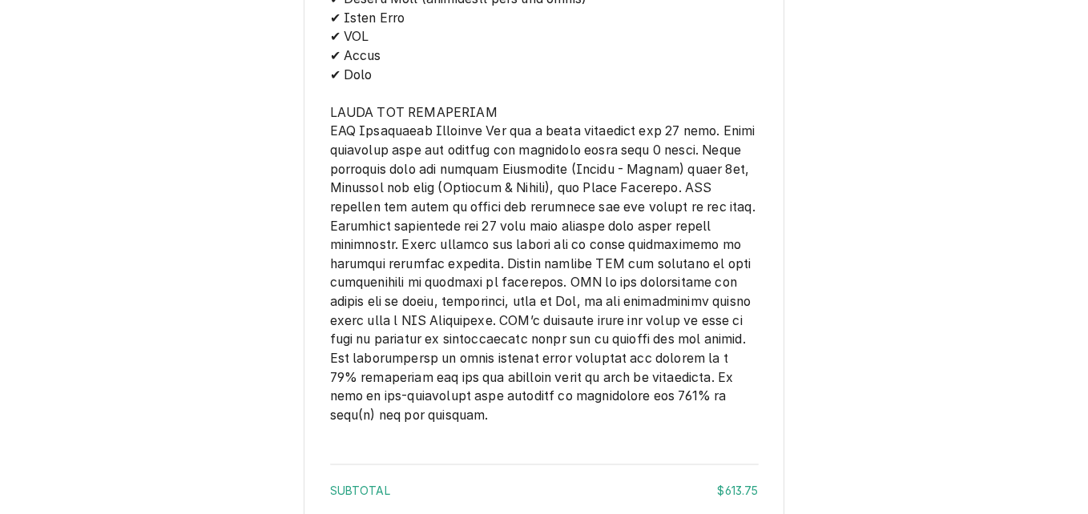
scroll to position [2699, 0]
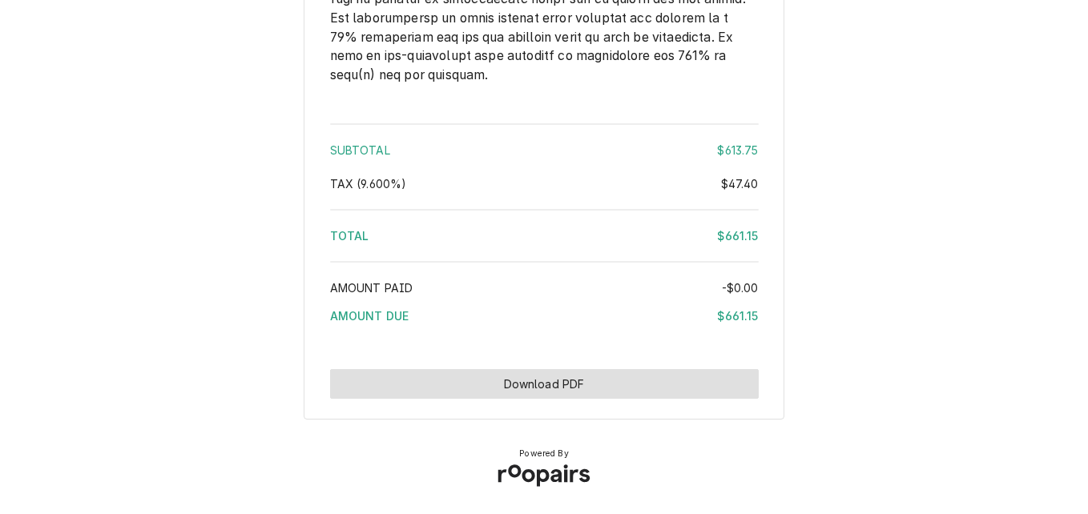
click at [594, 378] on button "Download PDF" at bounding box center [544, 384] width 429 height 30
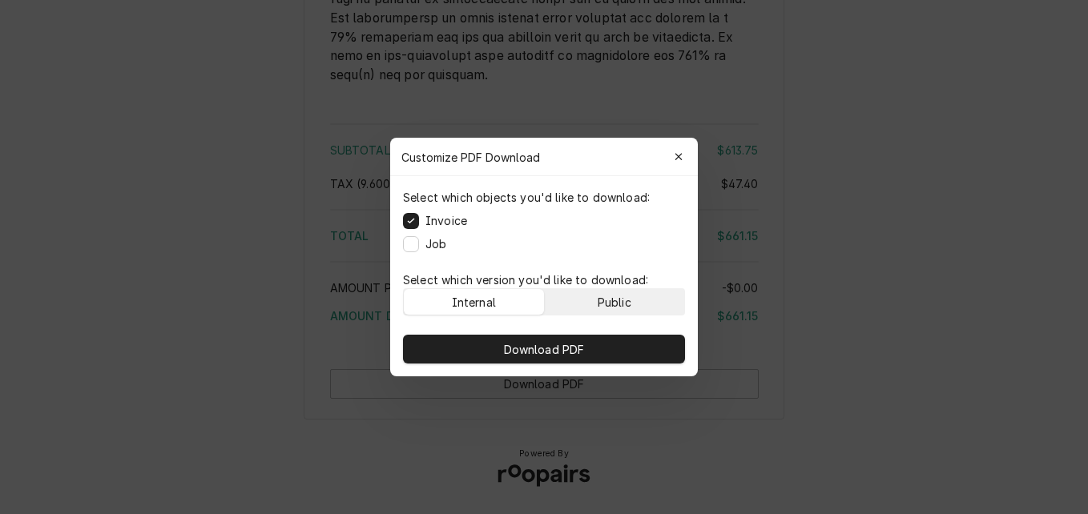
click at [622, 297] on div "Public" at bounding box center [615, 302] width 34 height 17
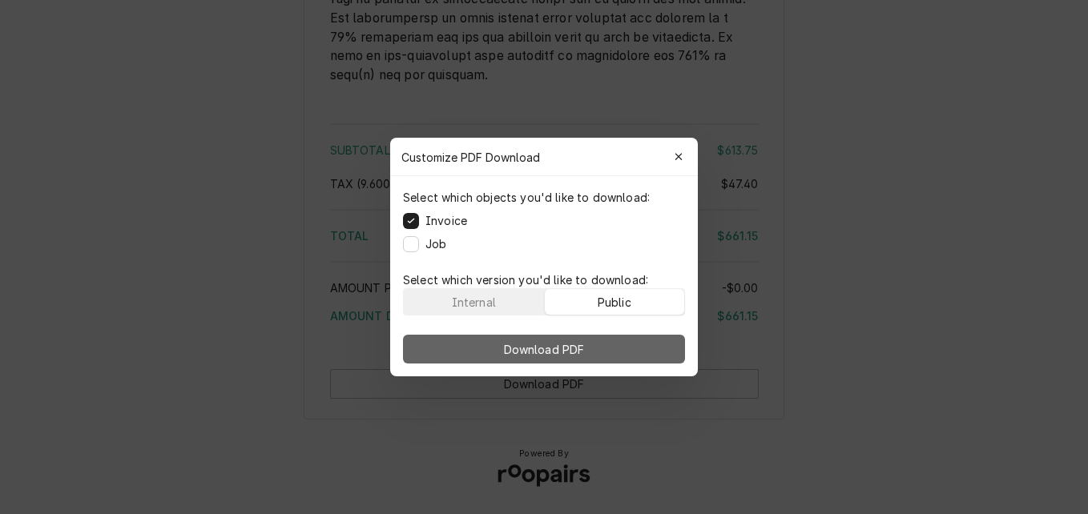
click at [631, 348] on button "Download PDF" at bounding box center [544, 349] width 282 height 29
